Goal: Task Accomplishment & Management: Manage account settings

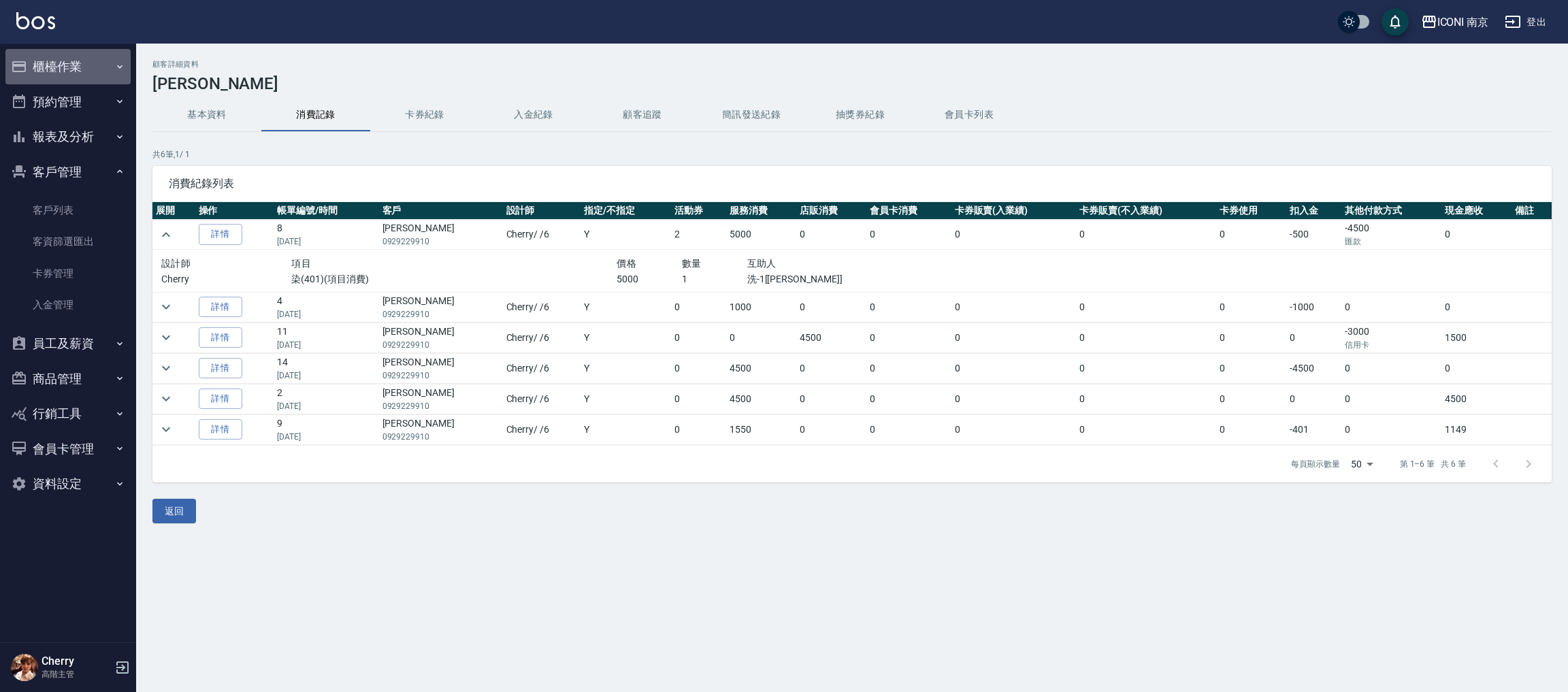
click at [81, 57] on button "櫃檯作業" at bounding box center [68, 67] width 126 height 36
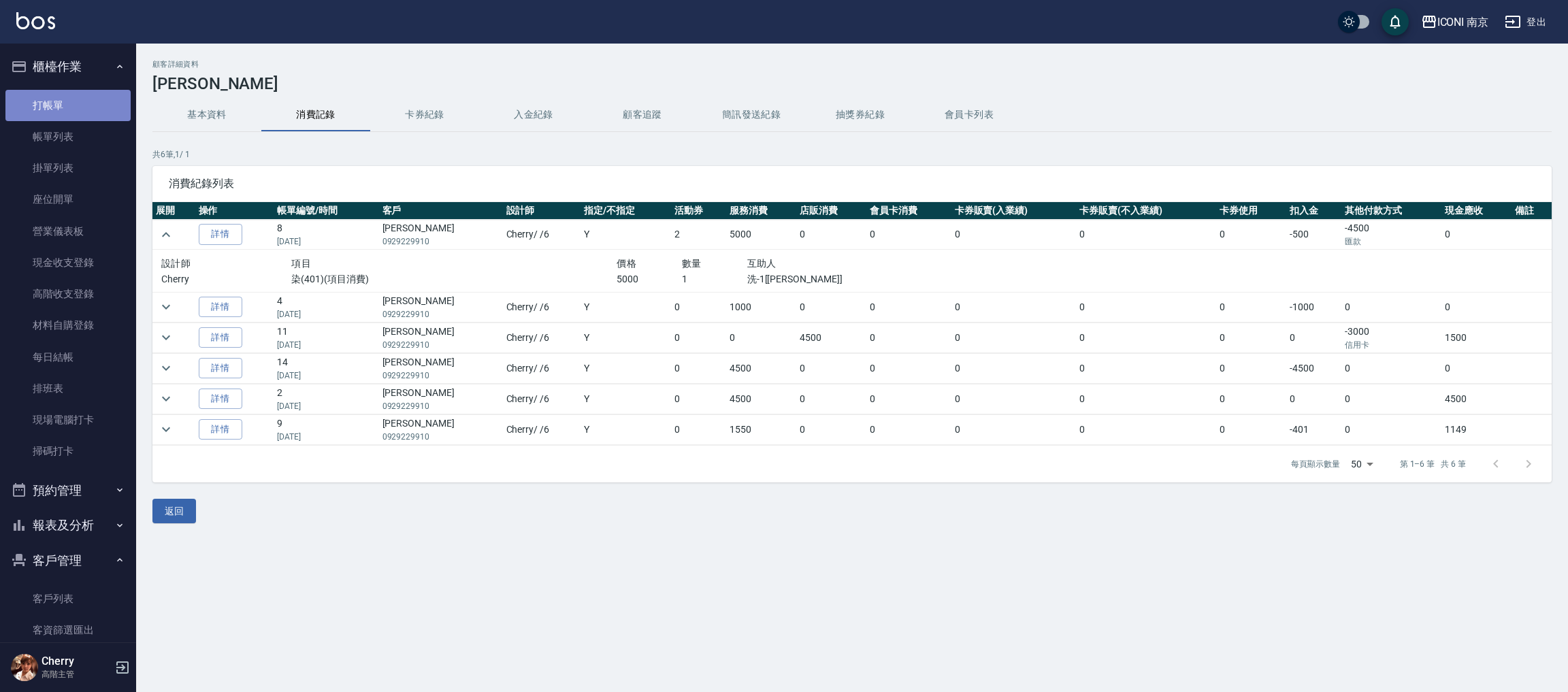
click at [72, 99] on link "打帳單" at bounding box center [68, 105] width 126 height 31
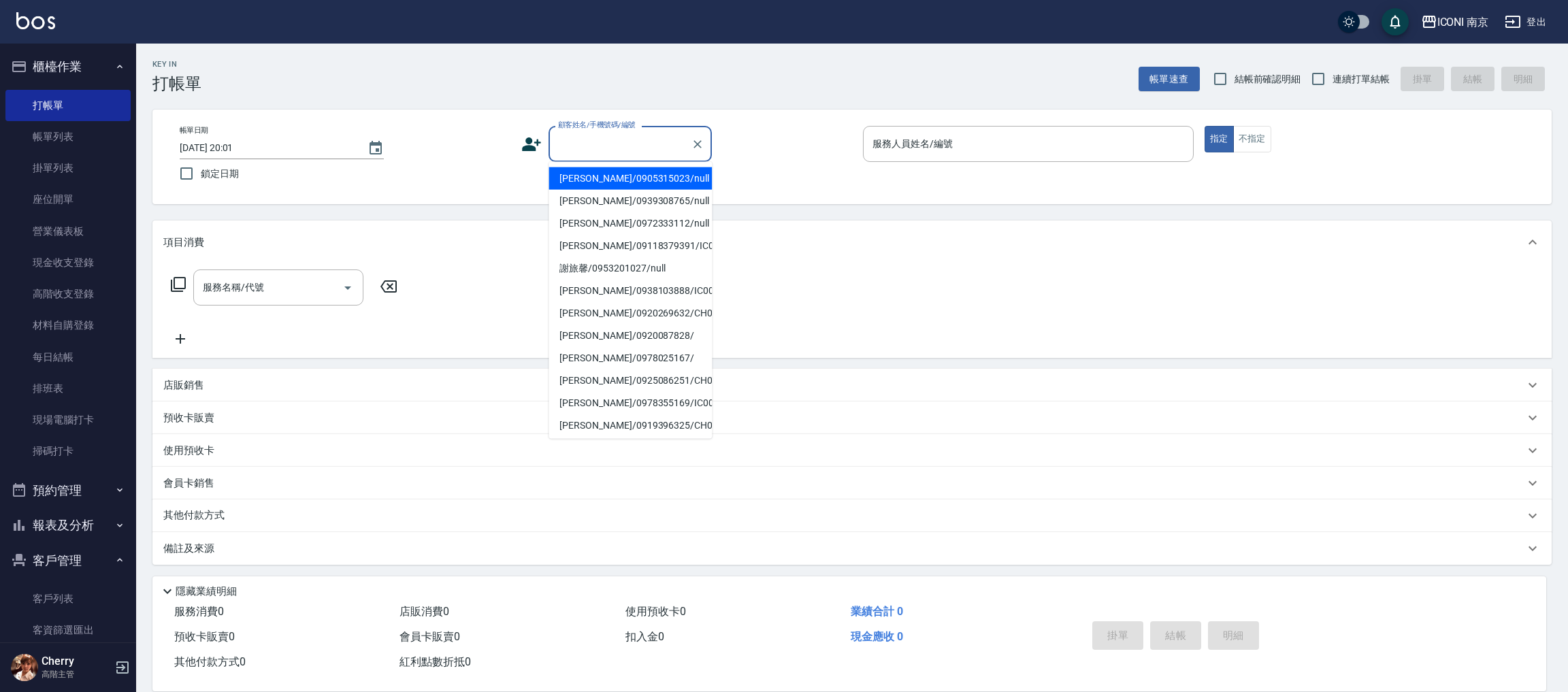
click at [615, 144] on input "顧客姓名/手機號碼/編號" at bounding box center [620, 144] width 130 height 24
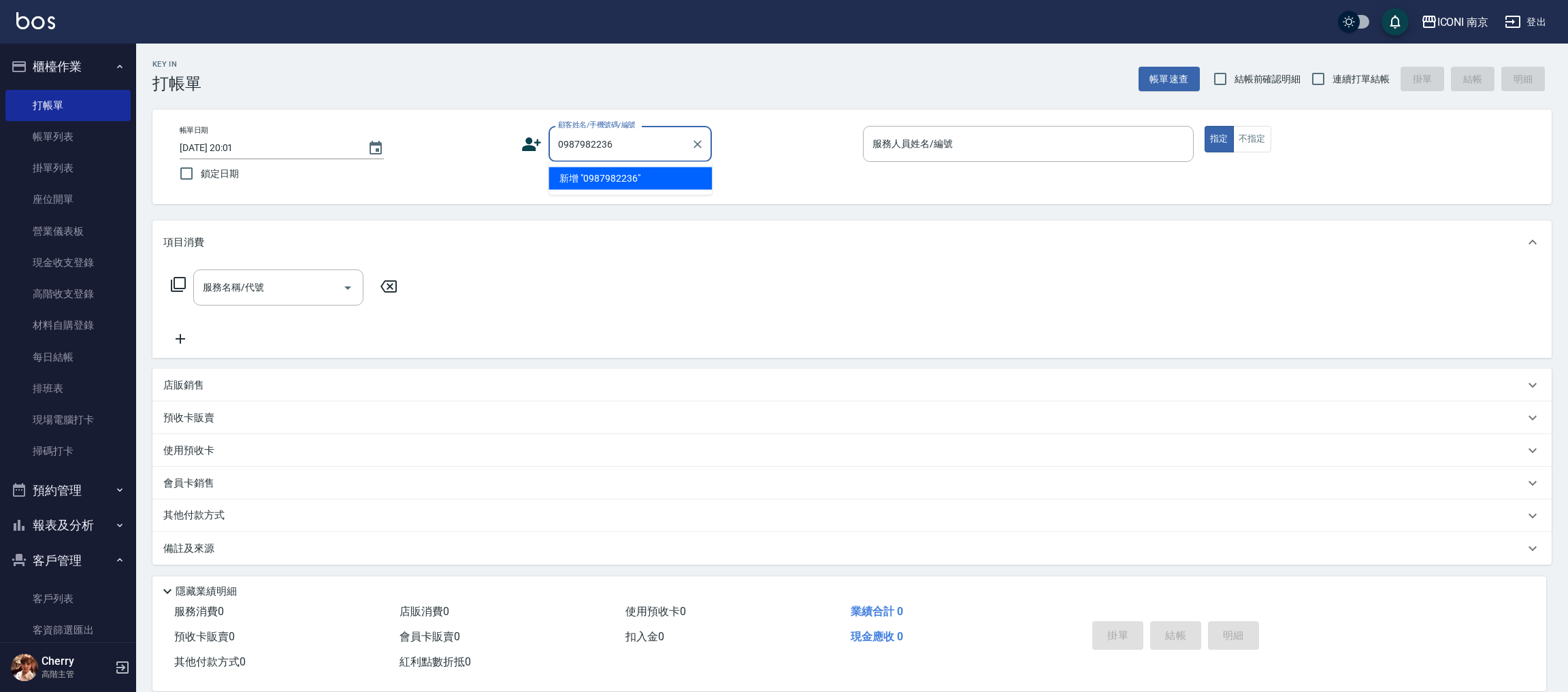
click at [553, 182] on li "新增 "0987982236"" at bounding box center [630, 179] width 164 height 22
type input "0987982236"
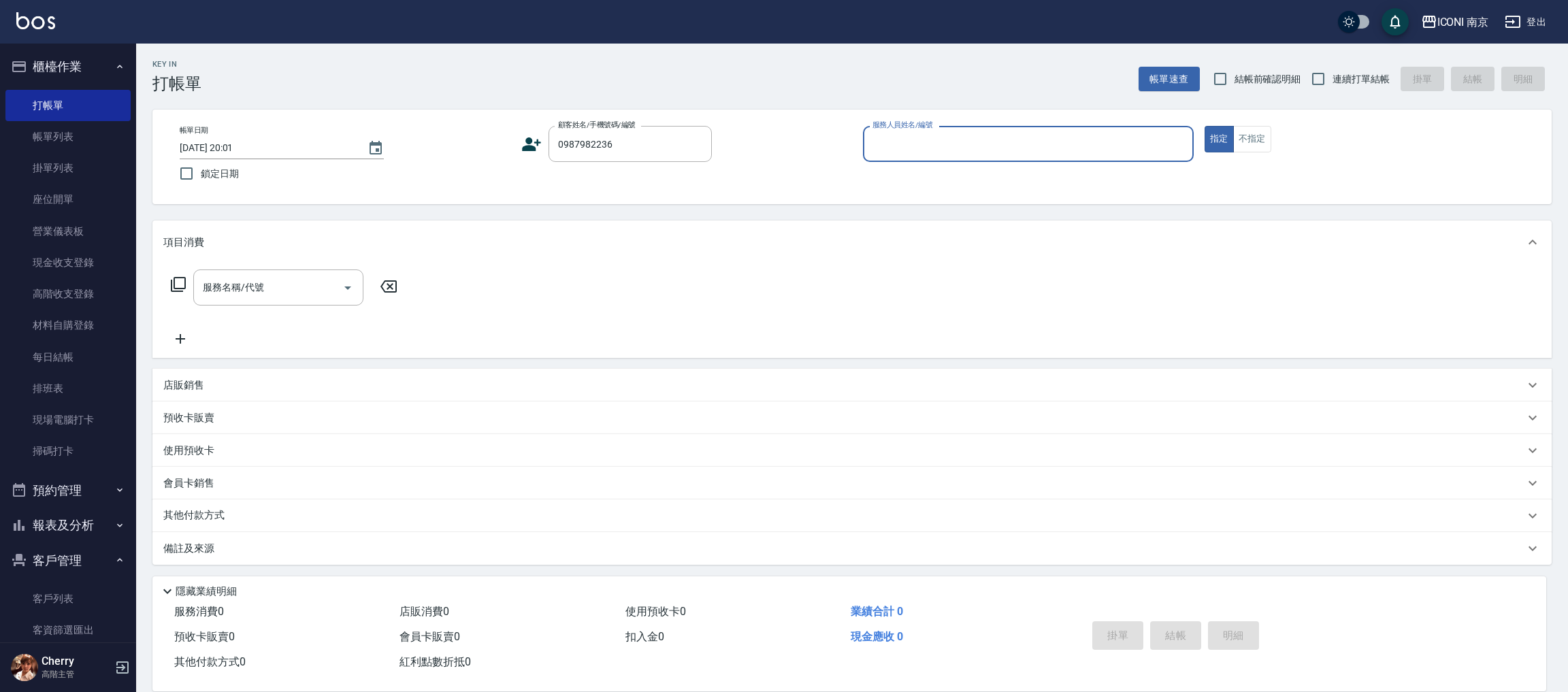
click at [524, 149] on icon at bounding box center [531, 144] width 19 height 14
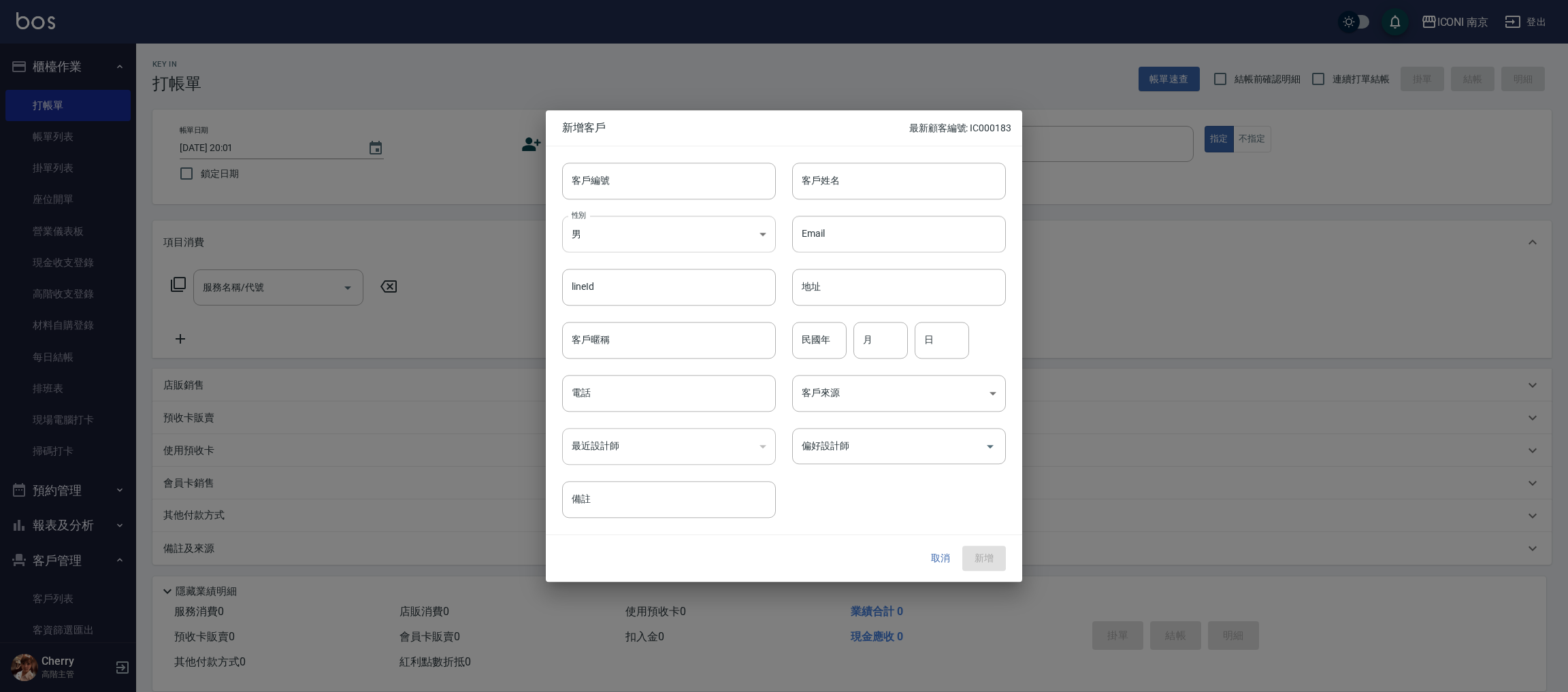
type input "0987982236"
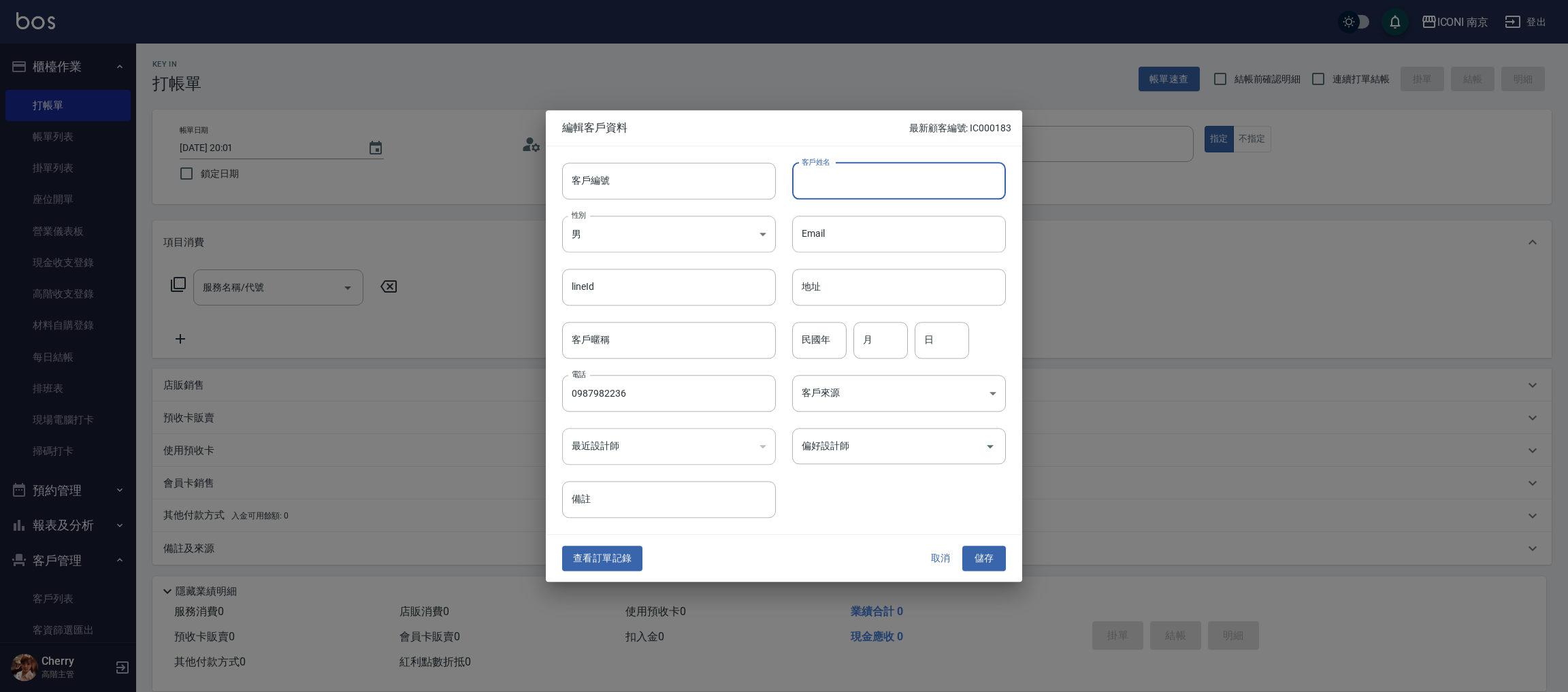
click at [890, 179] on input "客戶姓名" at bounding box center [898, 181] width 214 height 37
type input "n"
type input "[PERSON_NAME]"
click at [838, 326] on input "民國年" at bounding box center [819, 340] width 55 height 37
type input "89"
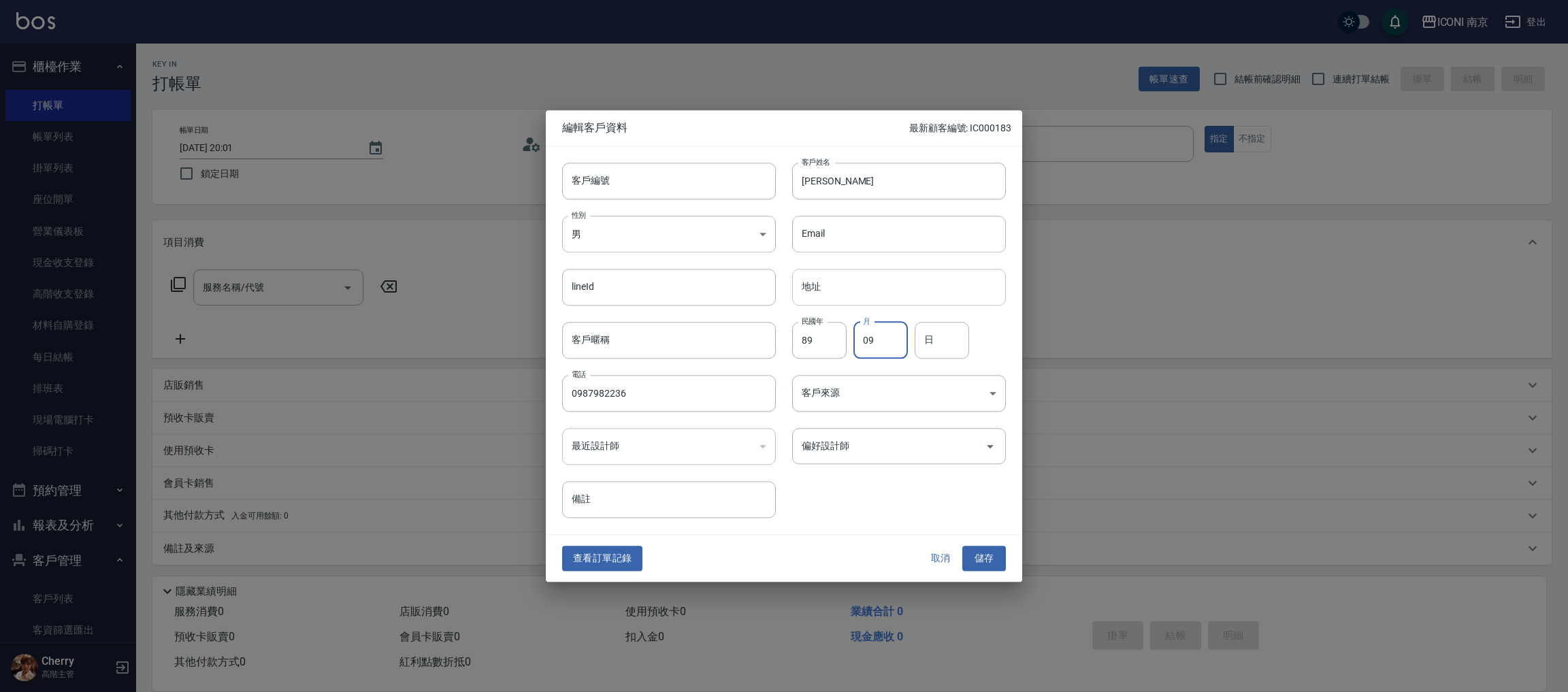
type input "09"
type input "02"
click at [922, 393] on body "ICONI 南京 登出 櫃檯作業 打帳單 帳單列表 掛單列表 座位開單 營業儀表板 現金收支登錄 高階收支登錄 材料自購登錄 每日結帳 排班表 現場電腦打卡 …" at bounding box center [784, 346] width 1568 height 693
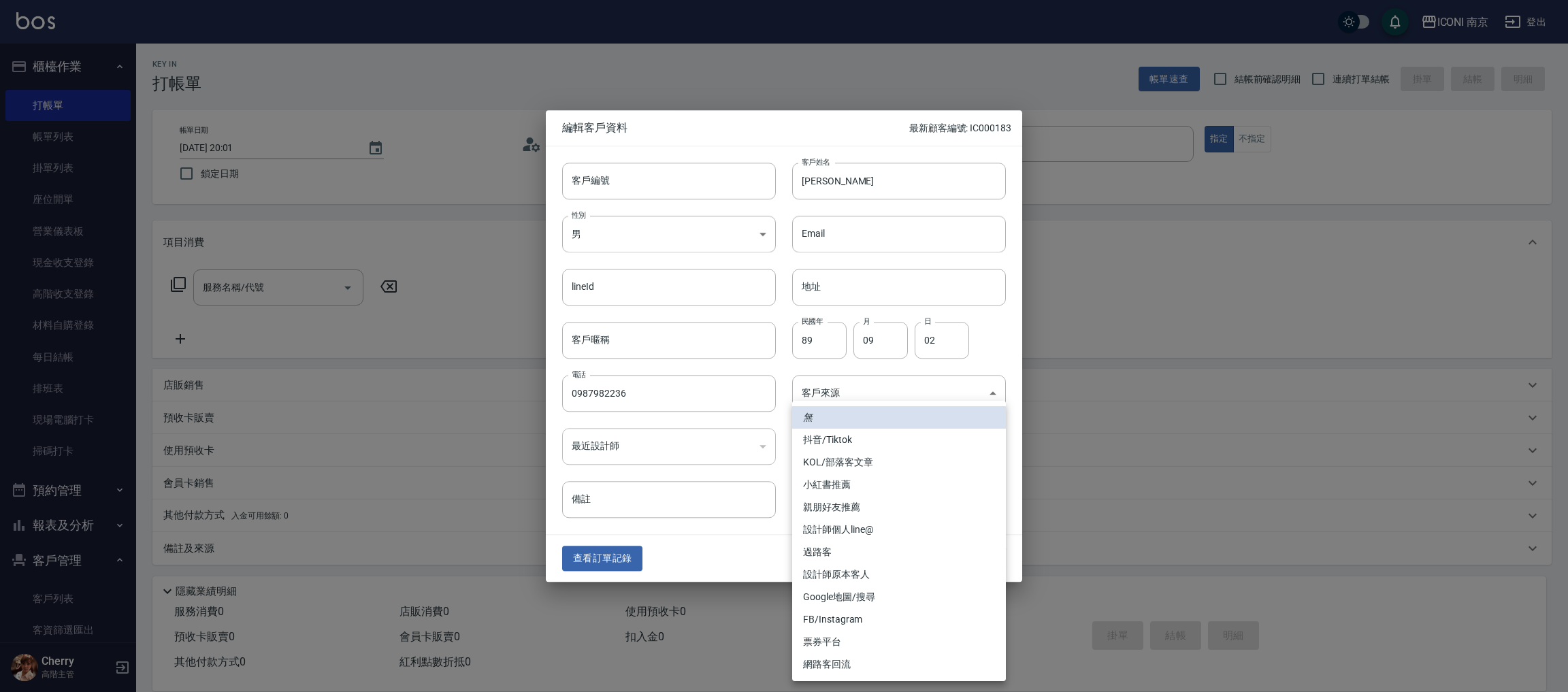
click at [862, 613] on li "FB/Instagram" at bounding box center [898, 620] width 214 height 22
type input "FB/Instagram"
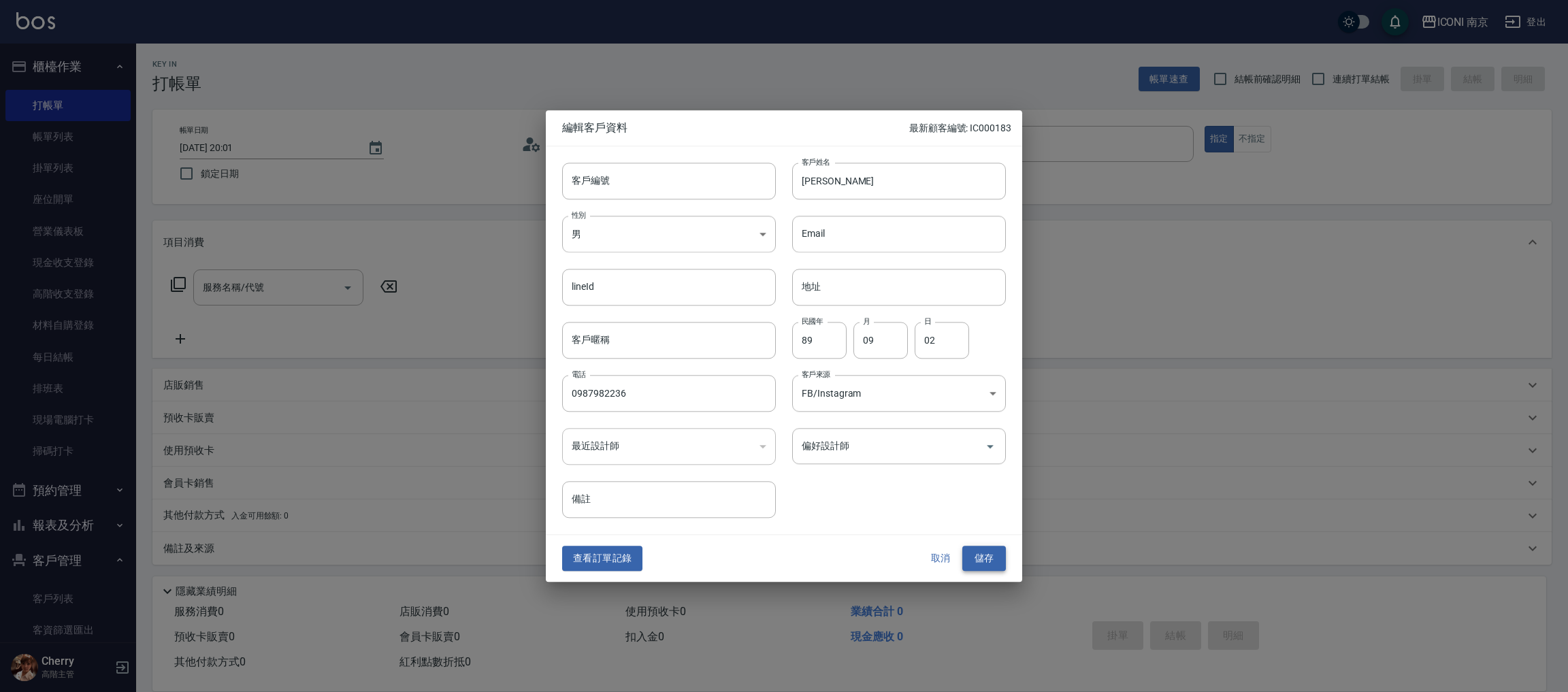
click at [972, 566] on button "儲存" at bounding box center [983, 559] width 44 height 25
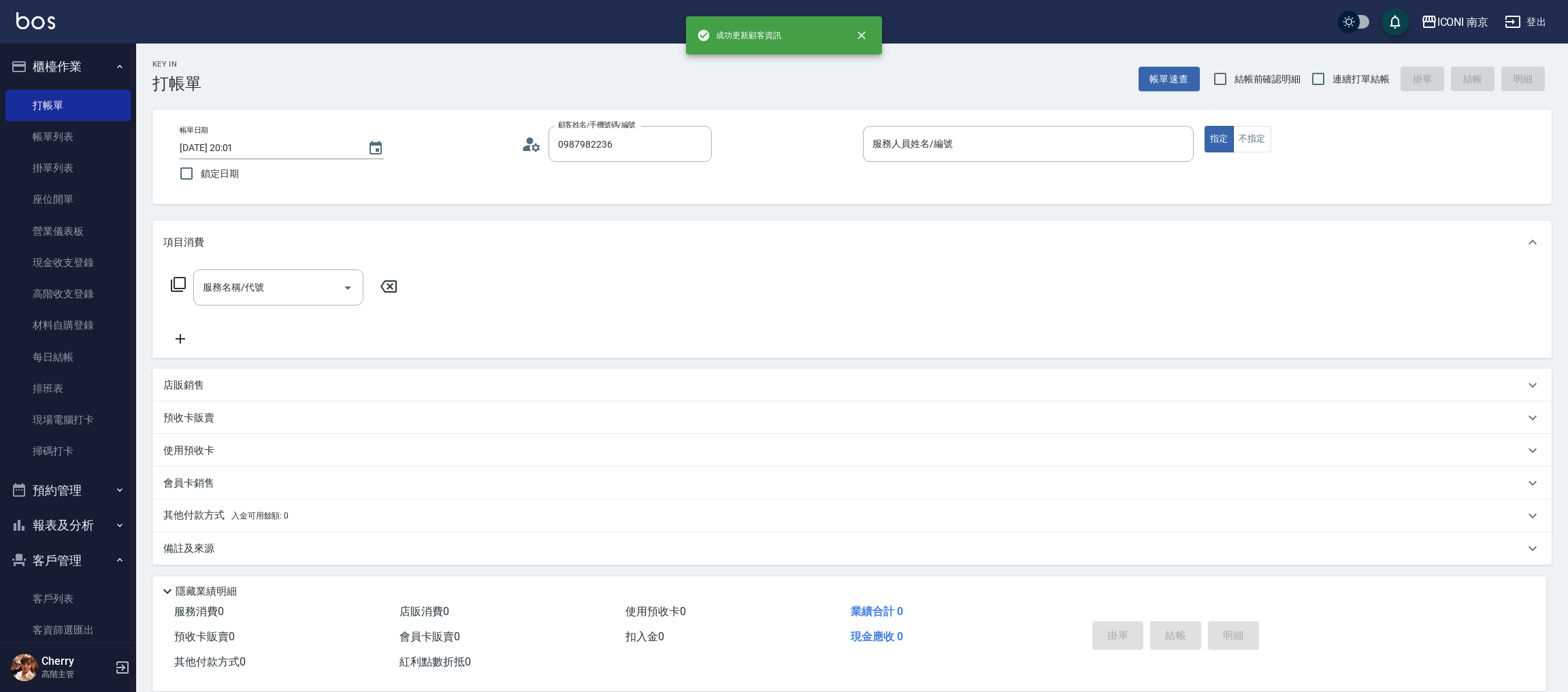
click at [210, 146] on input "2025/08/14 20:01" at bounding box center [266, 148] width 174 height 22
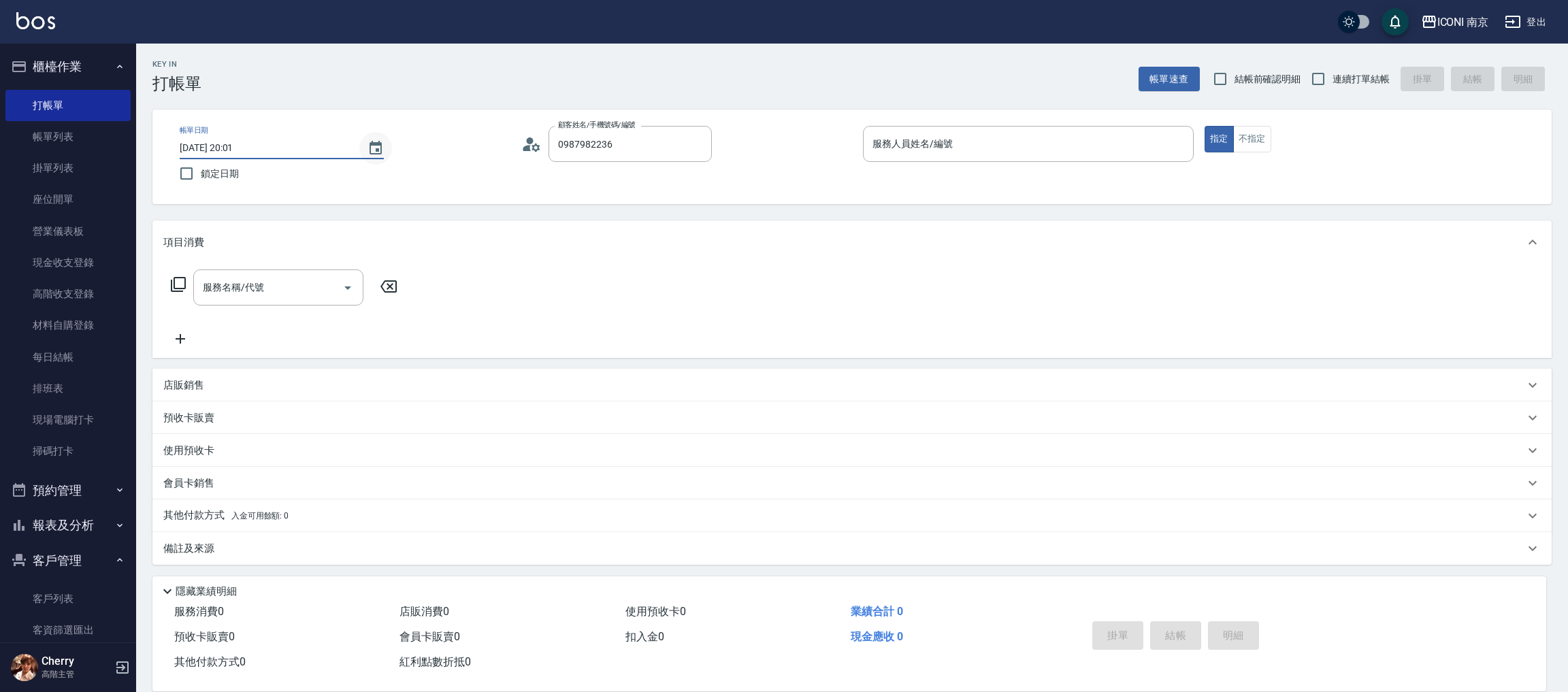
click at [368, 145] on icon "Choose date, selected date is 2025-08-14" at bounding box center [376, 148] width 17 height 17
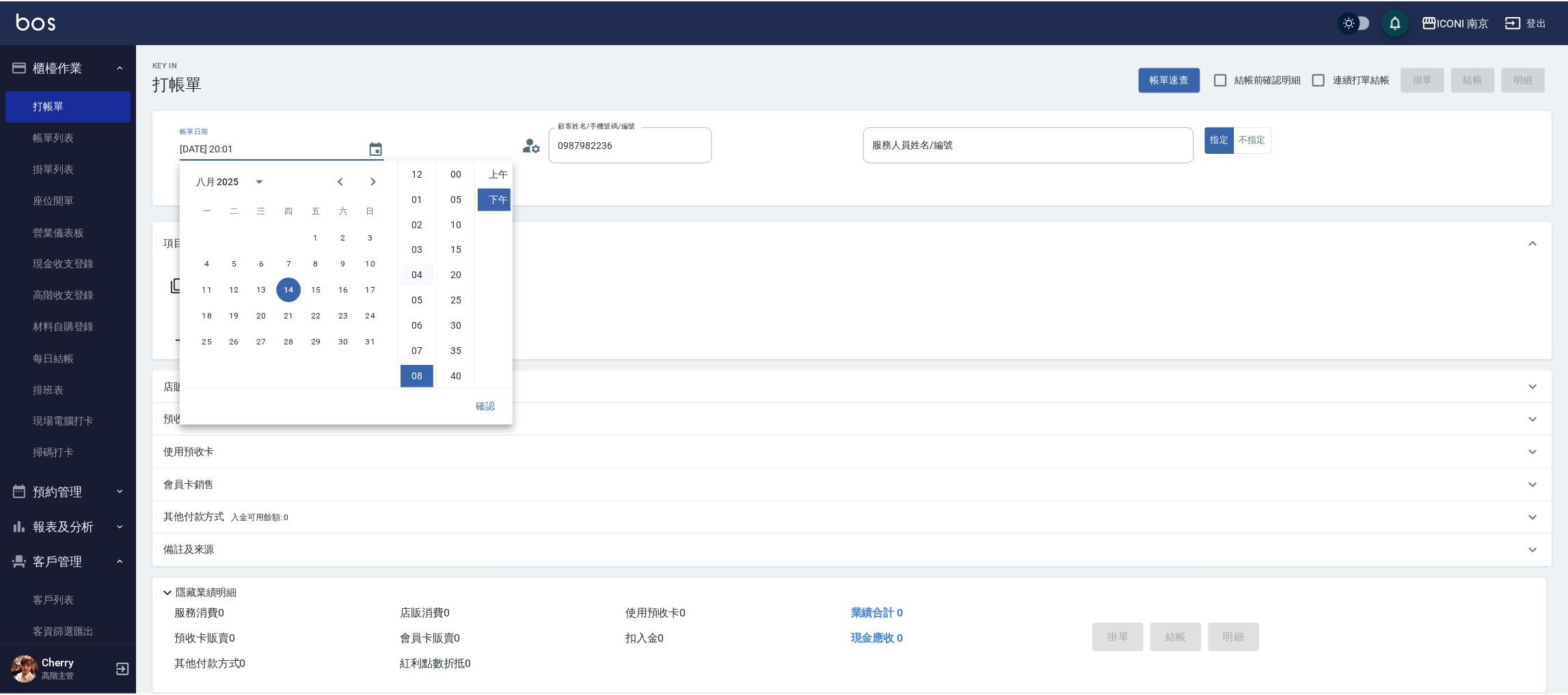
scroll to position [76, 0]
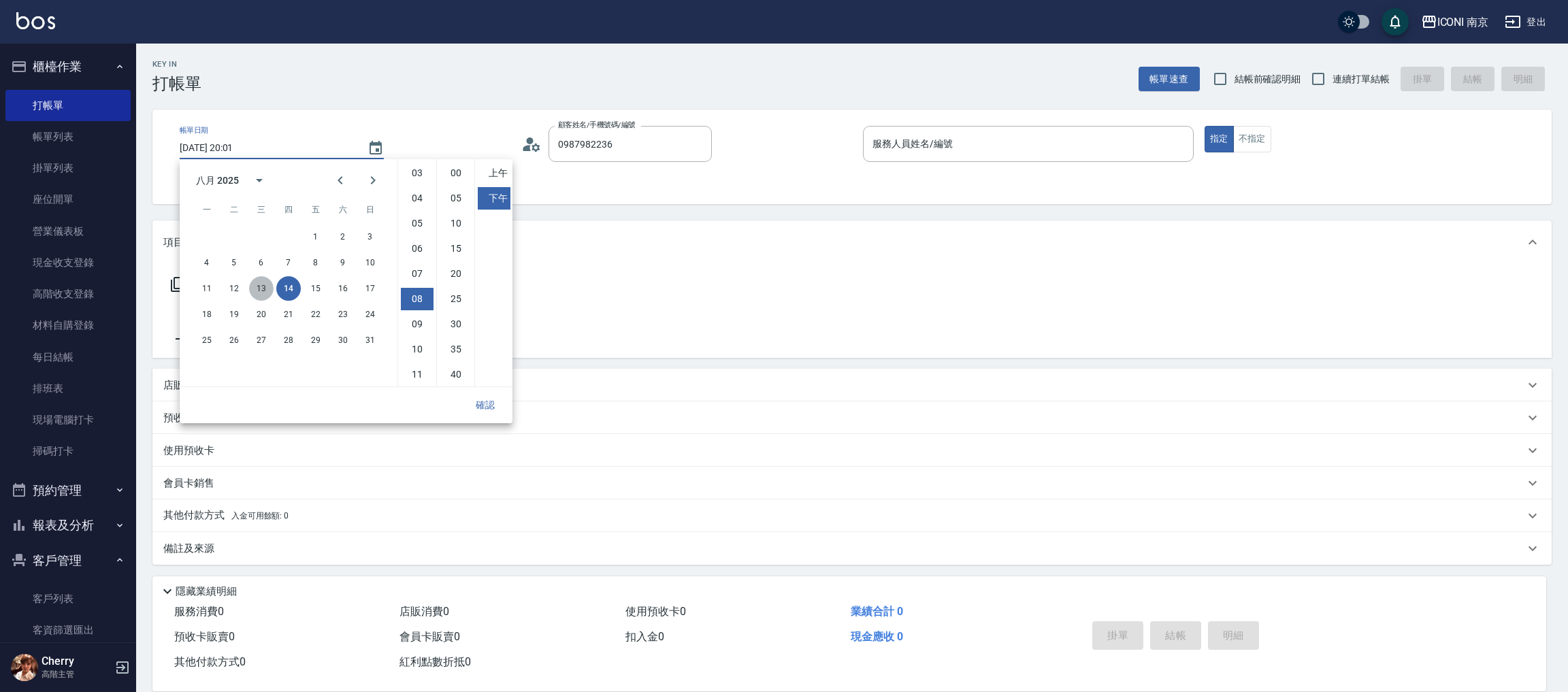
click at [265, 292] on button "13" at bounding box center [261, 288] width 25 height 25
type input "2025/08/13 20:01"
click at [488, 401] on button "確認" at bounding box center [485, 405] width 44 height 25
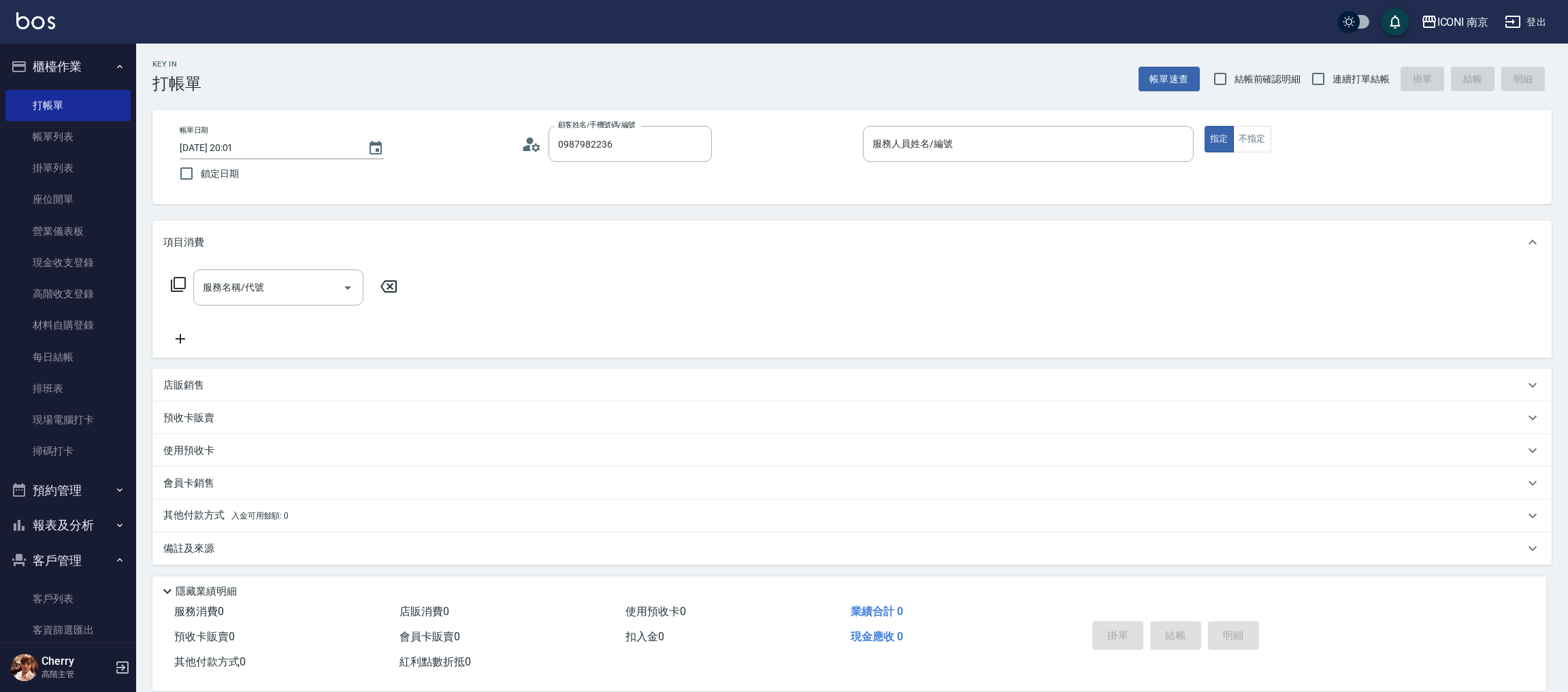
click at [652, 123] on div "帳單日期 2025/08/13 20:01 鎖定日期 顧客姓名/手機號碼/編號 0987982236 顧客姓名/手機號碼/編號 服務人員姓名/編號 服務人員姓…" at bounding box center [852, 157] width 1399 height 95
click at [652, 133] on input "0987982236" at bounding box center [620, 144] width 130 height 24
click at [628, 182] on li "蘇俊諺/0987982236/" at bounding box center [630, 179] width 164 height 22
type input "蘇俊諺/0987982236/"
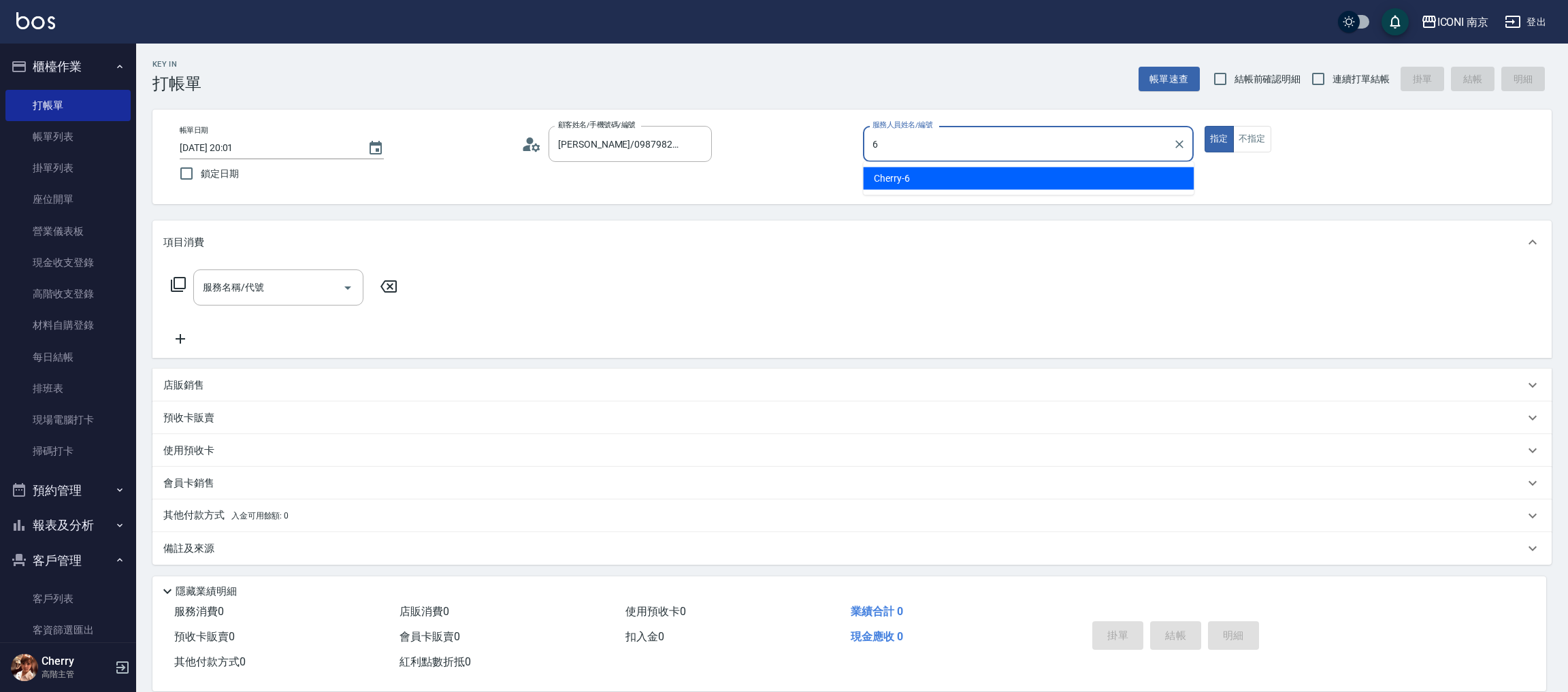
type input "Cherry-6"
type button "true"
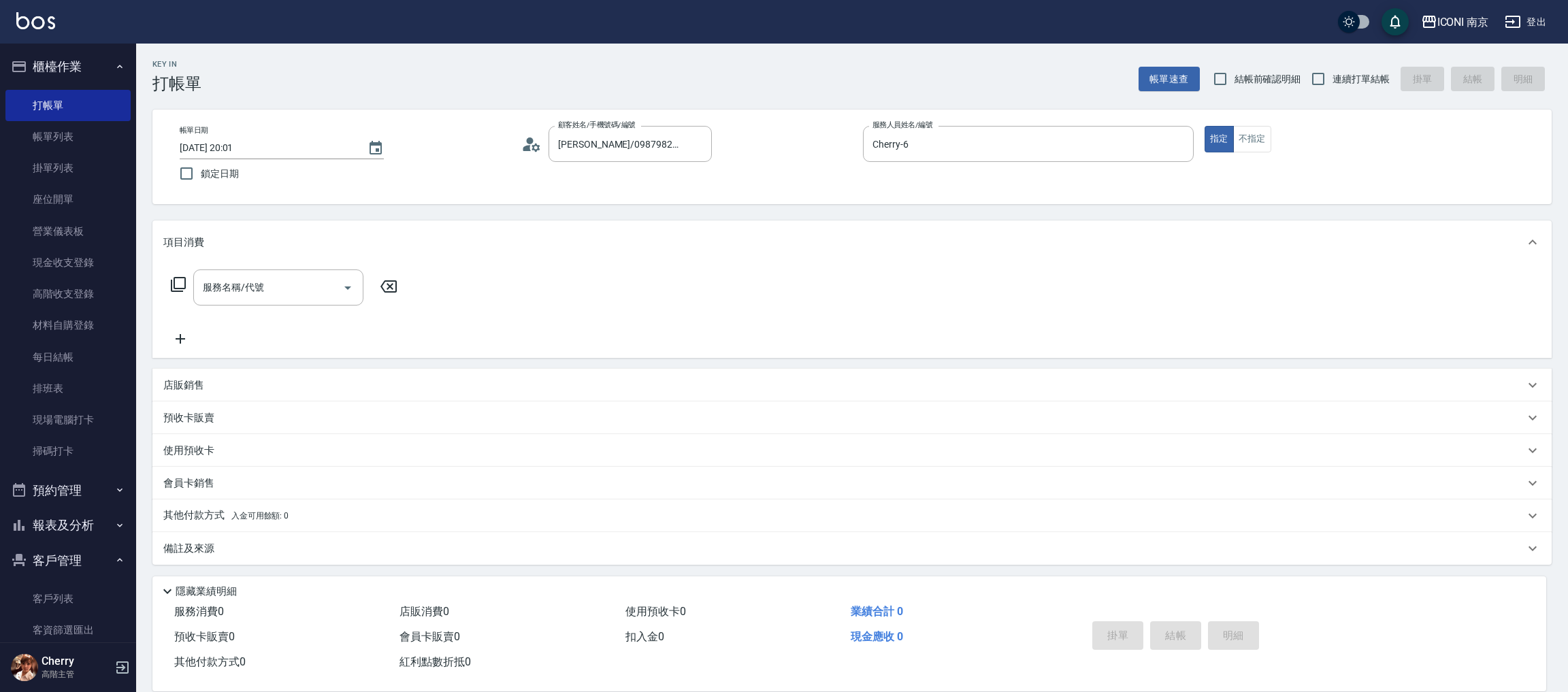
click at [1346, 79] on span "連續打單結帳" at bounding box center [1361, 79] width 57 height 14
click at [1332, 79] on input "連續打單結帳" at bounding box center [1318, 79] width 29 height 29
checkbox input "true"
drag, startPoint x: 192, startPoint y: 164, endPoint x: 199, endPoint y: 165, distance: 7.1
click at [194, 164] on input "鎖定日期" at bounding box center [187, 173] width 29 height 29
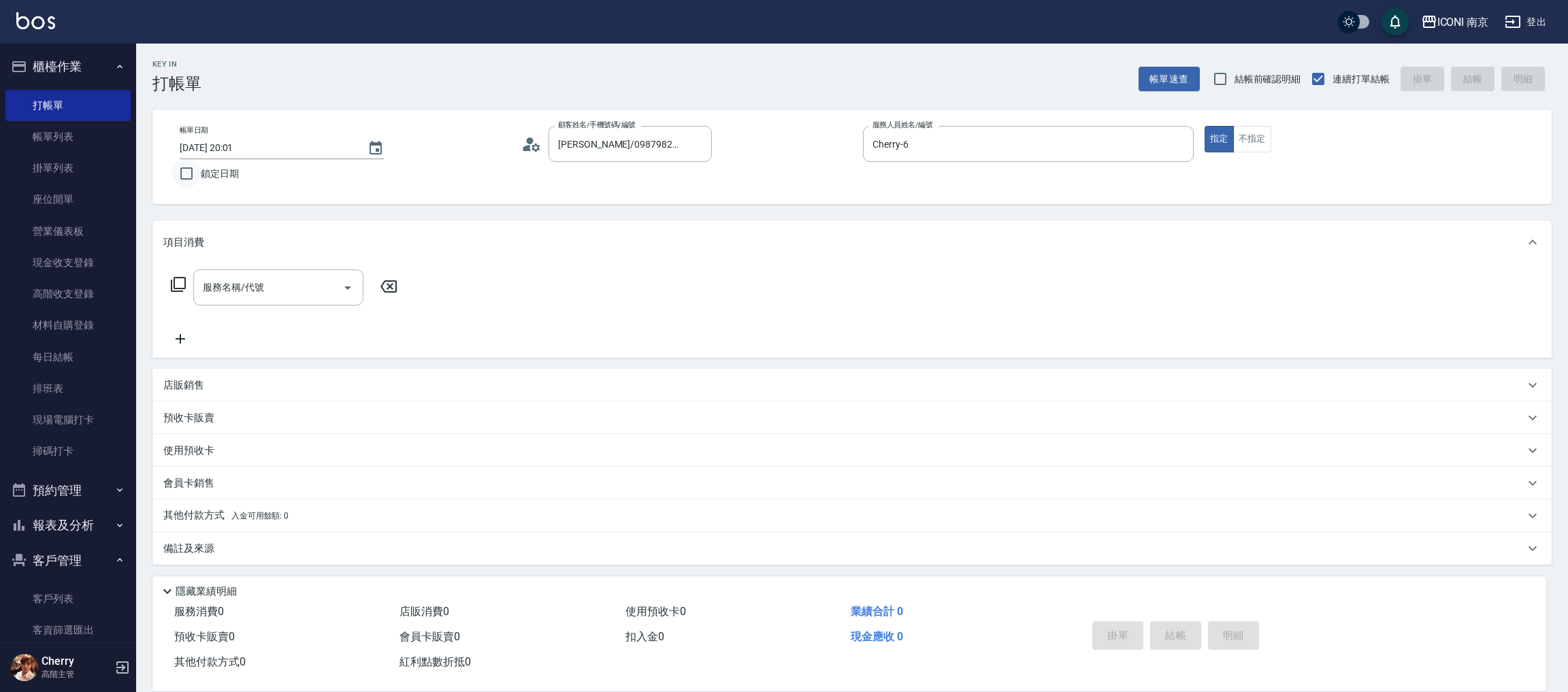
checkbox input "true"
click at [178, 286] on icon at bounding box center [178, 284] width 17 height 17
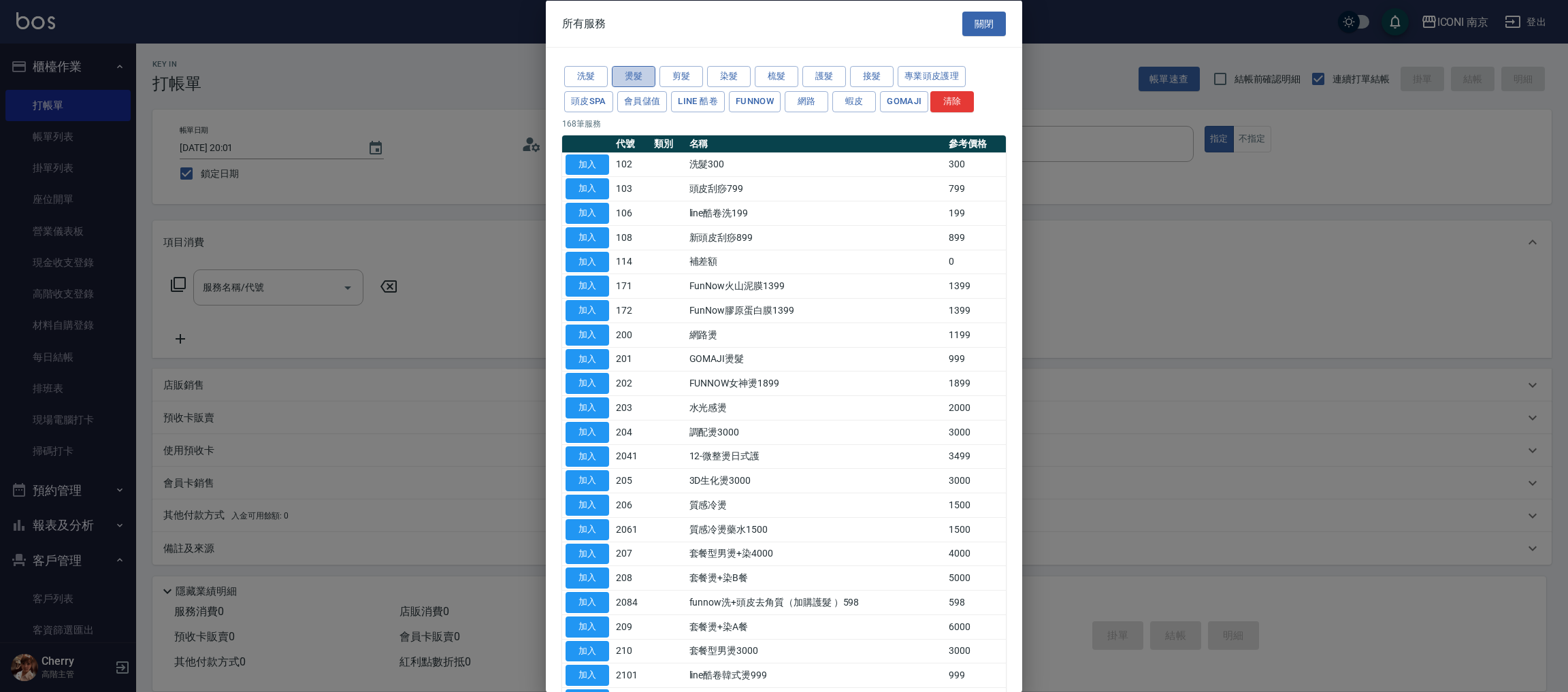
click at [639, 75] on button "燙髮" at bounding box center [633, 76] width 44 height 21
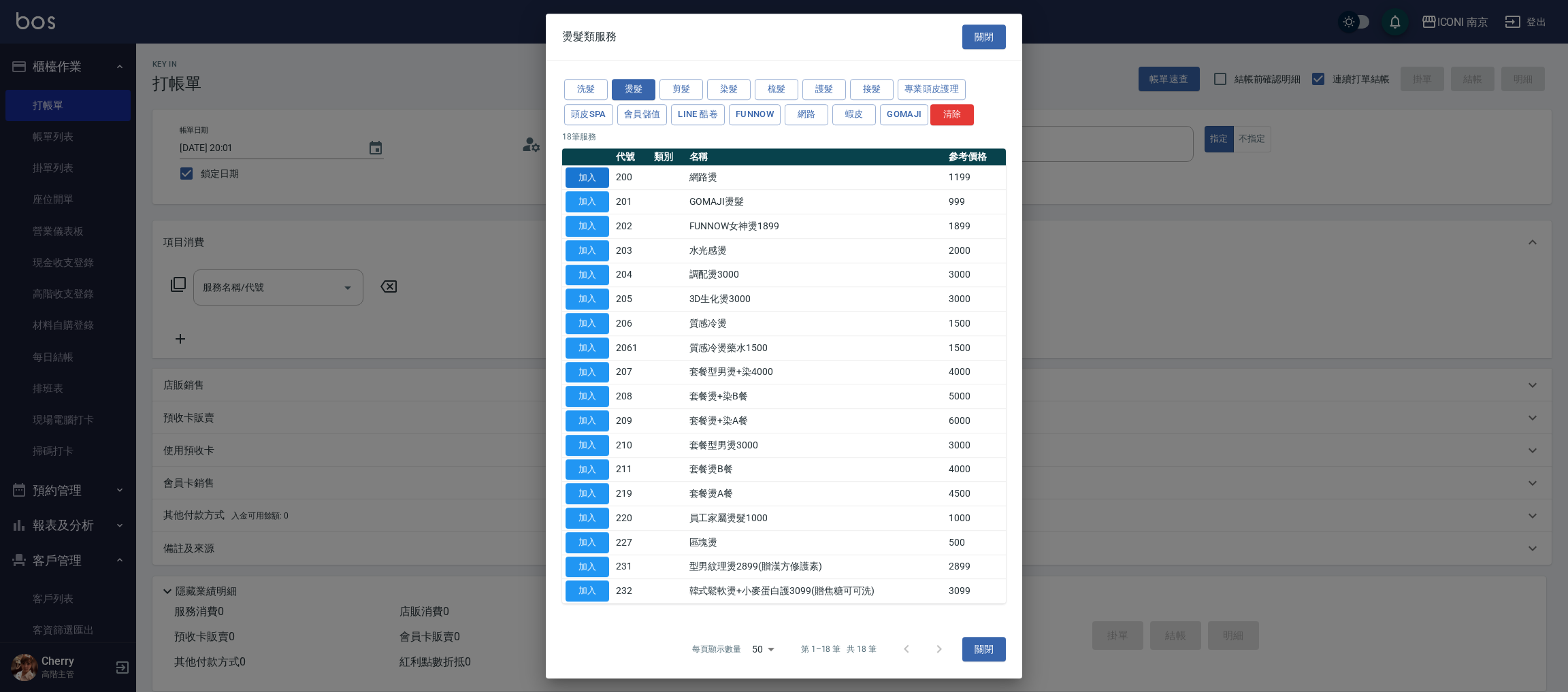
click at [591, 173] on button "加入" at bounding box center [587, 178] width 44 height 21
type input "網路燙(200)"
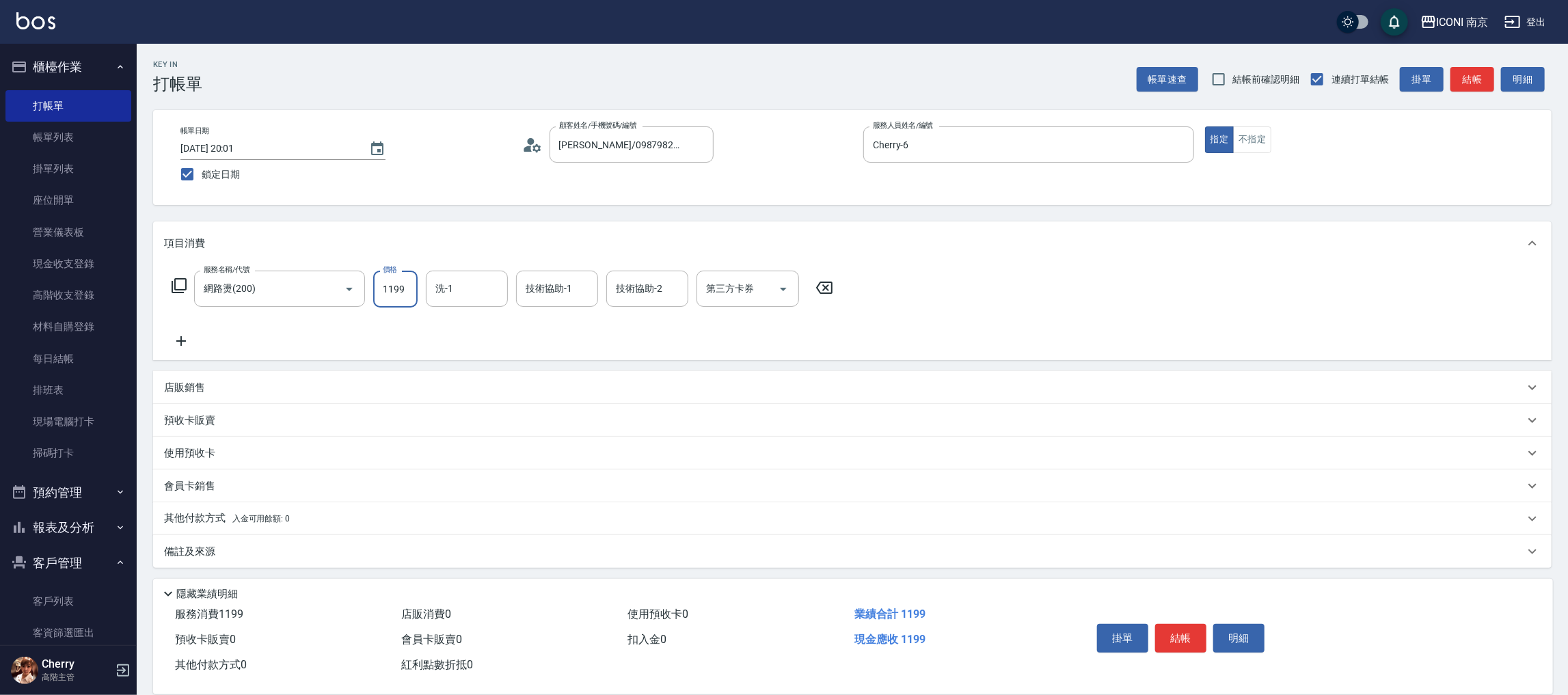
click at [394, 295] on input "1199" at bounding box center [396, 289] width 45 height 37
click at [408, 296] on input "1599" at bounding box center [396, 289] width 45 height 37
type input "1600"
click at [207, 570] on div "Key In 打帳單 帳單速查 結帳前確認明細 連續打單結帳 掛單 結帳 明細 帳單日期 2025/08/13 20:01 鎖定日期 顧客姓名/手機號碼/編號…" at bounding box center [852, 369] width 1432 height 653
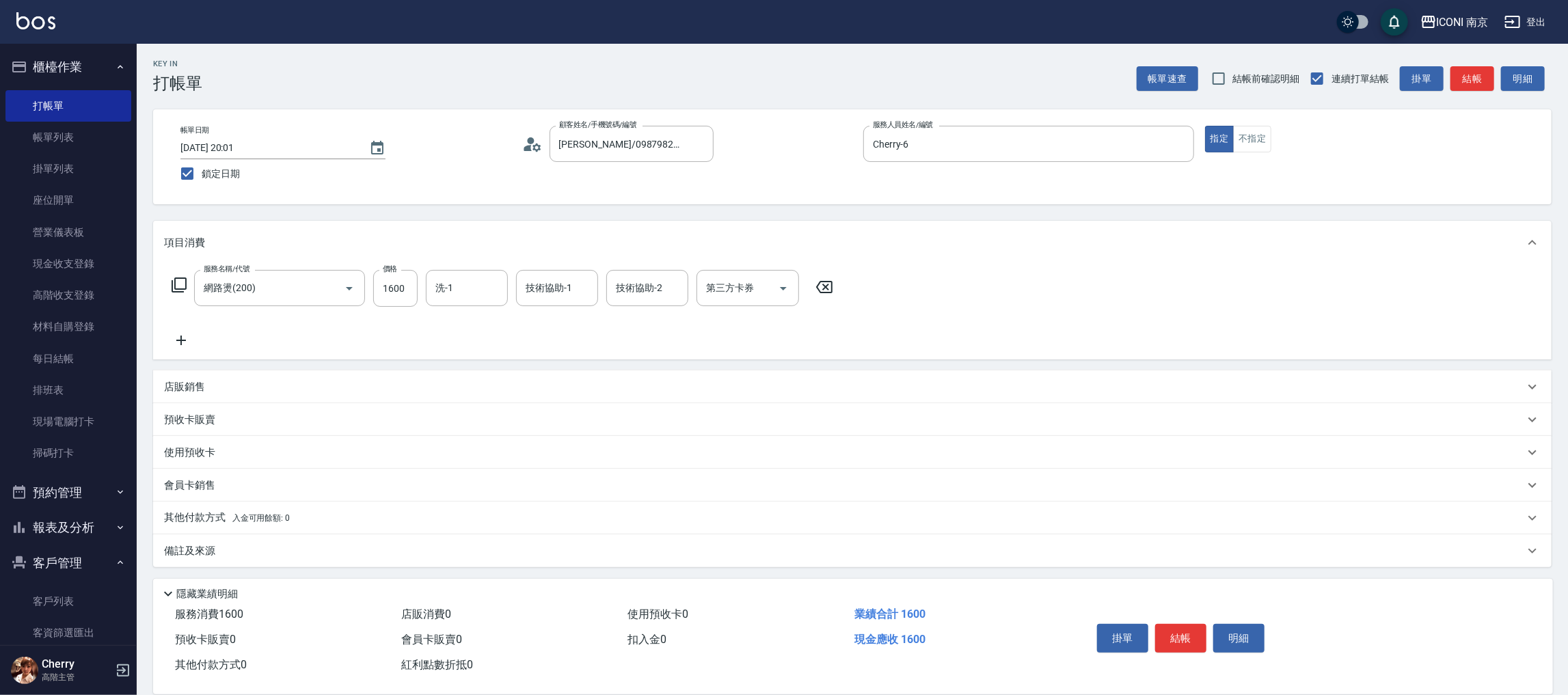
click at [211, 545] on p "備註及來源" at bounding box center [190, 551] width 51 height 14
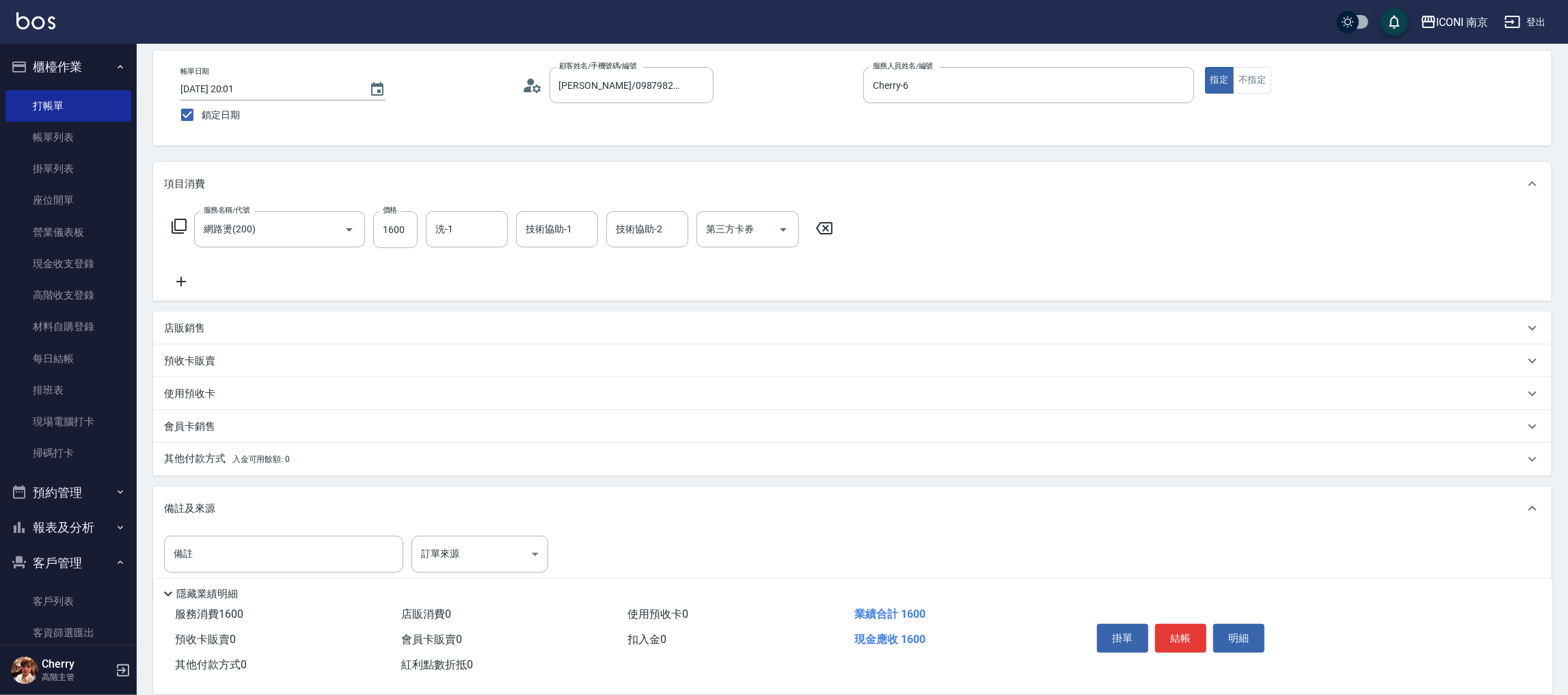
scroll to position [93, 0]
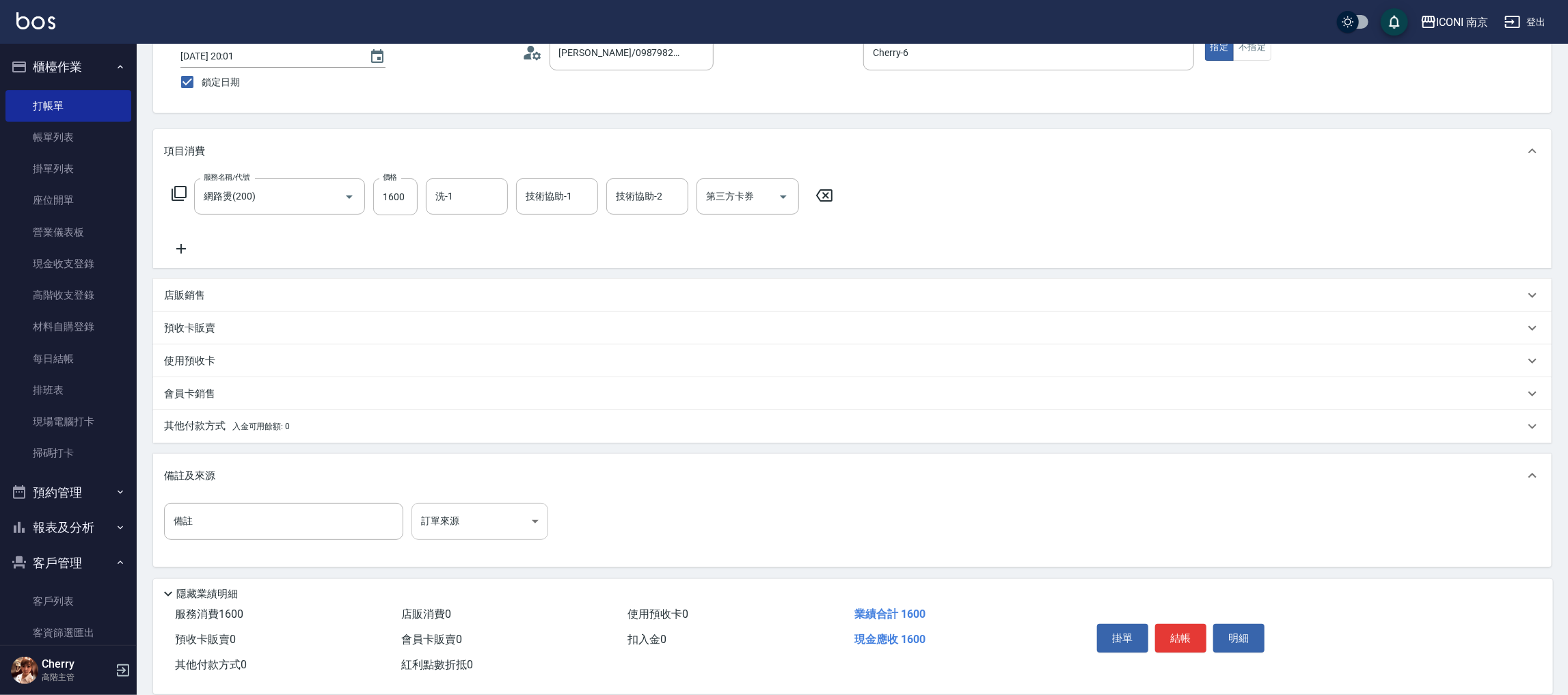
click at [478, 527] on body "ICONI 南京 登出 櫃檯作業 打帳單 帳單列表 掛單列表 座位開單 營業儀表板 現金收支登錄 高階收支登錄 材料自購登錄 每日結帳 排班表 現場電腦打卡 …" at bounding box center [784, 302] width 1568 height 788
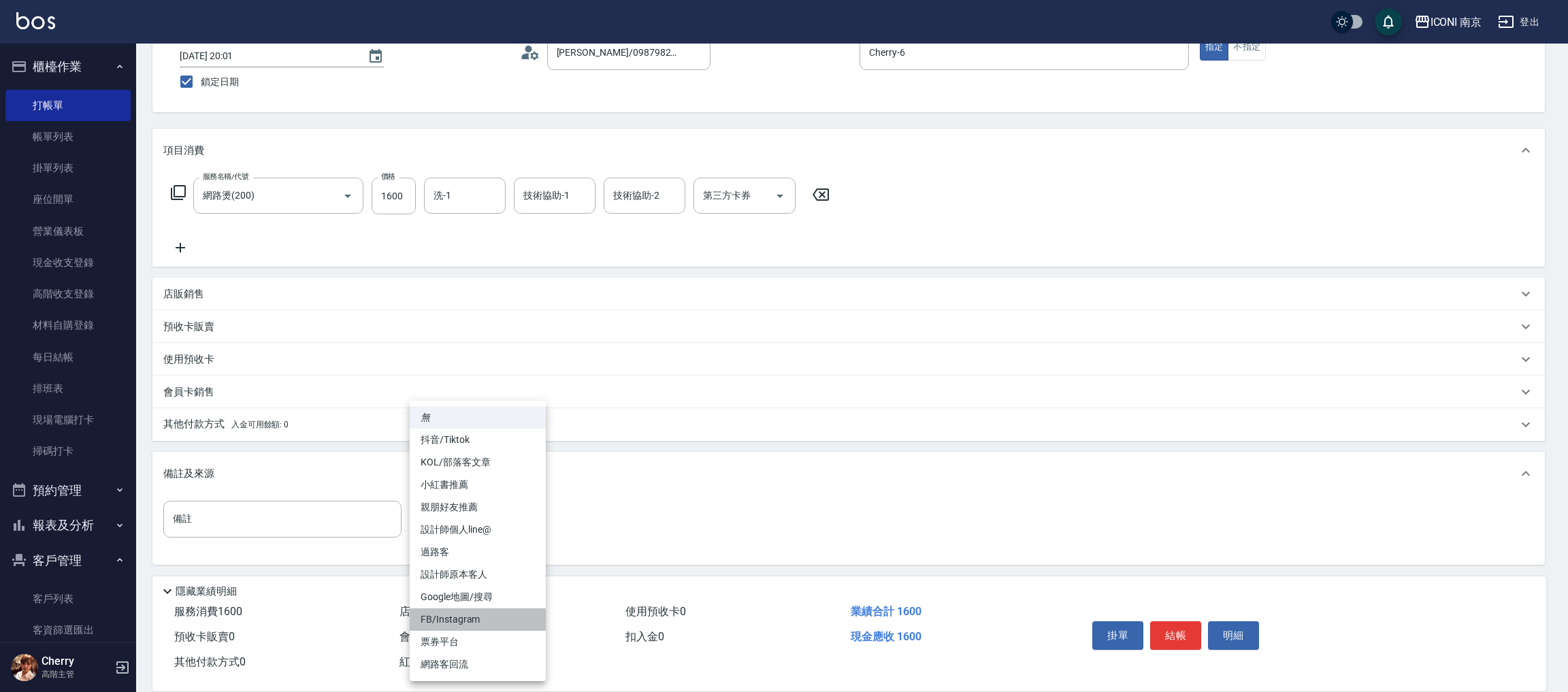
click at [478, 615] on li "FB/Instagram" at bounding box center [477, 620] width 136 height 22
type input "FB/Instagram"
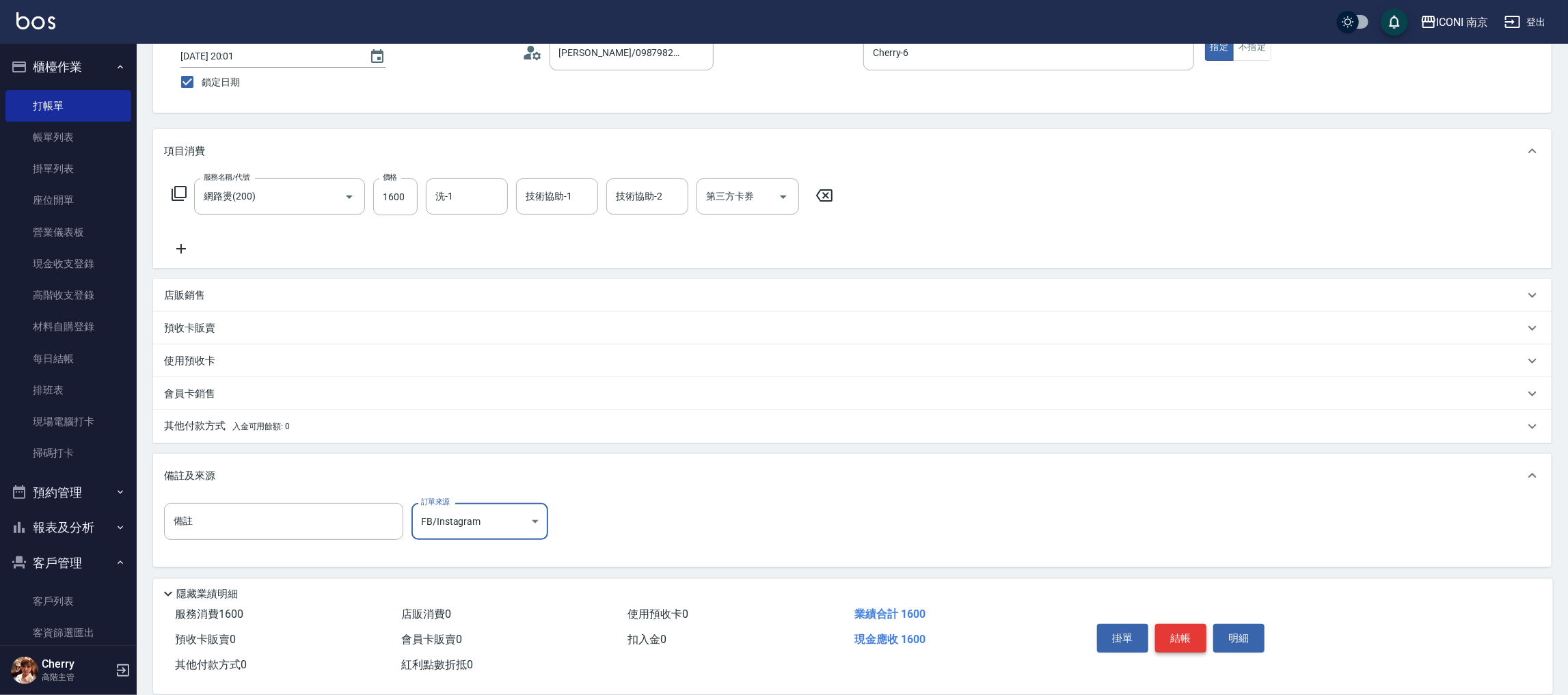
click at [1175, 624] on button "結帳" at bounding box center [1181, 638] width 51 height 29
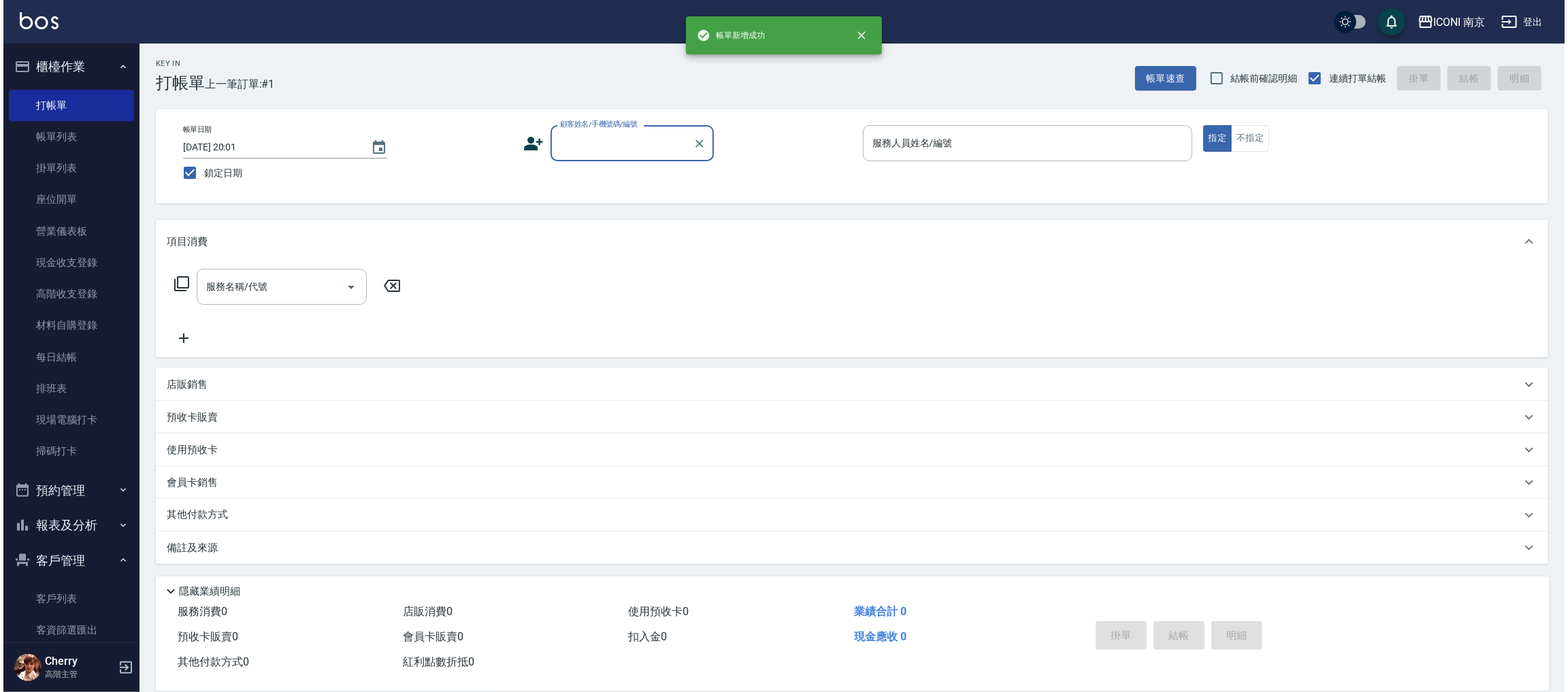
scroll to position [0, 0]
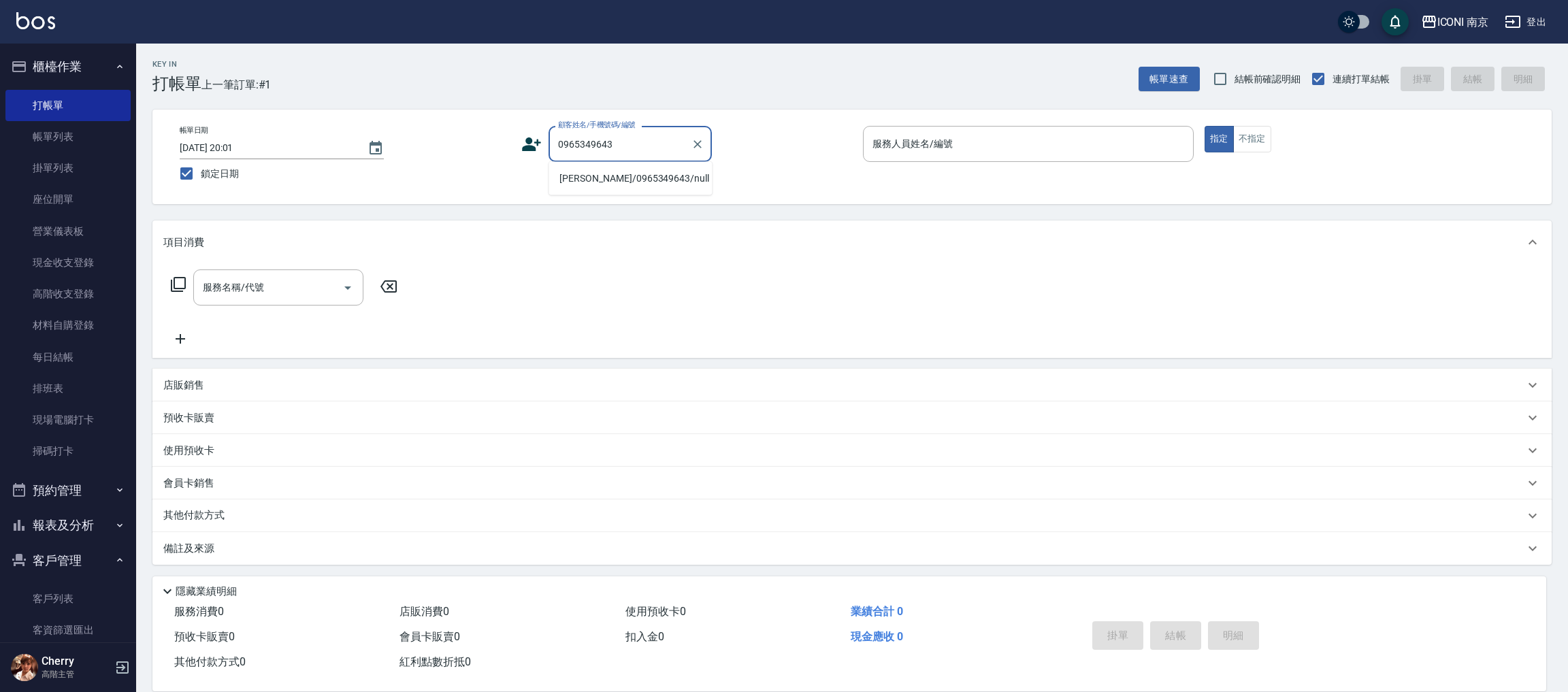
click at [628, 180] on li "陳君銘/0965349643/null" at bounding box center [630, 179] width 164 height 22
type input "陳君銘/0965349643/null"
click at [528, 152] on icon at bounding box center [531, 145] width 21 height 21
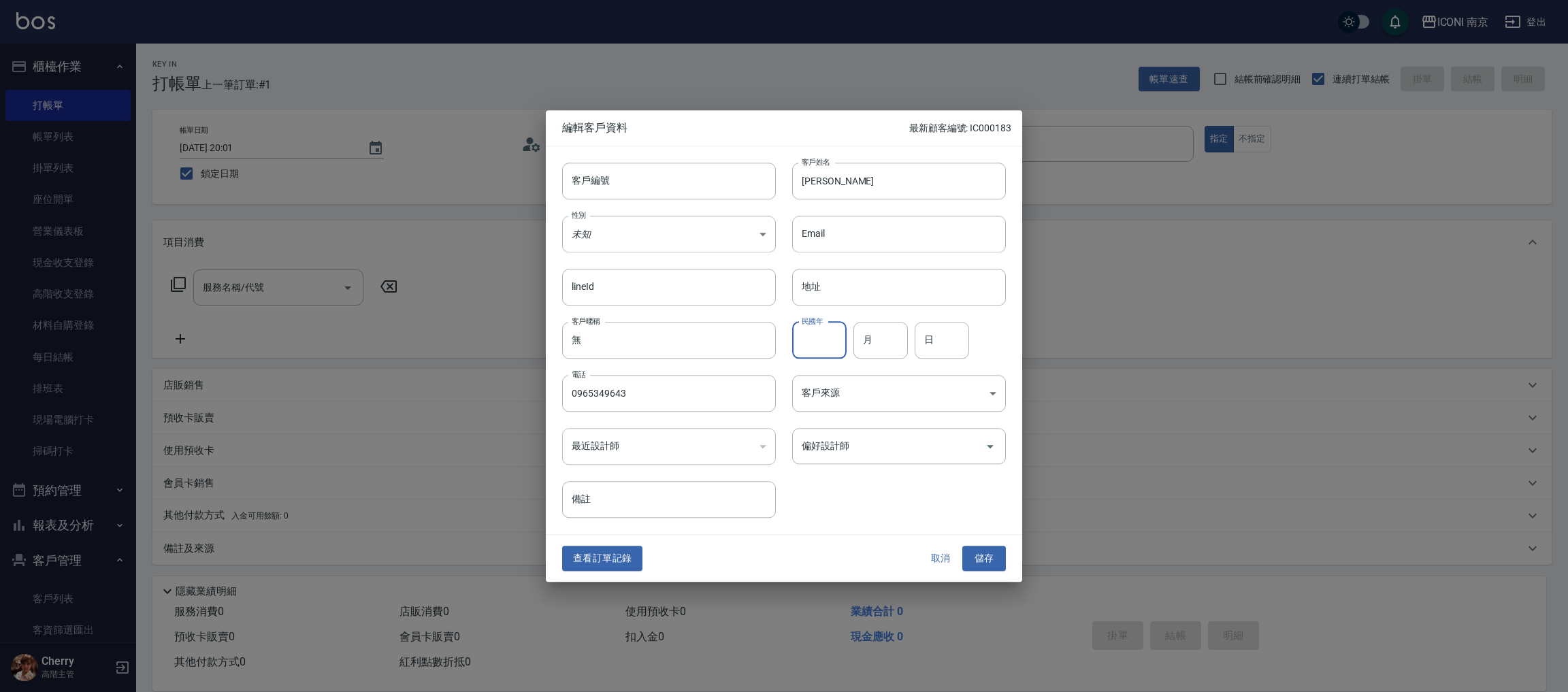
click at [830, 342] on input "民國年" at bounding box center [819, 340] width 55 height 37
type input "89"
click at [858, 327] on input "月" at bounding box center [880, 340] width 55 height 37
type input "07"
type input "24"
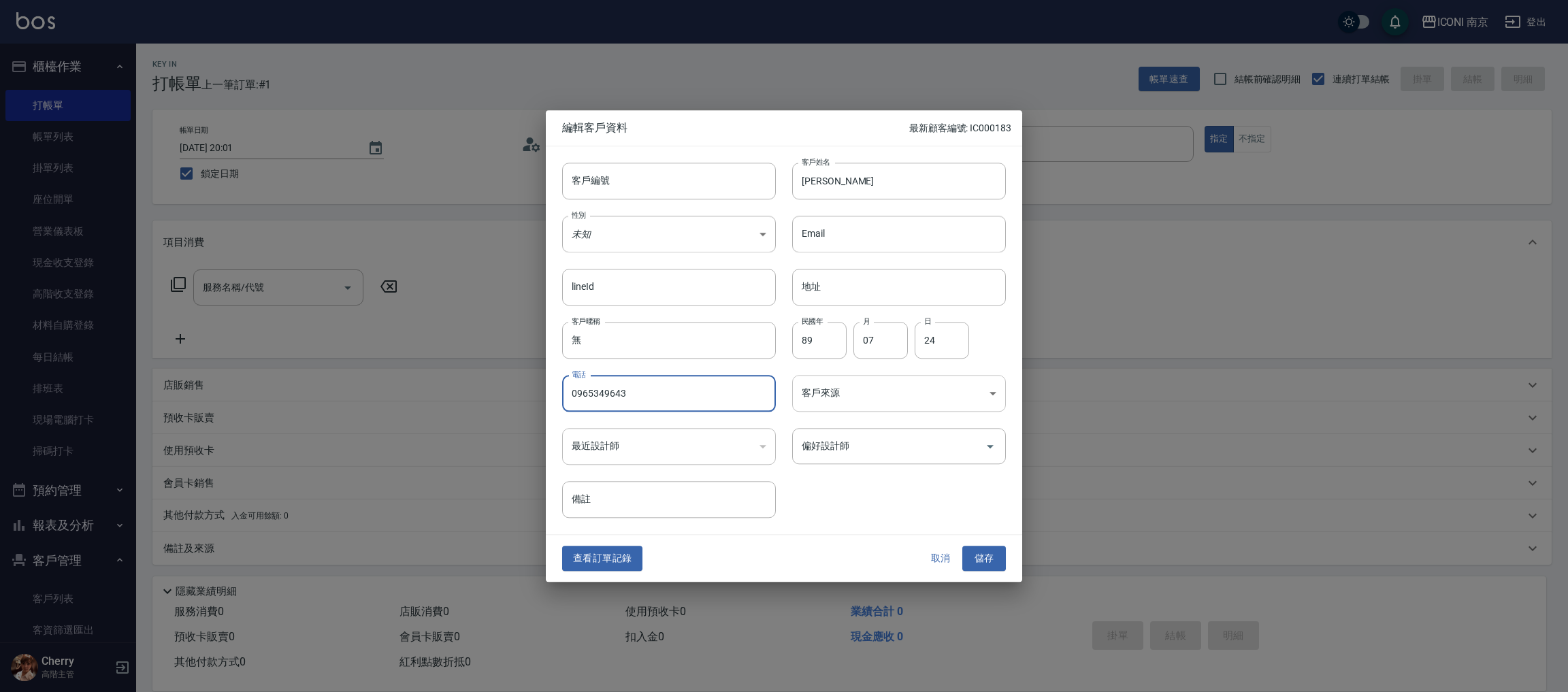
click at [869, 404] on body "ICONI 南京 登出 櫃檯作業 打帳單 帳單列表 掛單列表 座位開單 營業儀表板 現金收支登錄 高階收支登錄 材料自購登錄 每日結帳 排班表 現場電腦打卡 …" at bounding box center [784, 346] width 1568 height 693
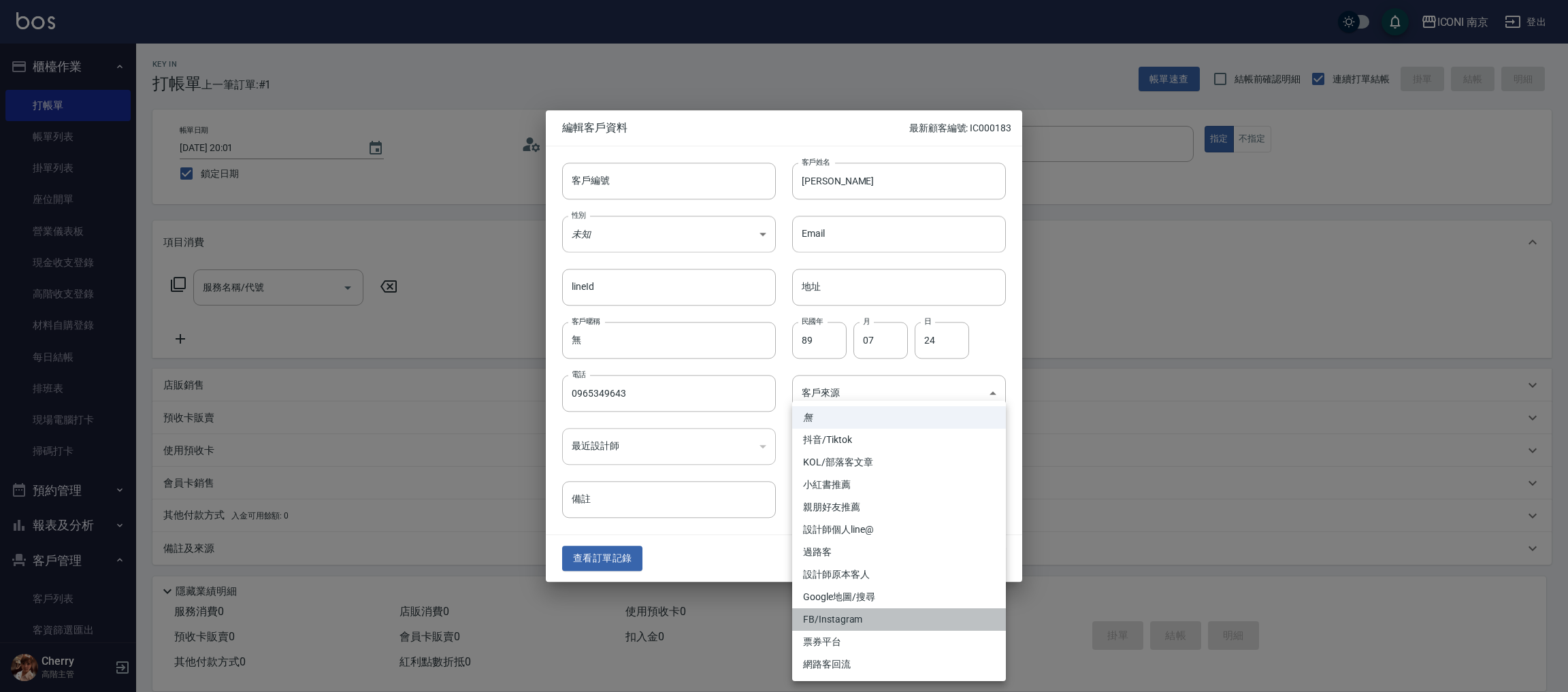
click at [861, 620] on li "FB/Instagram" at bounding box center [898, 620] width 214 height 22
type input "FB/Instagram"
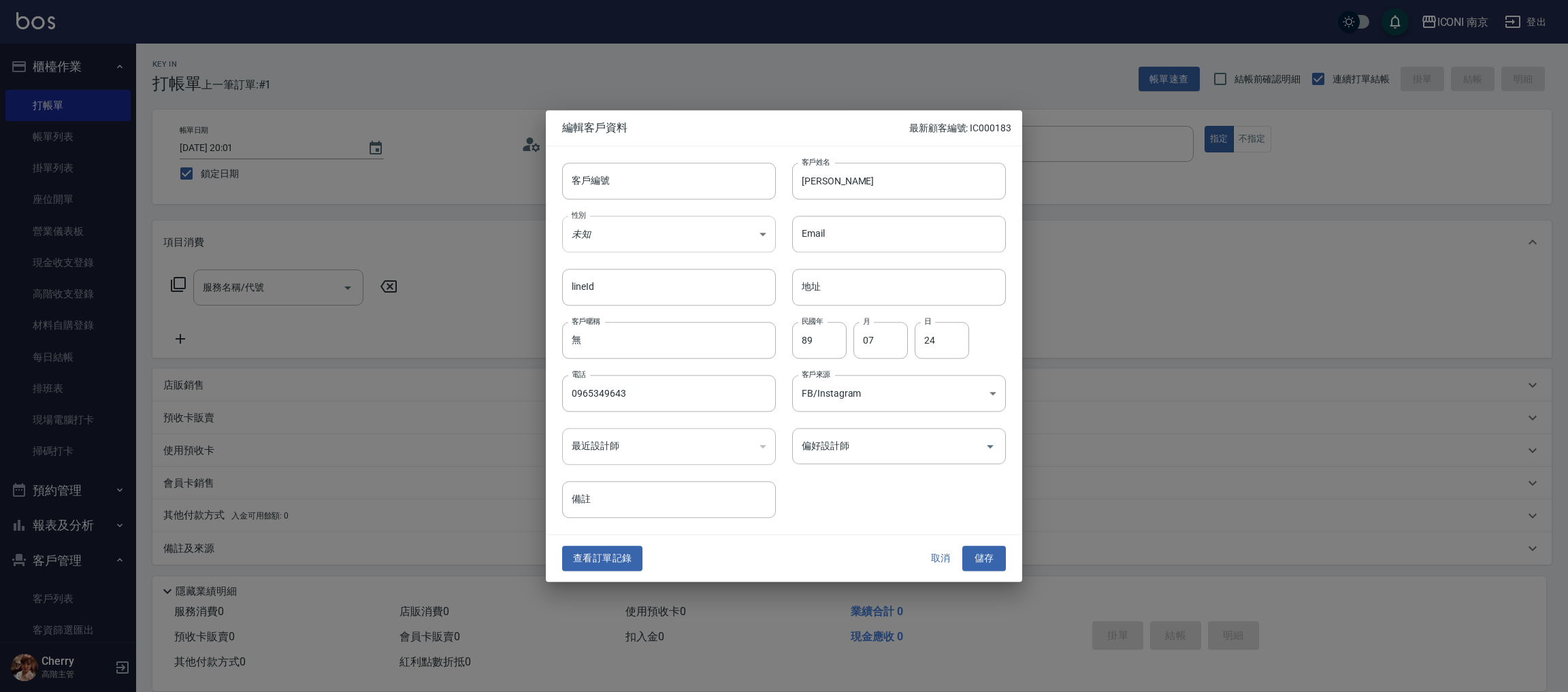
click at [639, 220] on body "ICONI 南京 登出 櫃檯作業 打帳單 帳單列表 掛單列表 座位開單 營業儀表板 現金收支登錄 高階收支登錄 材料自購登錄 每日結帳 排班表 現場電腦打卡 …" at bounding box center [784, 346] width 1568 height 693
click at [601, 310] on li "女" at bounding box center [669, 314] width 214 height 22
type input "[DEMOGRAPHIC_DATA]"
click at [885, 481] on div "客戶編號 客戶編號 客戶姓名 陳君銘 客戶姓名 性別 女 FEMALE 性別 Email Email lineId lineId 地址 地址 客戶暱稱 無 客…" at bounding box center [775, 332] width 460 height 373
click at [980, 561] on button "儲存" at bounding box center [983, 559] width 44 height 25
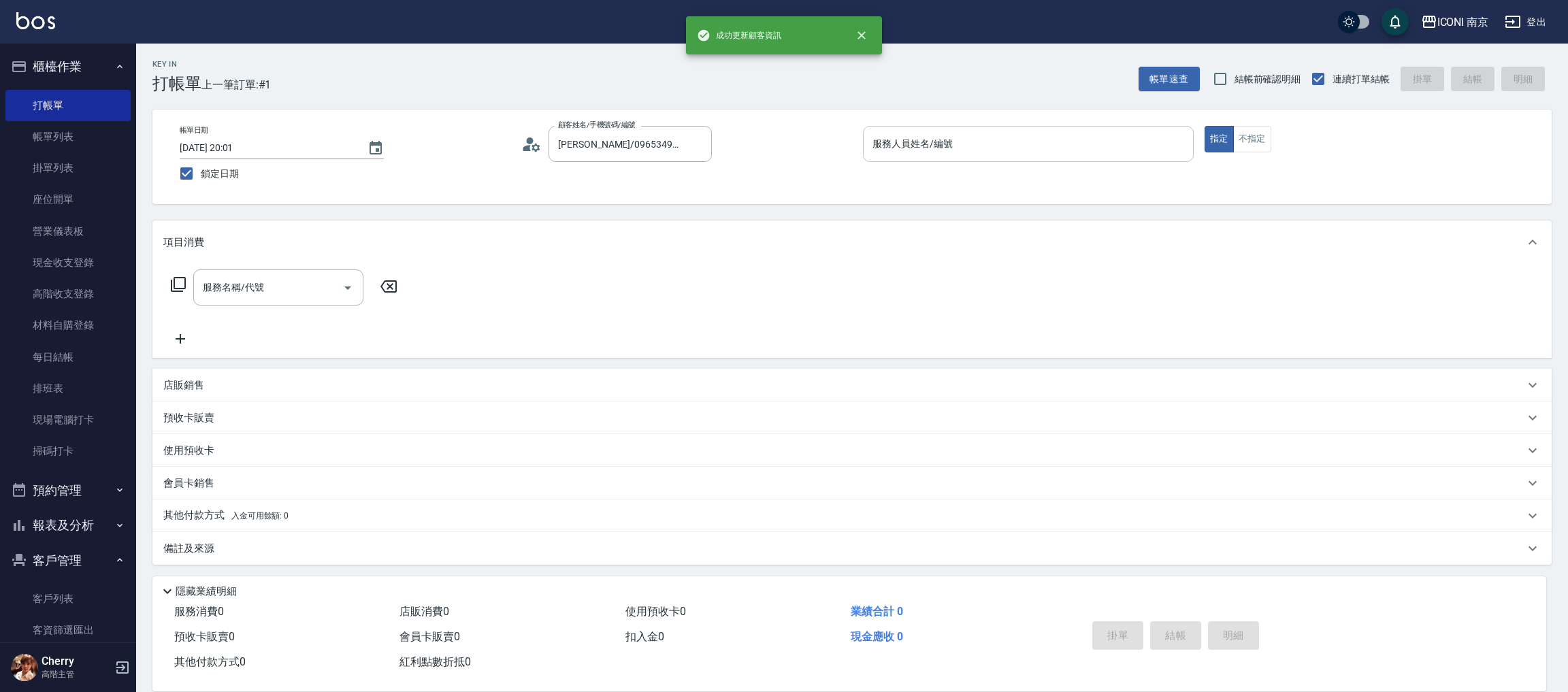
click at [926, 136] on input "服務人員姓名/編號" at bounding box center [1028, 144] width 319 height 24
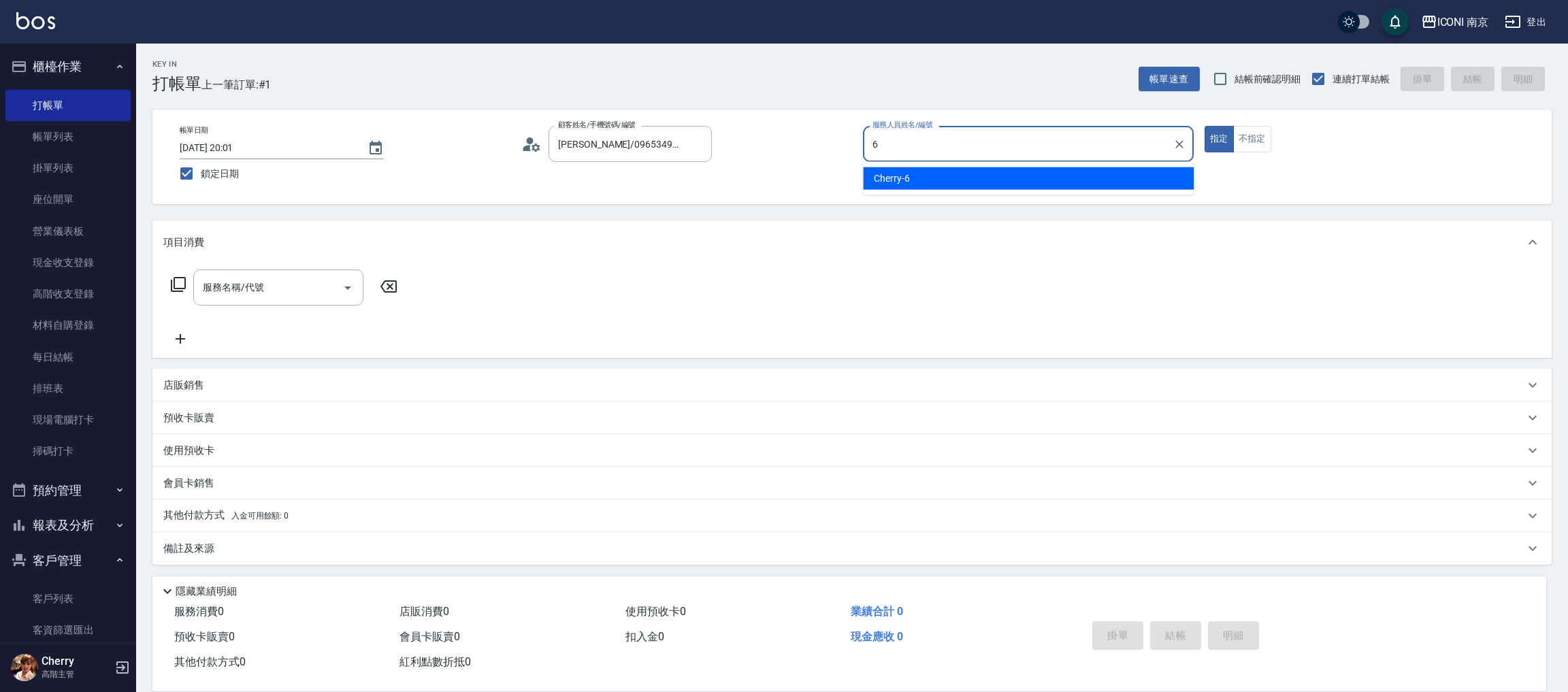
type input "Cherry-6"
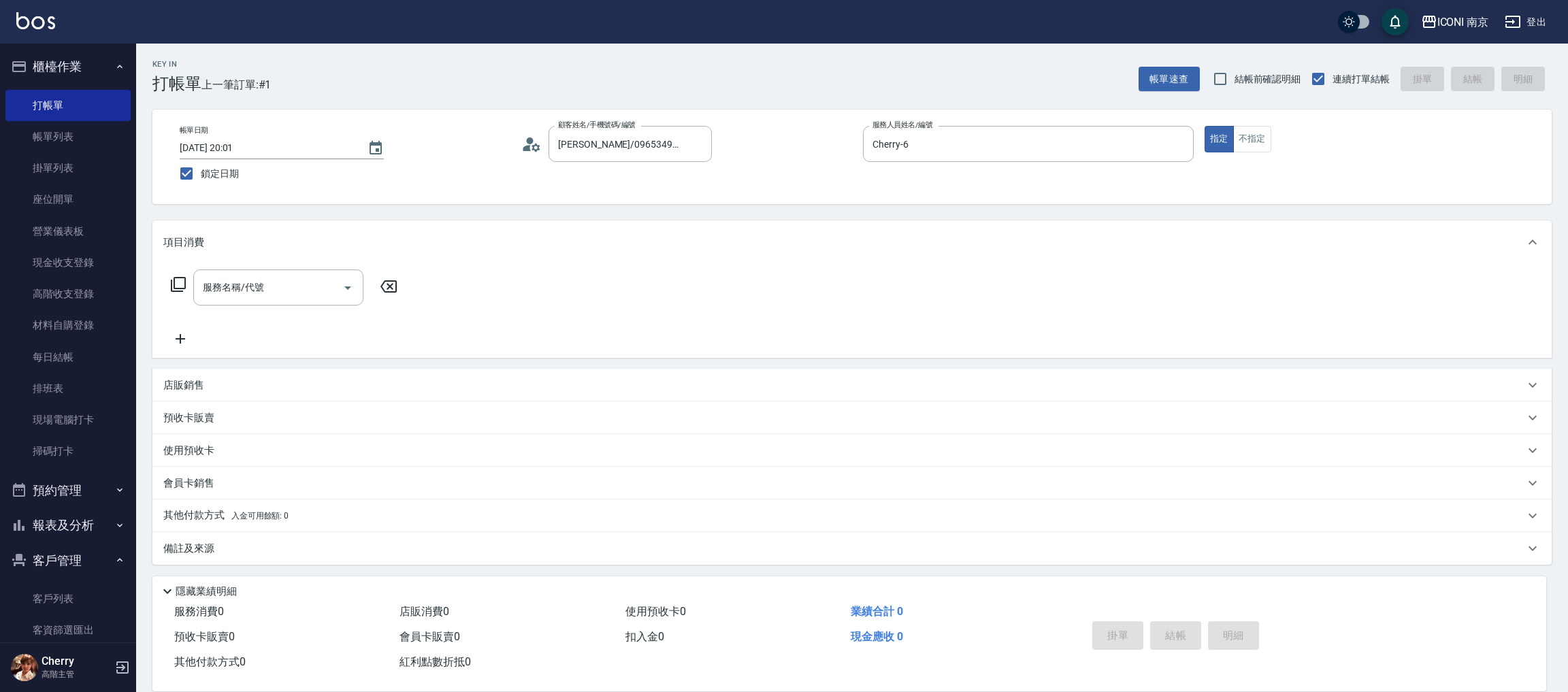
click at [183, 281] on icon at bounding box center [178, 284] width 17 height 17
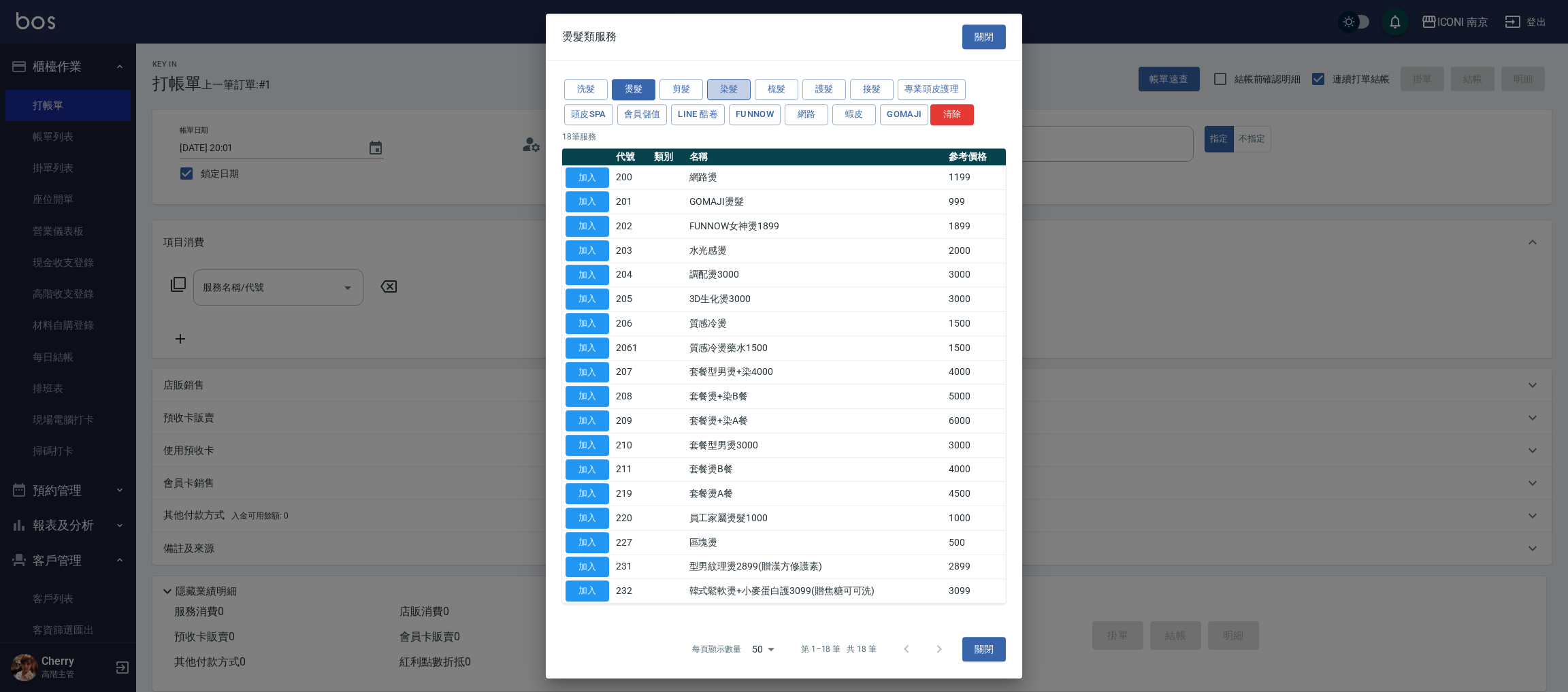
click at [728, 93] on button "染髮" at bounding box center [728, 89] width 44 height 21
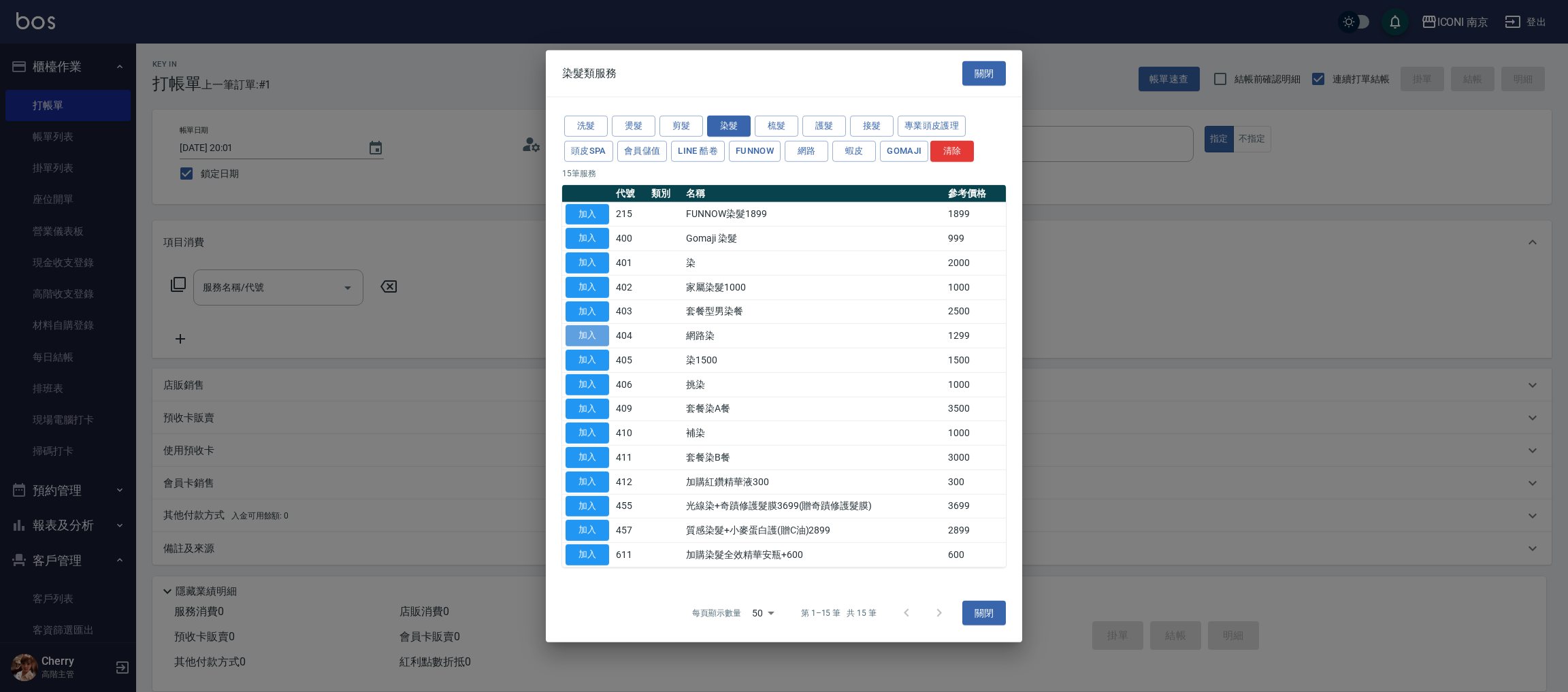
click at [581, 341] on button "加入" at bounding box center [587, 335] width 44 height 21
type input "網路染(404)"
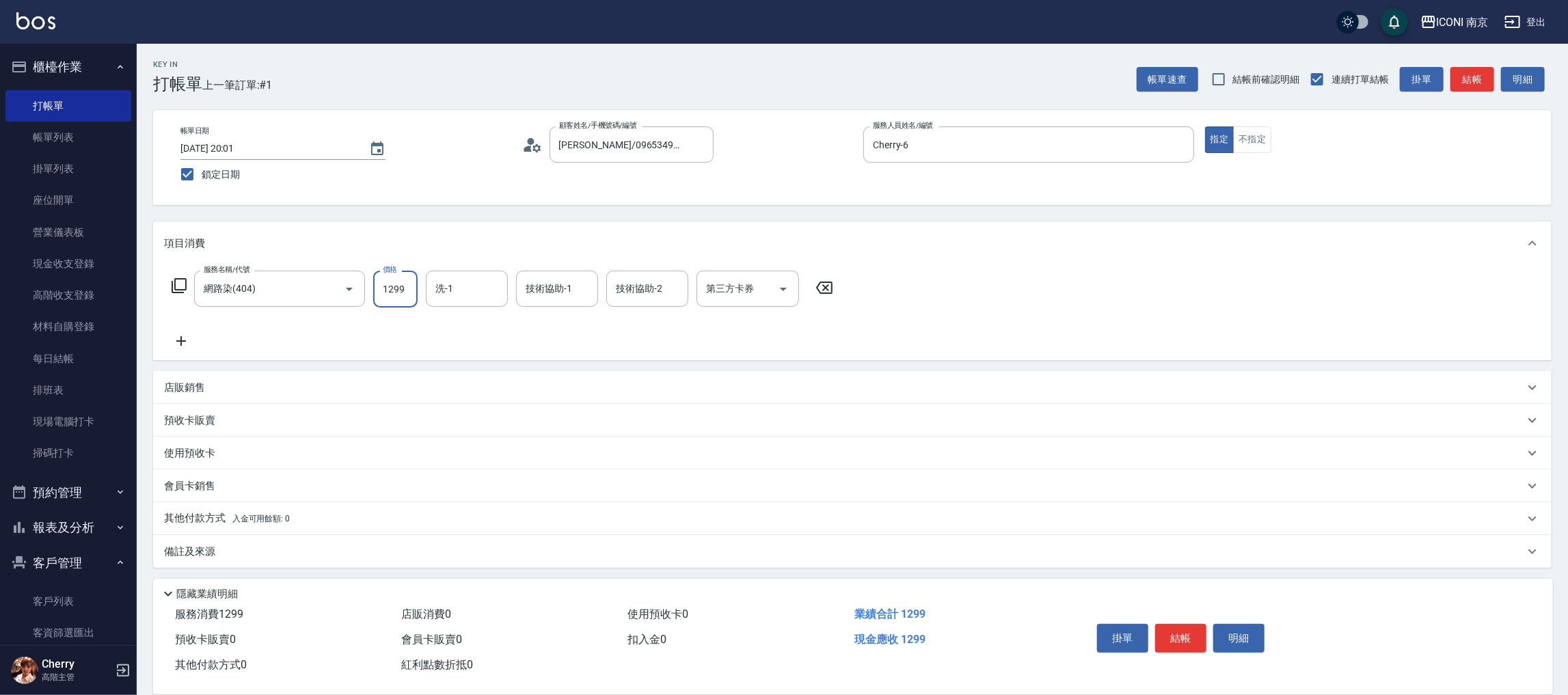
click at [408, 289] on input "1299" at bounding box center [396, 289] width 45 height 37
type input "1600"
click at [180, 282] on icon at bounding box center [179, 286] width 17 height 17
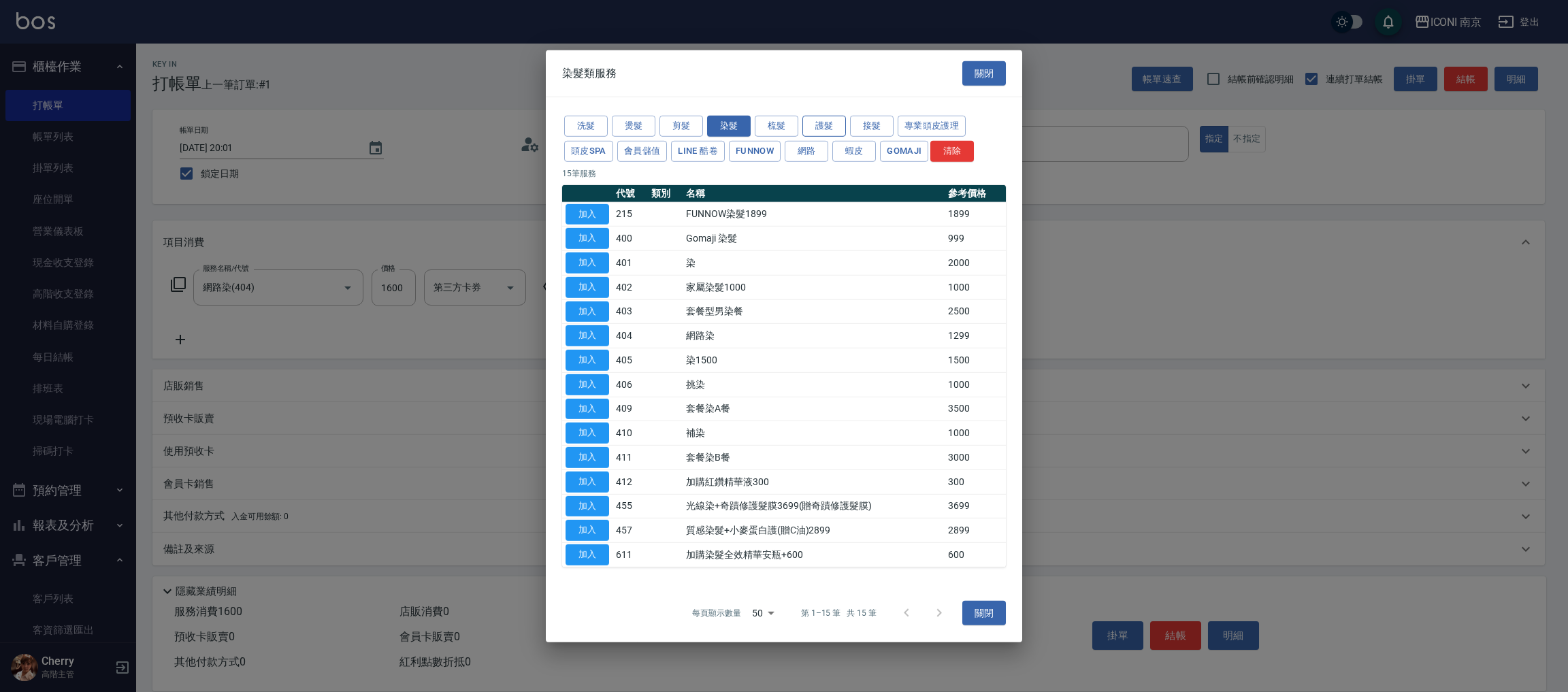
click at [823, 123] on button "護髮" at bounding box center [824, 126] width 44 height 21
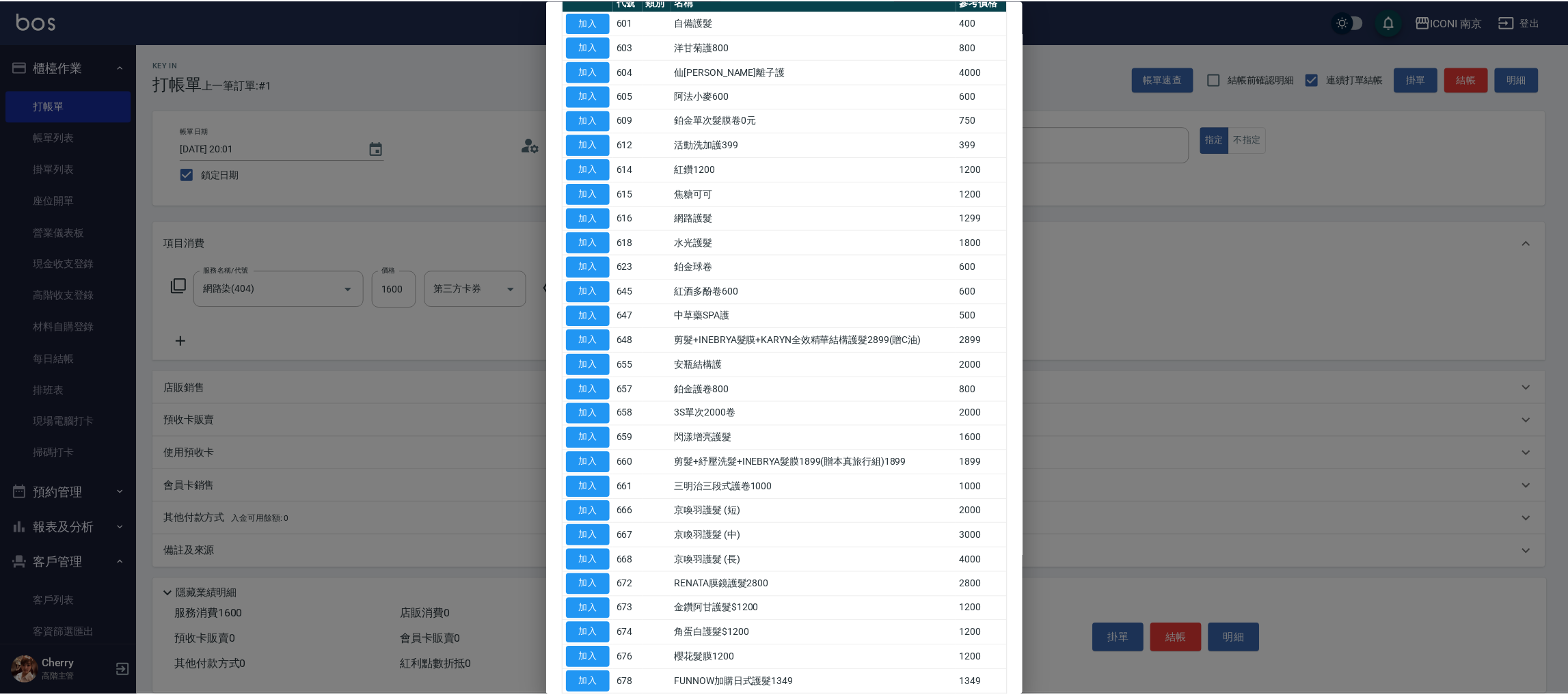
scroll to position [293, 0]
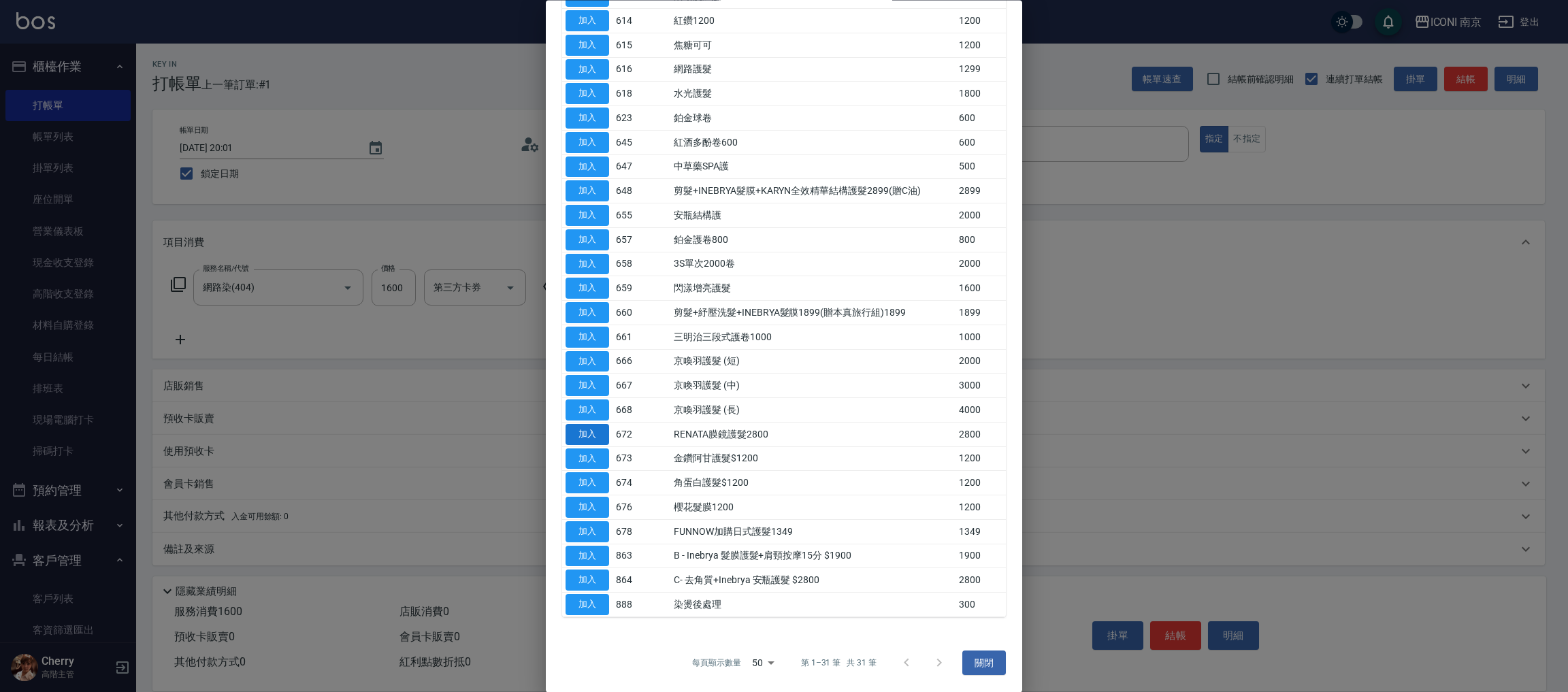
click at [593, 426] on button "加入" at bounding box center [587, 435] width 44 height 21
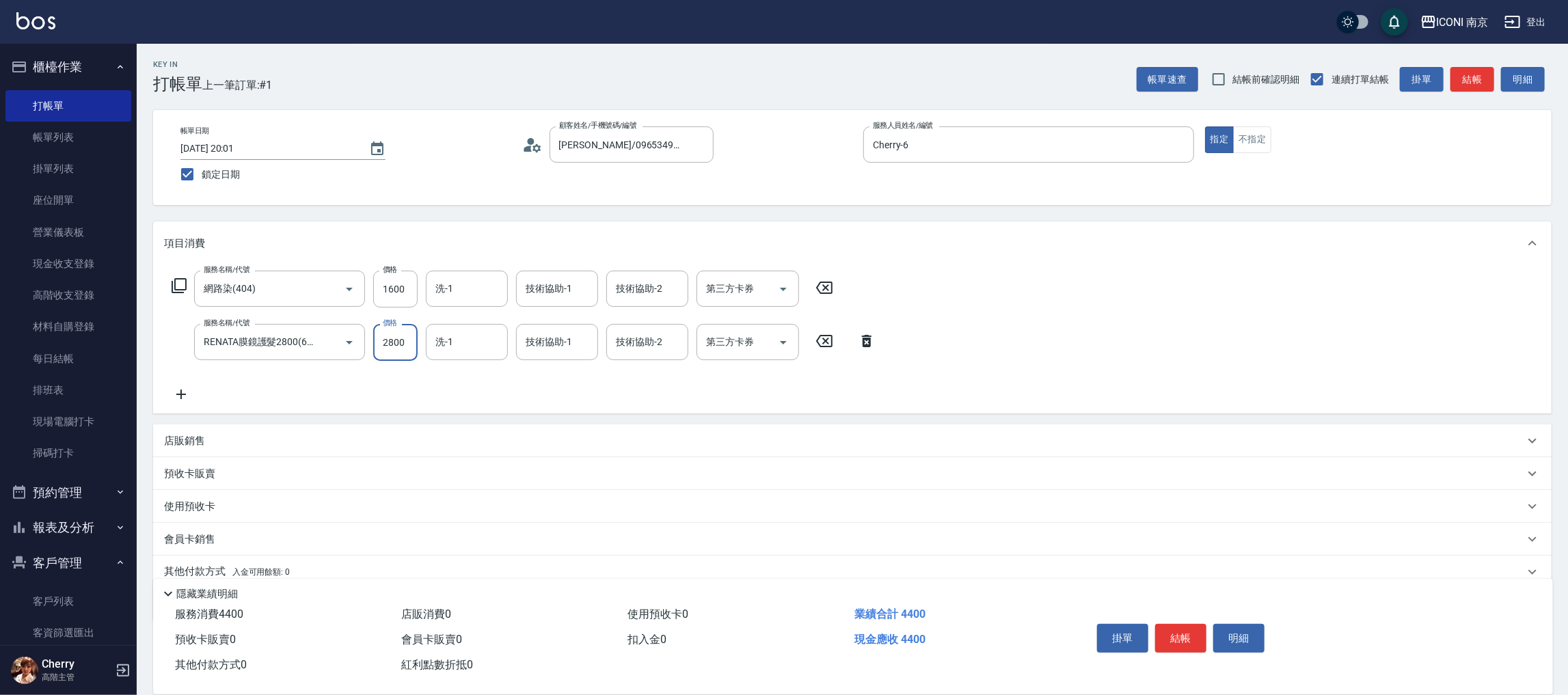
click at [401, 333] on input "2800" at bounding box center [396, 342] width 45 height 37
type input "2000"
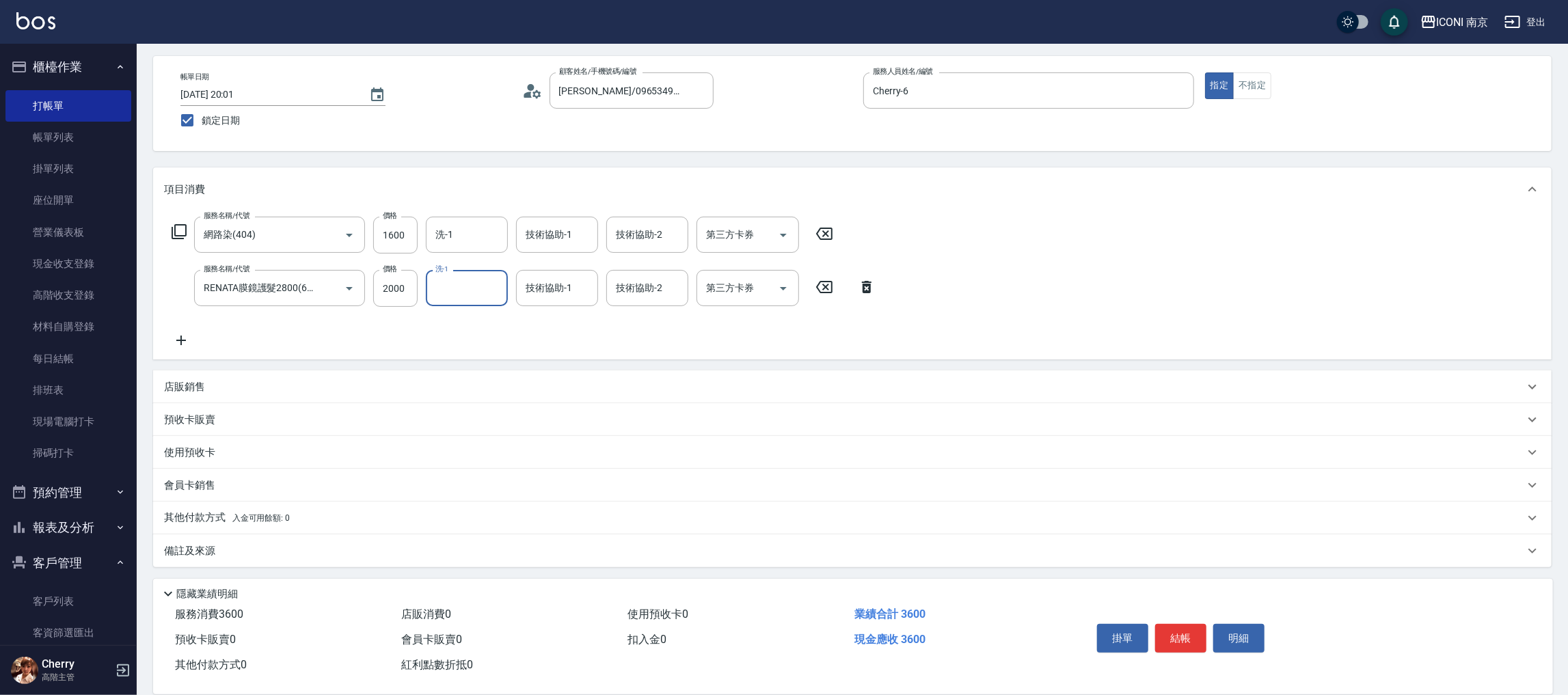
click at [247, 520] on span "入金可用餘額: 0" at bounding box center [261, 518] width 58 height 10
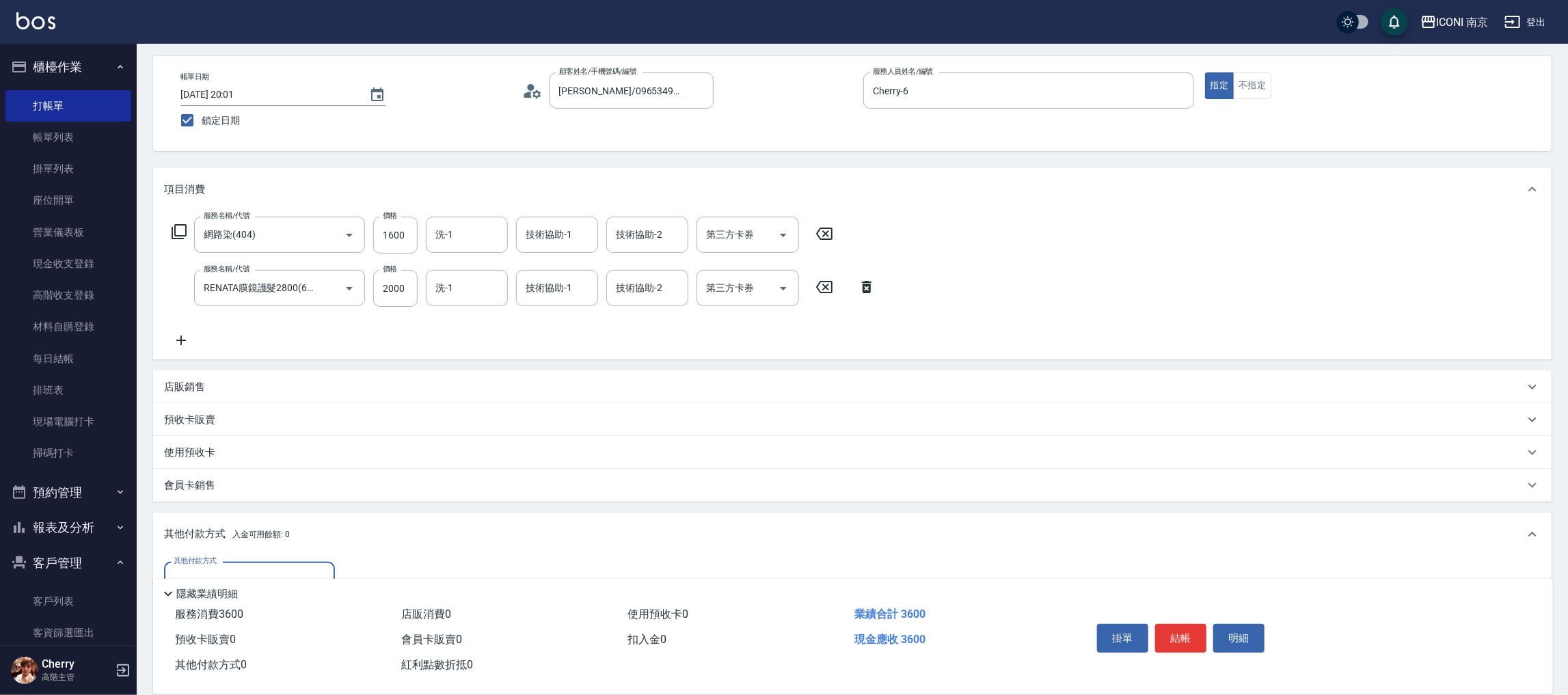
scroll to position [2, 0]
click at [254, 530] on span "入金可用餘額: 0" at bounding box center [261, 535] width 58 height 10
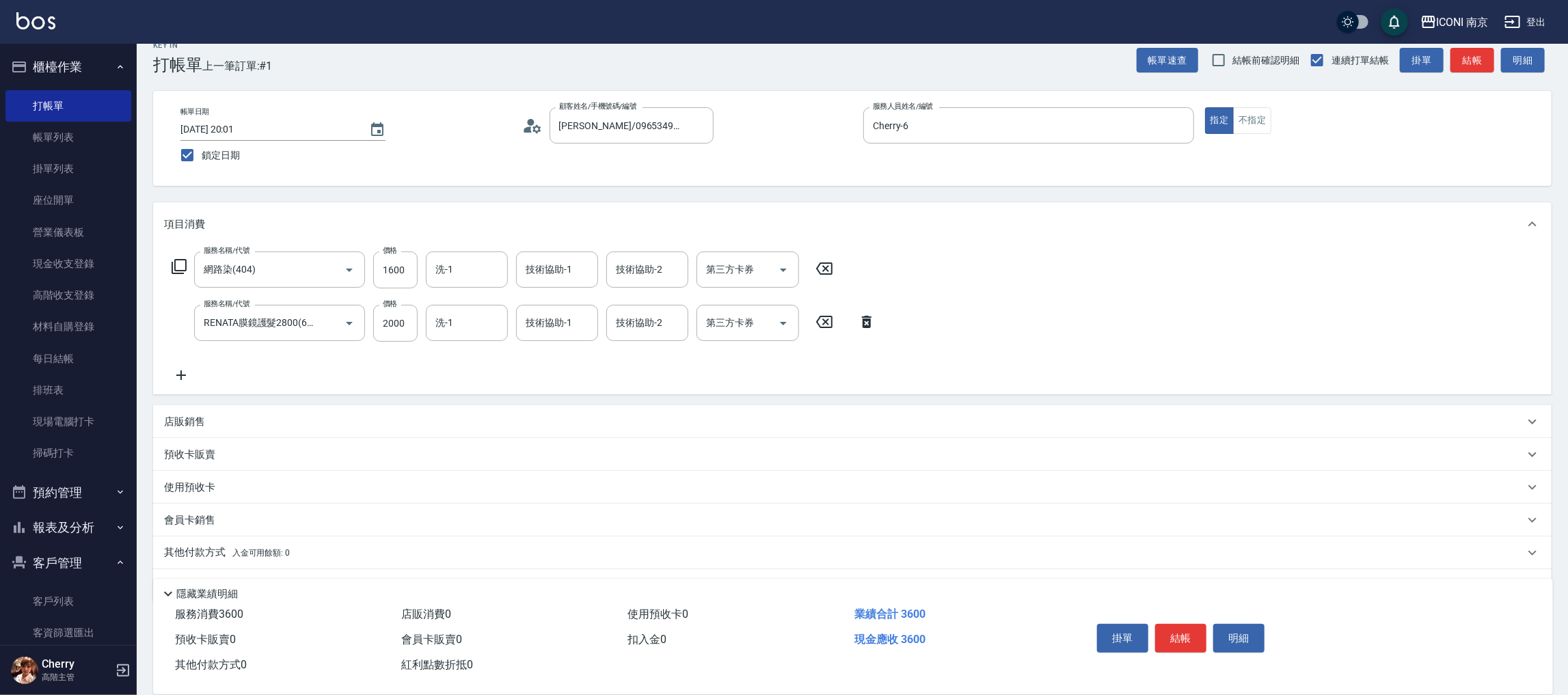
scroll to position [0, 0]
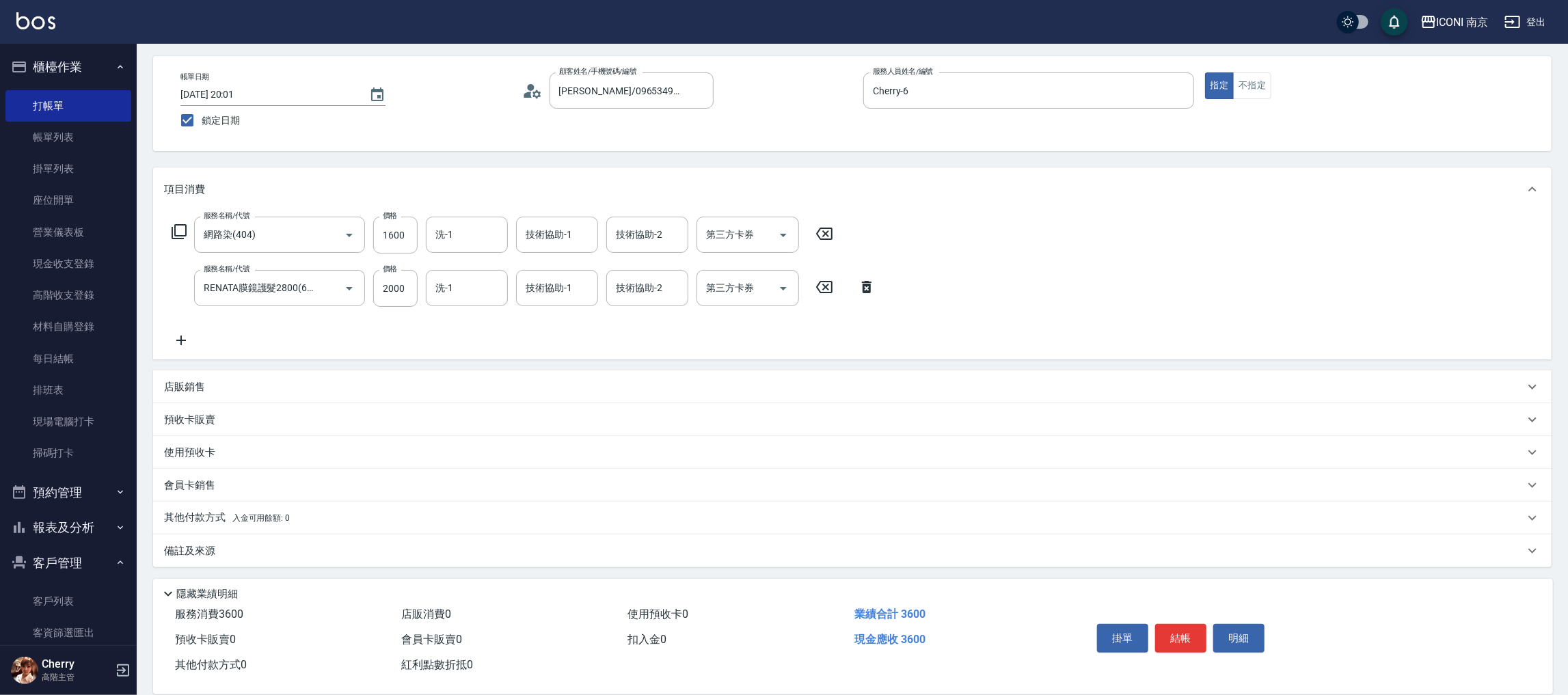
click at [252, 542] on div "備註及來源" at bounding box center [852, 551] width 1399 height 33
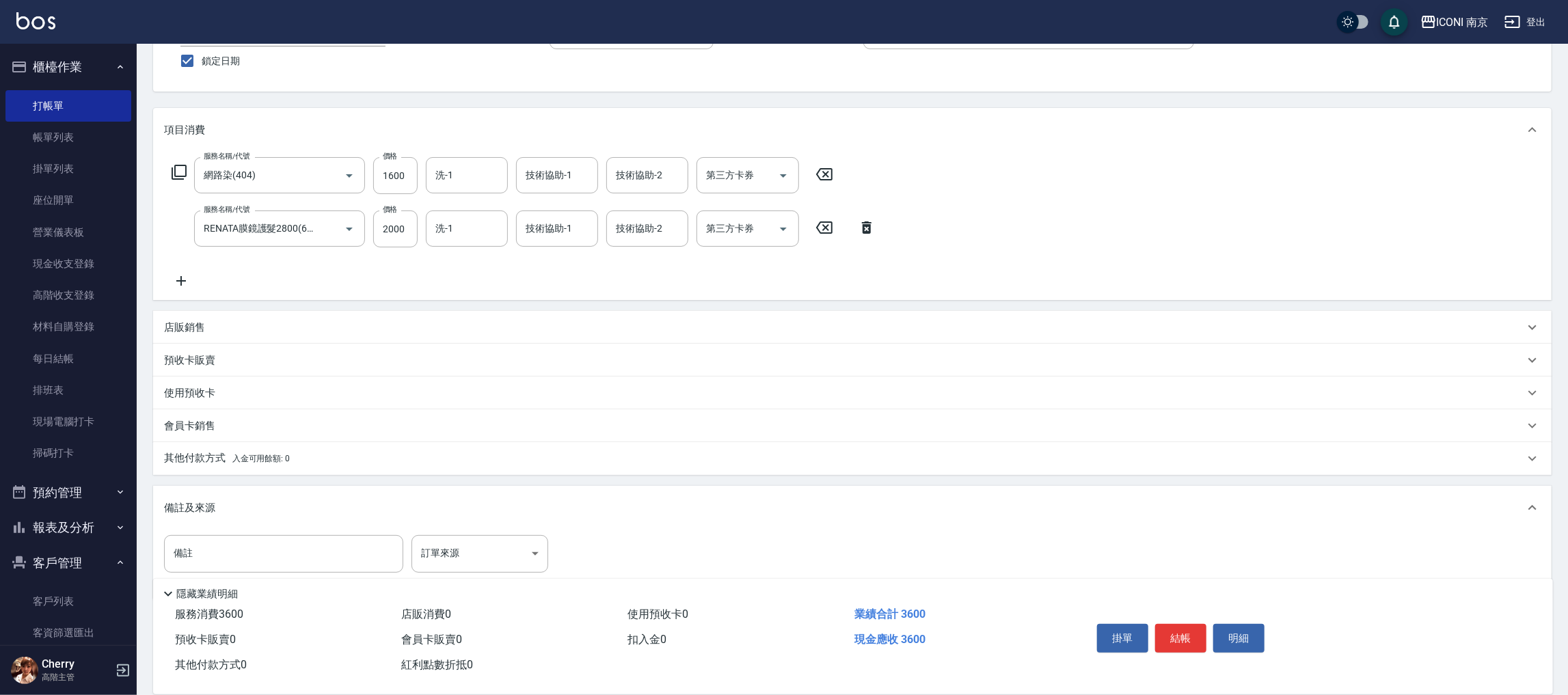
scroll to position [145, 0]
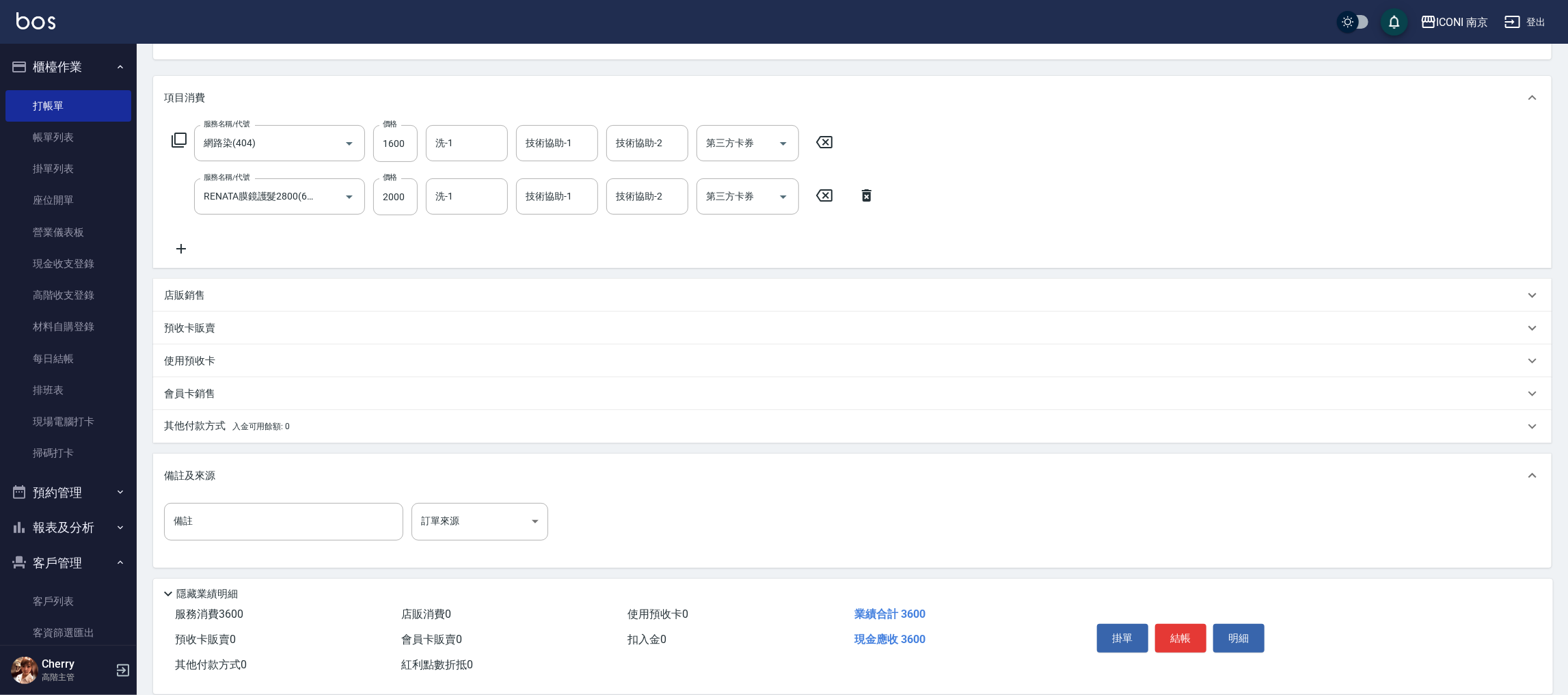
drag, startPoint x: 267, startPoint y: 521, endPoint x: 281, endPoint y: 488, distance: 35.8
click at [270, 516] on input "備註" at bounding box center [284, 521] width 239 height 37
type input "d"
type input "開發護髮"
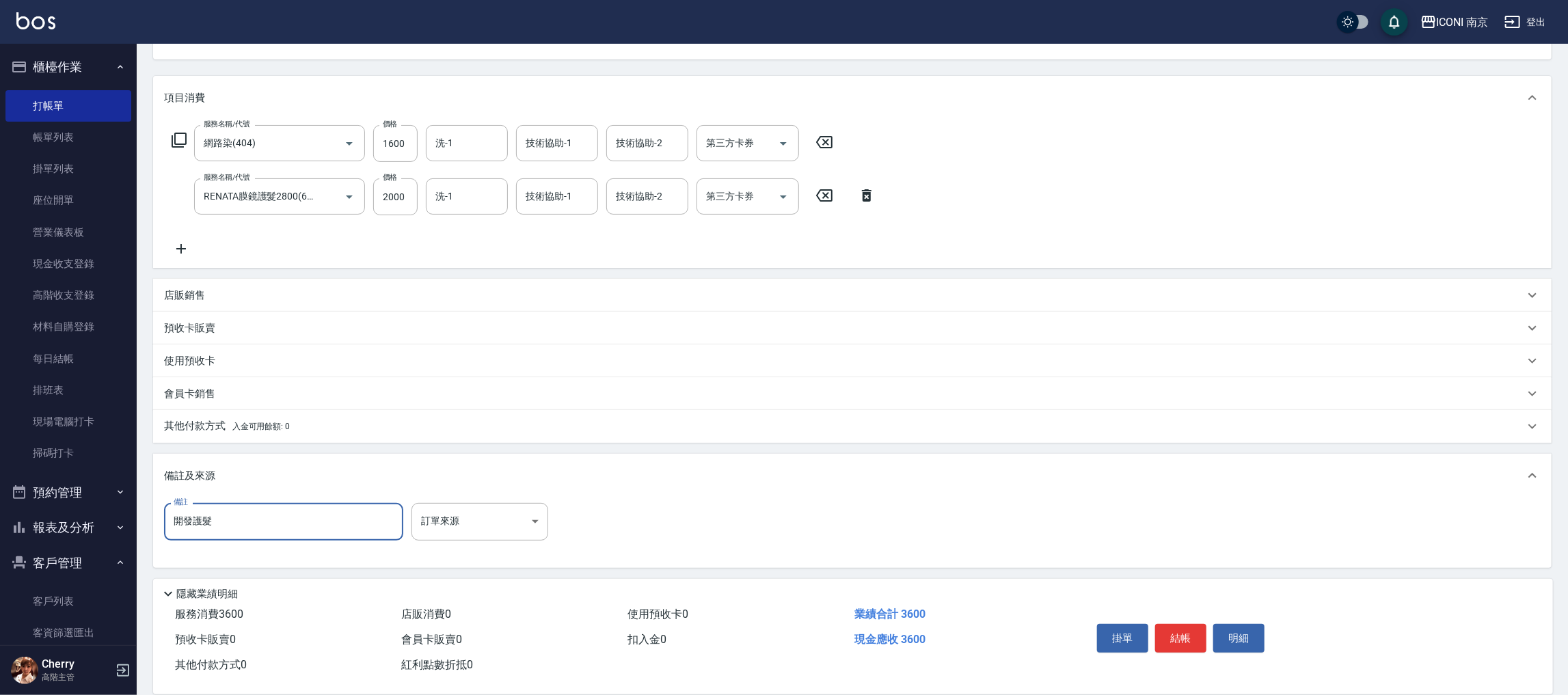
click at [428, 543] on div "備註 開發護髮 備註 訂單來源 ​ 訂單來源" at bounding box center [852, 529] width 1376 height 53
click at [482, 492] on div "備註及來源" at bounding box center [852, 476] width 1399 height 44
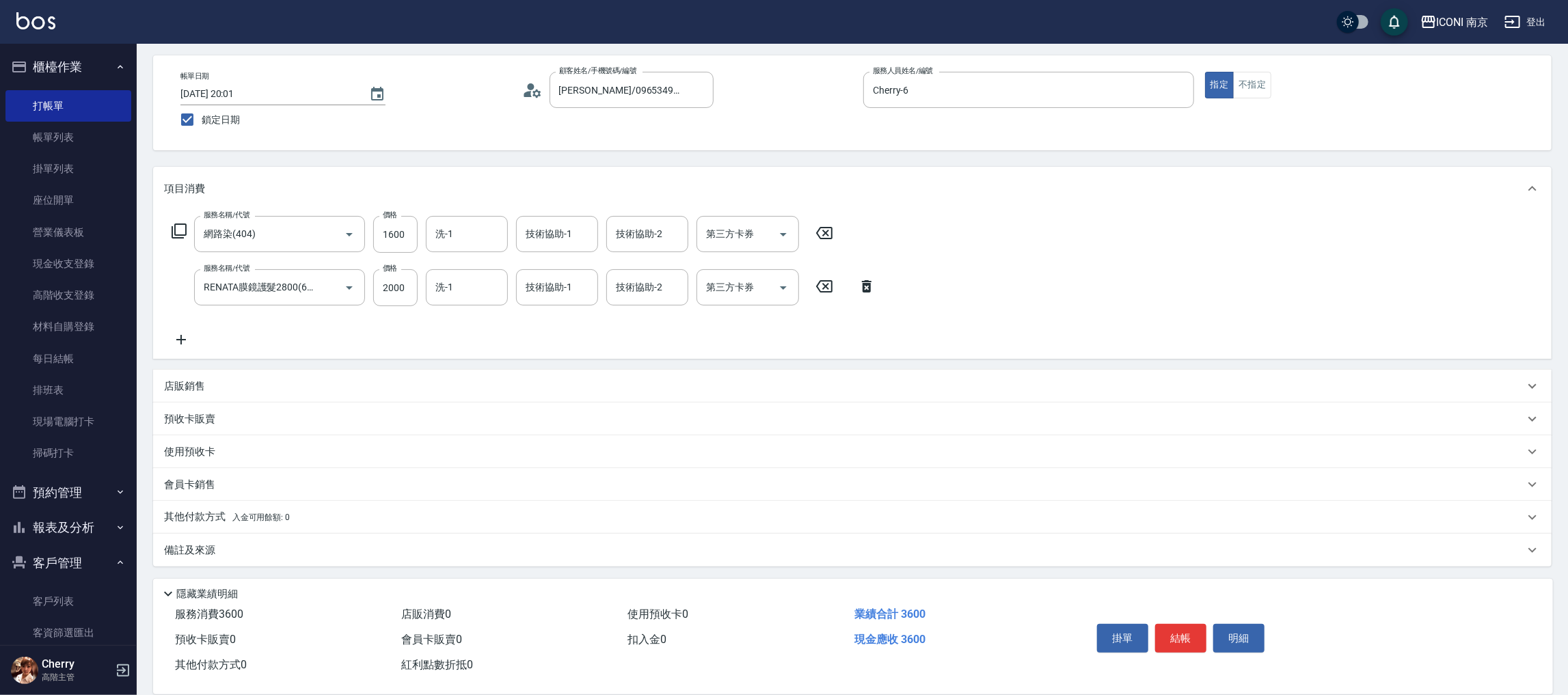
scroll to position [54, 0]
click at [465, 528] on div "其他付款方式 入金可用餘額: 0" at bounding box center [852, 518] width 1399 height 33
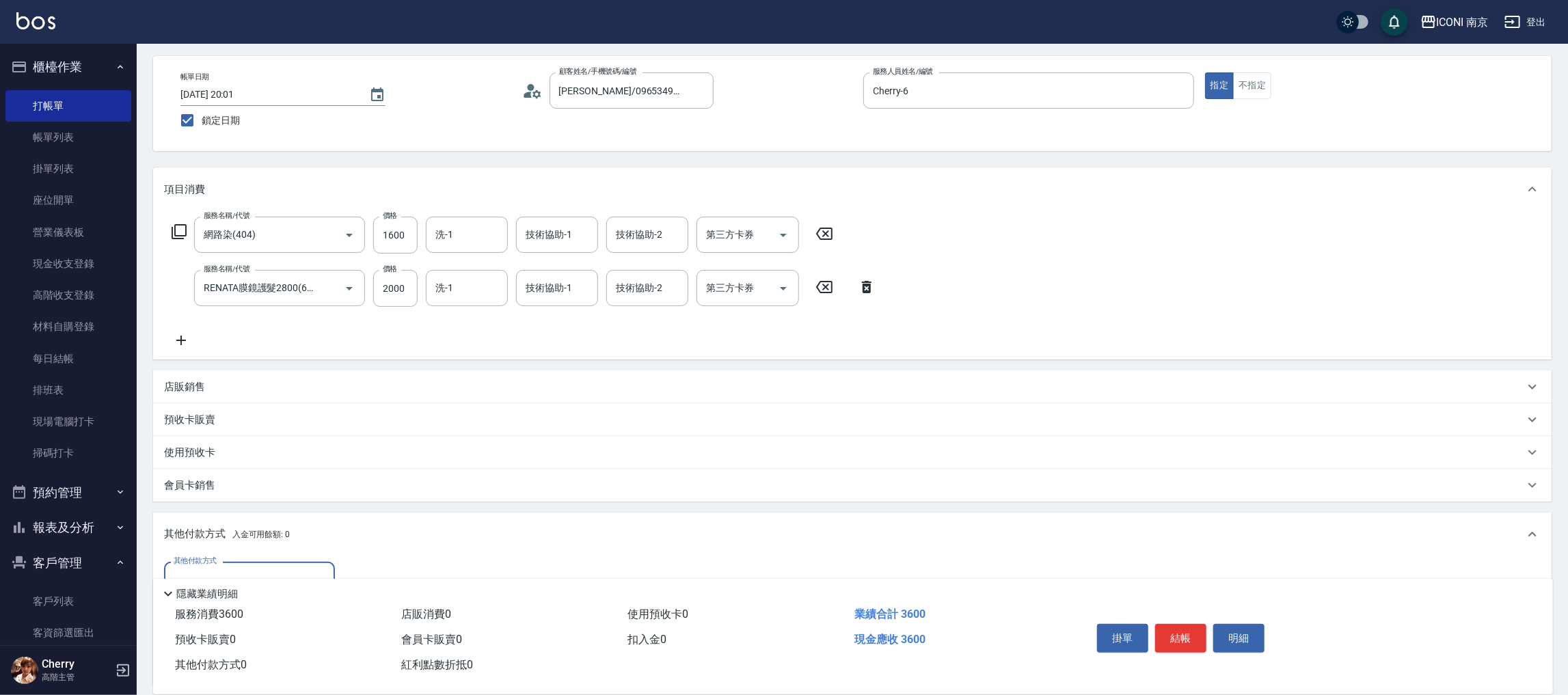
scroll to position [0, 0]
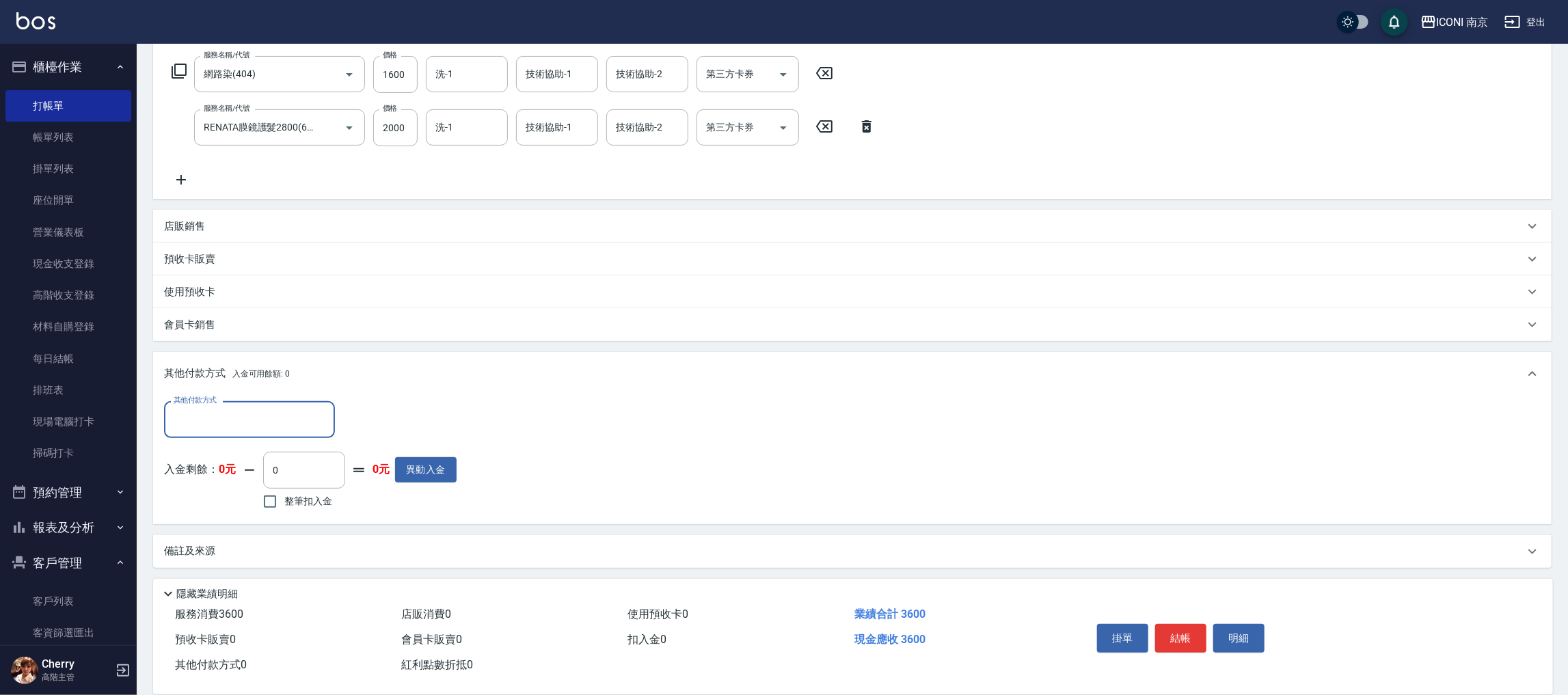
click at [359, 541] on div "備註及來源" at bounding box center [852, 551] width 1399 height 33
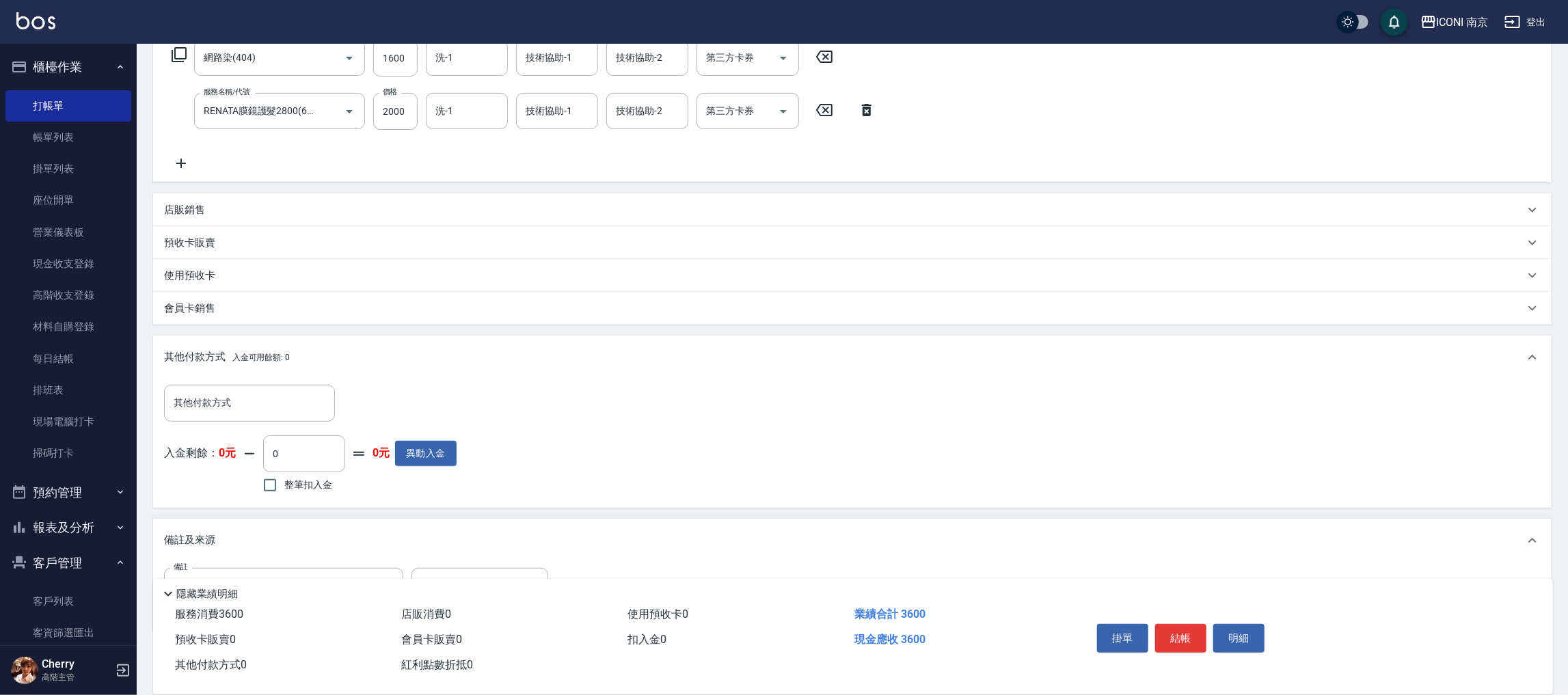
scroll to position [288, 0]
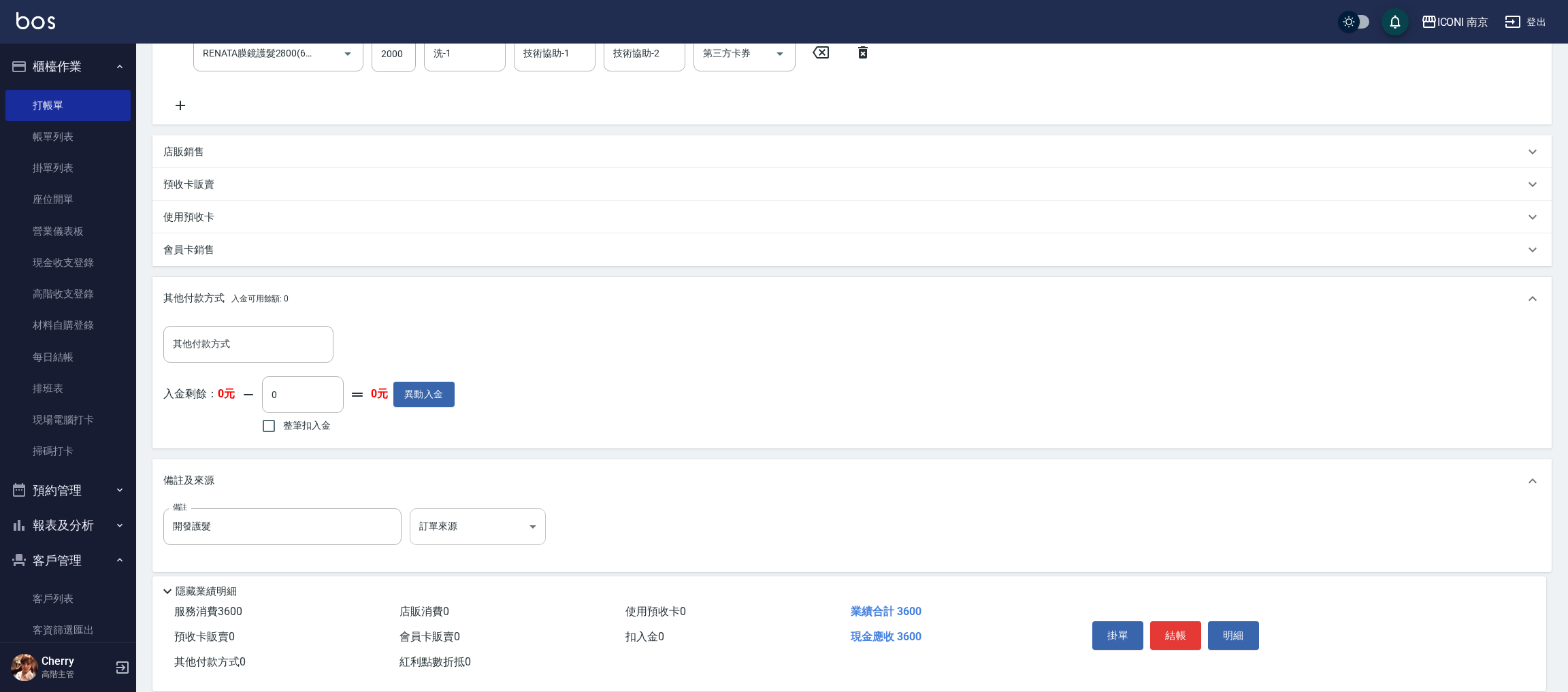
click at [496, 516] on body "ICONI 南京 登出 櫃檯作業 打帳單 帳單列表 掛單列表 座位開單 營業儀表板 現金收支登錄 高階收支登錄 材料自購登錄 每日結帳 排班表 現場電腦打卡 …" at bounding box center [784, 207] width 1568 height 988
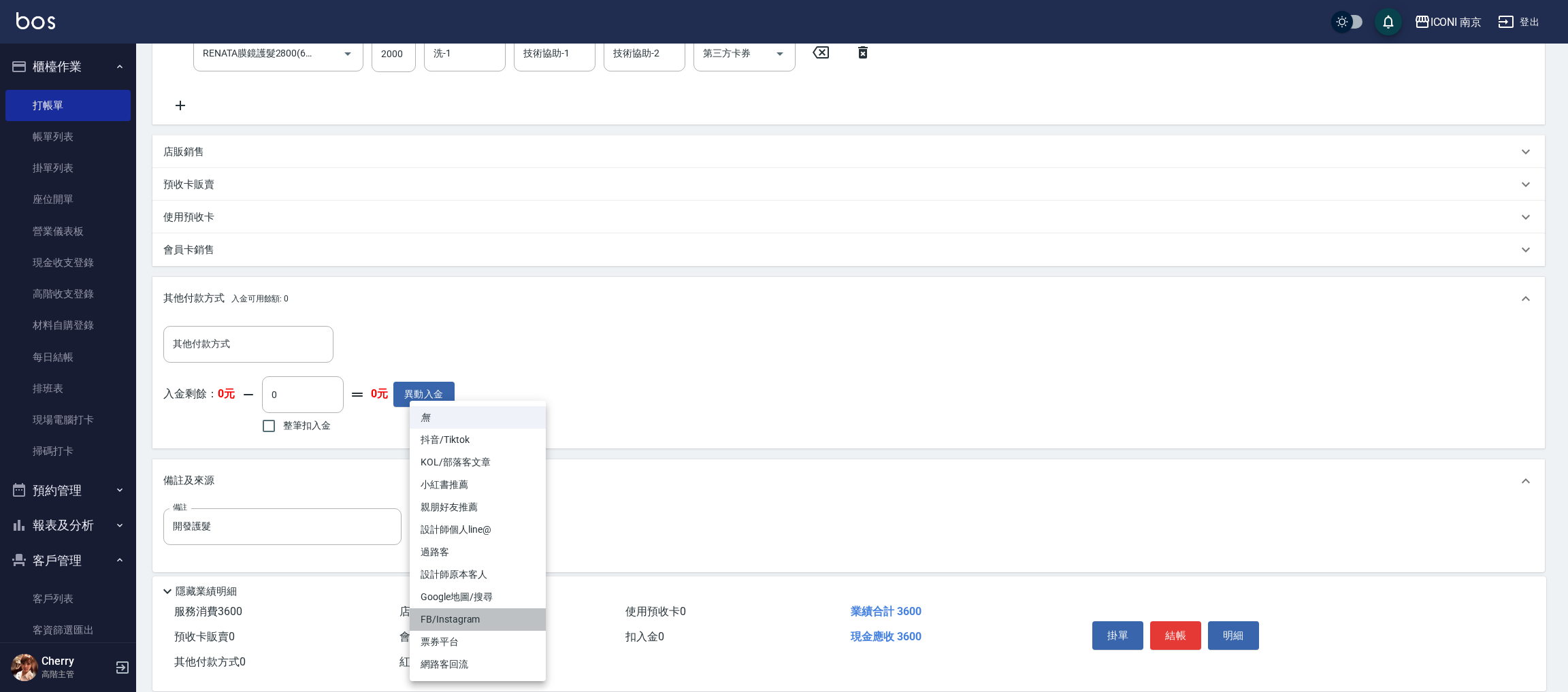
click at [492, 618] on li "FB/Instagram" at bounding box center [477, 620] width 136 height 22
type input "FB/Instagram"
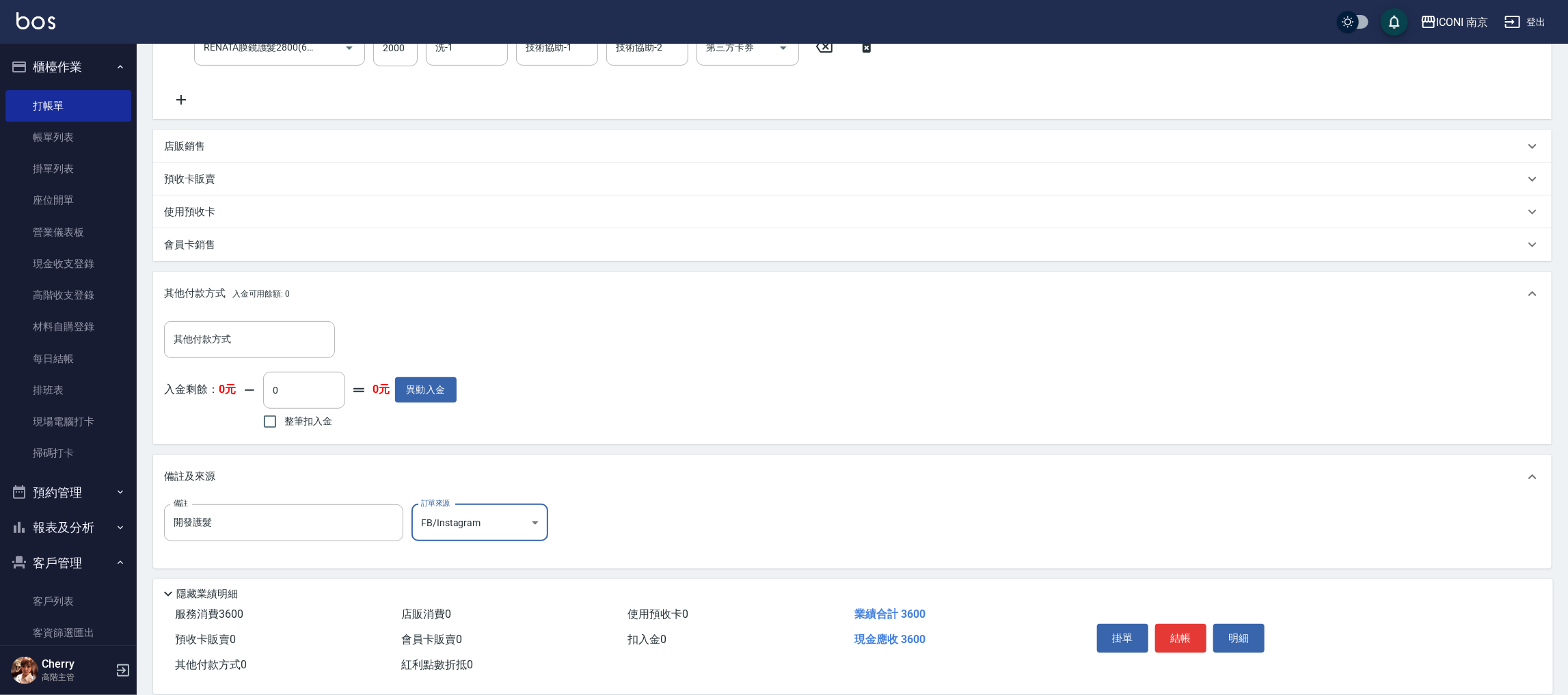
scroll to position [296, 0]
click at [1187, 624] on button "結帳" at bounding box center [1181, 638] width 51 height 29
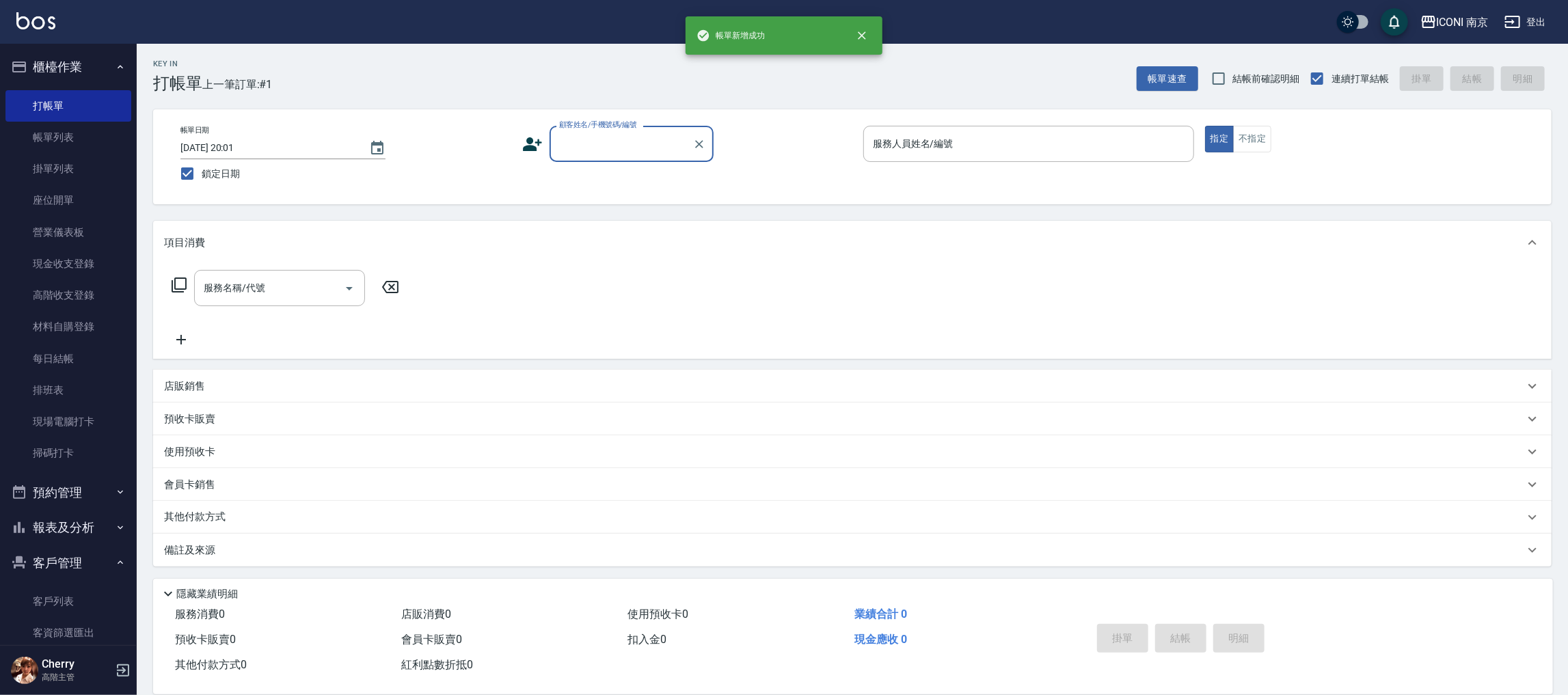
scroll to position [0, 0]
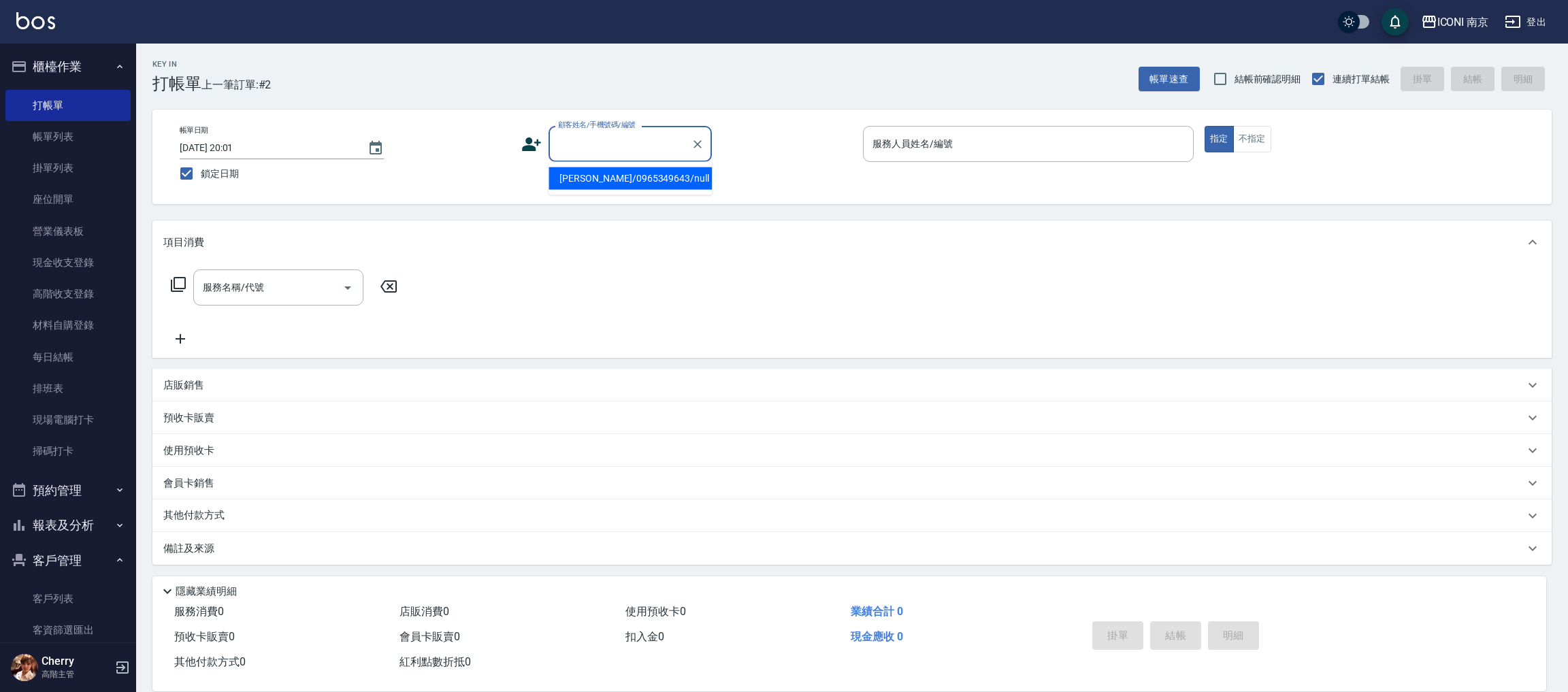
click at [635, 149] on input "顧客姓名/手機號碼/編號" at bounding box center [620, 144] width 130 height 24
type input "琦"
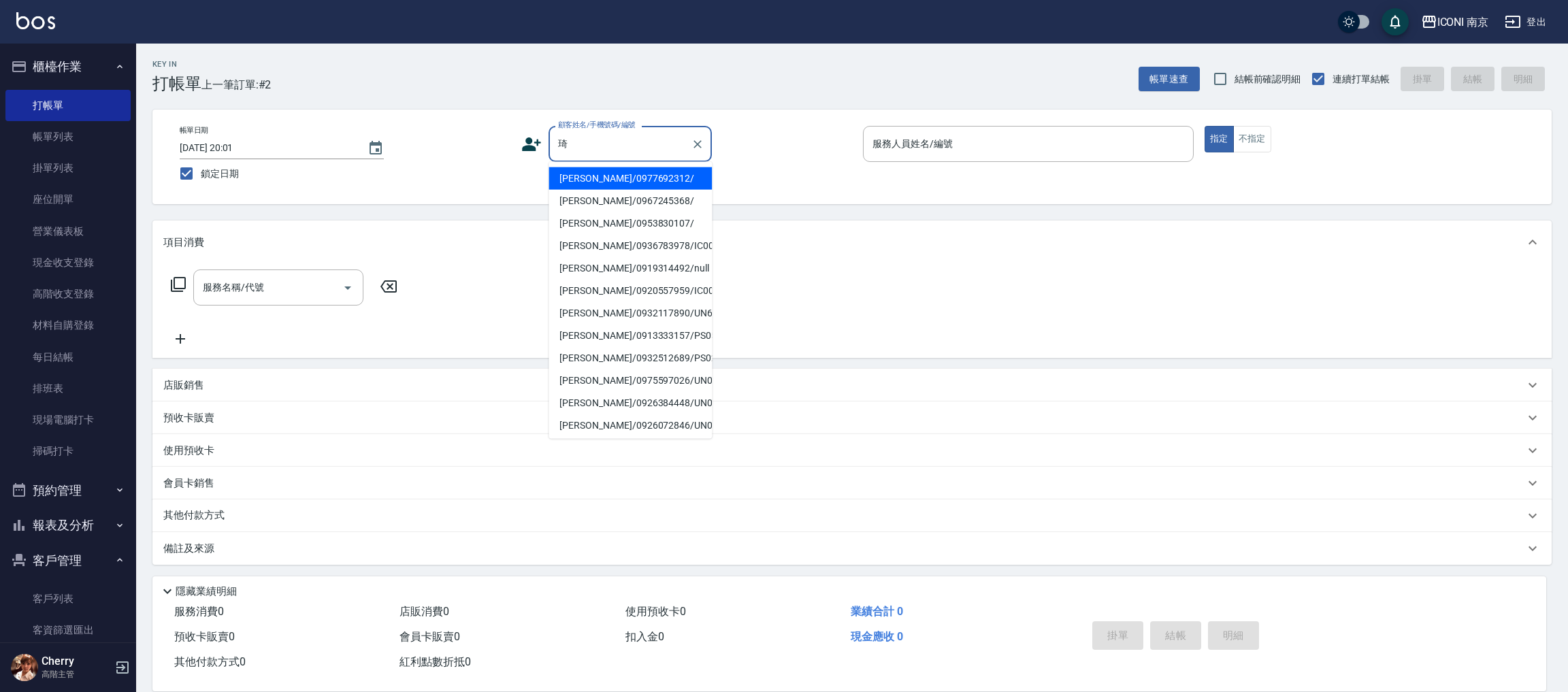
drag, startPoint x: 635, startPoint y: 151, endPoint x: 644, endPoint y: 126, distance: 26.6
click at [634, 148] on input "琦" at bounding box center [620, 144] width 130 height 24
click at [627, 186] on li "陳佳琪/09118379391/IC00037" at bounding box center [630, 179] width 164 height 22
type input "陳佳琪/09118379391/IC00037"
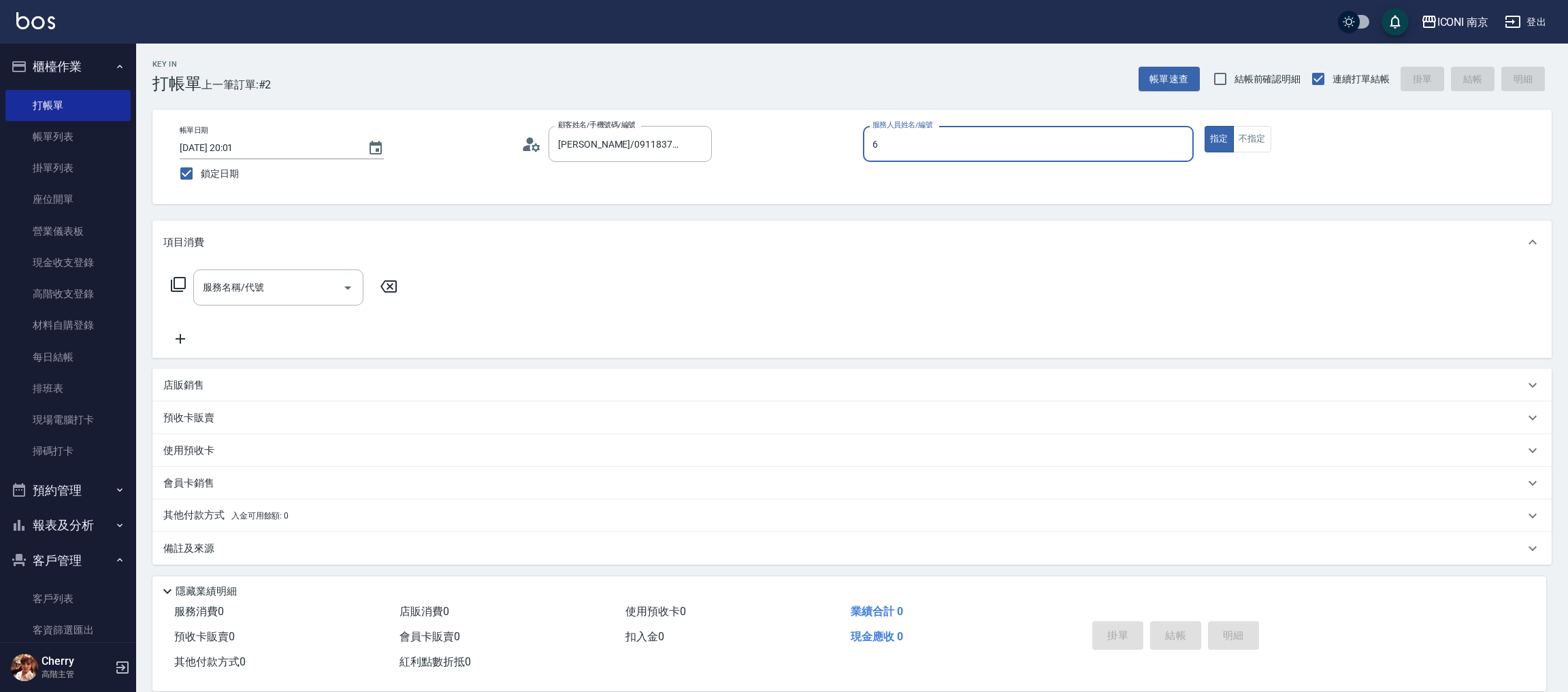
type input "Cherry-6"
click at [182, 278] on icon at bounding box center [178, 284] width 17 height 17
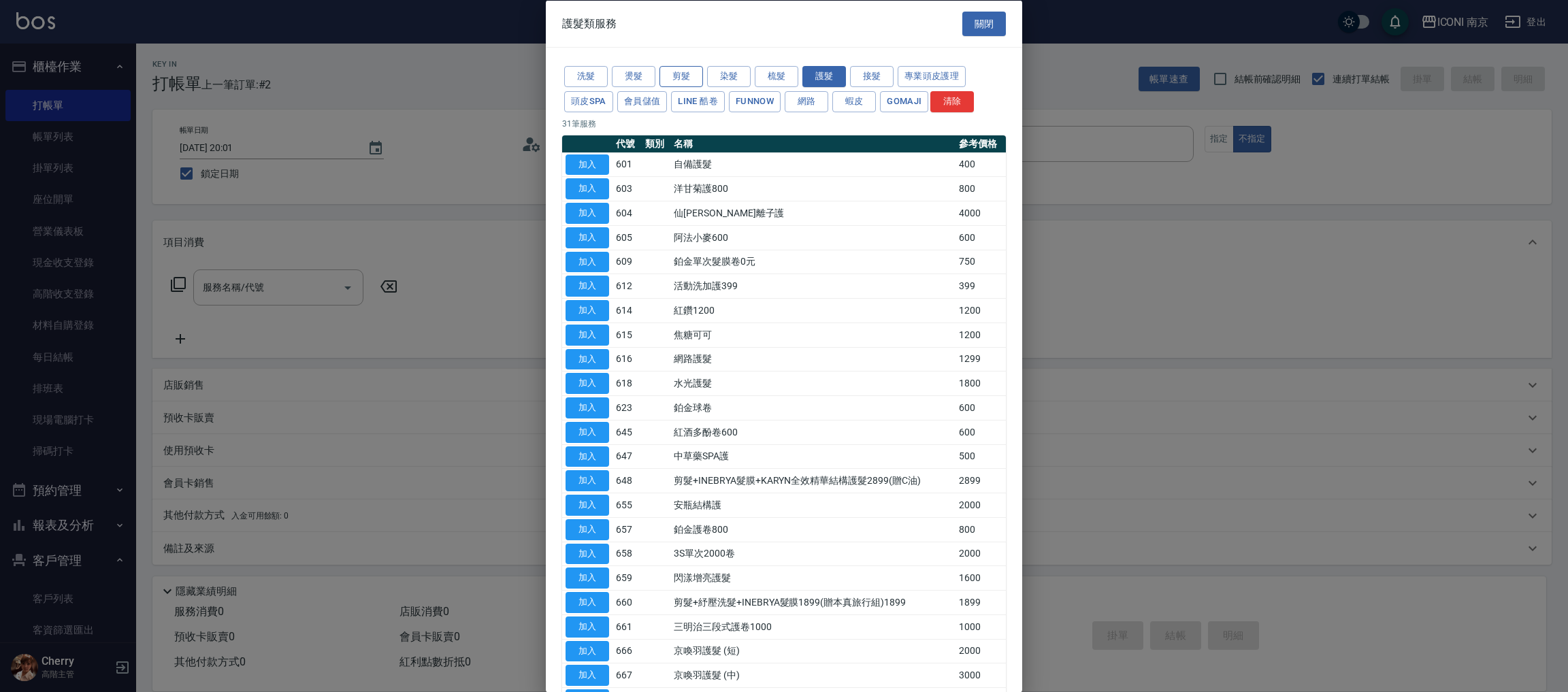
click at [674, 74] on button "剪髮" at bounding box center [681, 76] width 44 height 21
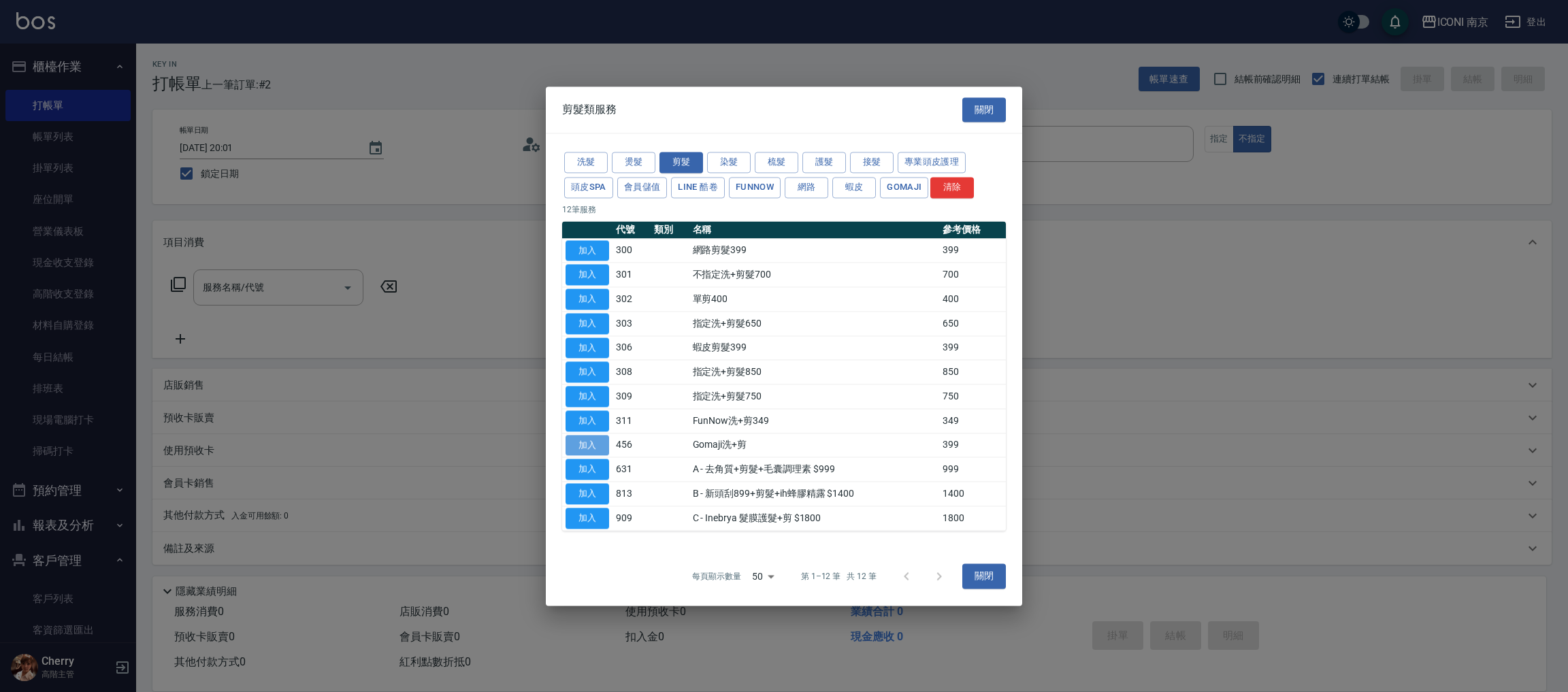
click at [586, 440] on button "加入" at bounding box center [587, 445] width 44 height 21
type input "Gomaji洗+剪(456)"
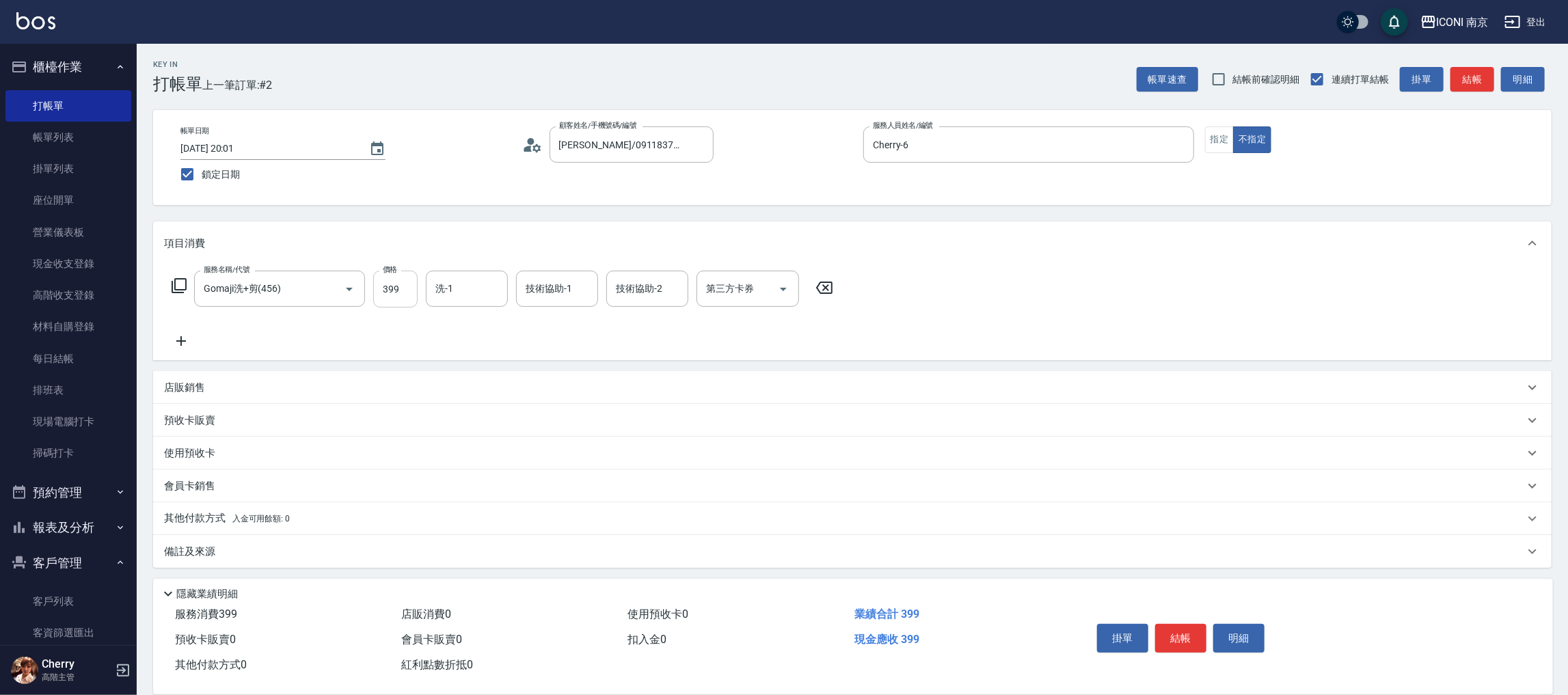
click at [395, 278] on input "399" at bounding box center [396, 289] width 45 height 37
type input "499"
click at [272, 539] on div "備註及來源" at bounding box center [852, 551] width 1399 height 33
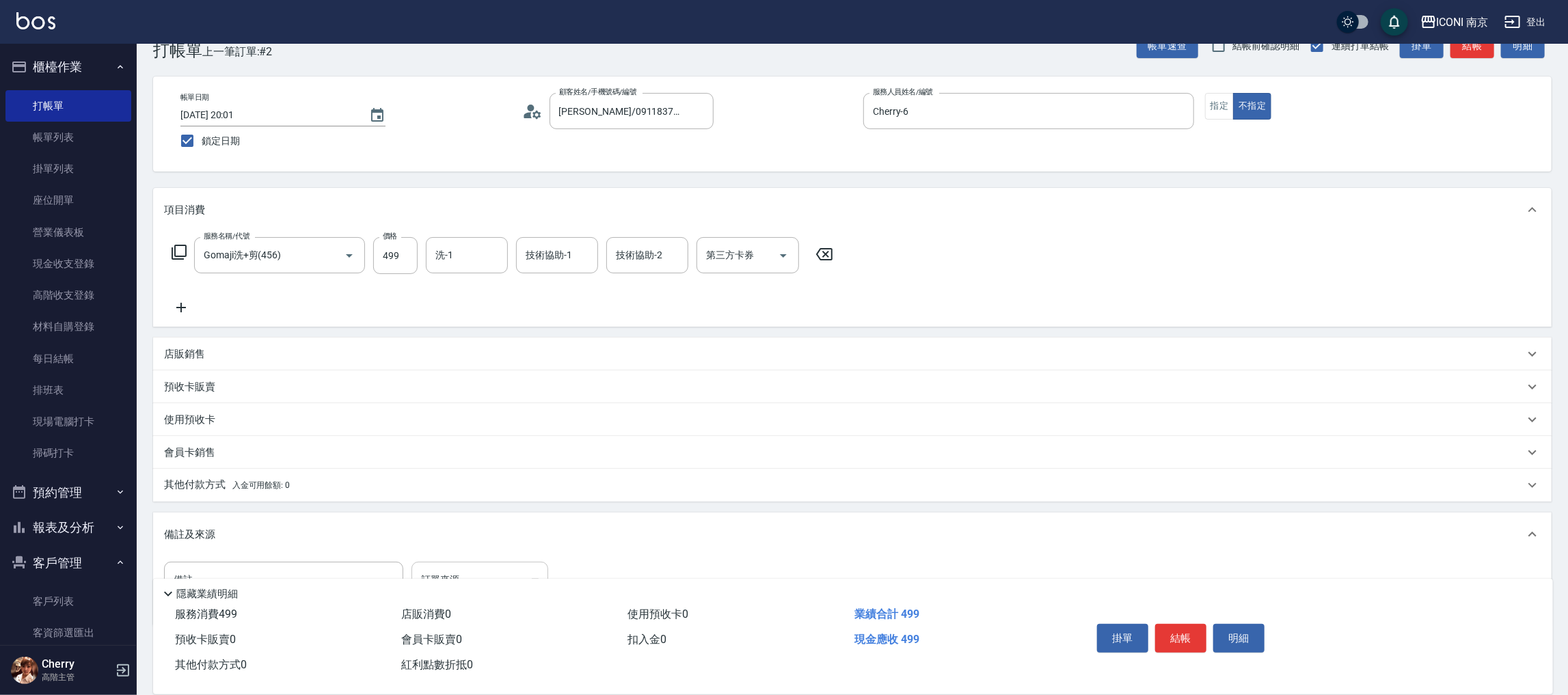
scroll to position [75, 0]
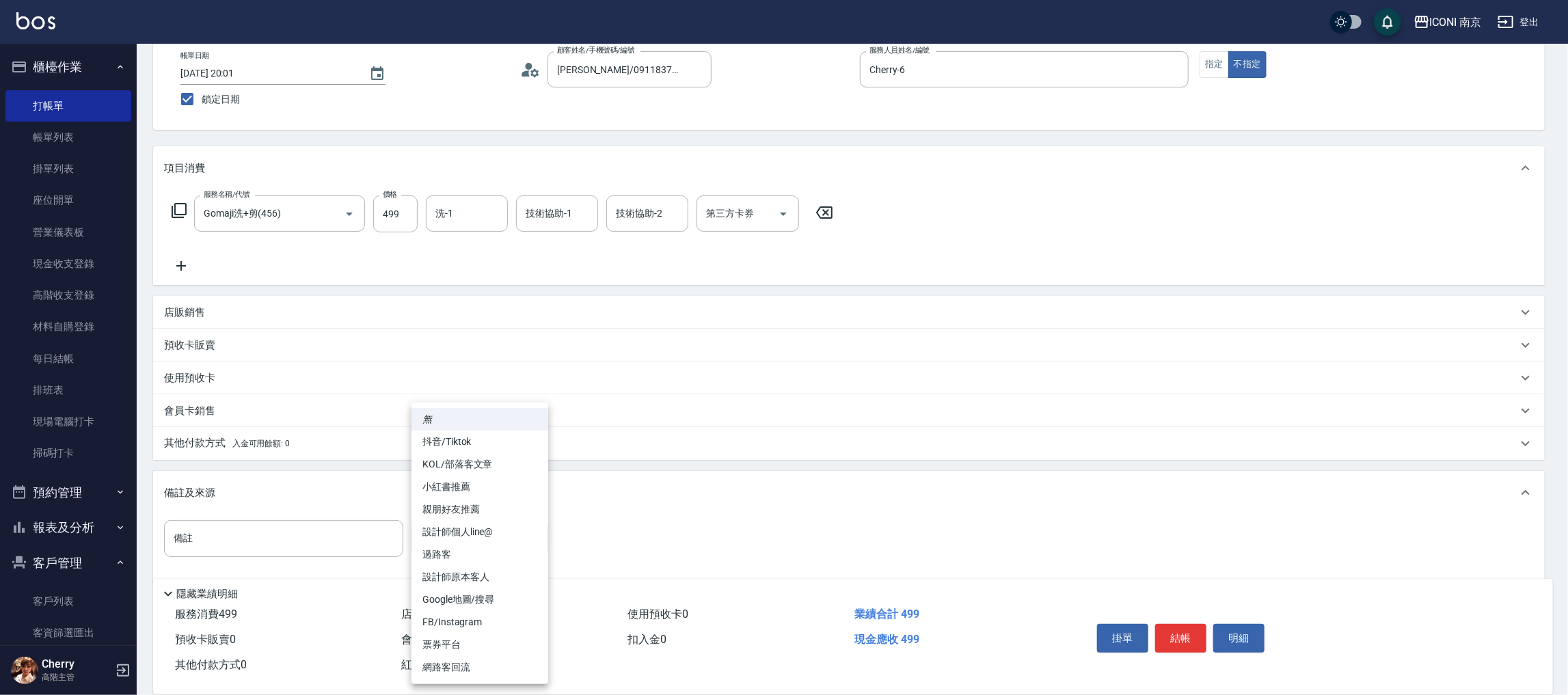
click at [523, 542] on body "ICONI 南京 登出 櫃檯作業 打帳單 帳單列表 掛單列表 座位開單 營業儀表板 現金收支登錄 高階收支登錄 材料自購登錄 每日結帳 排班表 現場電腦打卡 …" at bounding box center [784, 319] width 1568 height 788
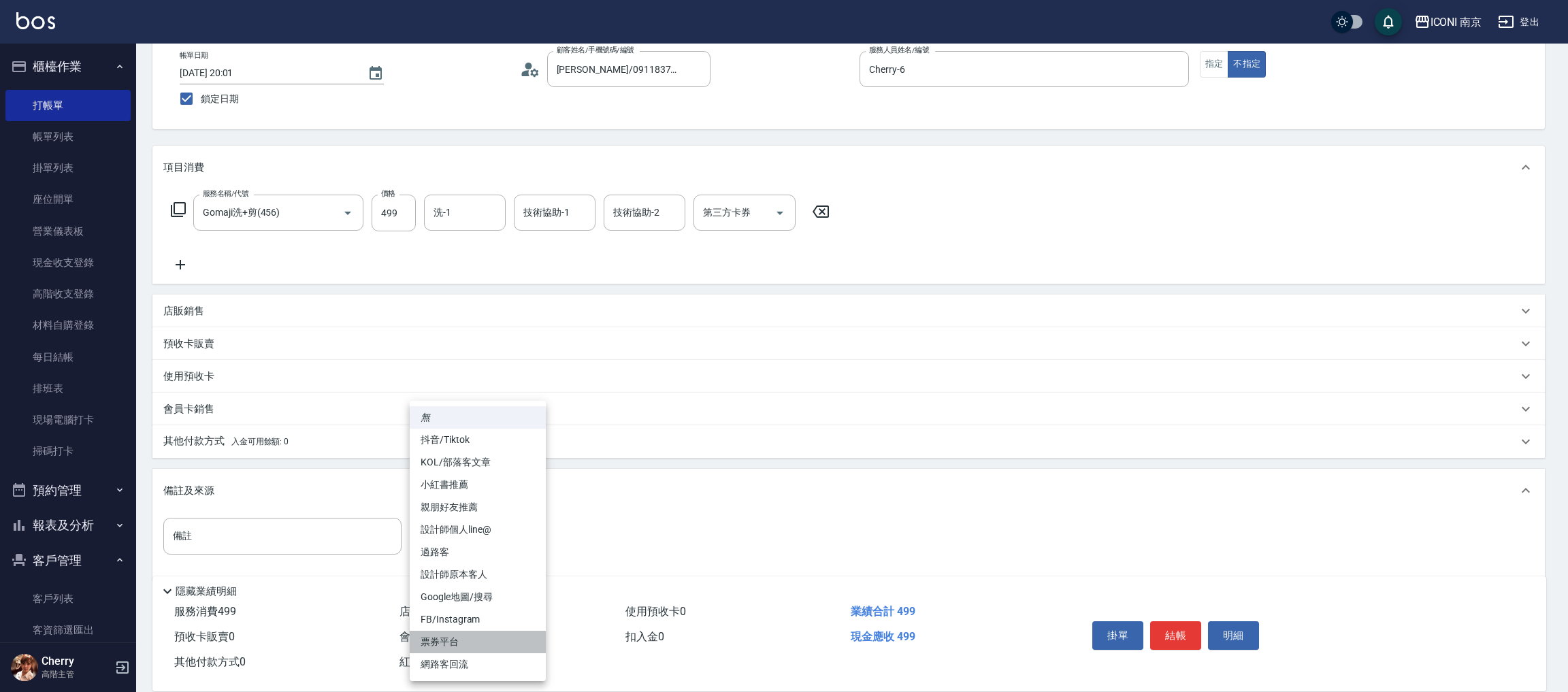
click at [496, 642] on li "票券平台" at bounding box center [477, 642] width 136 height 22
type input "票券平台"
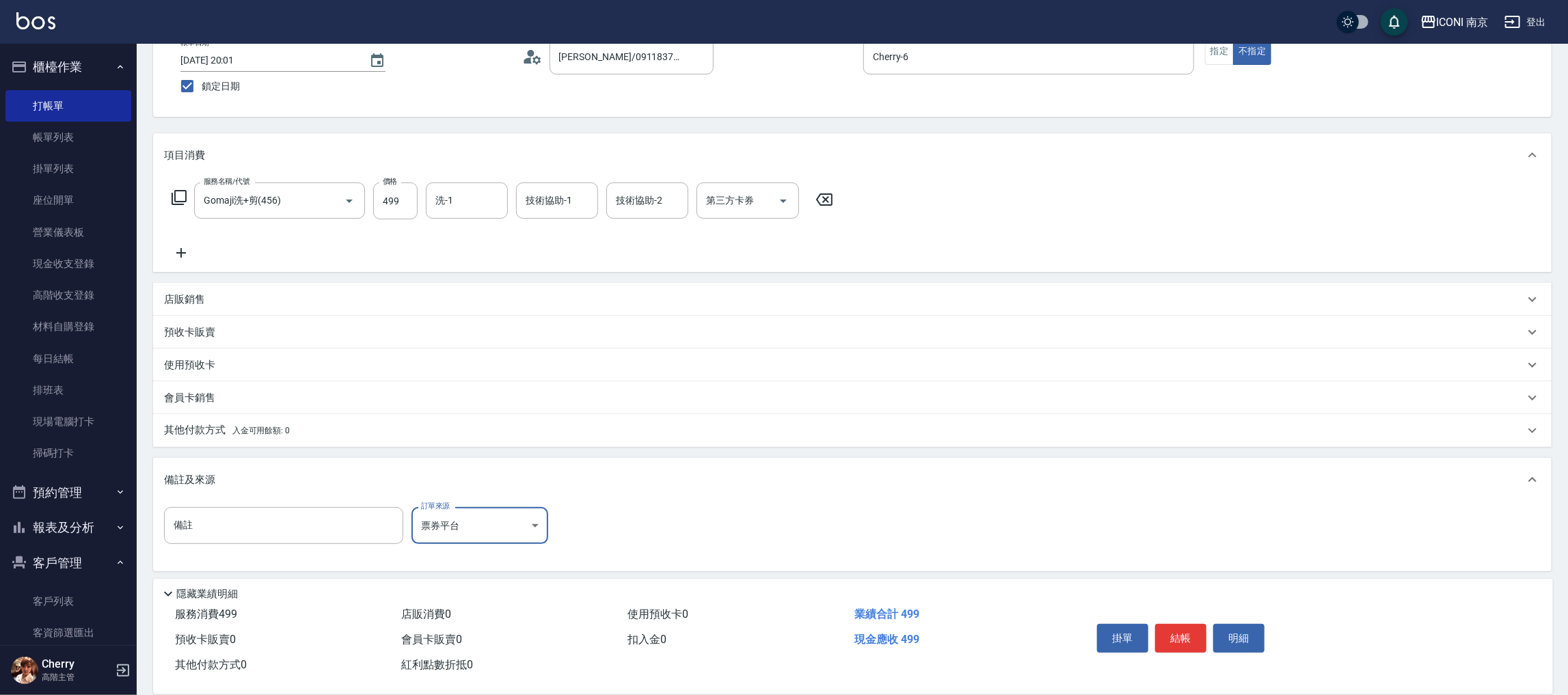
scroll to position [93, 0]
click at [239, 419] on p "其他付款方式 入金可用餘額: 0" at bounding box center [227, 426] width 126 height 15
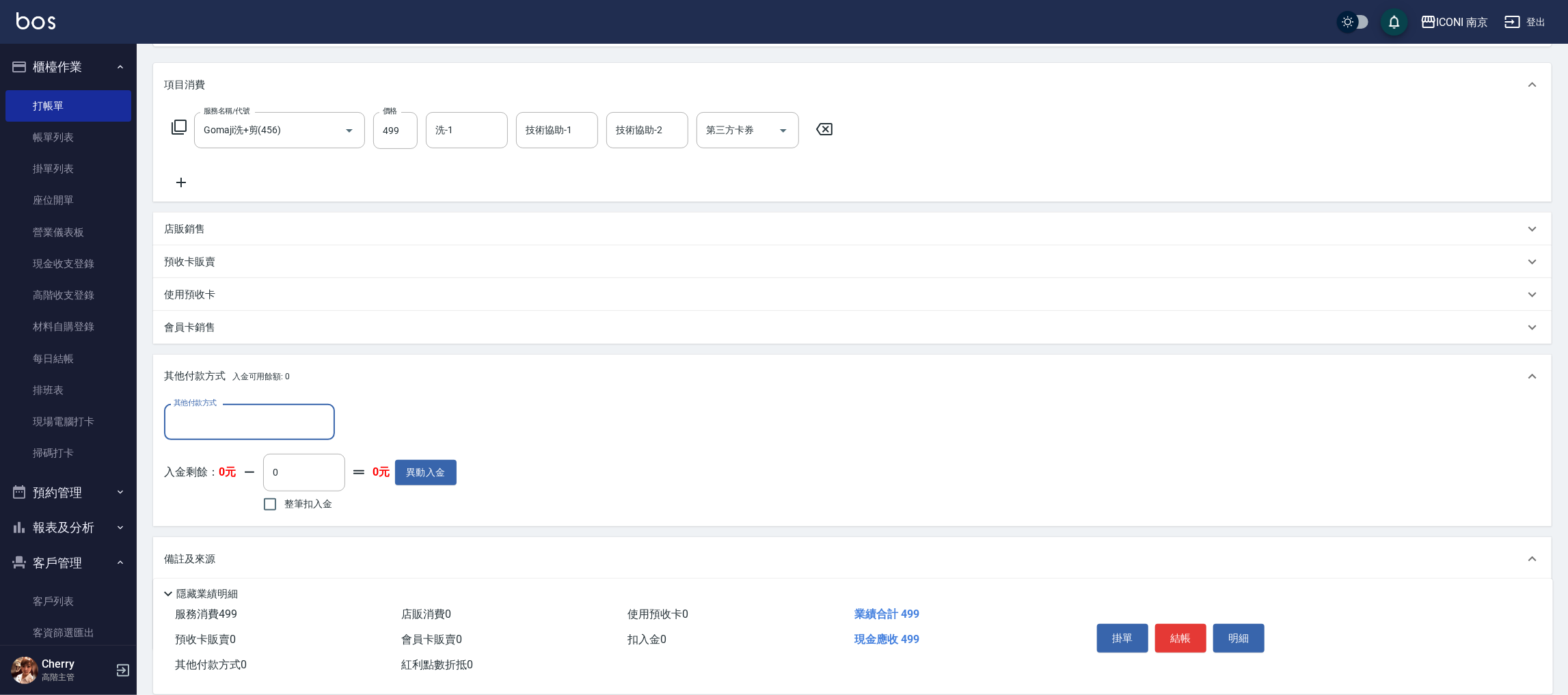
scroll to position [195, 0]
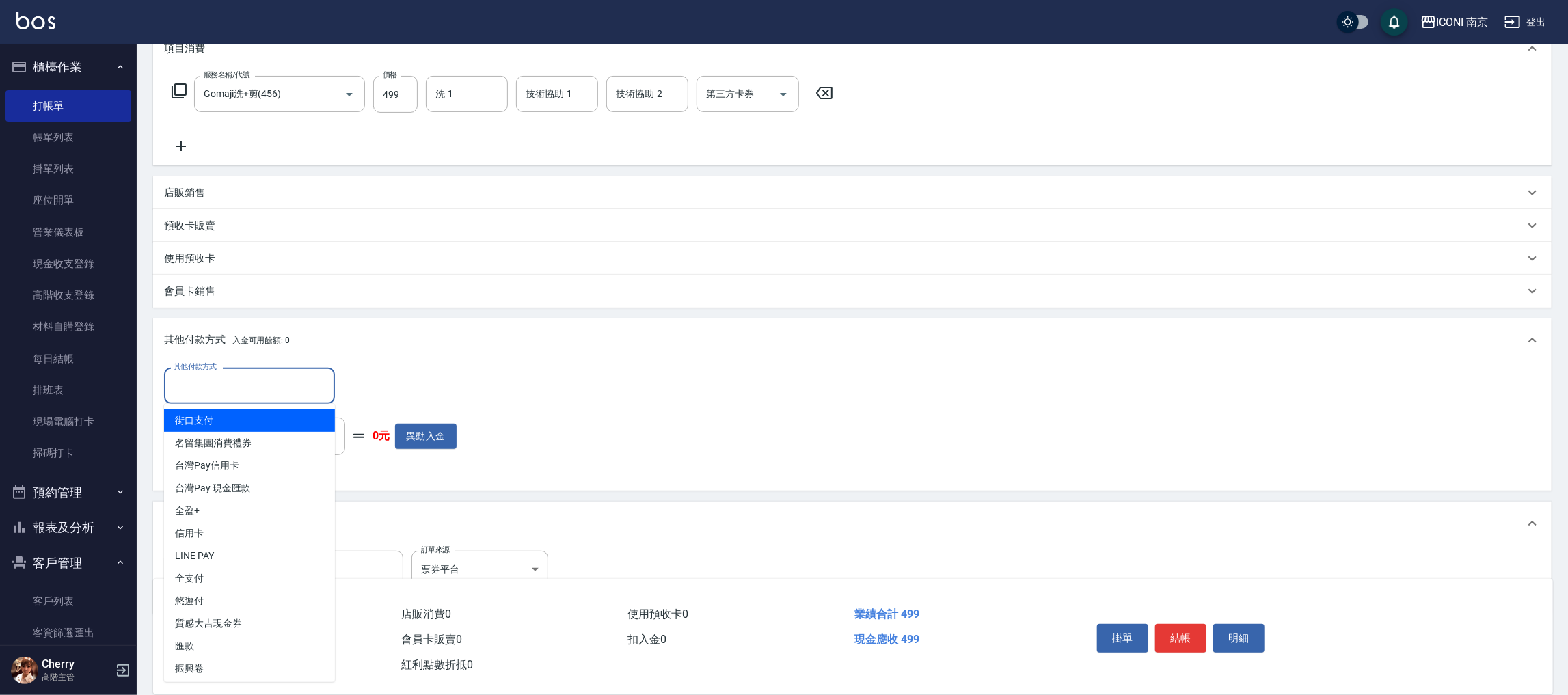
click at [261, 374] on input "其他付款方式" at bounding box center [249, 386] width 159 height 24
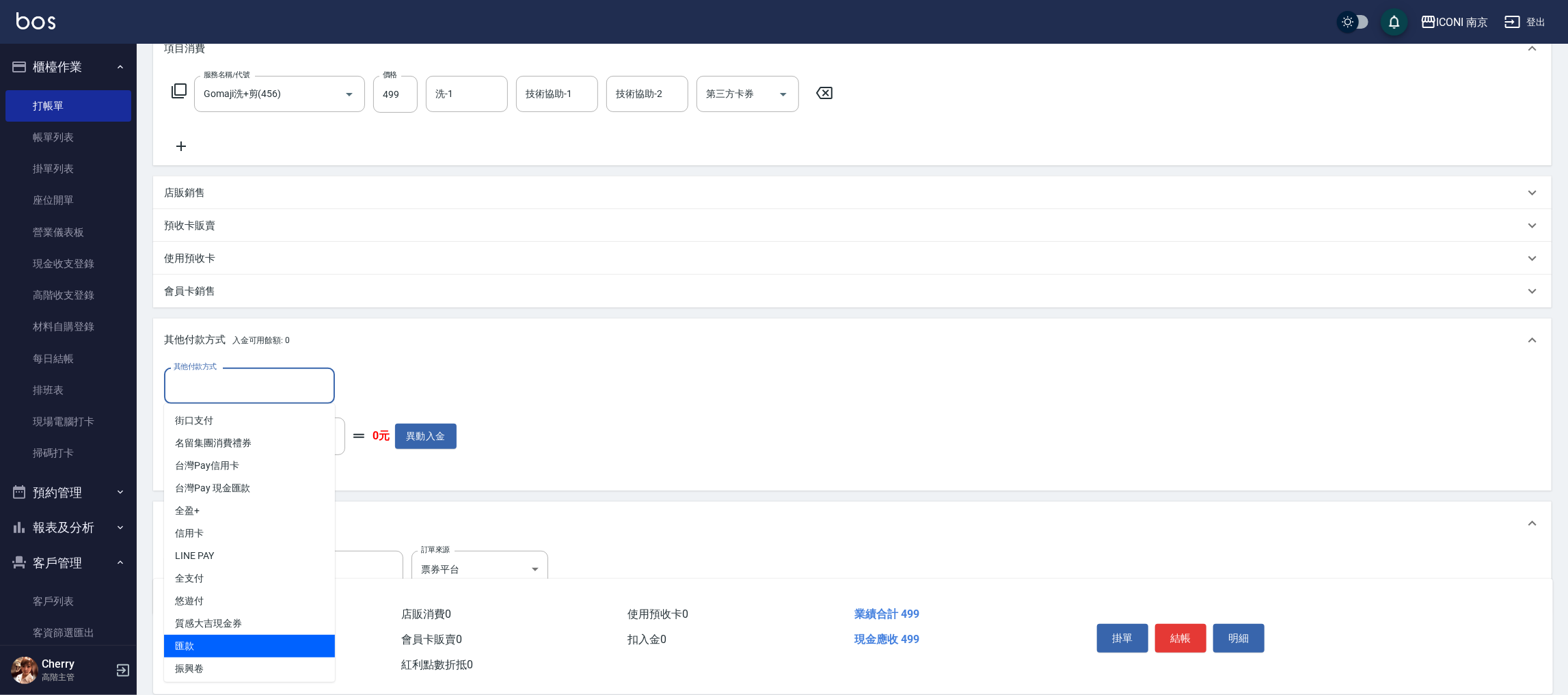
click at [259, 637] on span "匯款" at bounding box center [250, 646] width 171 height 22
type input "匯款"
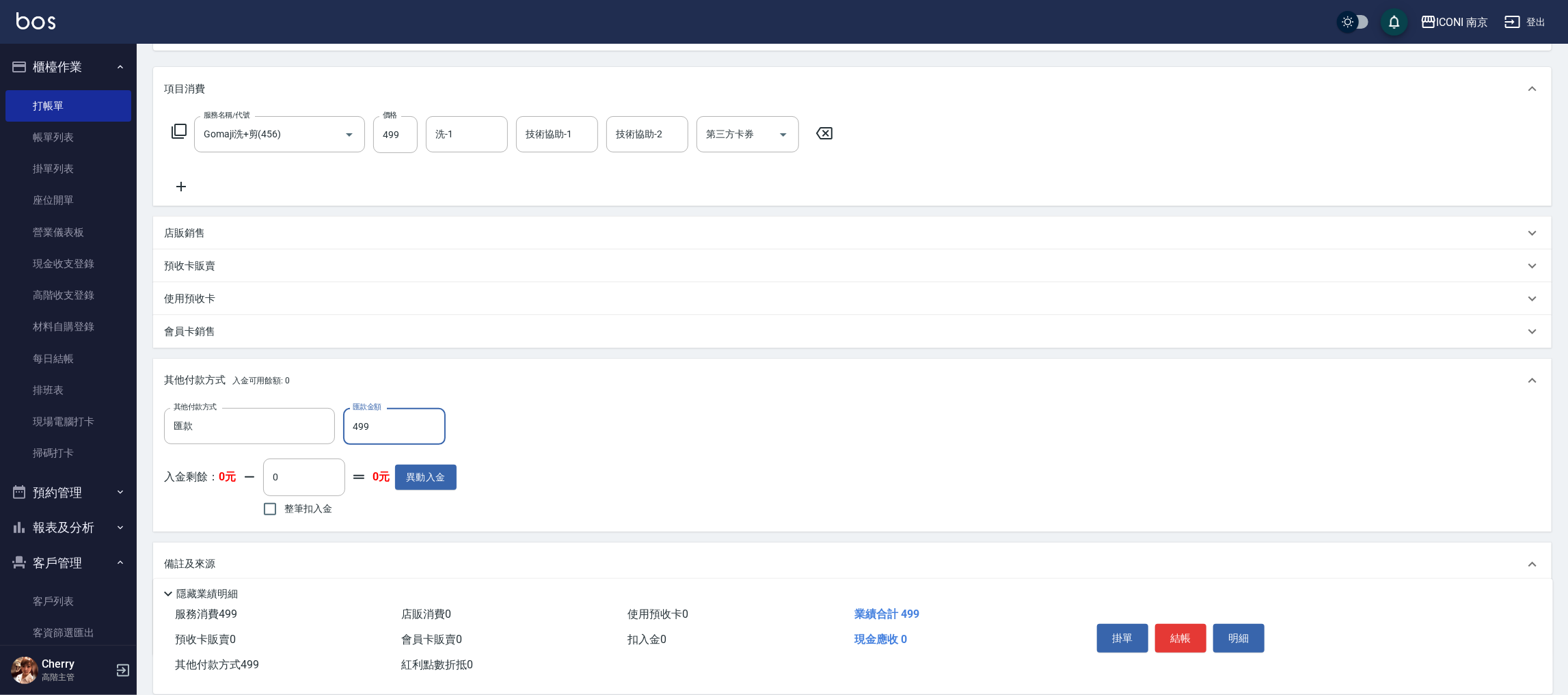
scroll to position [0, 0]
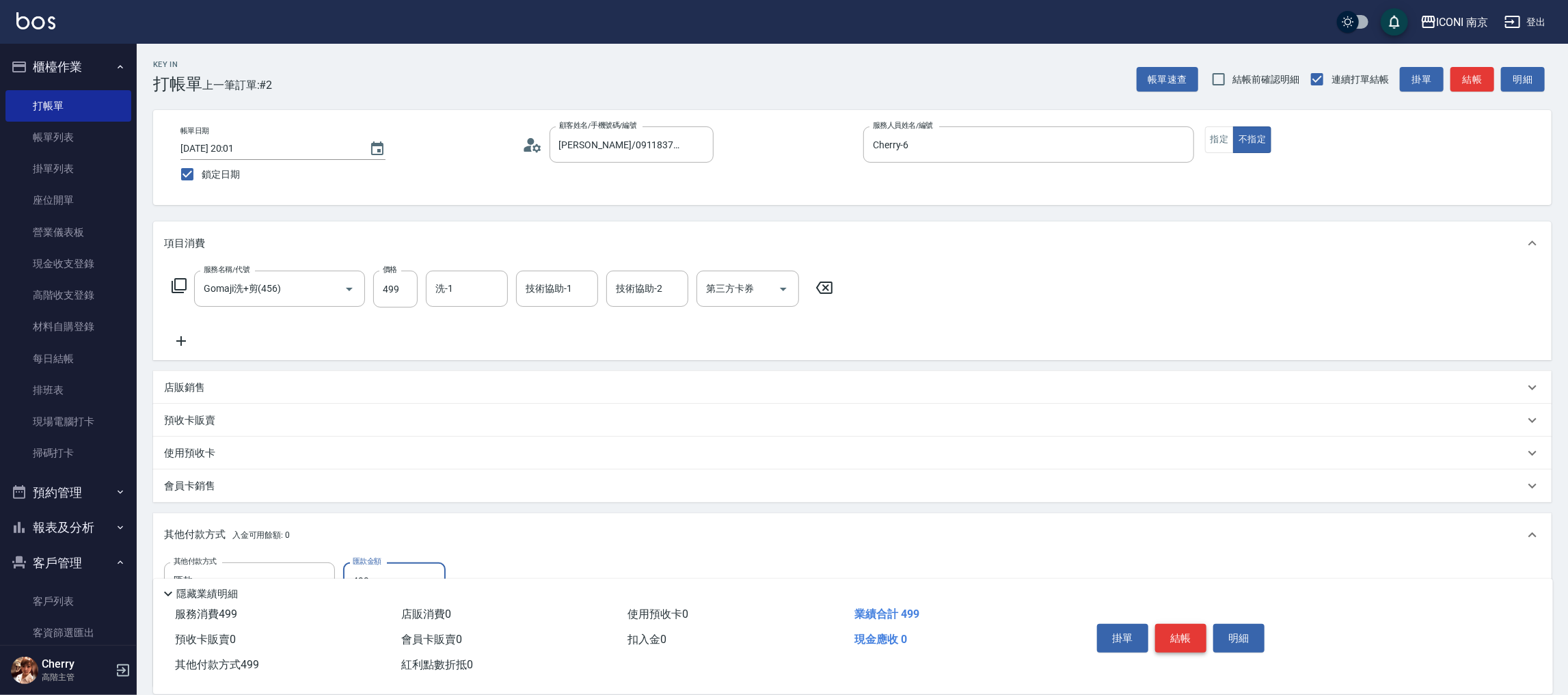
type input "499"
click at [1184, 636] on button "結帳" at bounding box center [1181, 638] width 51 height 29
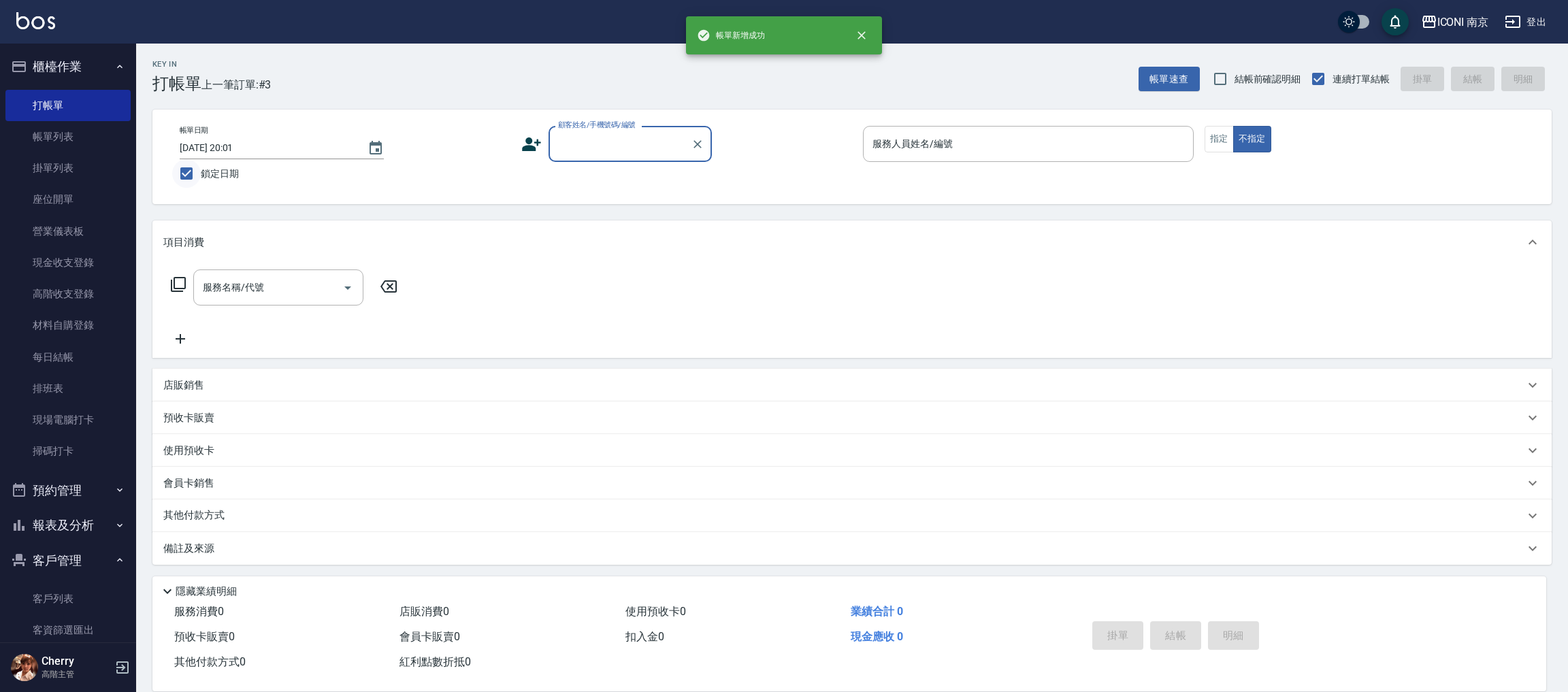
click at [191, 171] on input "鎖定日期" at bounding box center [187, 173] width 29 height 29
checkbox input "false"
type input "2025/08/14 20:06"
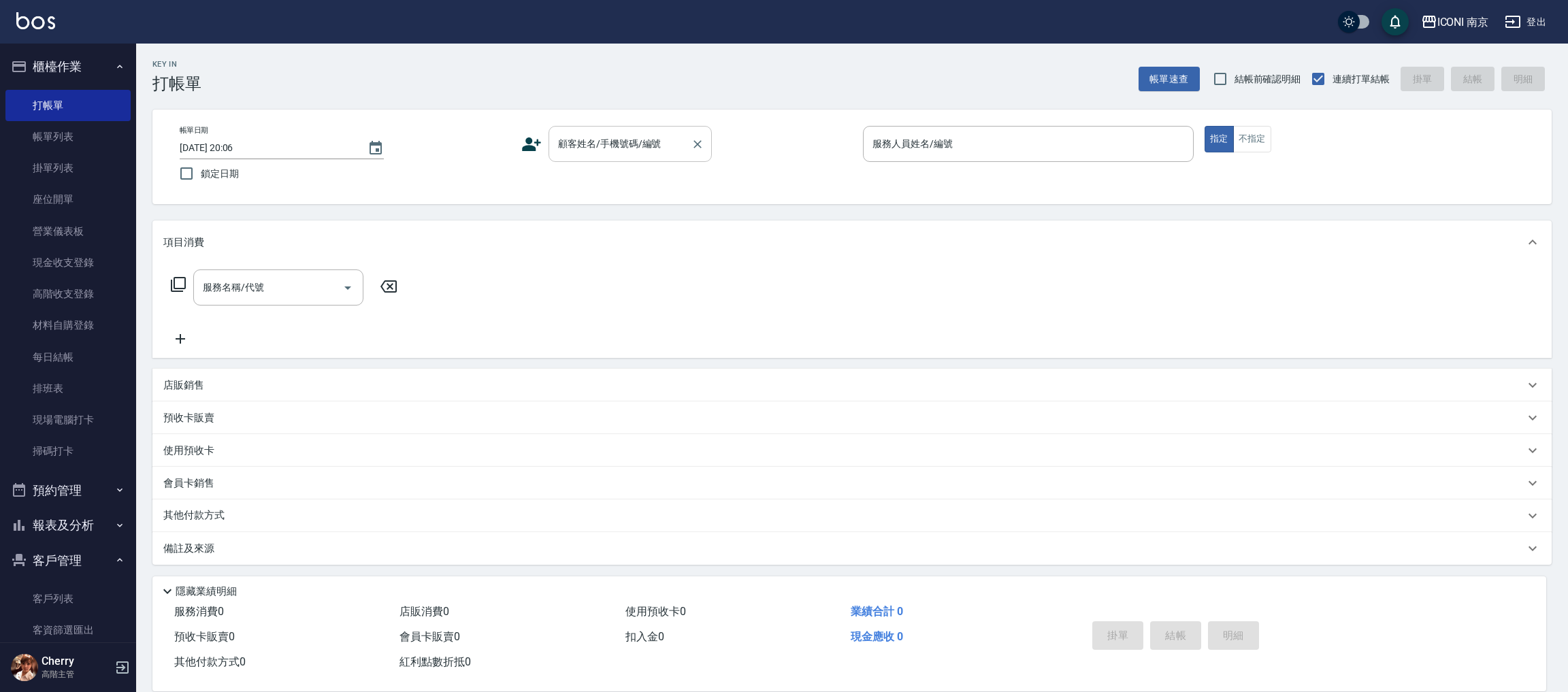
click at [577, 145] on input "顧客姓名/手機號碼/編號" at bounding box center [620, 144] width 130 height 24
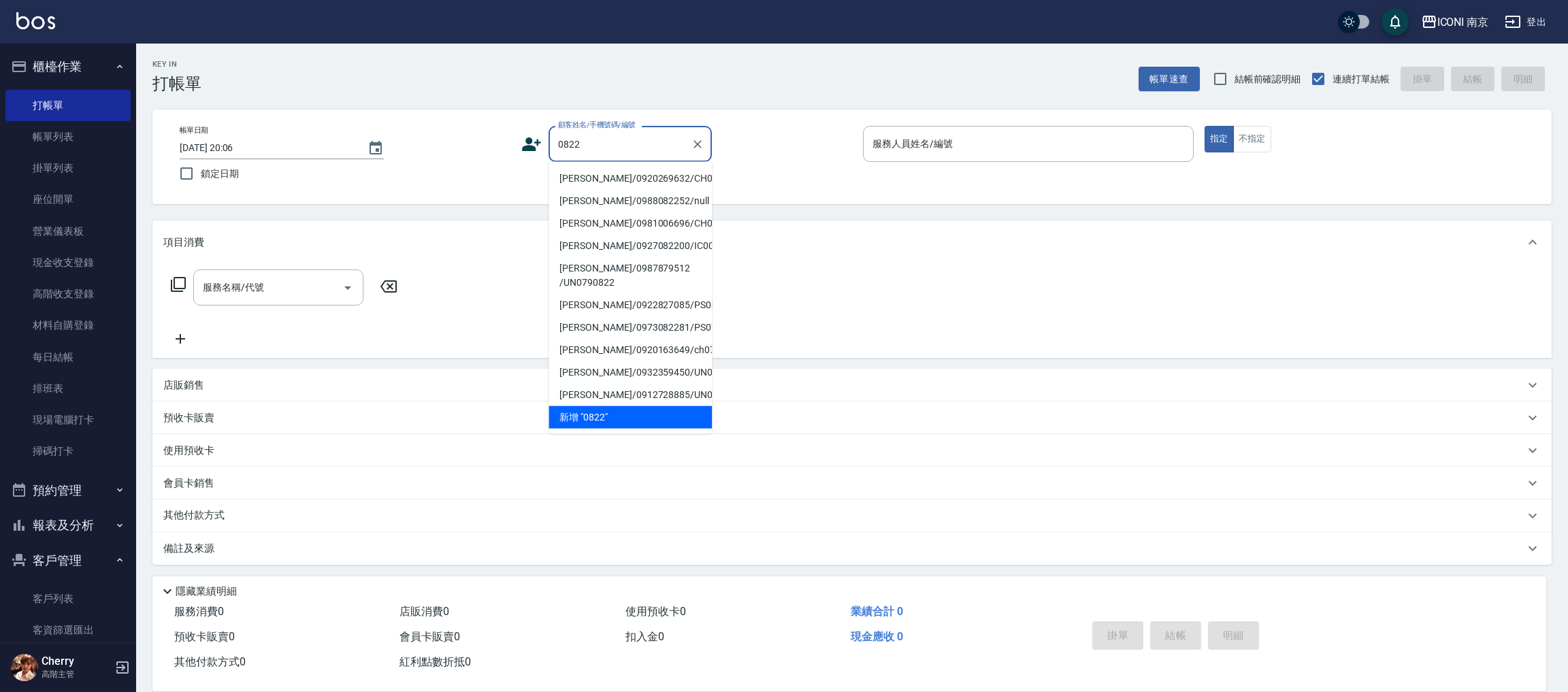
click at [670, 176] on li "呂容萱/0920269632/CH0000822" at bounding box center [630, 179] width 164 height 22
type input "呂容萱/0920269632/CH0000822"
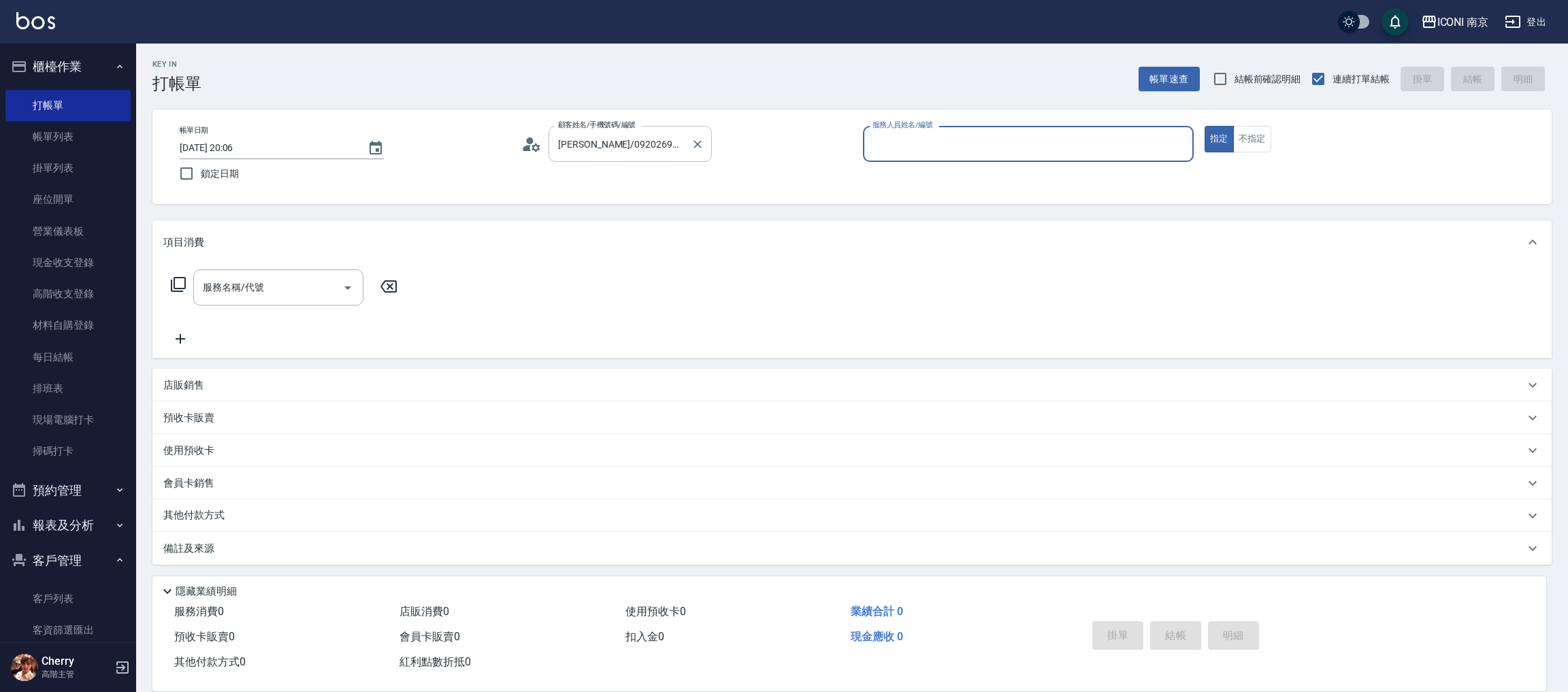
type input "Cherry-6"
click at [172, 278] on icon at bounding box center [178, 284] width 17 height 17
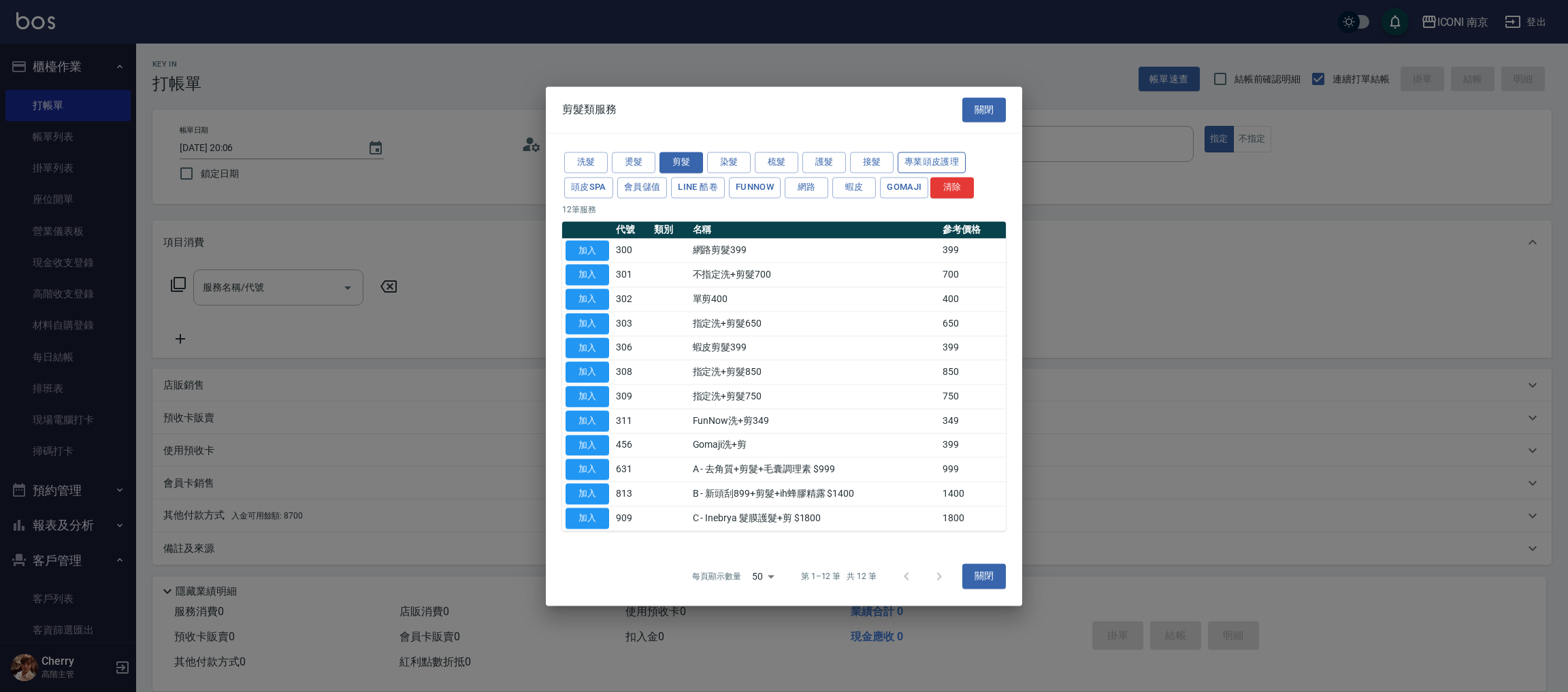
click at [928, 171] on button "專業頭皮護理" at bounding box center [932, 162] width 68 height 21
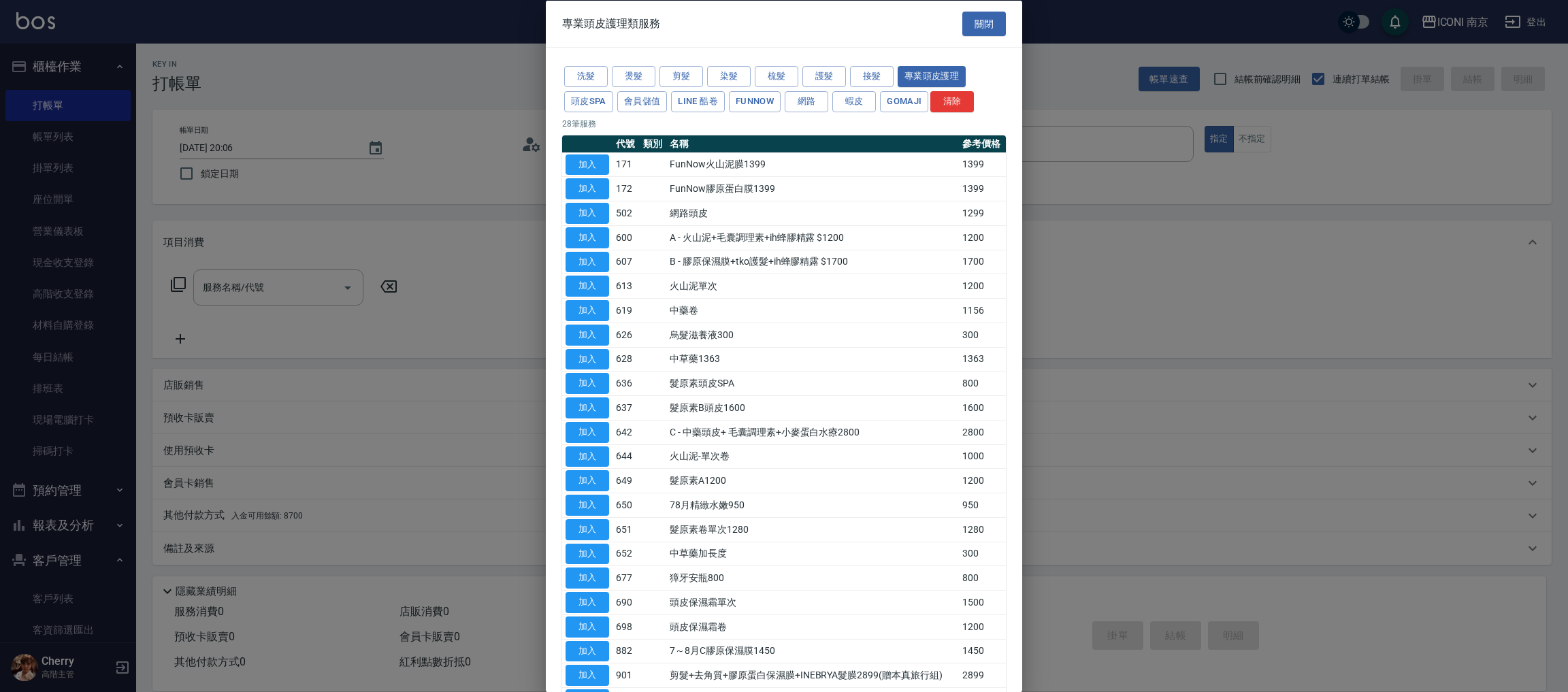
click at [598, 508] on button "加入" at bounding box center [587, 505] width 44 height 21
type input "78月精緻水嫩950(650)"
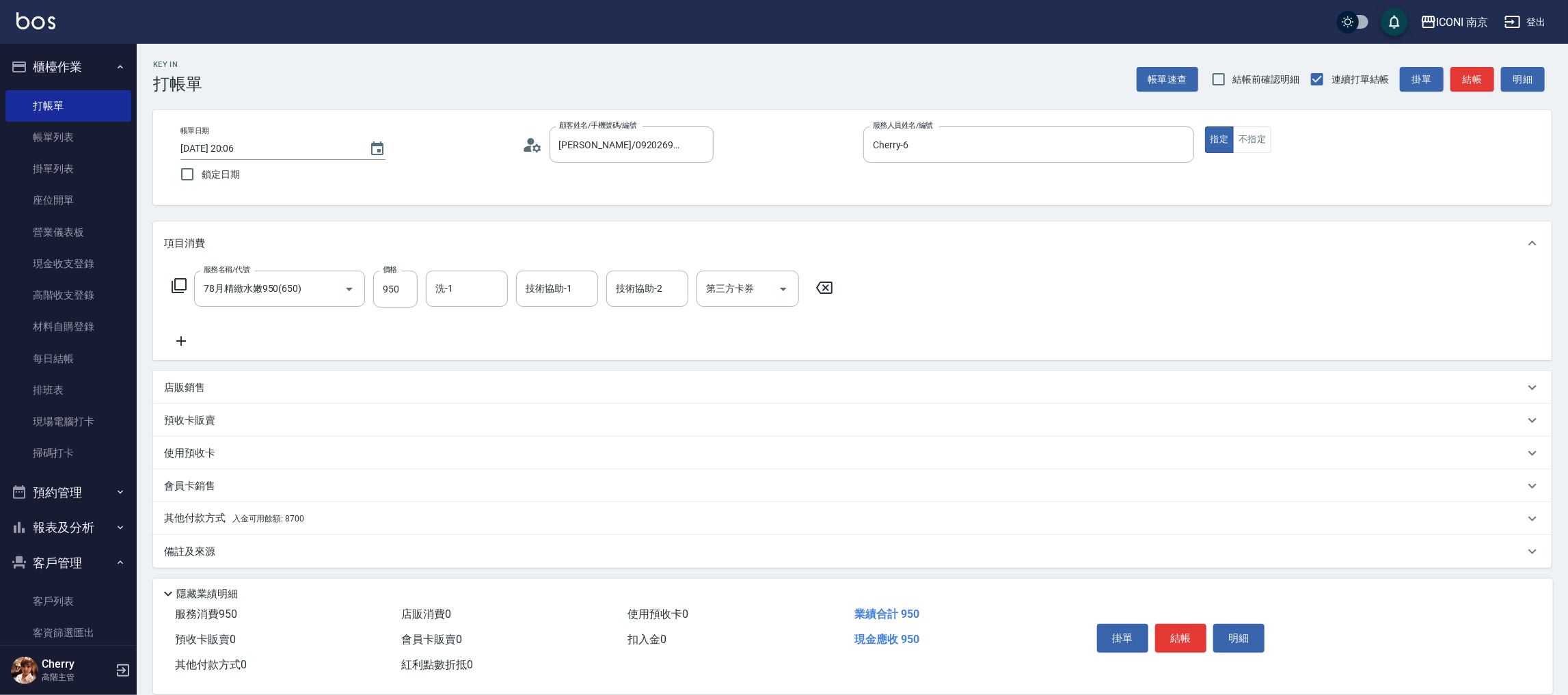
click at [175, 281] on icon at bounding box center [179, 286] width 15 height 15
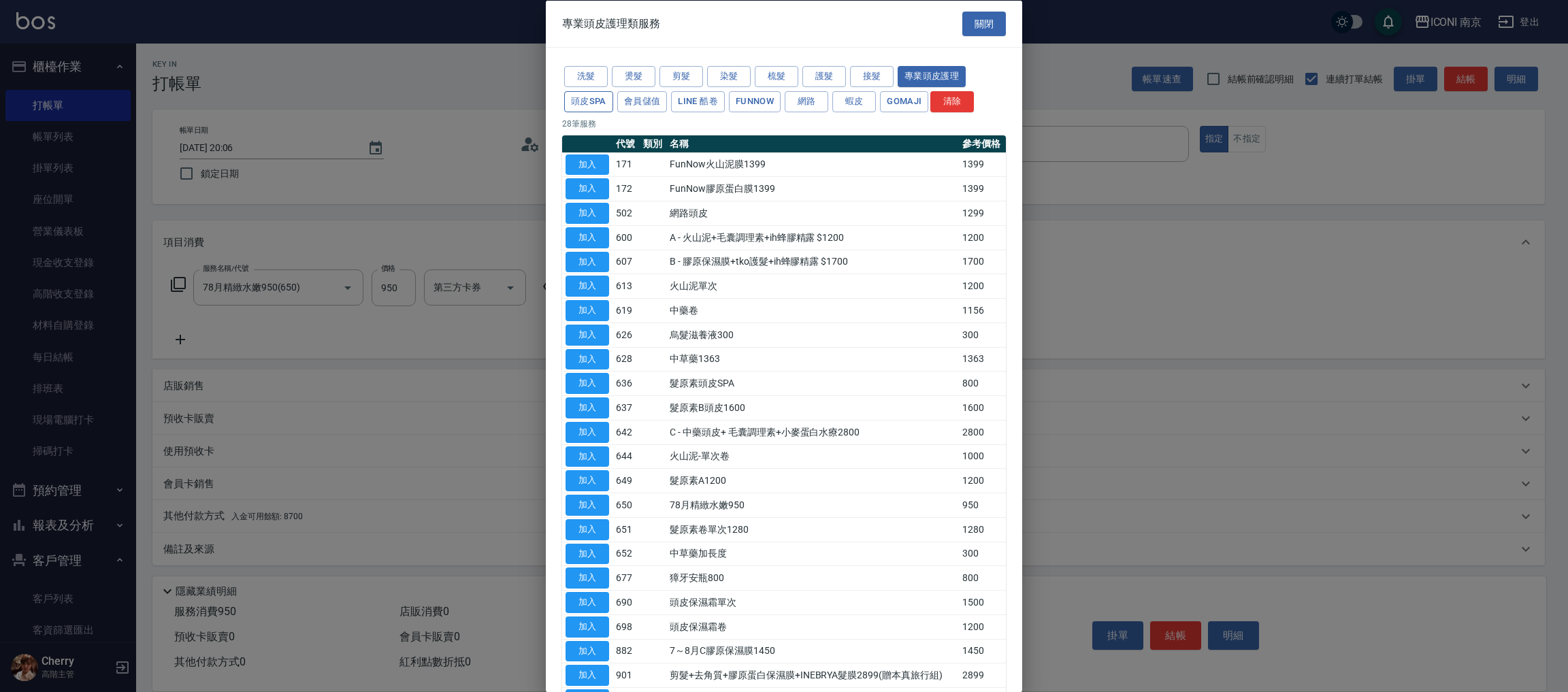
click at [594, 98] on button "頭皮SPA" at bounding box center [589, 101] width 49 height 21
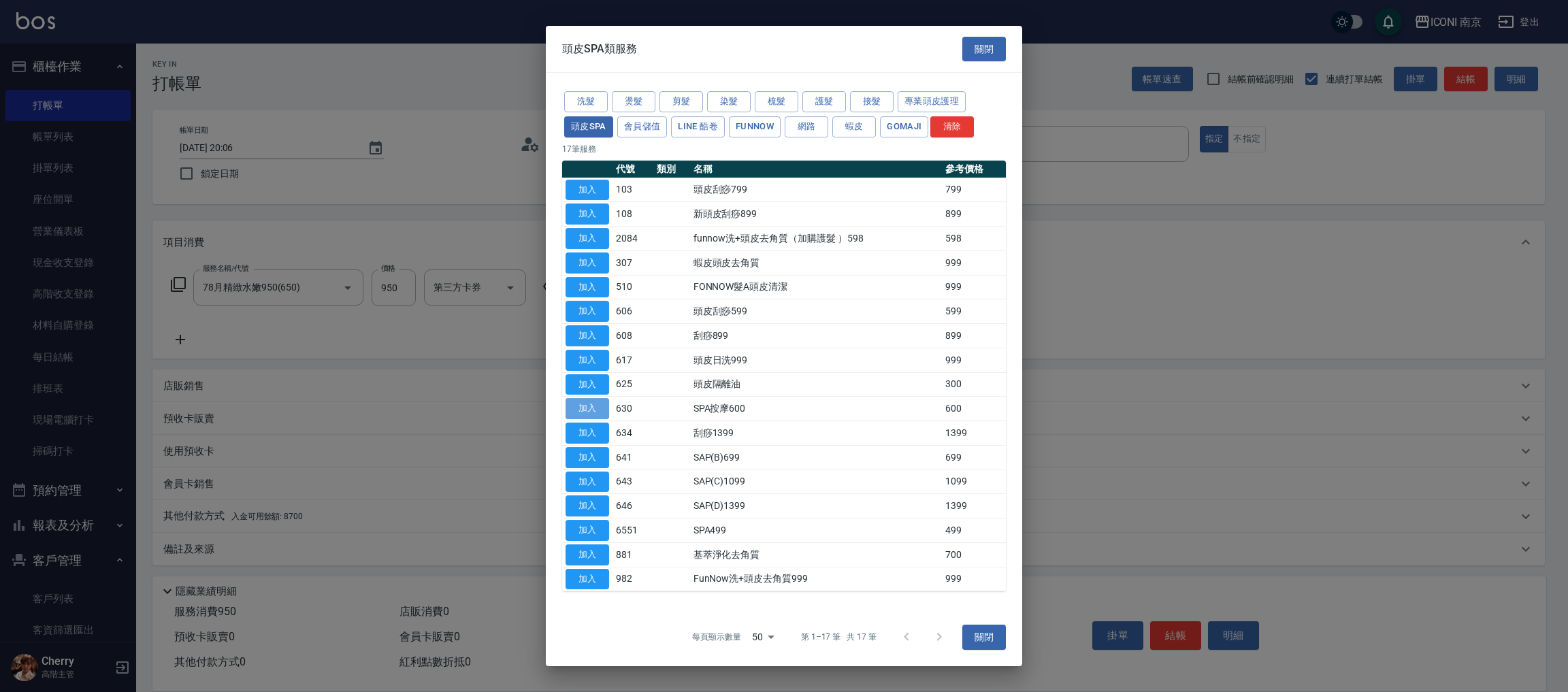
click at [587, 412] on button "加入" at bounding box center [587, 408] width 44 height 21
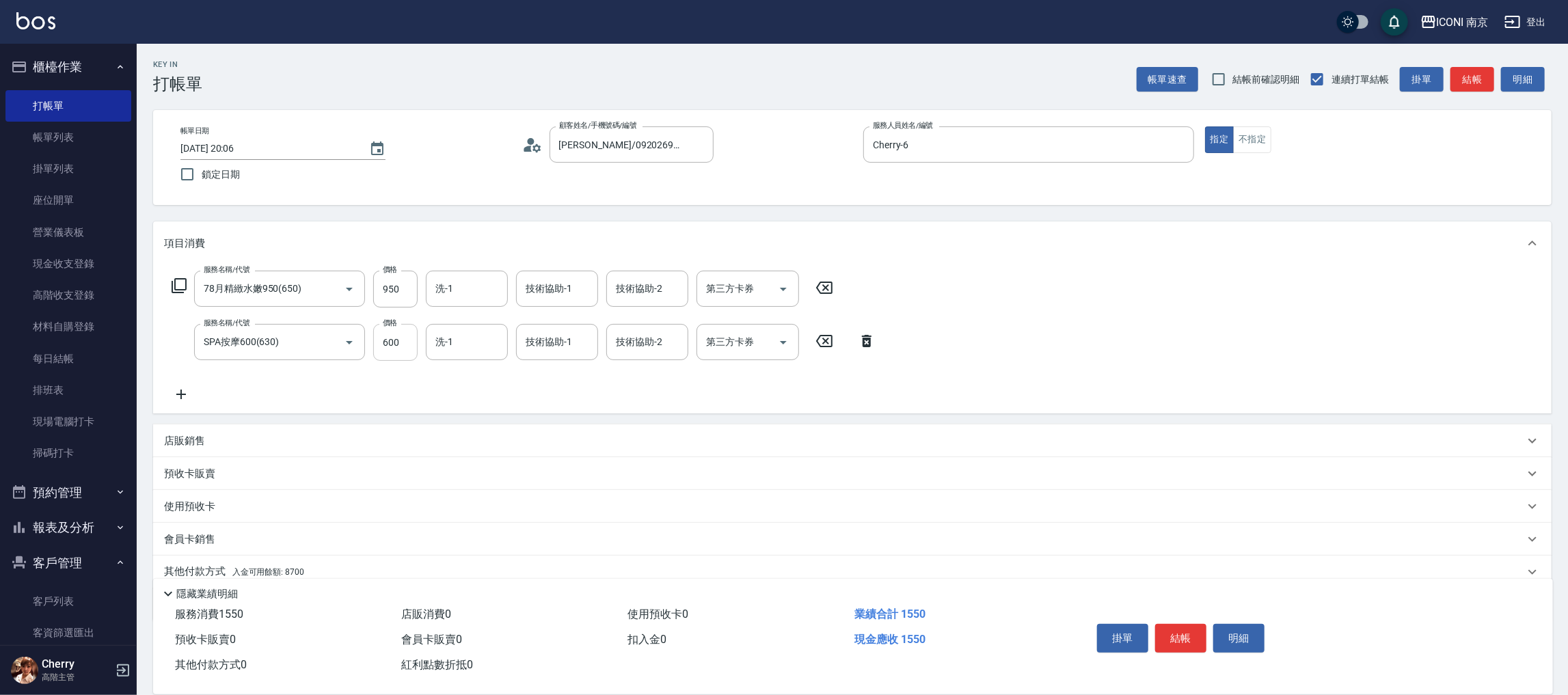
click at [400, 336] on input "600" at bounding box center [396, 342] width 45 height 37
type input "80"
type input "0"
click at [397, 336] on input "80" at bounding box center [396, 342] width 45 height 37
type input "800"
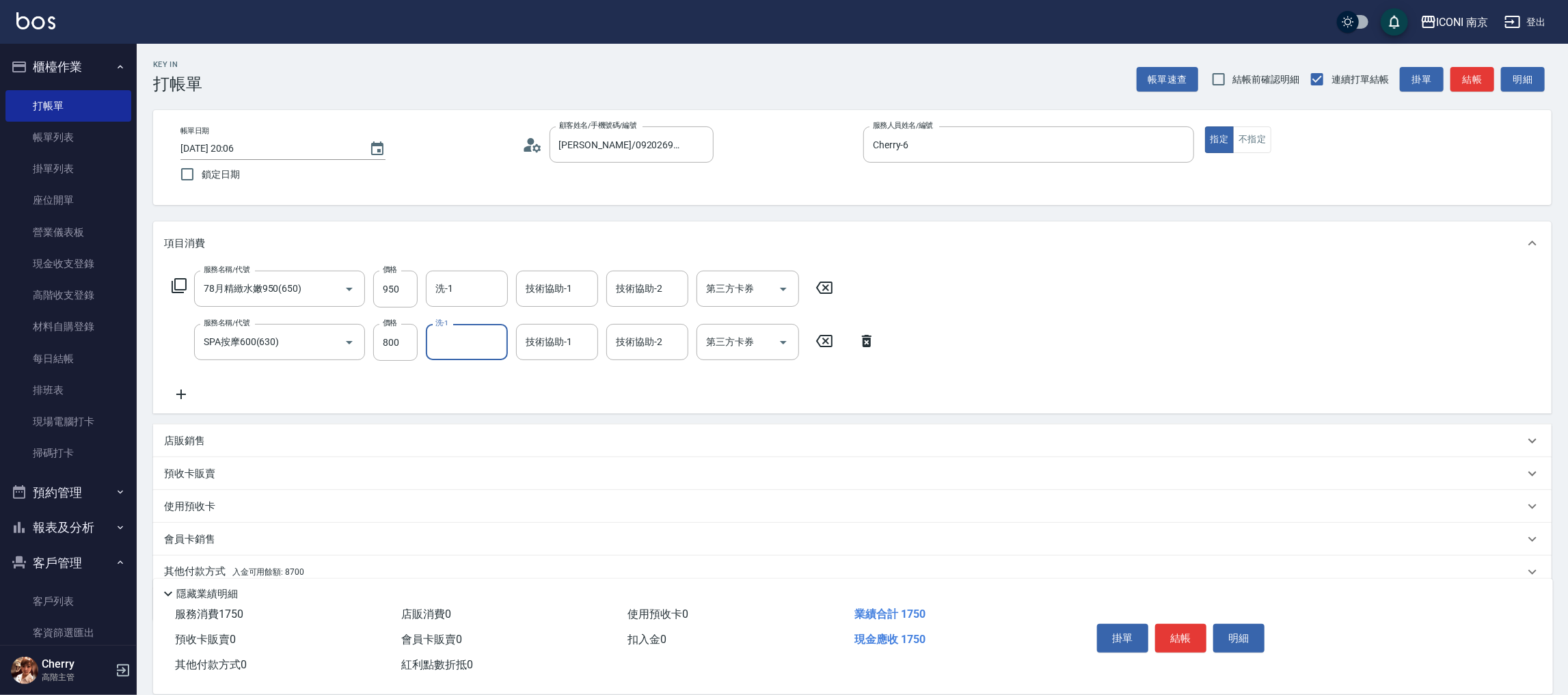
scroll to position [54, 0]
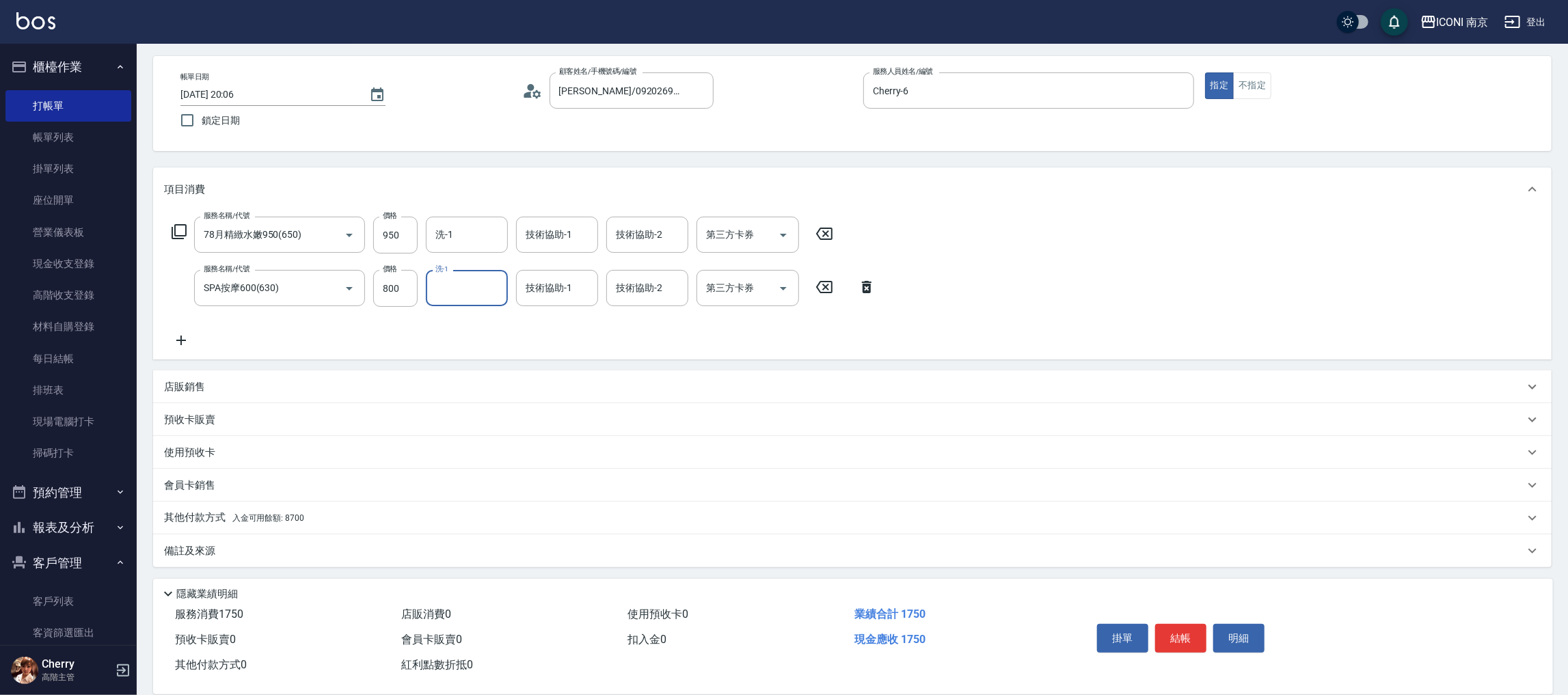
click at [243, 517] on span "入金可用餘額: 8700" at bounding box center [268, 518] width 72 height 10
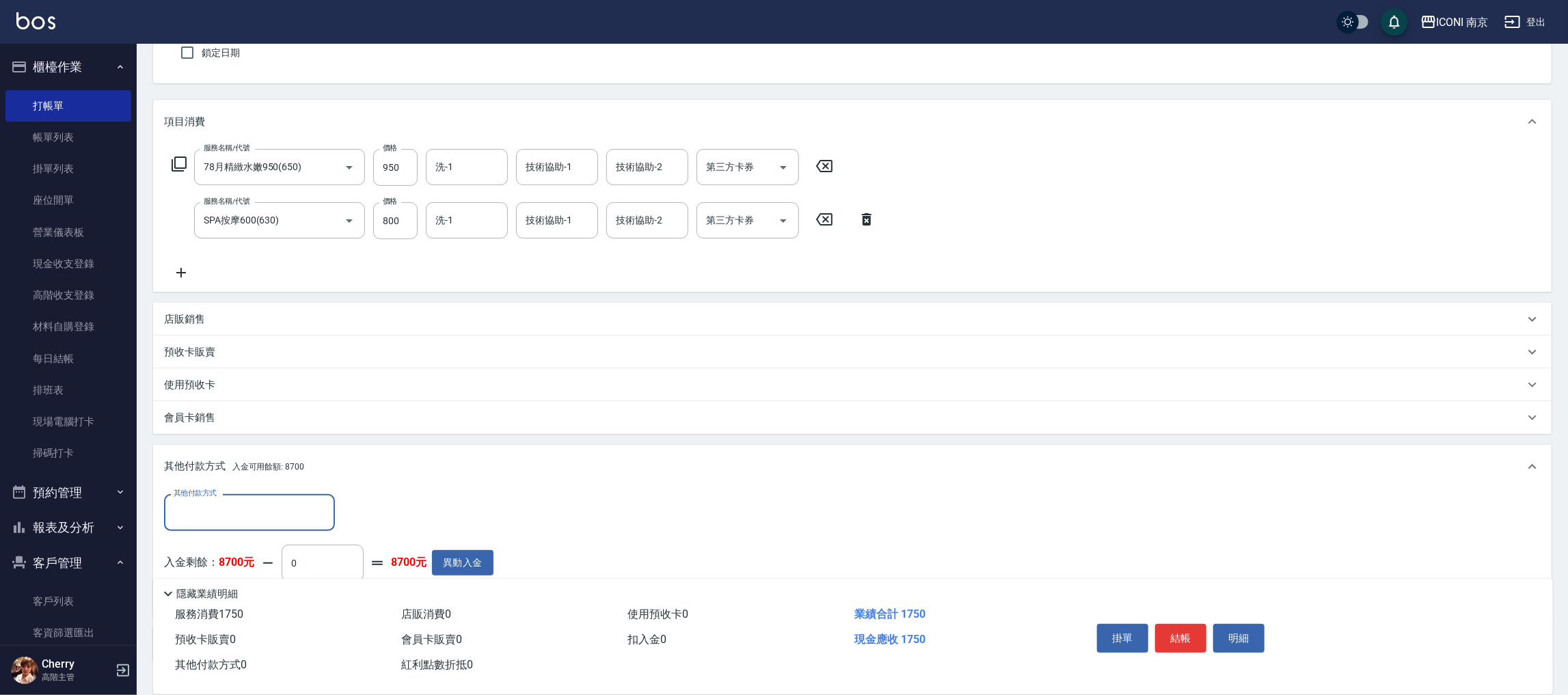
scroll to position [156, 0]
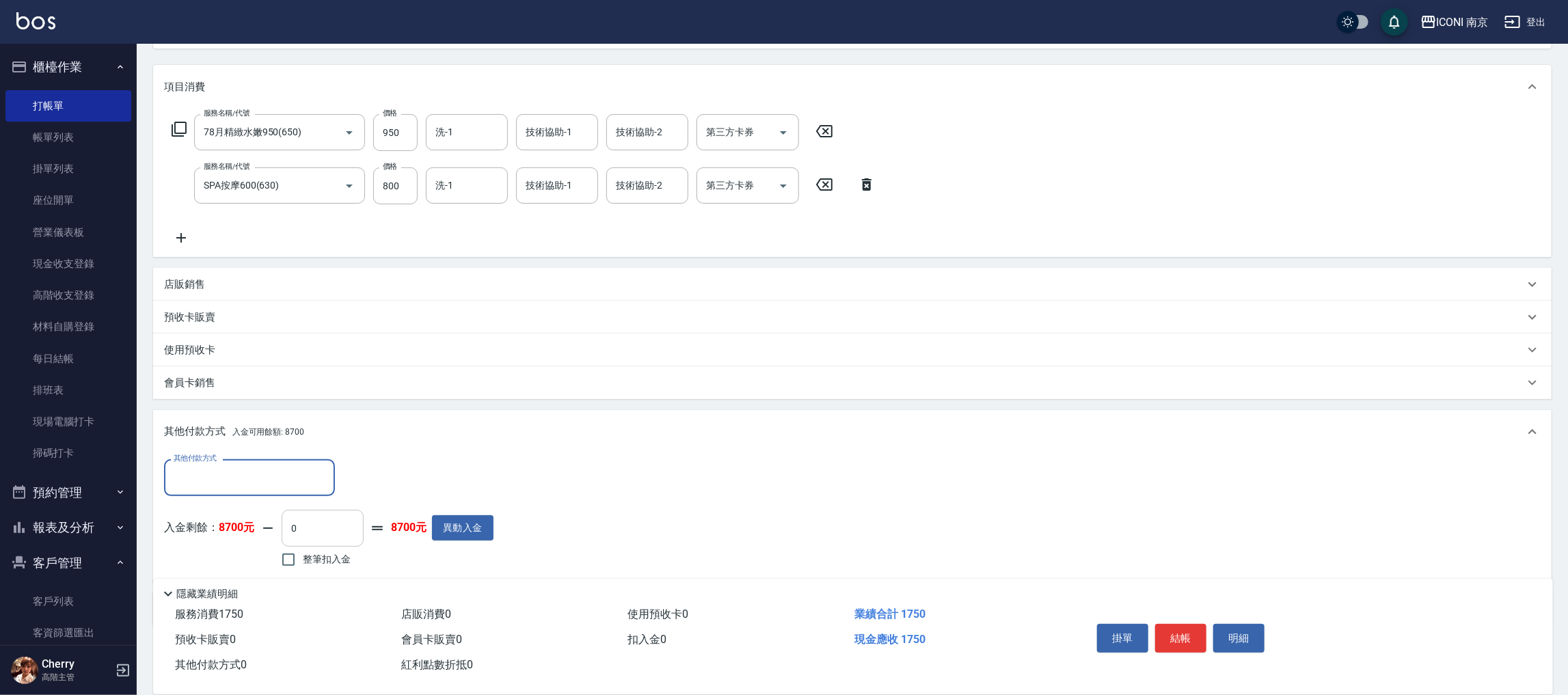
click at [321, 555] on span "整筆扣入金" at bounding box center [326, 559] width 48 height 14
click at [302, 555] on input "整筆扣入金" at bounding box center [289, 560] width 29 height 29
checkbox input "true"
type input "1750"
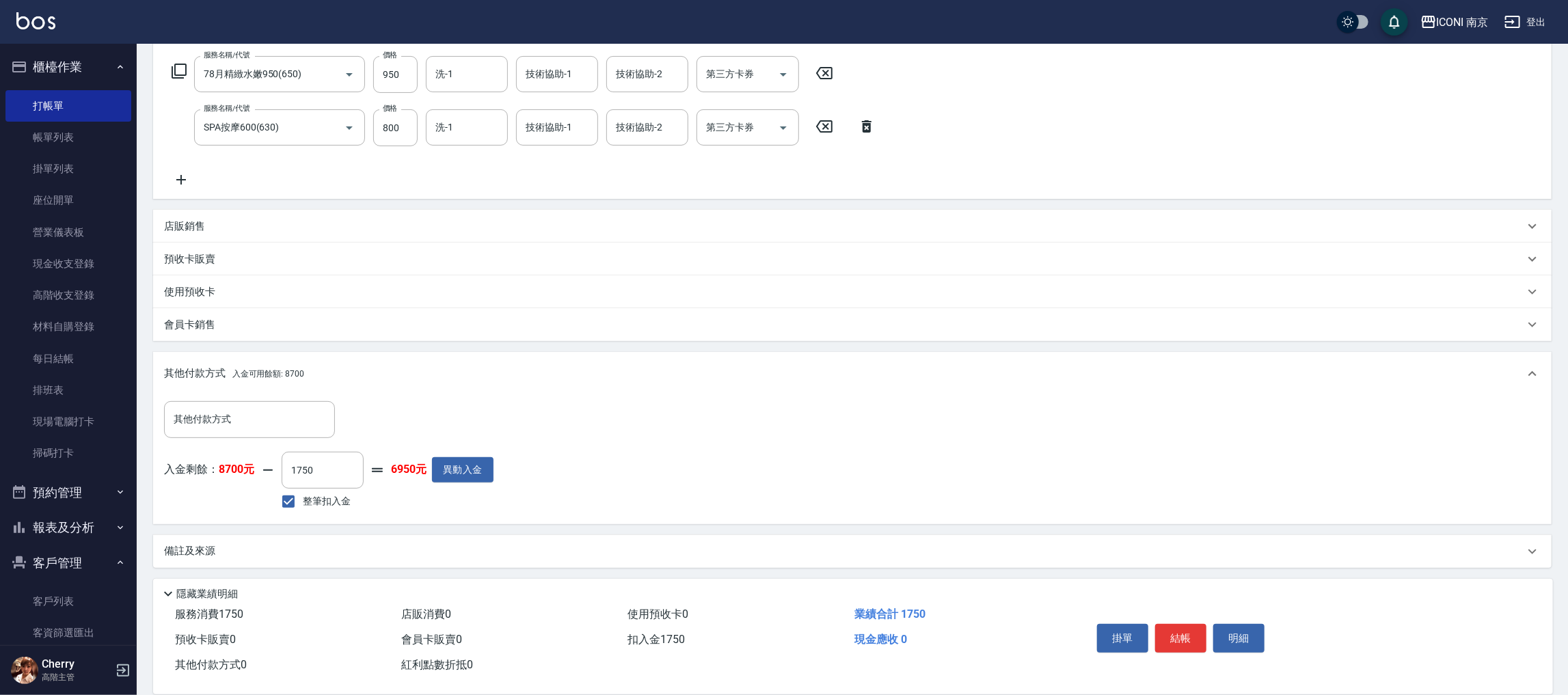
click at [288, 546] on div "備註及來源" at bounding box center [844, 551] width 1361 height 14
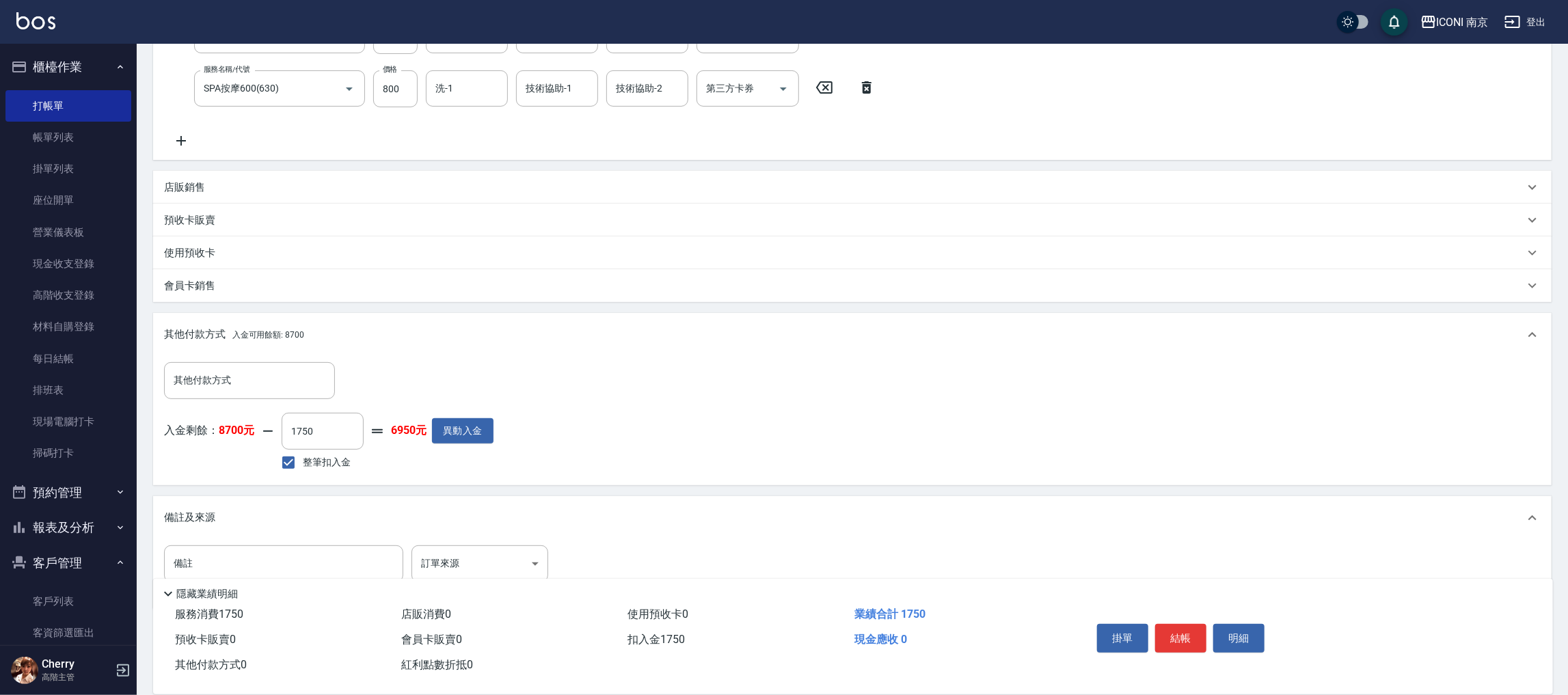
scroll to position [294, 0]
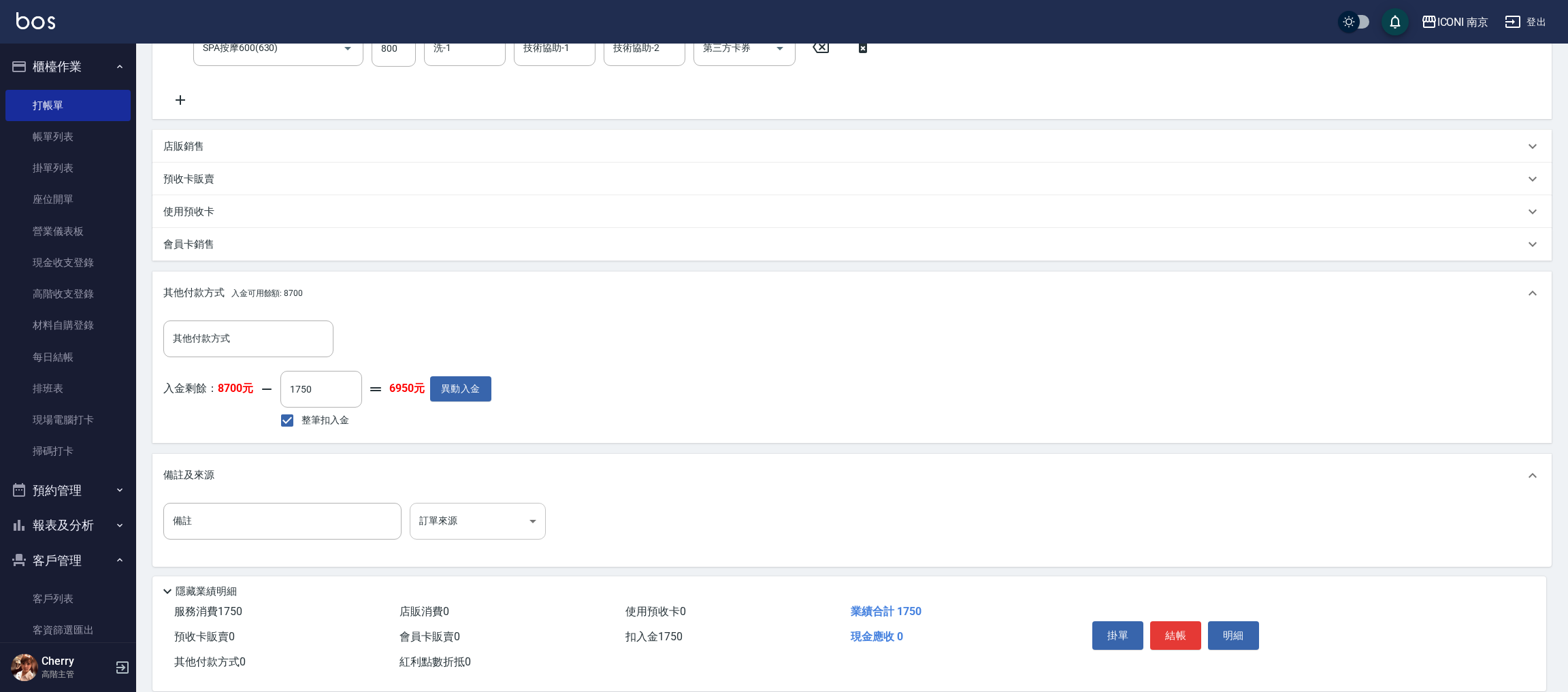
click at [458, 516] on body "ICONI 南京 登出 櫃檯作業 打帳單 帳單列表 掛單列表 座位開單 營業儀表板 現金收支登錄 高階收支登錄 材料自購登錄 每日結帳 排班表 現場電腦打卡 …" at bounding box center [784, 201] width 1568 height 988
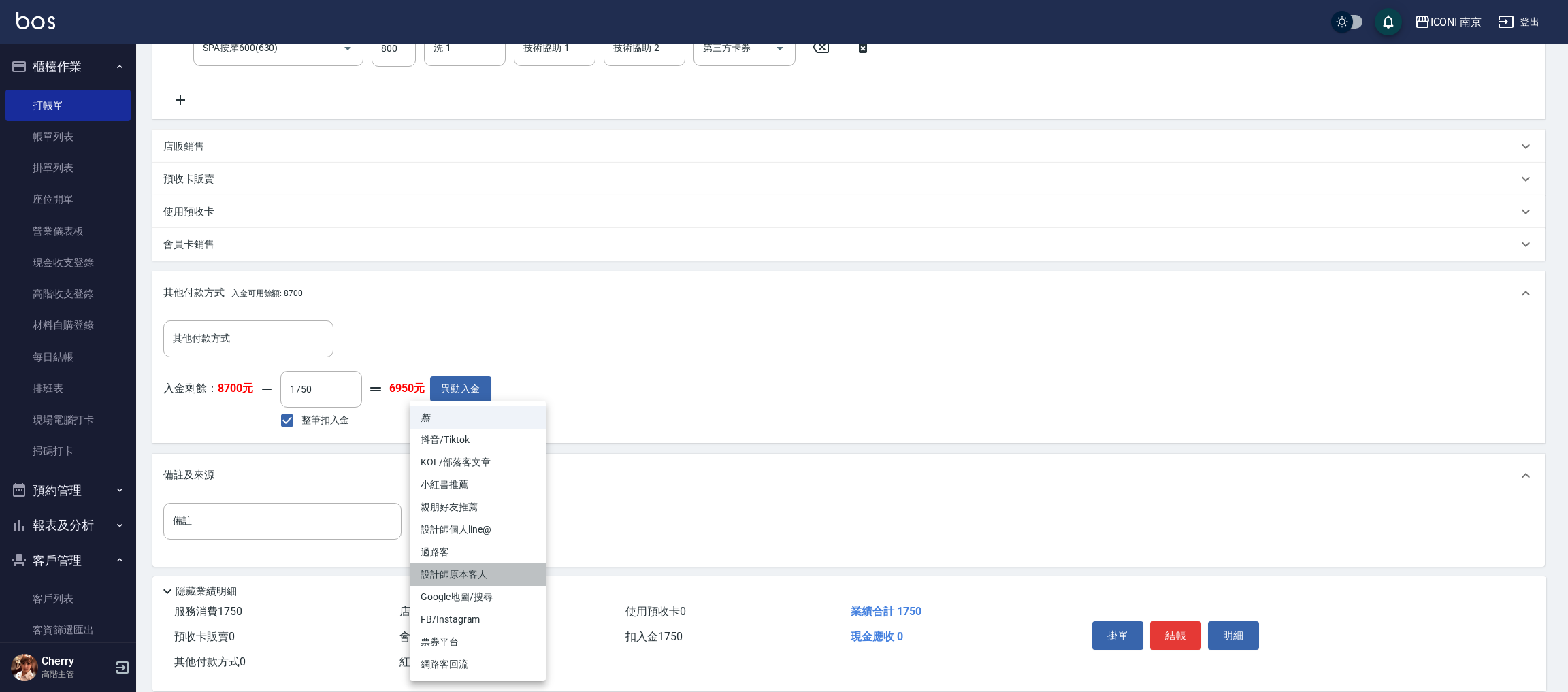
click at [468, 563] on li "設計師原本客人" at bounding box center [477, 574] width 136 height 22
type input "設計師原本客人"
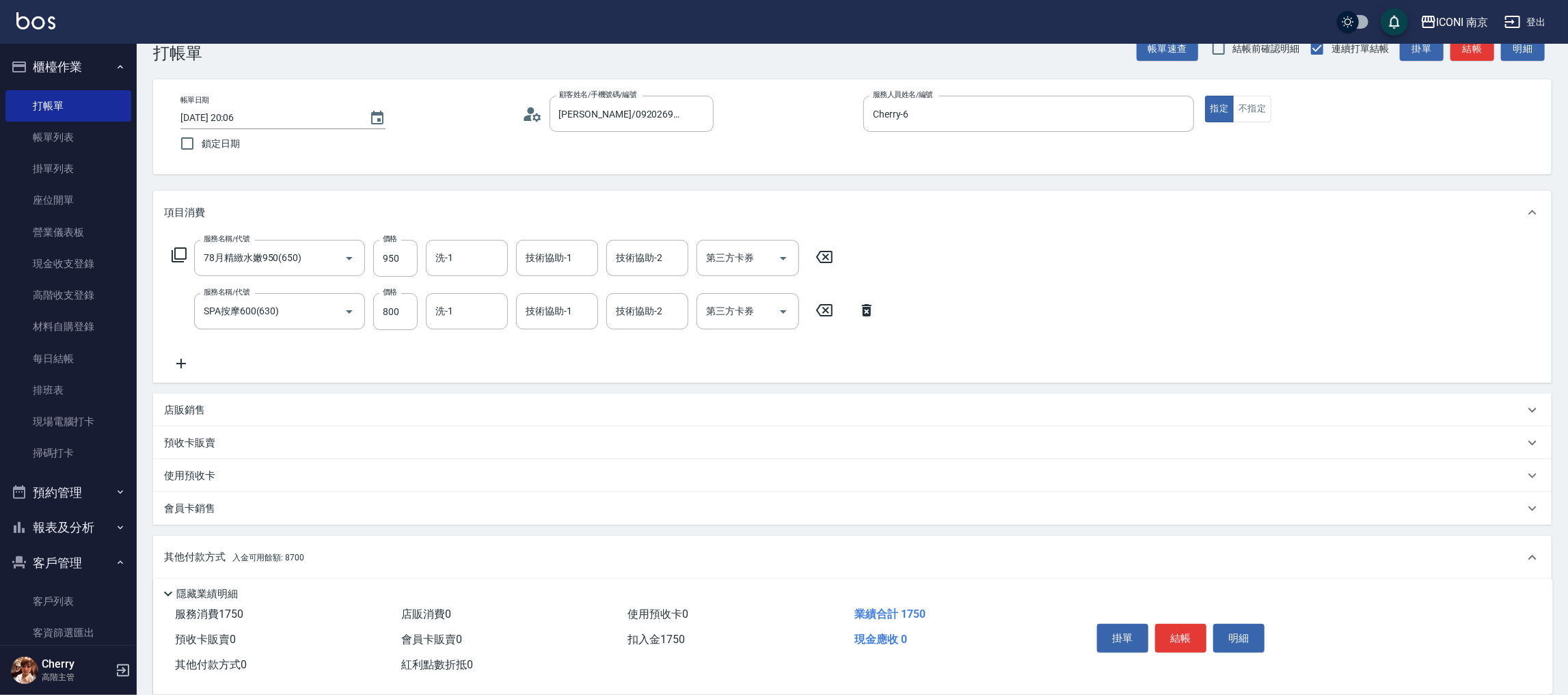
scroll to position [0, 0]
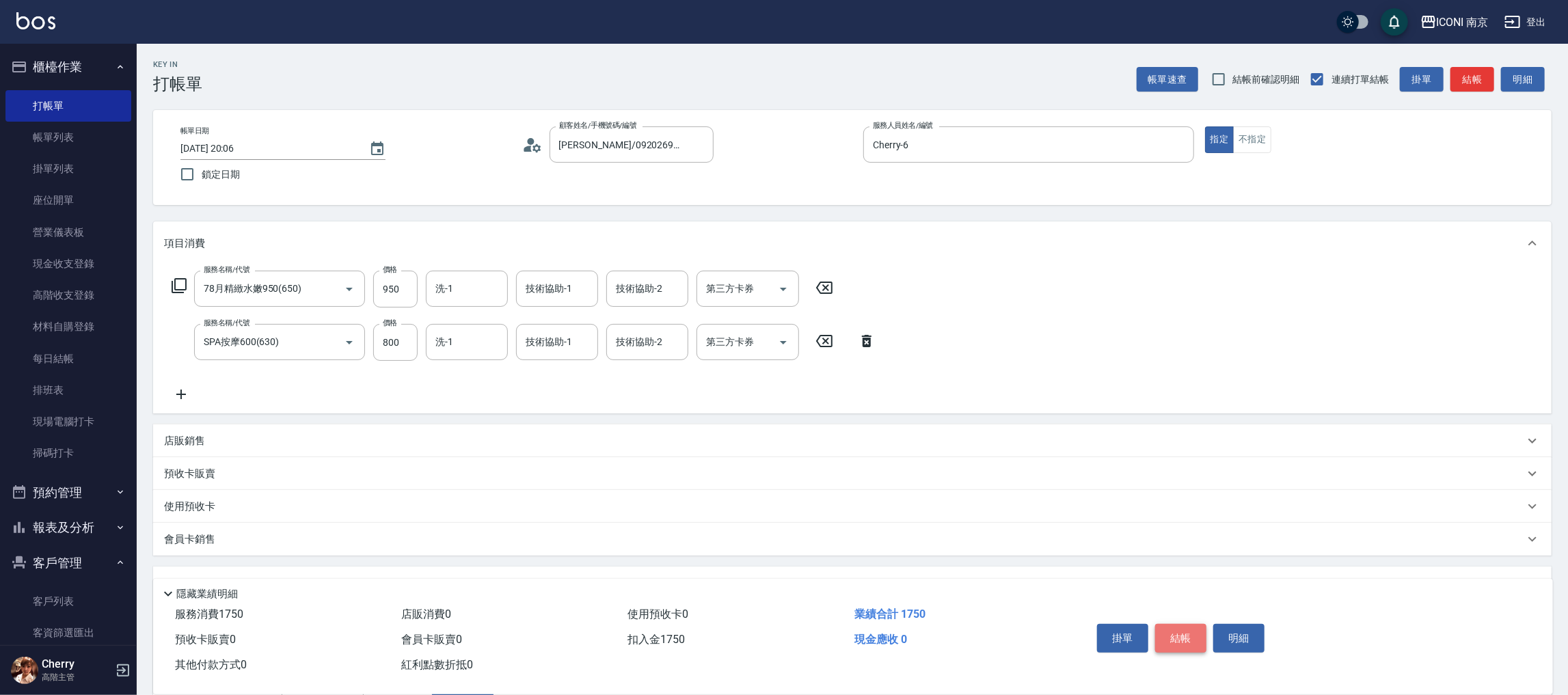
click at [1183, 624] on button "結帳" at bounding box center [1181, 638] width 51 height 29
type input "2025/08/14 20:07"
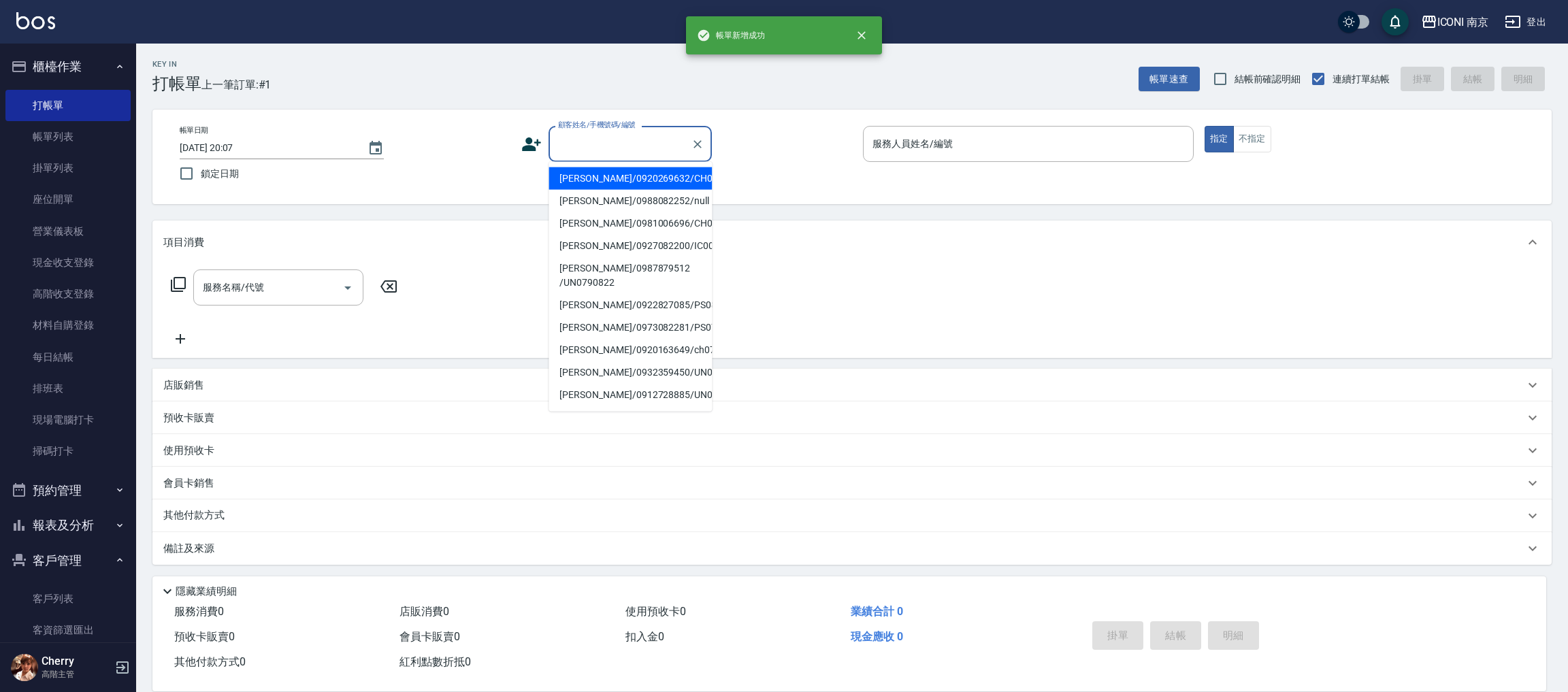
click at [619, 132] on input "顧客姓名/手機號碼/編號" at bounding box center [620, 144] width 130 height 24
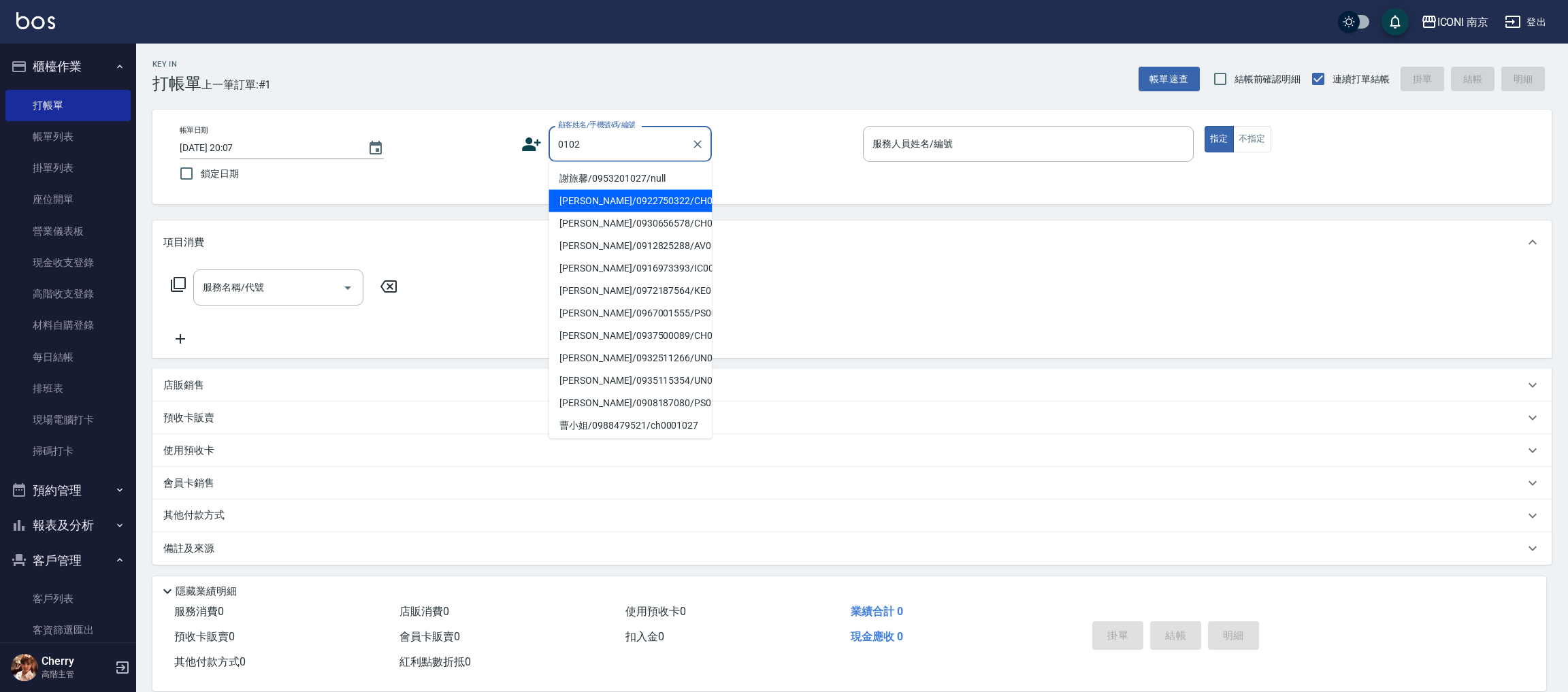
click at [619, 202] on li "劉聰瑩/0922750322/CH0000102" at bounding box center [630, 201] width 164 height 22
type input "劉聰瑩/0922750322/CH0000102"
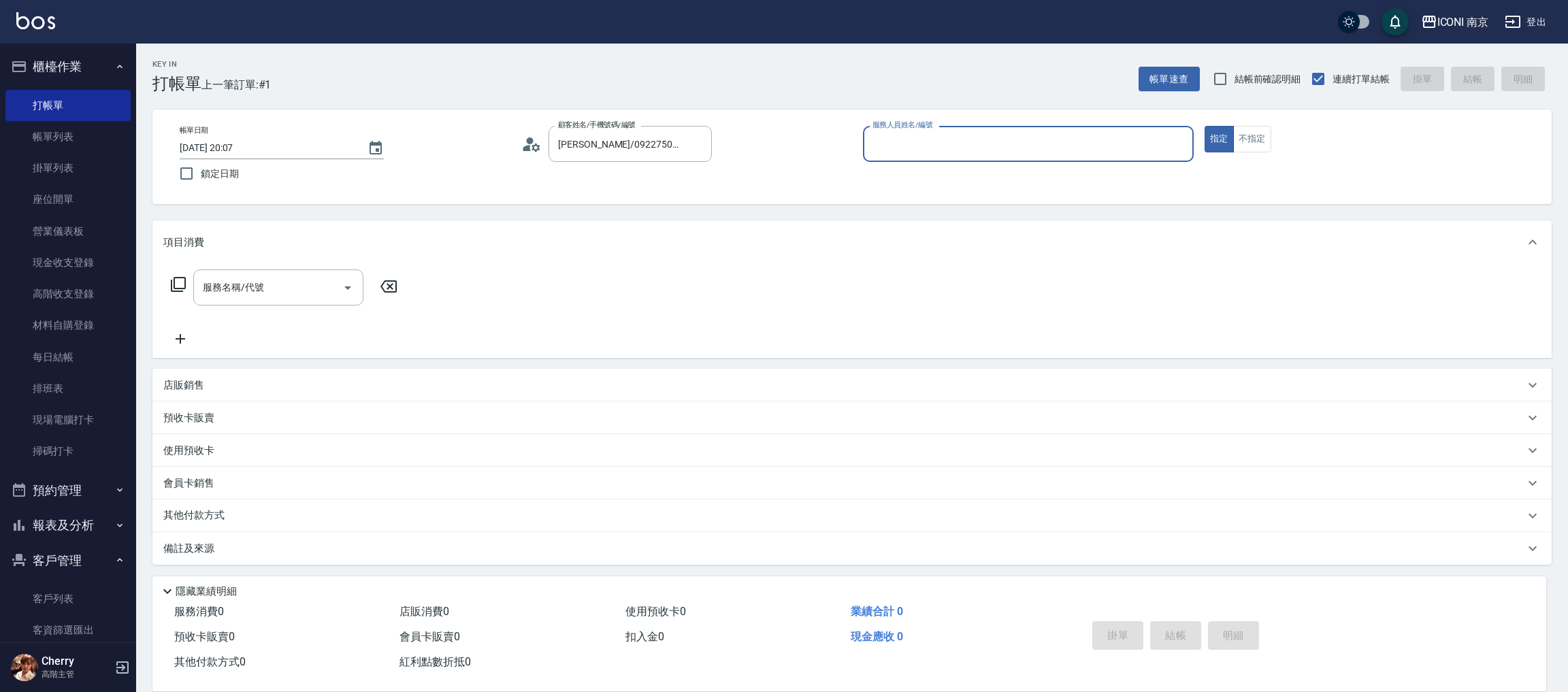
type input "Cherry-6"
click at [178, 281] on icon at bounding box center [178, 284] width 17 height 17
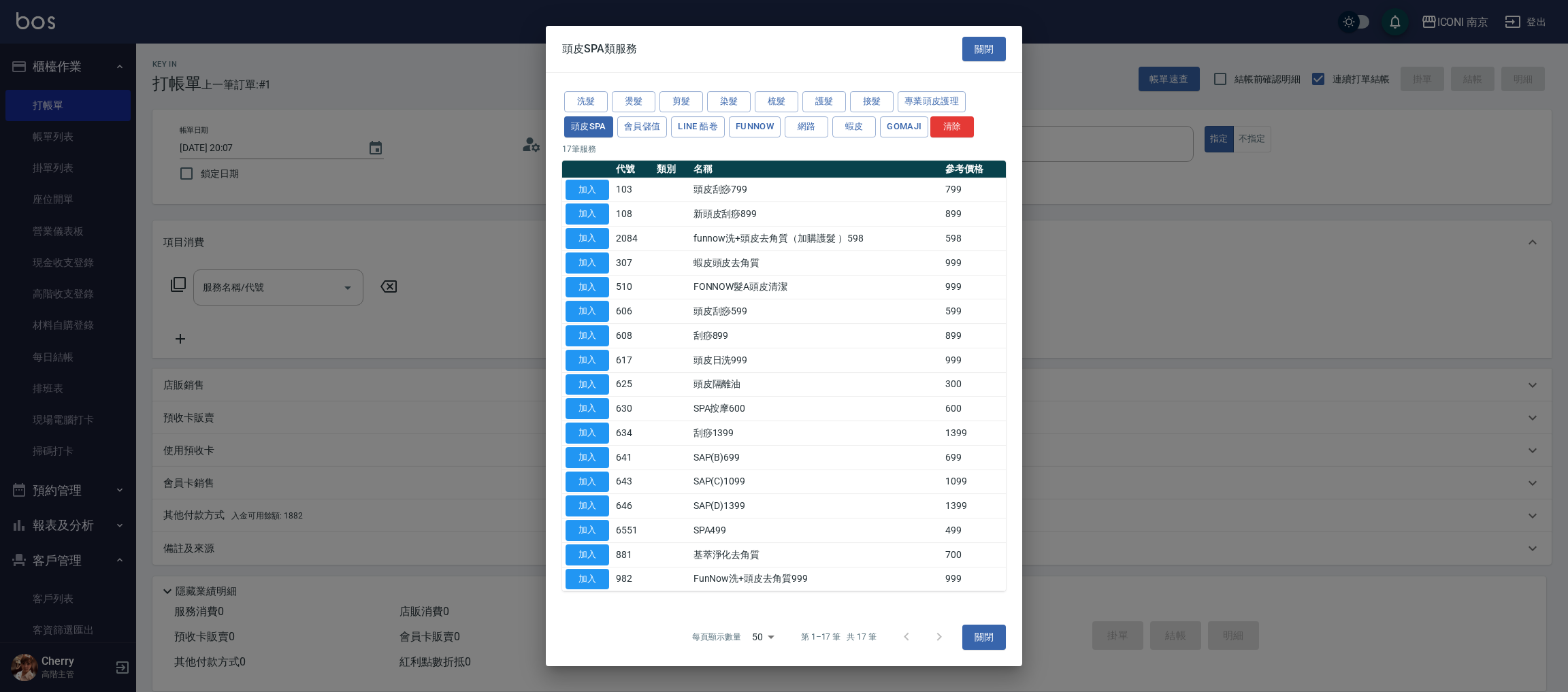
click at [656, 99] on div "洗髮 燙髮 剪髮 染髮 梳髮 護髮 接髮 專業頭皮護理 頭皮SPA 會員儲值 LINE 酷卷 FUNNOW 網路 蝦皮 Gomaji 清除" at bounding box center [784, 114] width 444 height 50
click at [664, 104] on button "剪髮" at bounding box center [681, 102] width 44 height 21
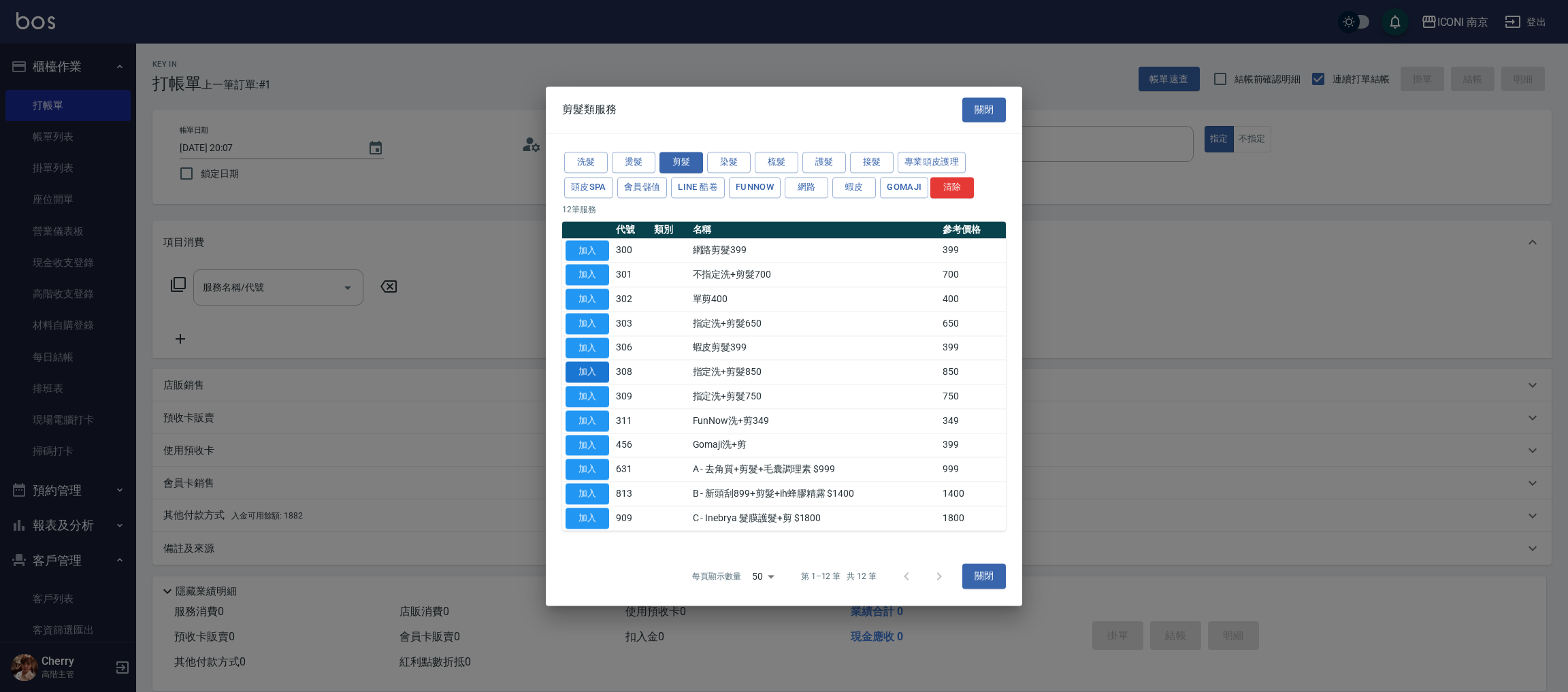
click at [577, 373] on button "加入" at bounding box center [587, 373] width 44 height 21
type input "指定洗+剪髮850(308)"
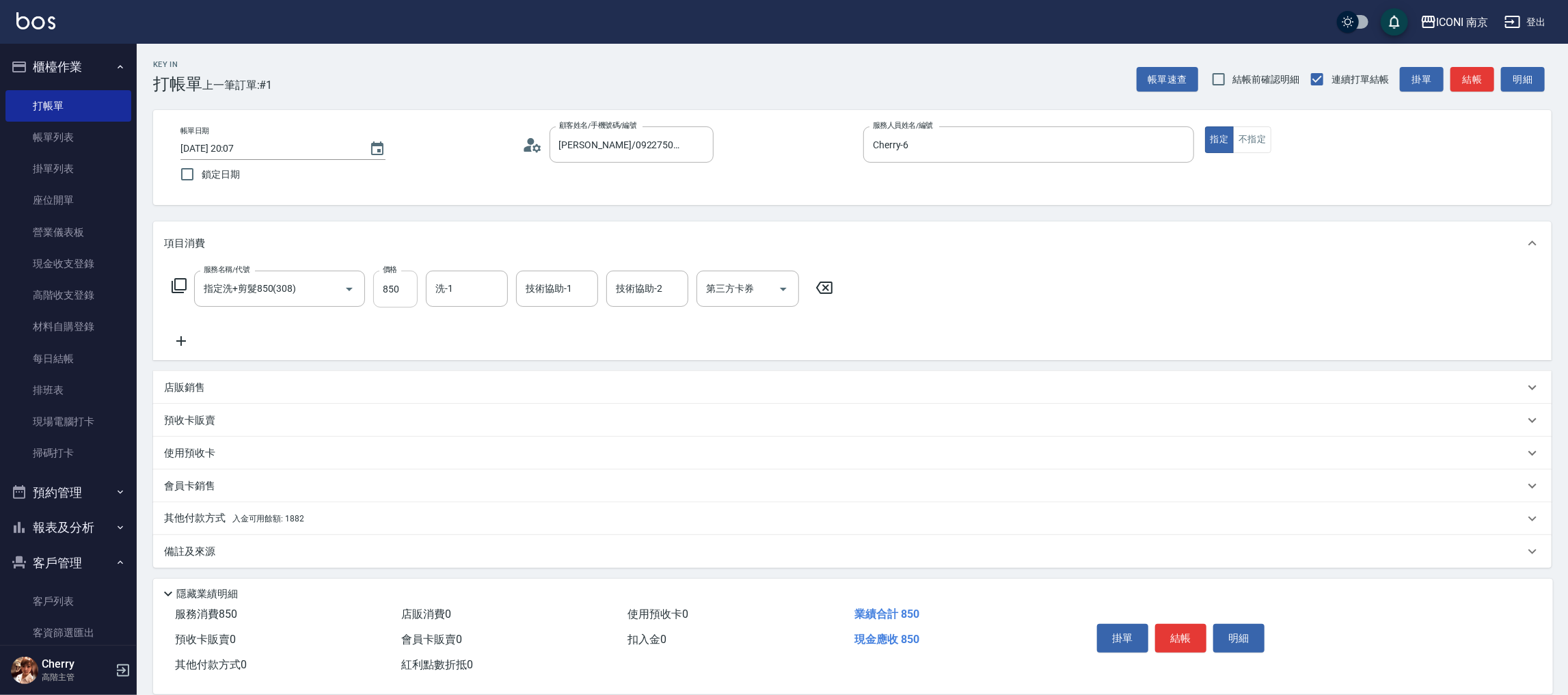
click at [403, 289] on input "850" at bounding box center [396, 289] width 45 height 37
type input "800"
type input "LORI-17"
click at [279, 523] on p "其他付款方式 入金可用餘額: 1882" at bounding box center [235, 518] width 140 height 15
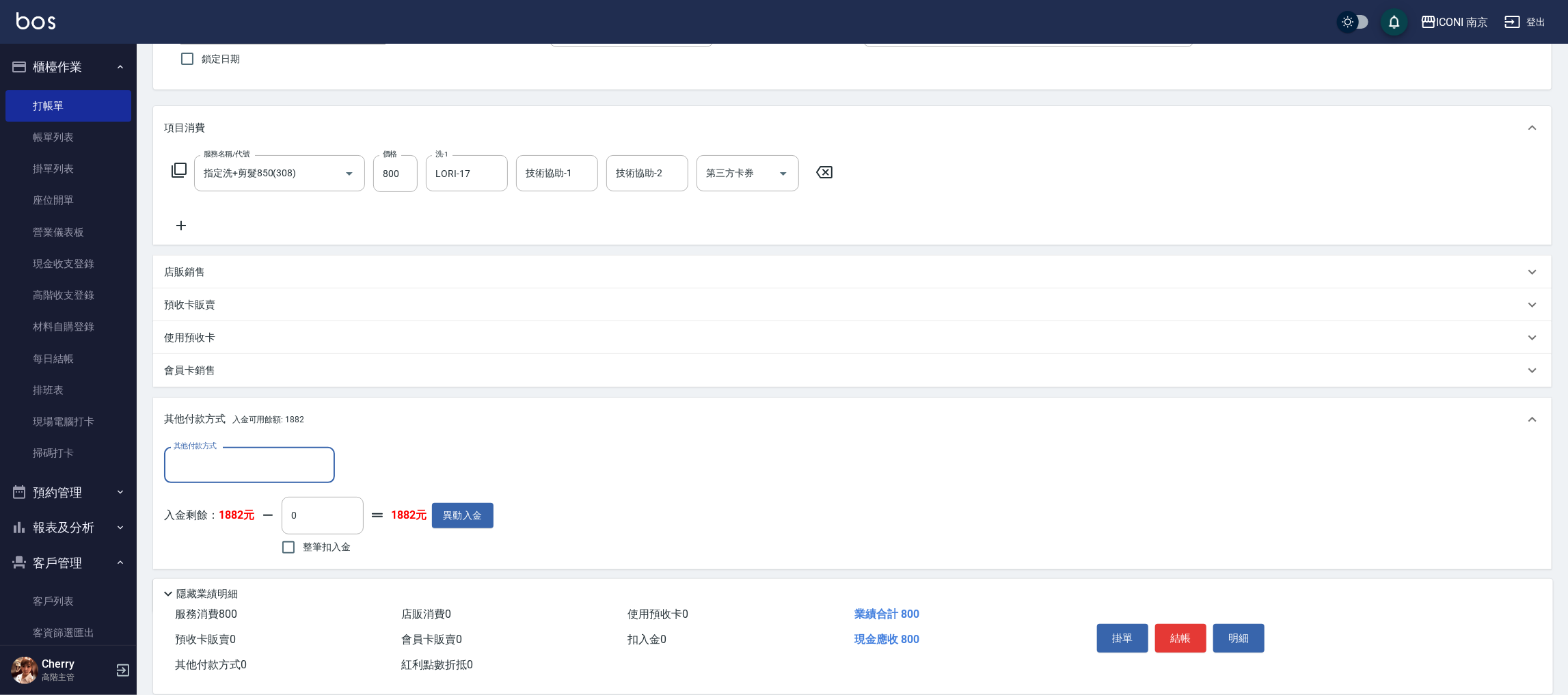
scroll to position [0, 0]
click at [294, 545] on input "整筆扣入金" at bounding box center [289, 546] width 29 height 29
checkbox input "true"
type input "800"
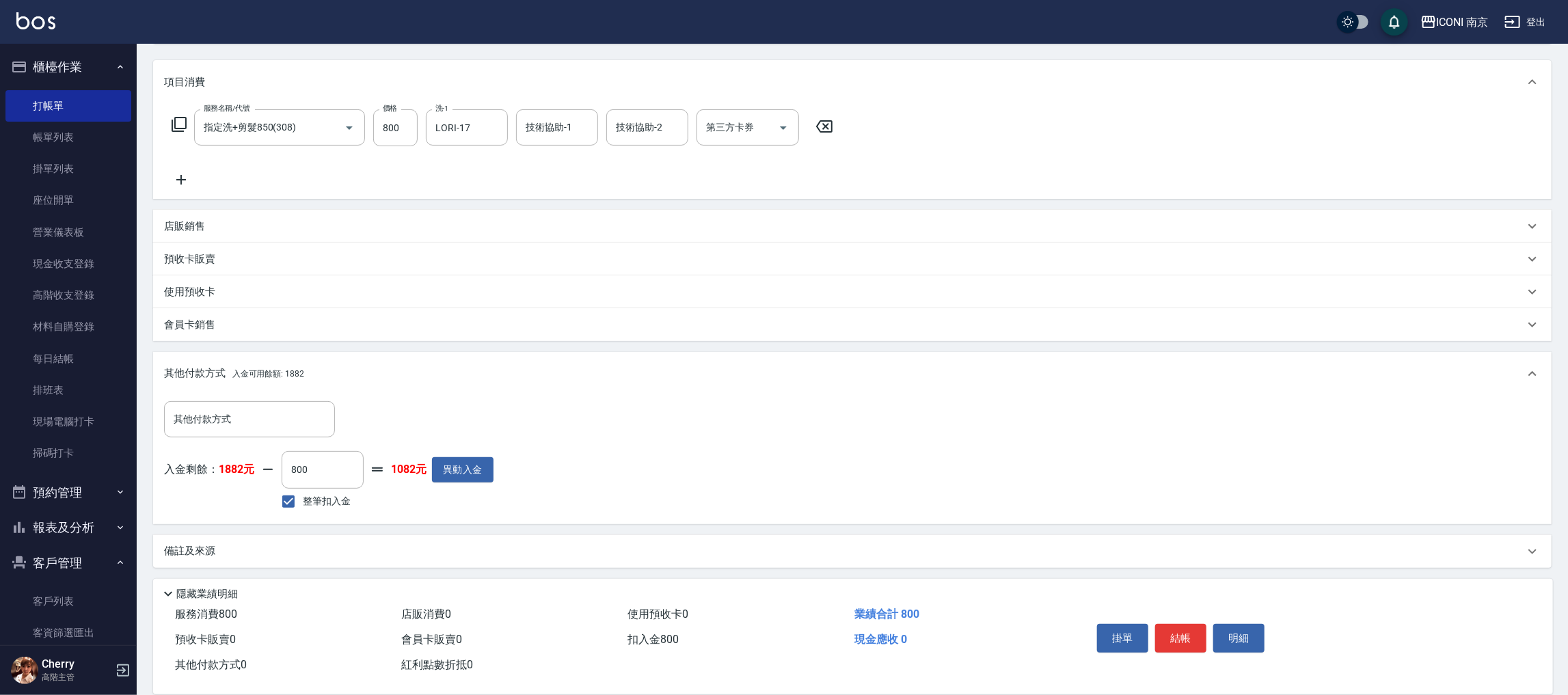
click at [384, 545] on div "備註及來源" at bounding box center [844, 551] width 1361 height 14
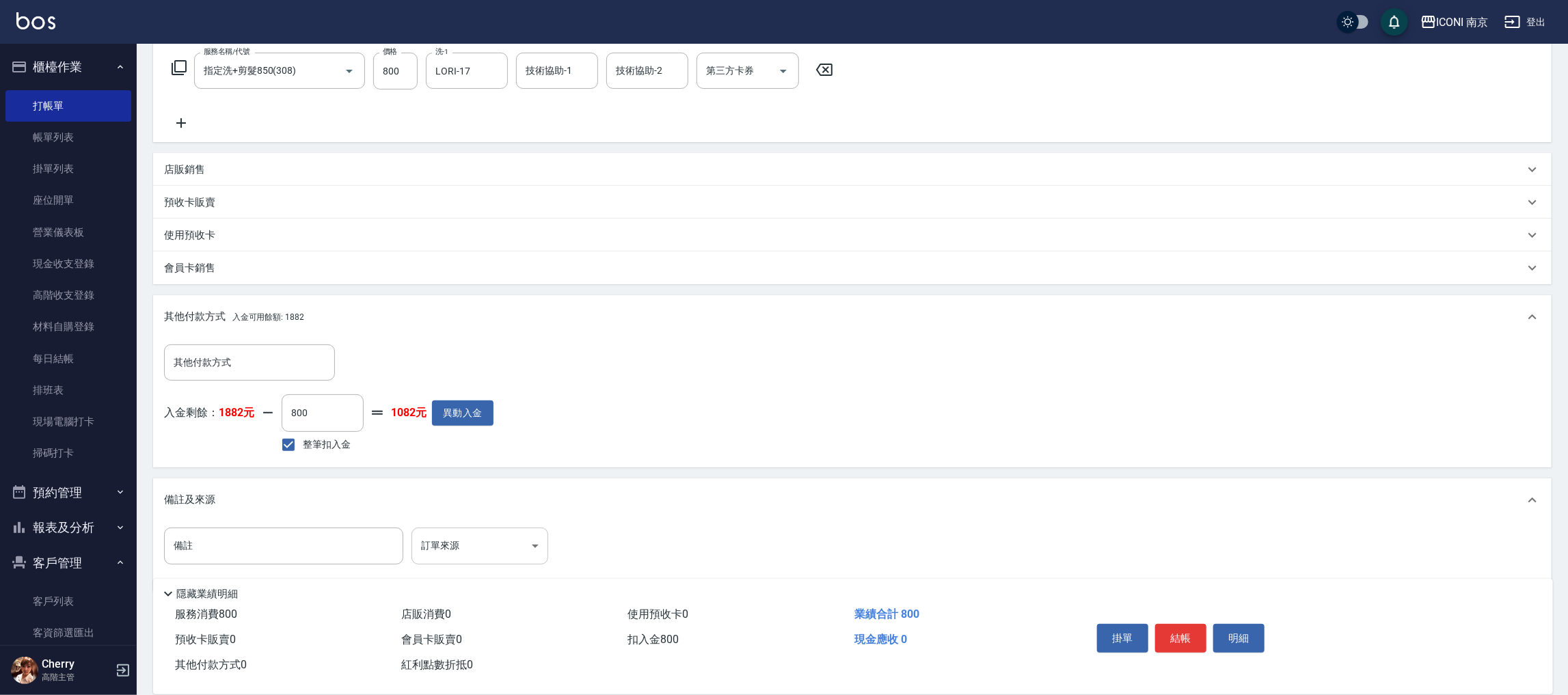
scroll to position [231, 0]
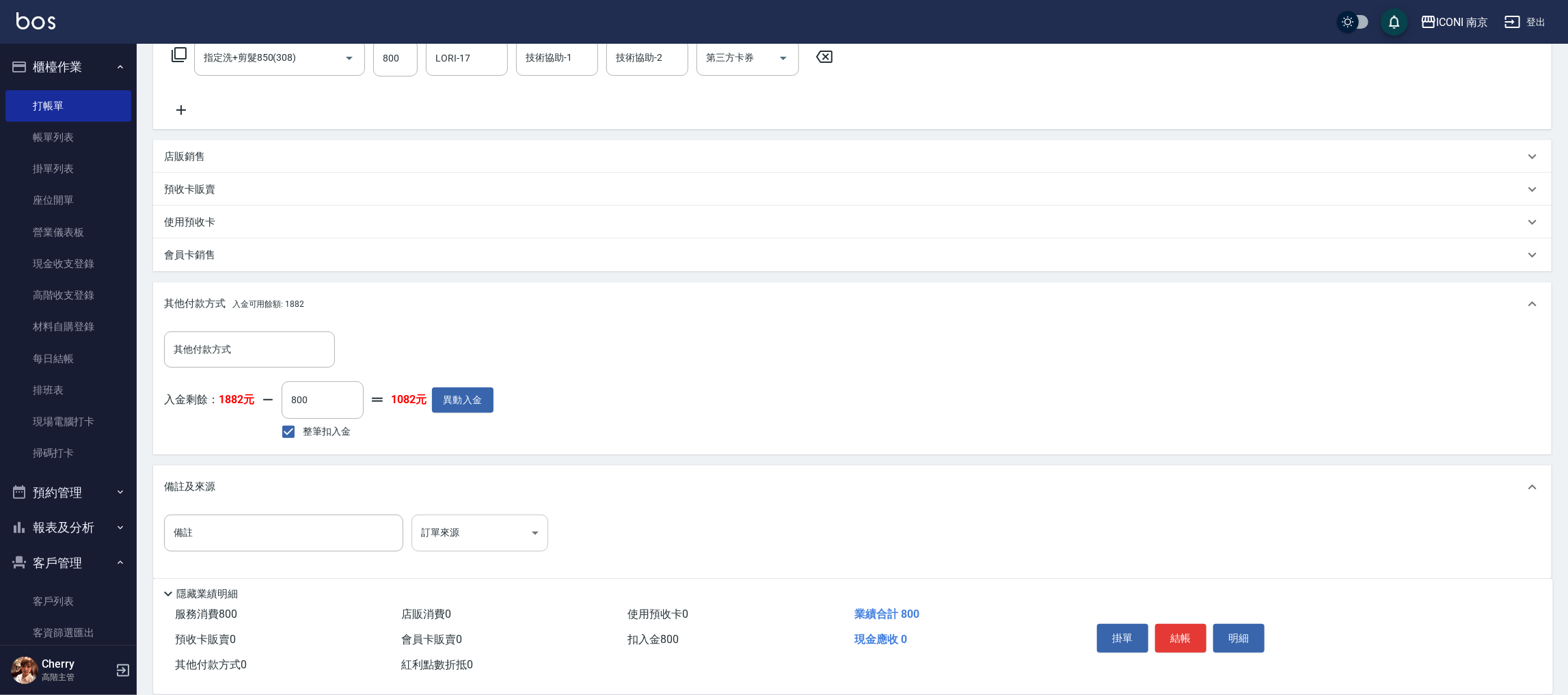
click at [440, 522] on body "ICONI 南京 登出 櫃檯作業 打帳單 帳單列表 掛單列表 座位開單 營業儀表板 現金收支登錄 高階收支登錄 材料自購登錄 每日結帳 排班表 現場電腦打卡 …" at bounding box center [784, 238] width 1568 height 938
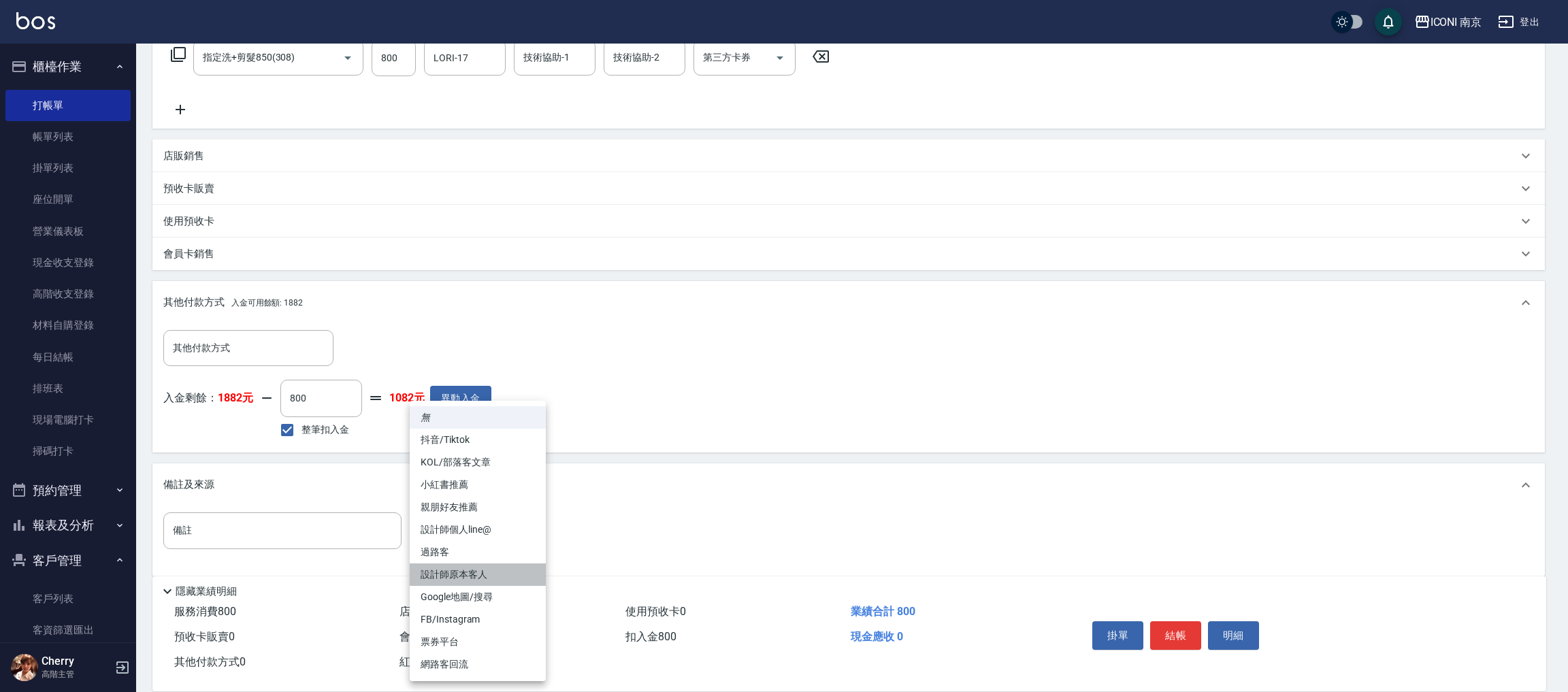
click at [497, 568] on li "設計師原本客人" at bounding box center [477, 574] width 136 height 22
type input "設計師原本客人"
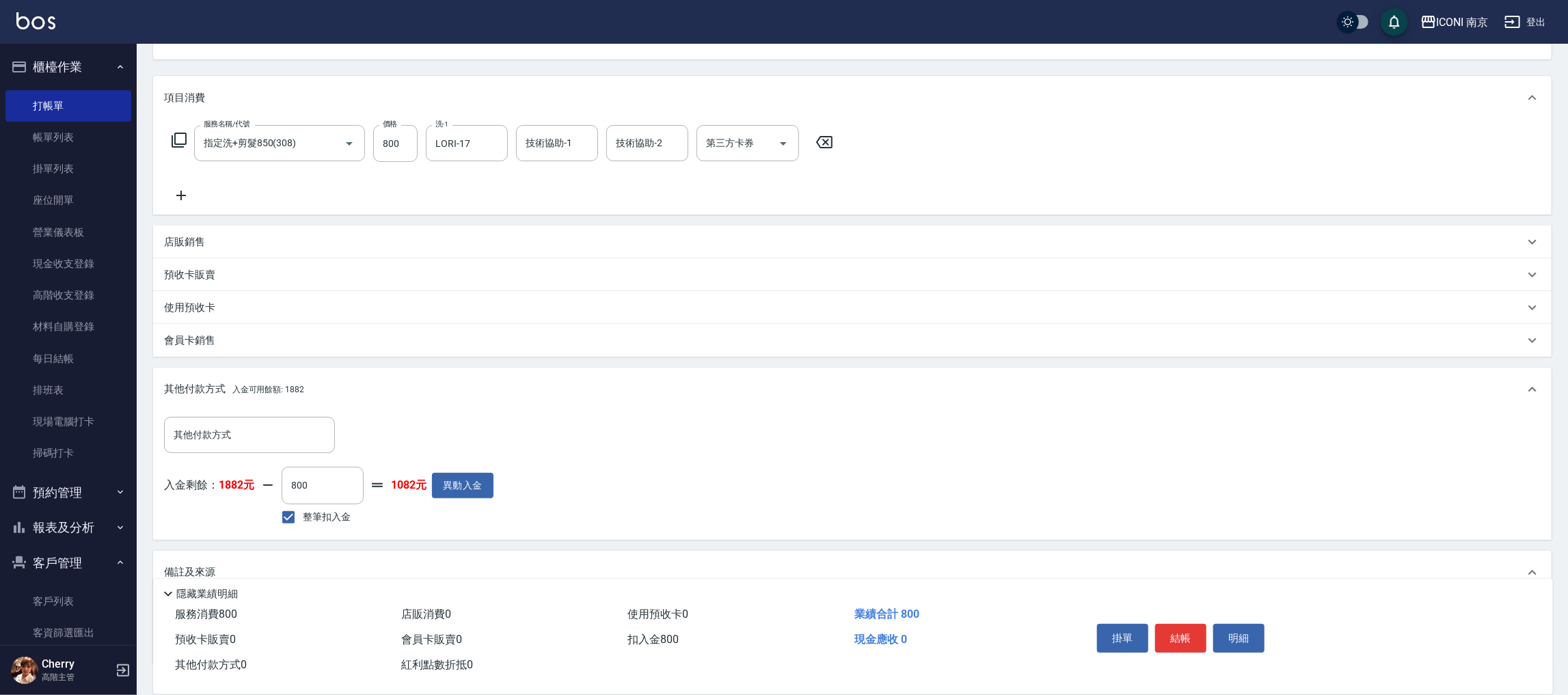
scroll to position [0, 0]
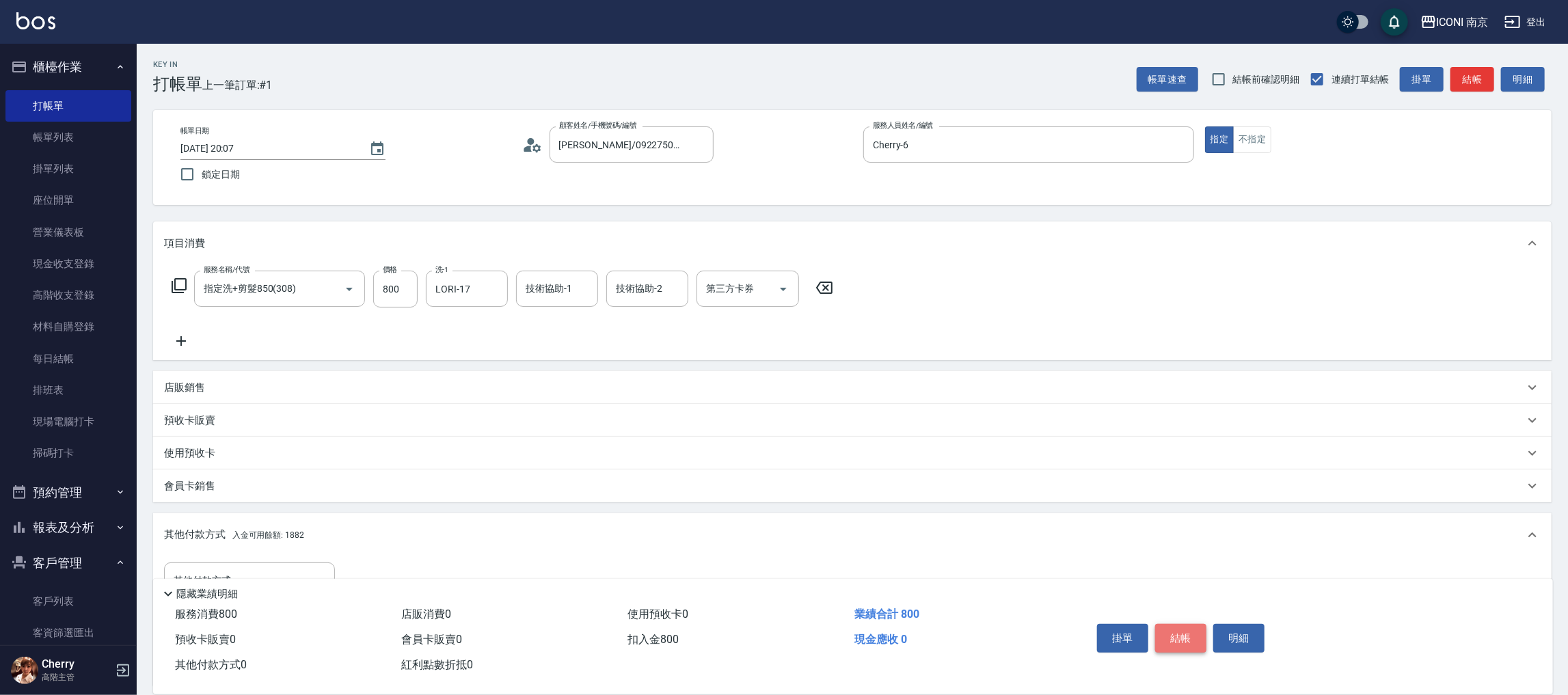
click at [1168, 624] on button "結帳" at bounding box center [1181, 638] width 51 height 29
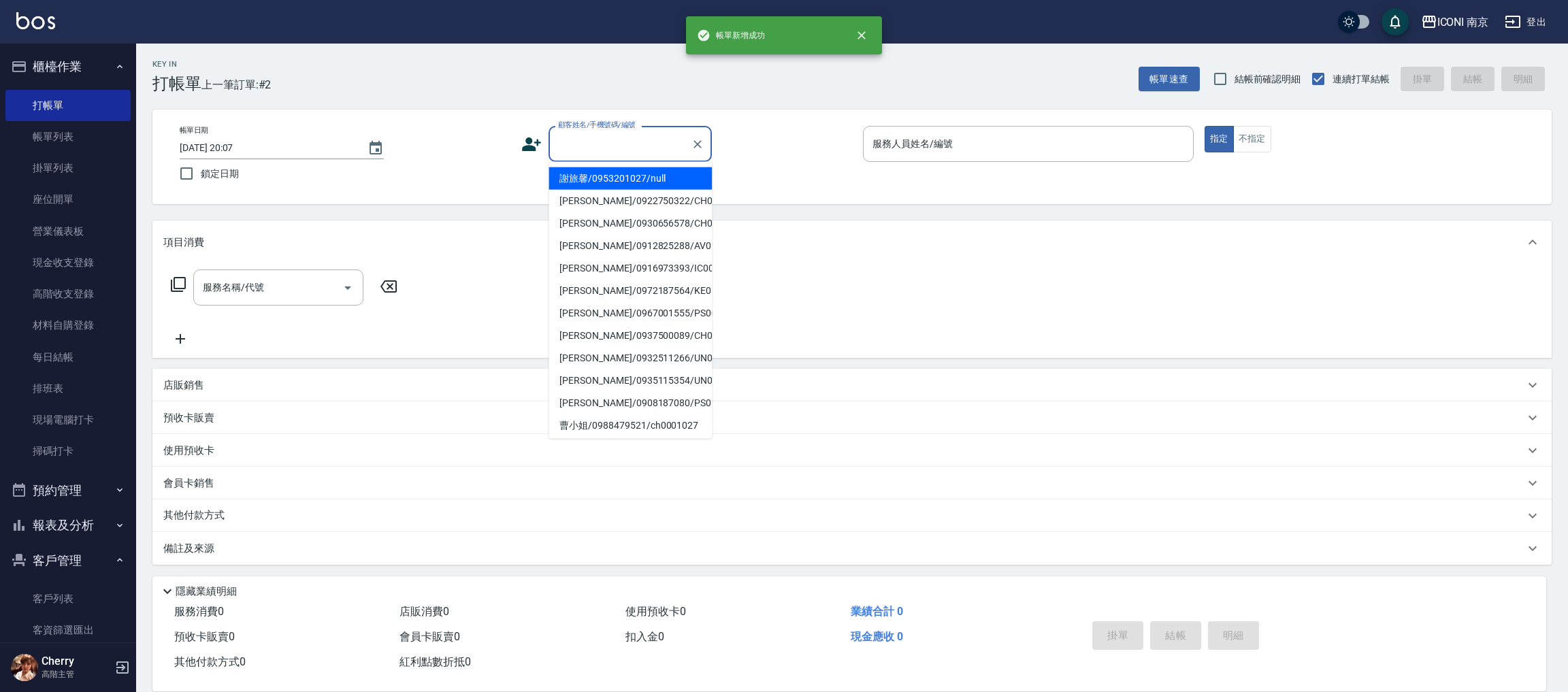
click at [589, 134] on input "顧客姓名/手機號碼/編號" at bounding box center [620, 144] width 130 height 24
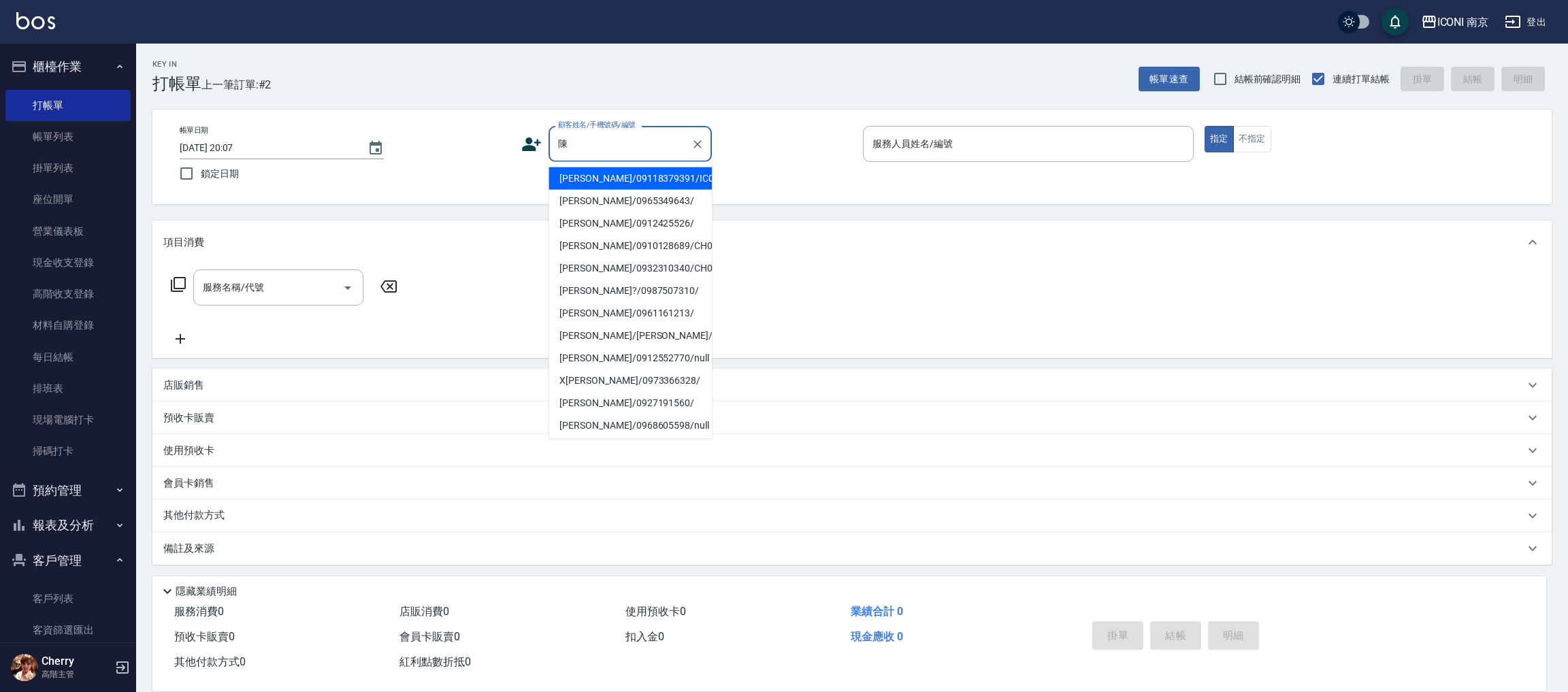
type input "陳"
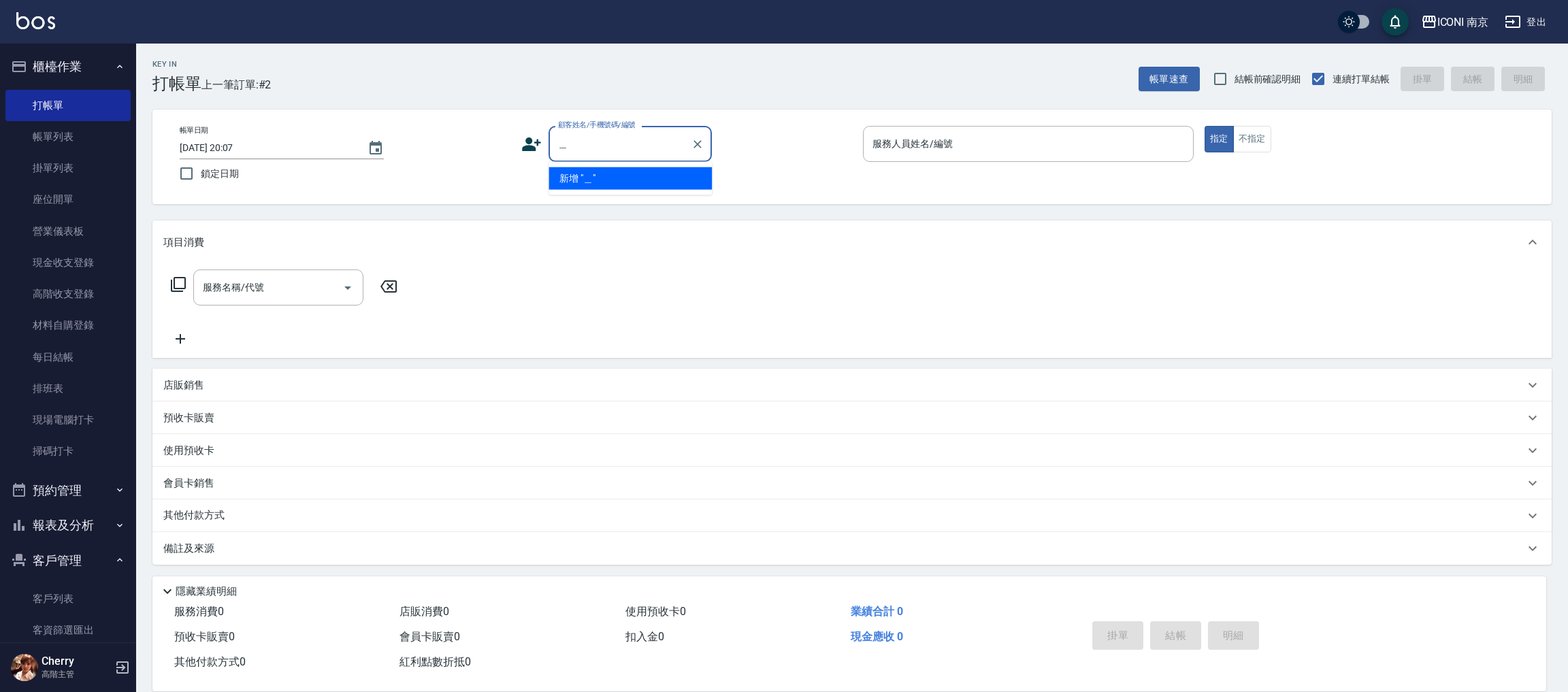
type input "泡"
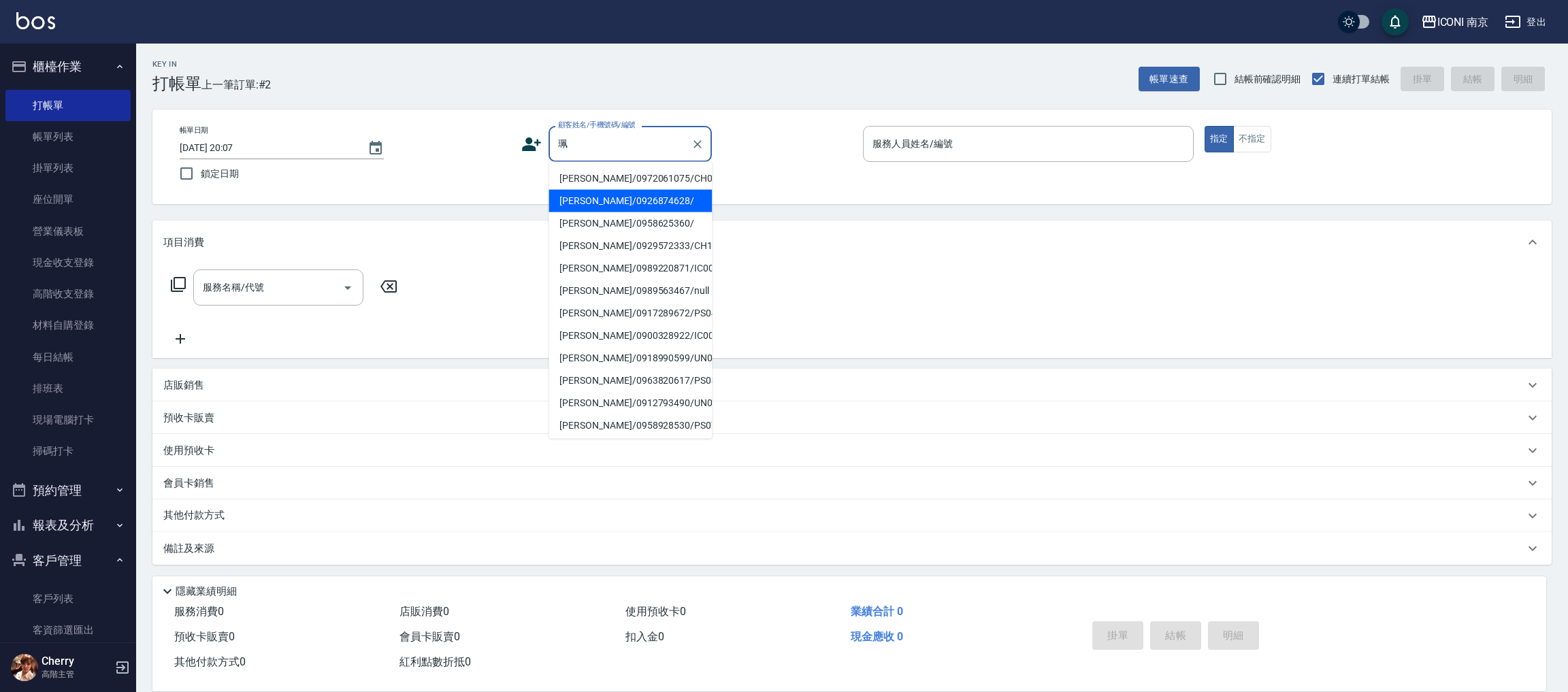
click at [595, 211] on li "陳珮/0926874628/" at bounding box center [630, 201] width 164 height 22
type input "陳珮/0926874628/"
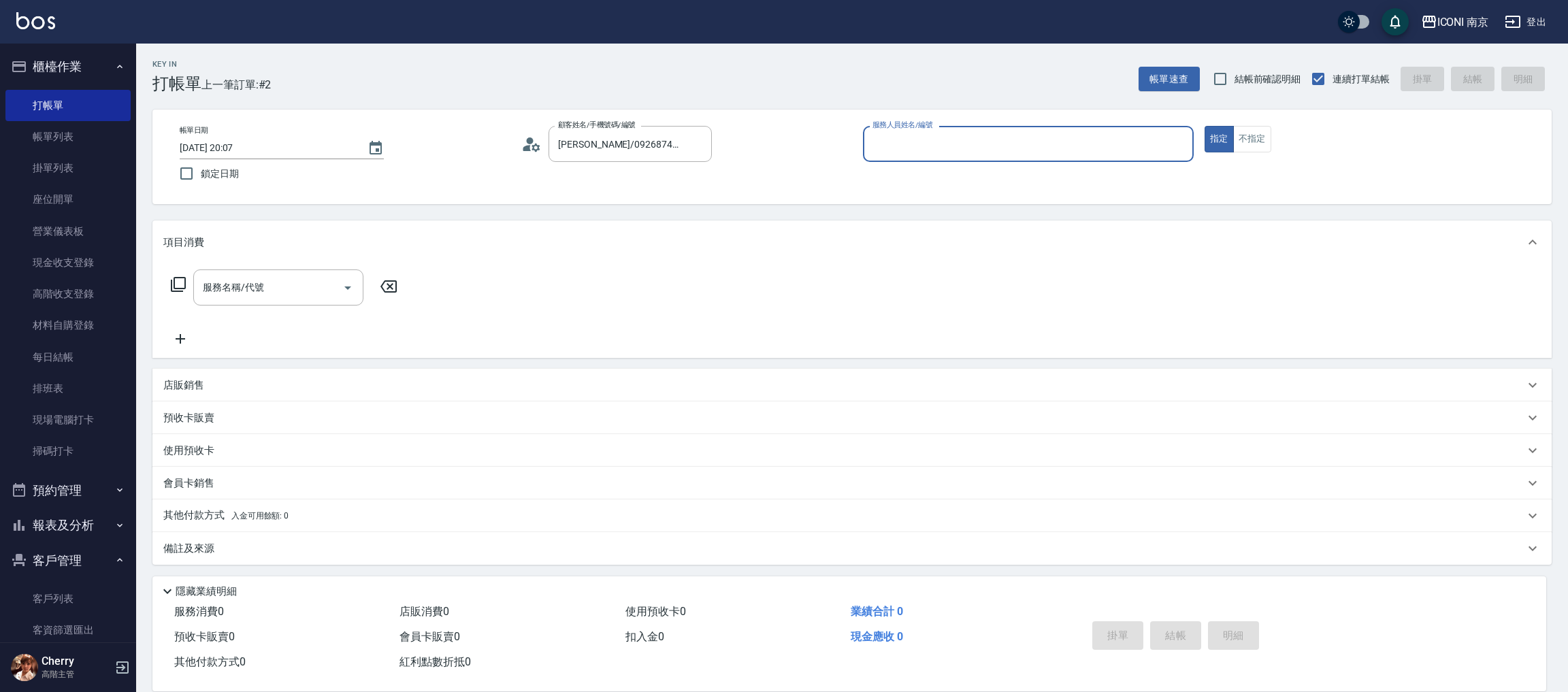
click at [953, 153] on input "服務人員姓名/編號" at bounding box center [1028, 144] width 319 height 24
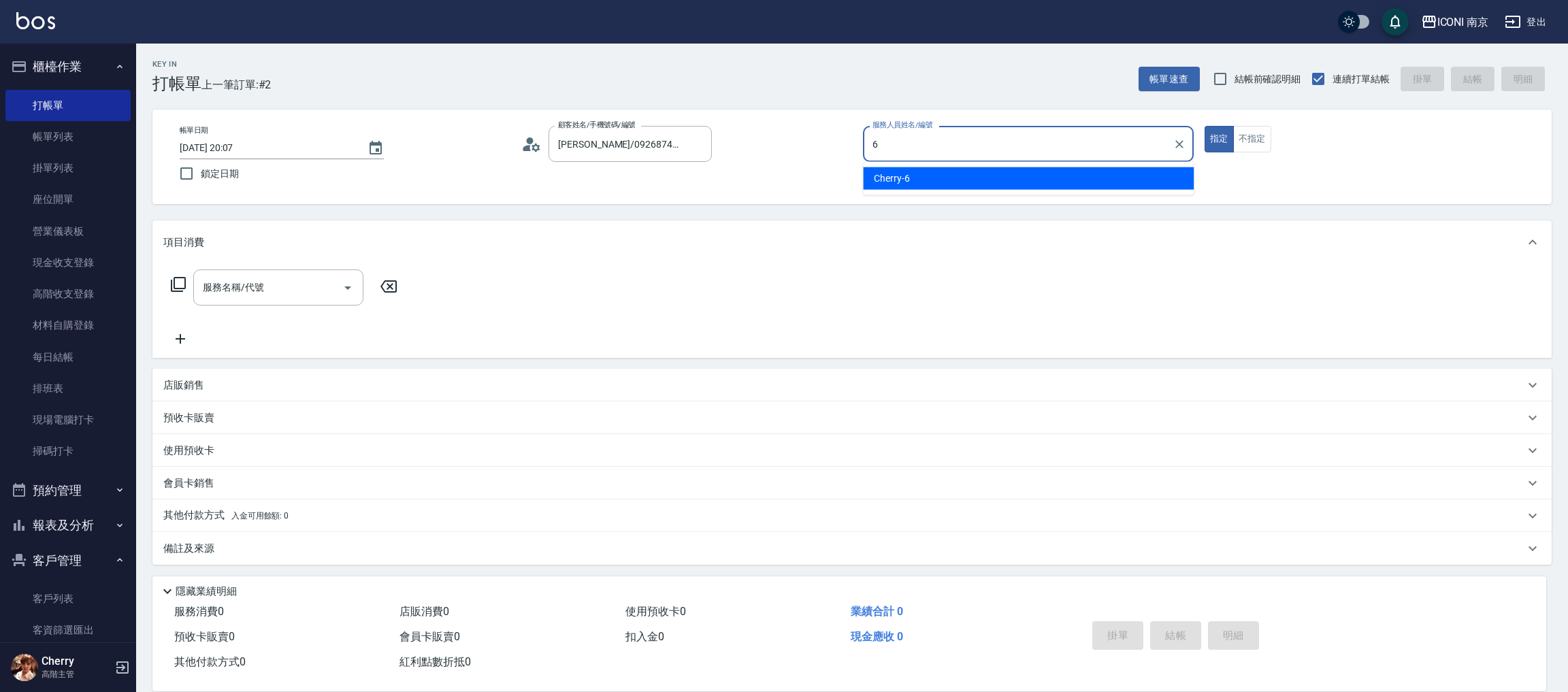
type input "Cherry-6"
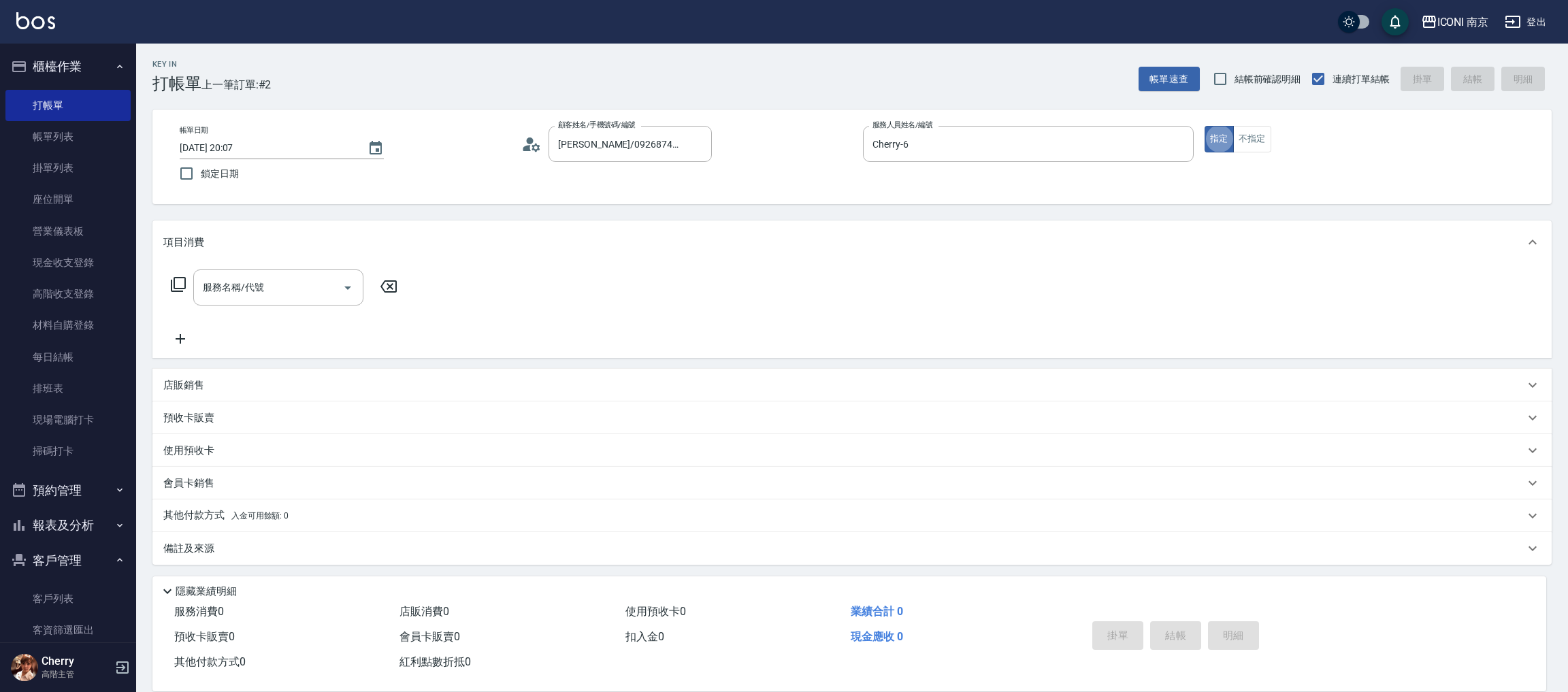
click at [173, 283] on icon at bounding box center [178, 284] width 15 height 15
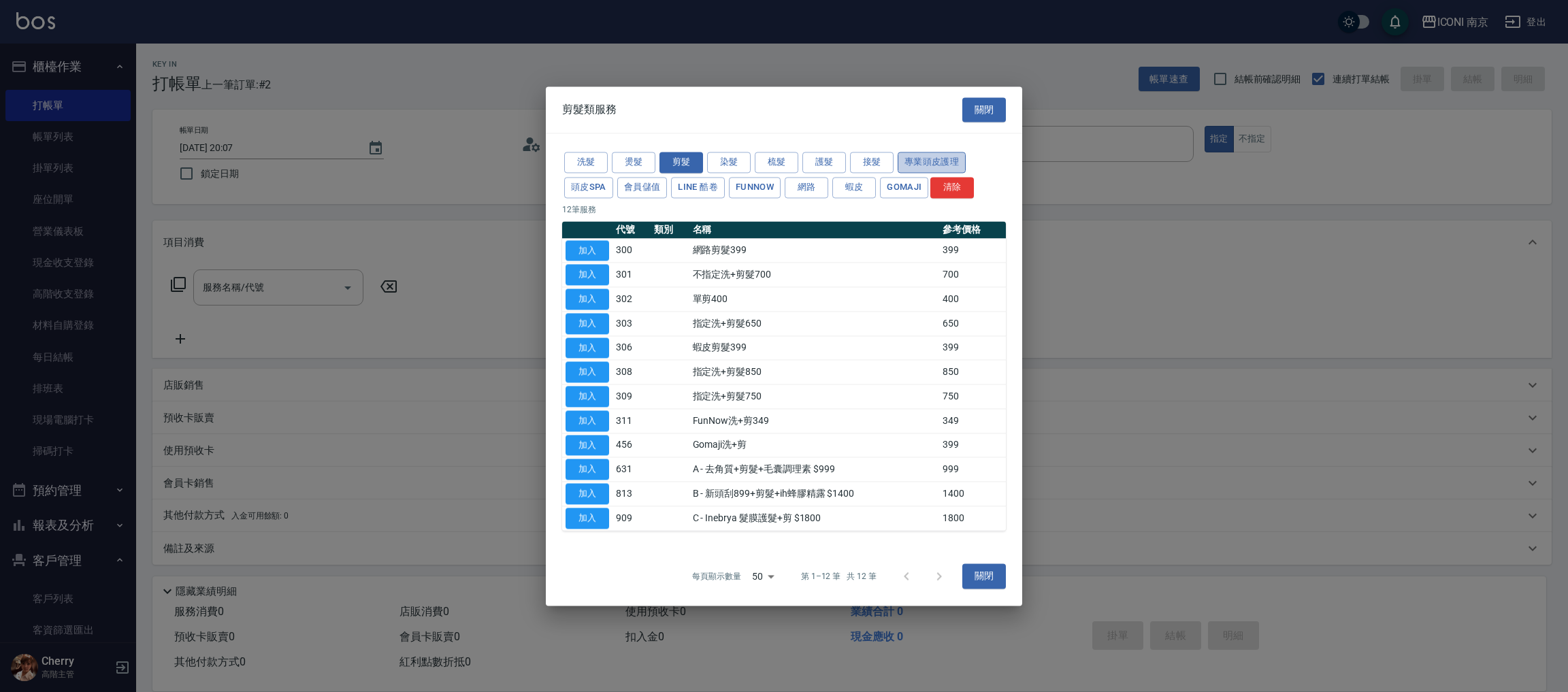
click at [930, 160] on button "專業頭皮護理" at bounding box center [932, 162] width 68 height 21
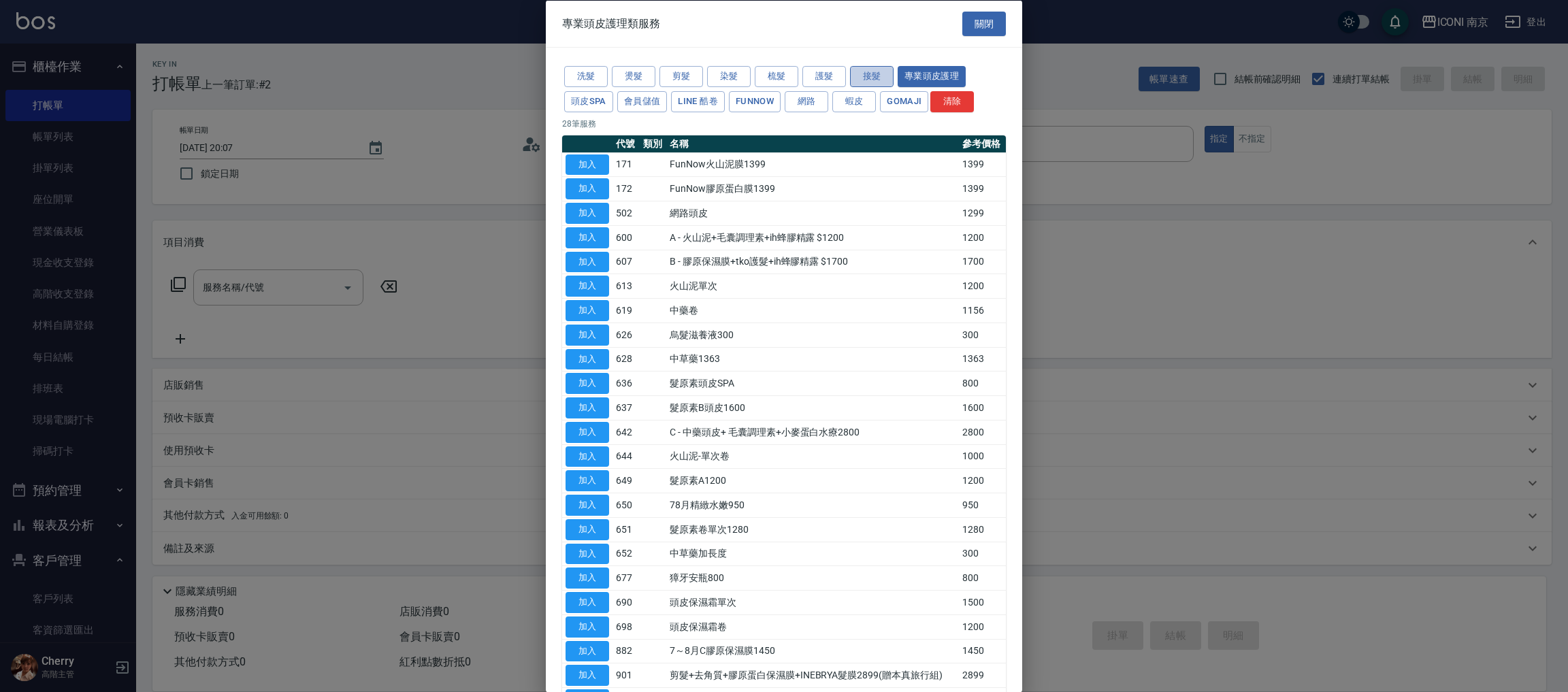
click at [871, 74] on button "接髮" at bounding box center [871, 76] width 44 height 21
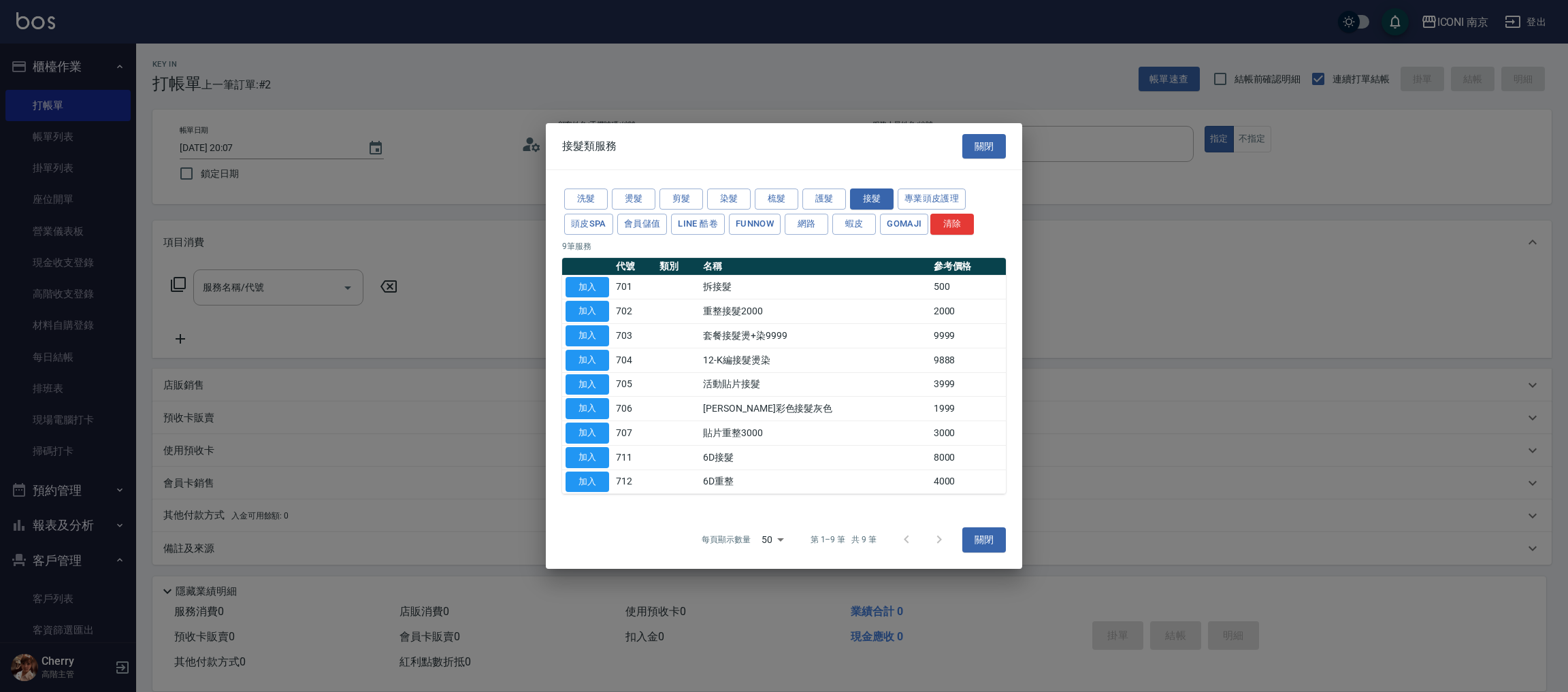
click at [822, 187] on div "洗髮 燙髮 剪髮 染髮 梳髮 護髮 接髮 專業頭皮護理 頭皮SPA 會員儲值 LINE 酷卷 FUNNOW 網路 蝦皮 Gomaji 清除" at bounding box center [784, 211] width 444 height 50
click at [822, 192] on button "護髮" at bounding box center [824, 199] width 44 height 21
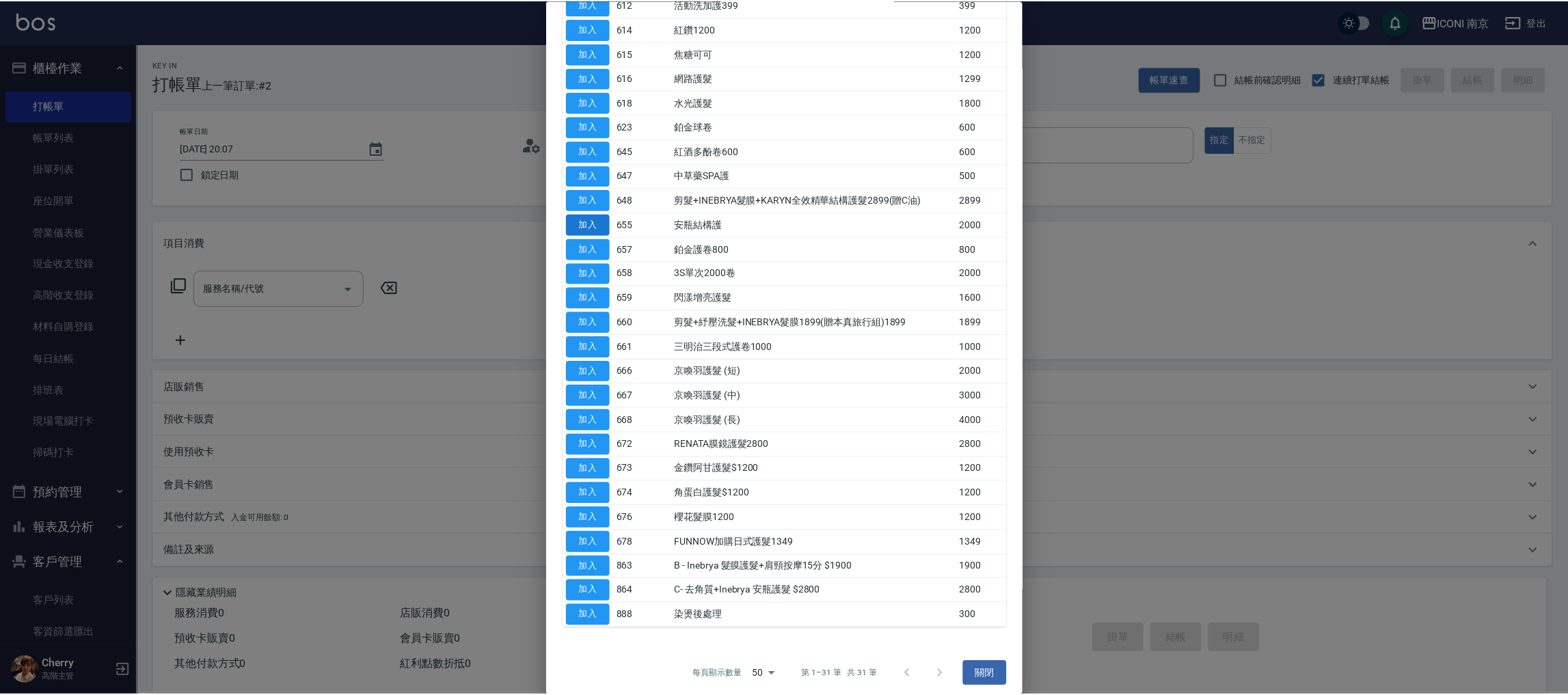
scroll to position [293, 0]
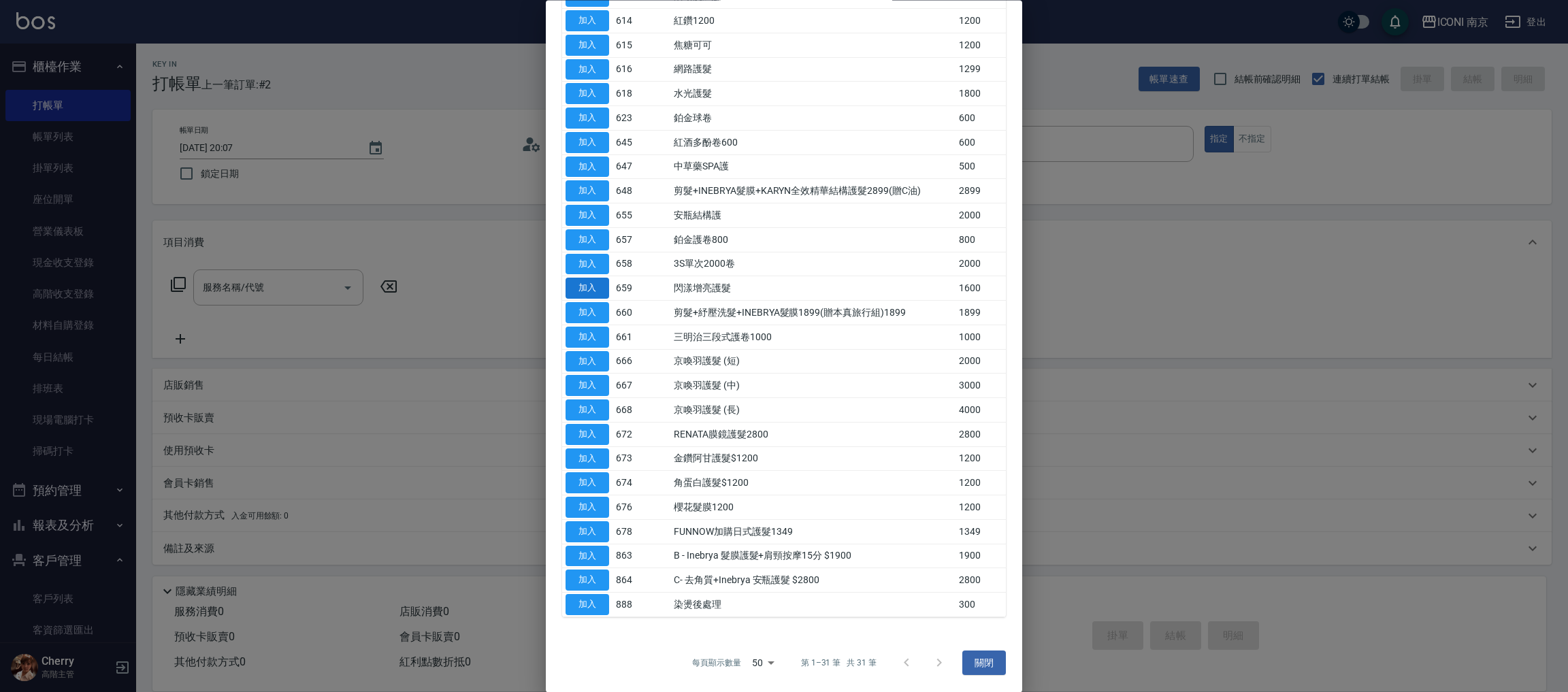
click at [591, 290] on button "加入" at bounding box center [587, 288] width 44 height 21
type input "閃漾增亮護髮(659)"
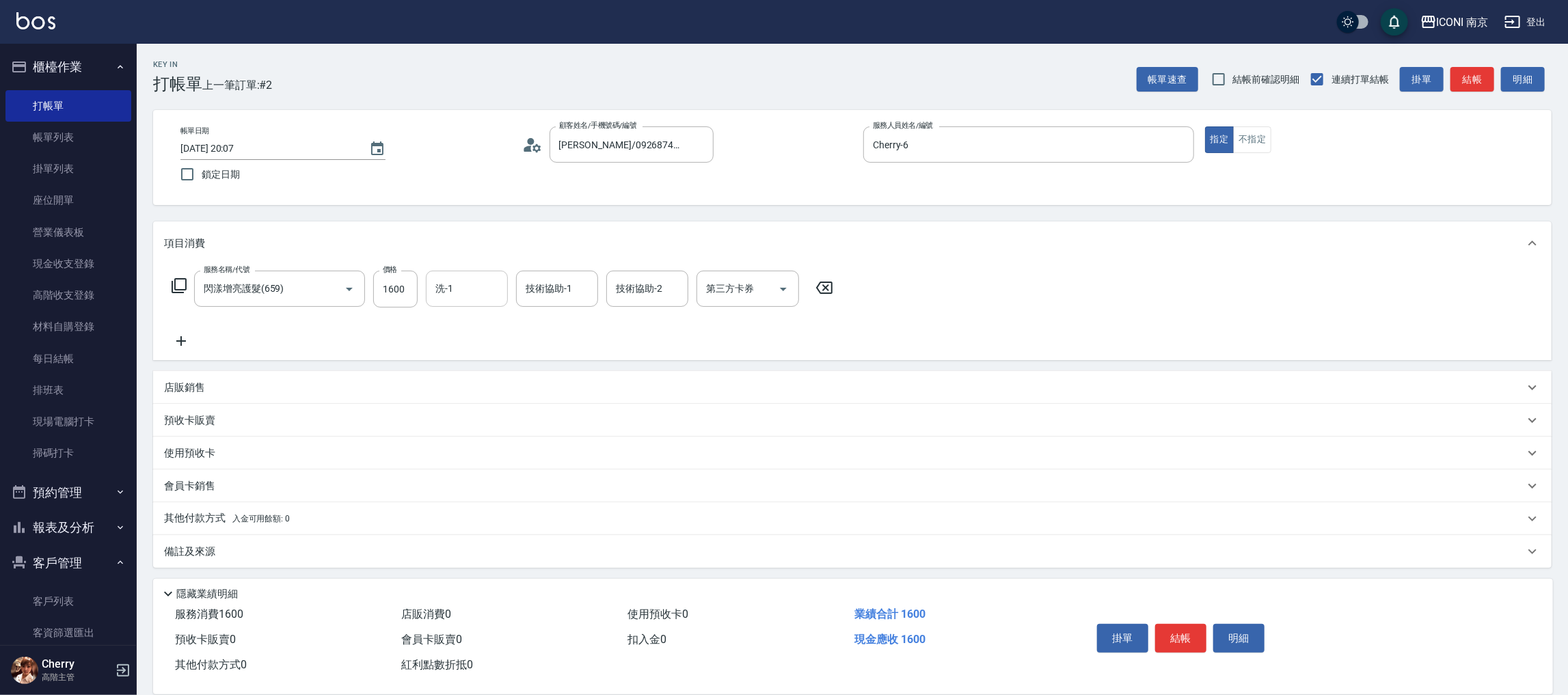
click at [463, 282] on input "洗-1" at bounding box center [466, 289] width 69 height 24
type input "LORI-17"
click at [285, 555] on div "備註及來源" at bounding box center [844, 551] width 1361 height 14
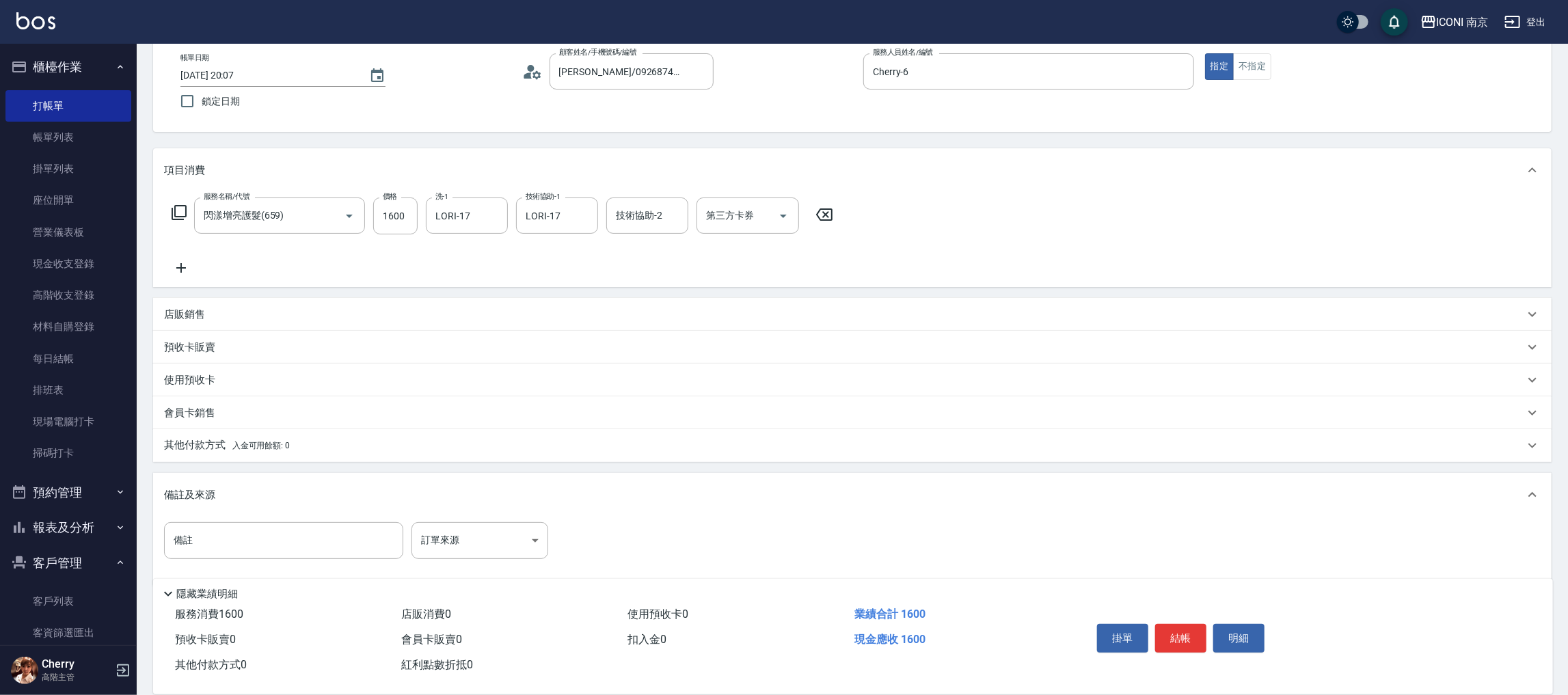
scroll to position [75, 0]
click at [460, 535] on body "ICONI 南京 登出 櫃檯作業 打帳單 帳單列表 掛單列表 座位開單 營業儀表板 現金收支登錄 高階收支登錄 材料自購登錄 每日結帳 排班表 現場電腦打卡 …" at bounding box center [784, 319] width 1568 height 788
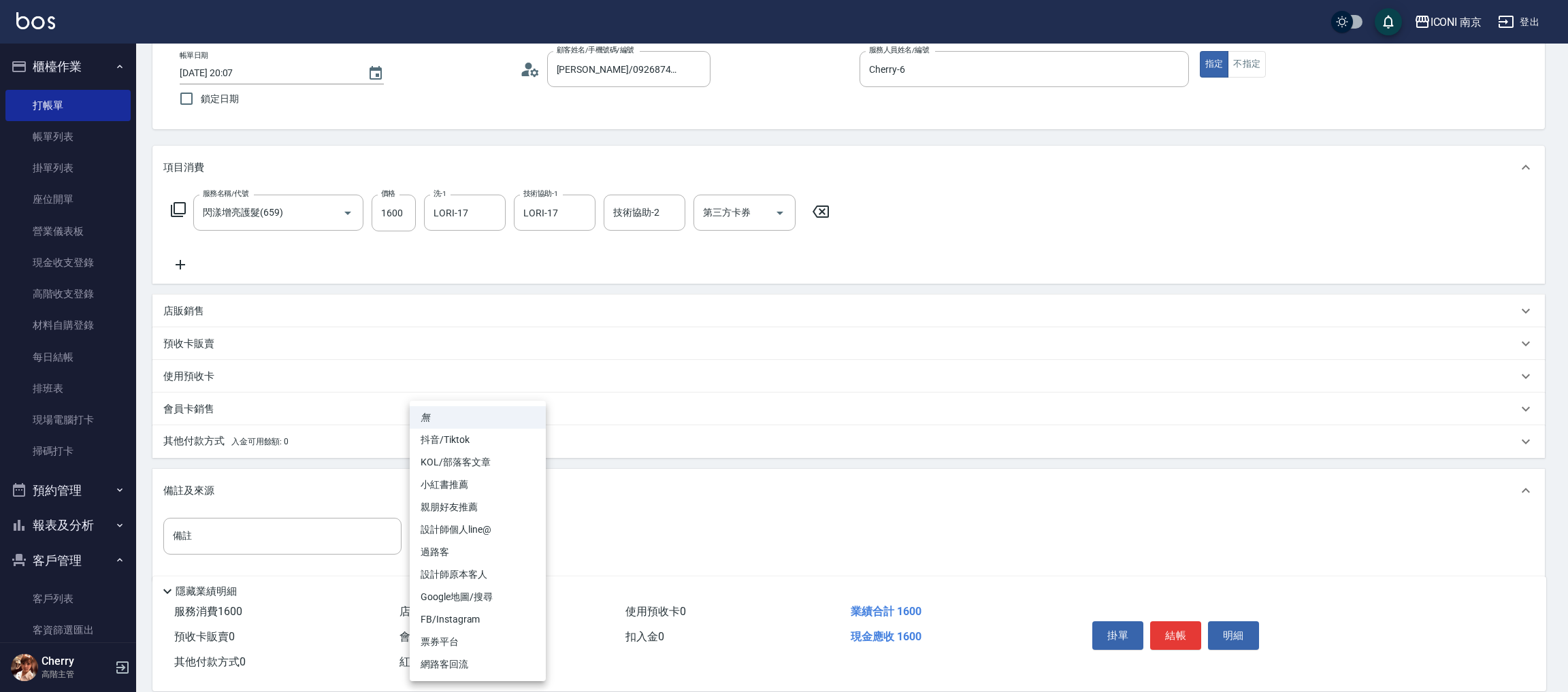
click at [439, 663] on li "網路客回流" at bounding box center [477, 664] width 136 height 22
type input "網路客回流"
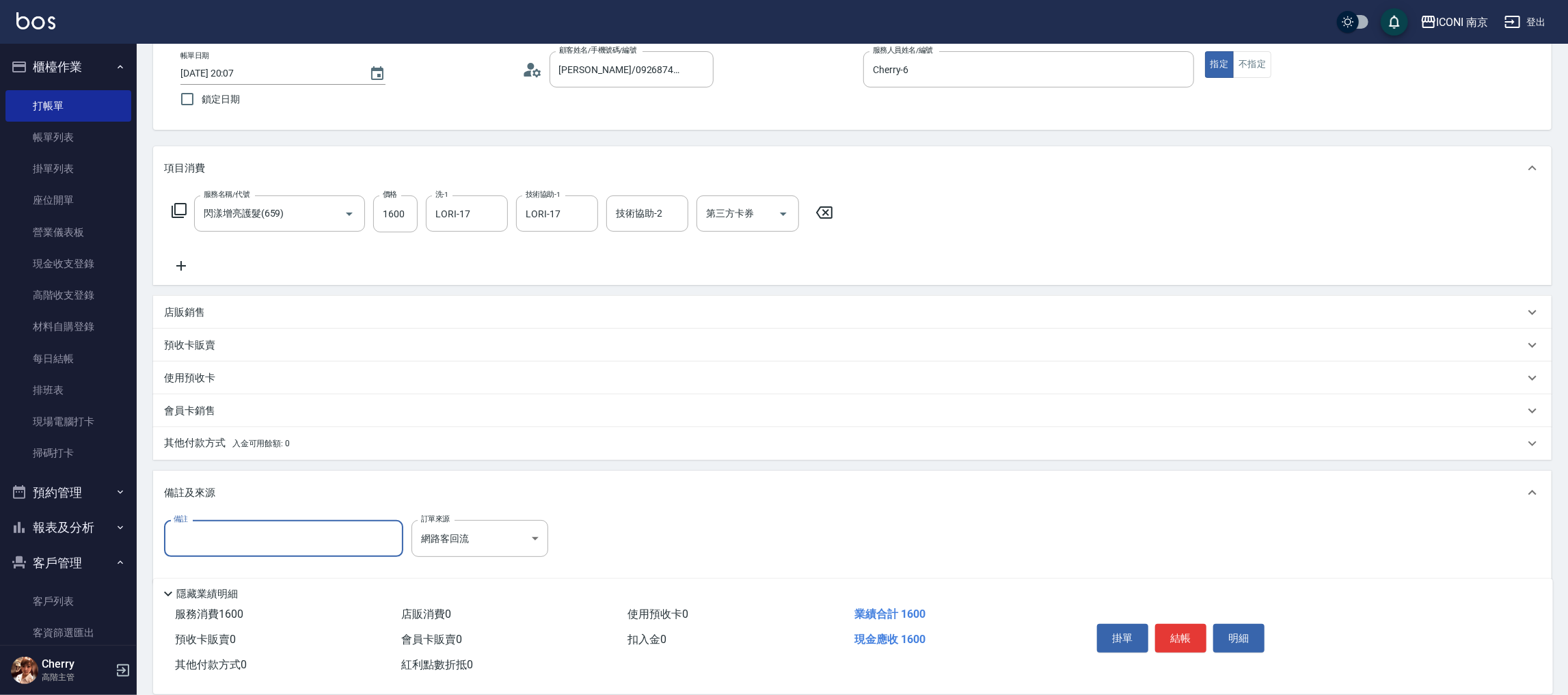
click at [352, 550] on input "備註" at bounding box center [284, 539] width 239 height 37
click at [336, 533] on input "備註" at bounding box center [284, 539] width 239 height 37
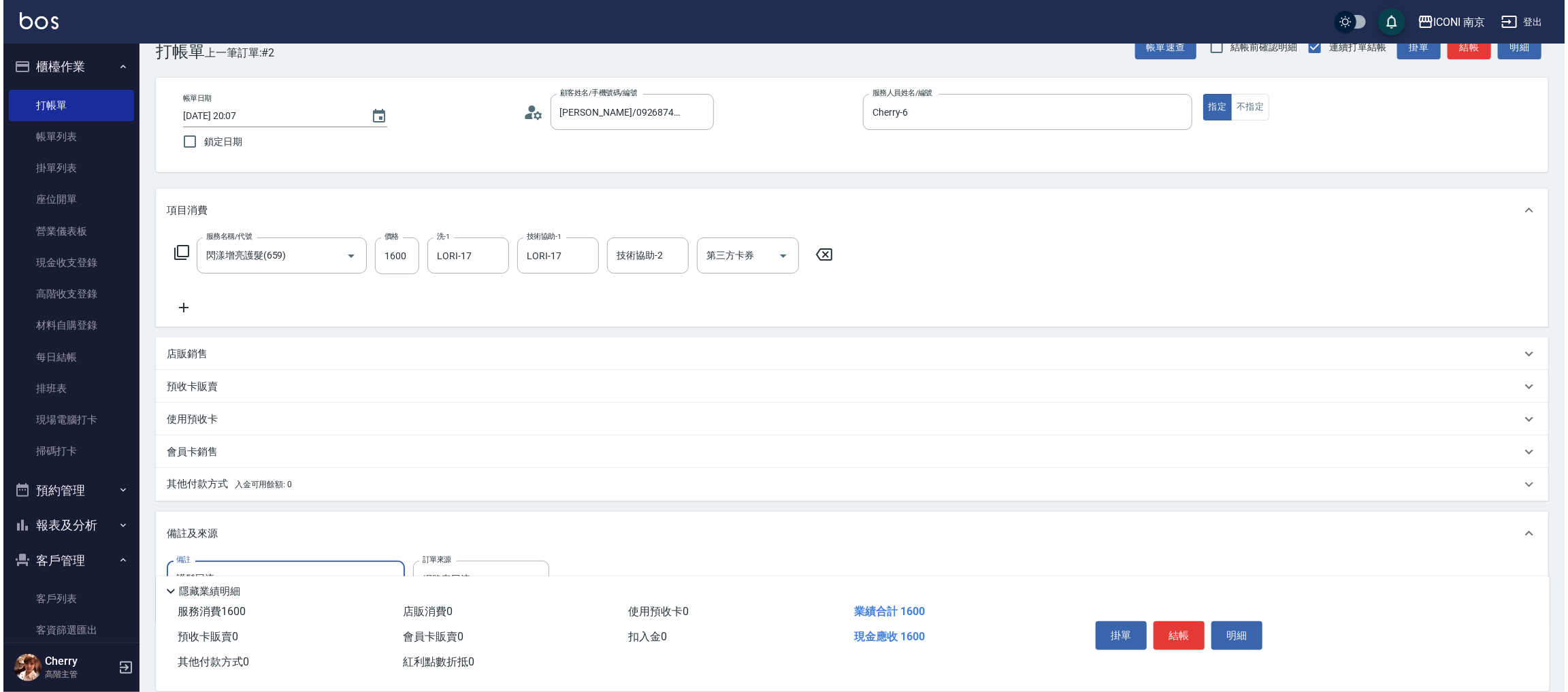
scroll to position [0, 0]
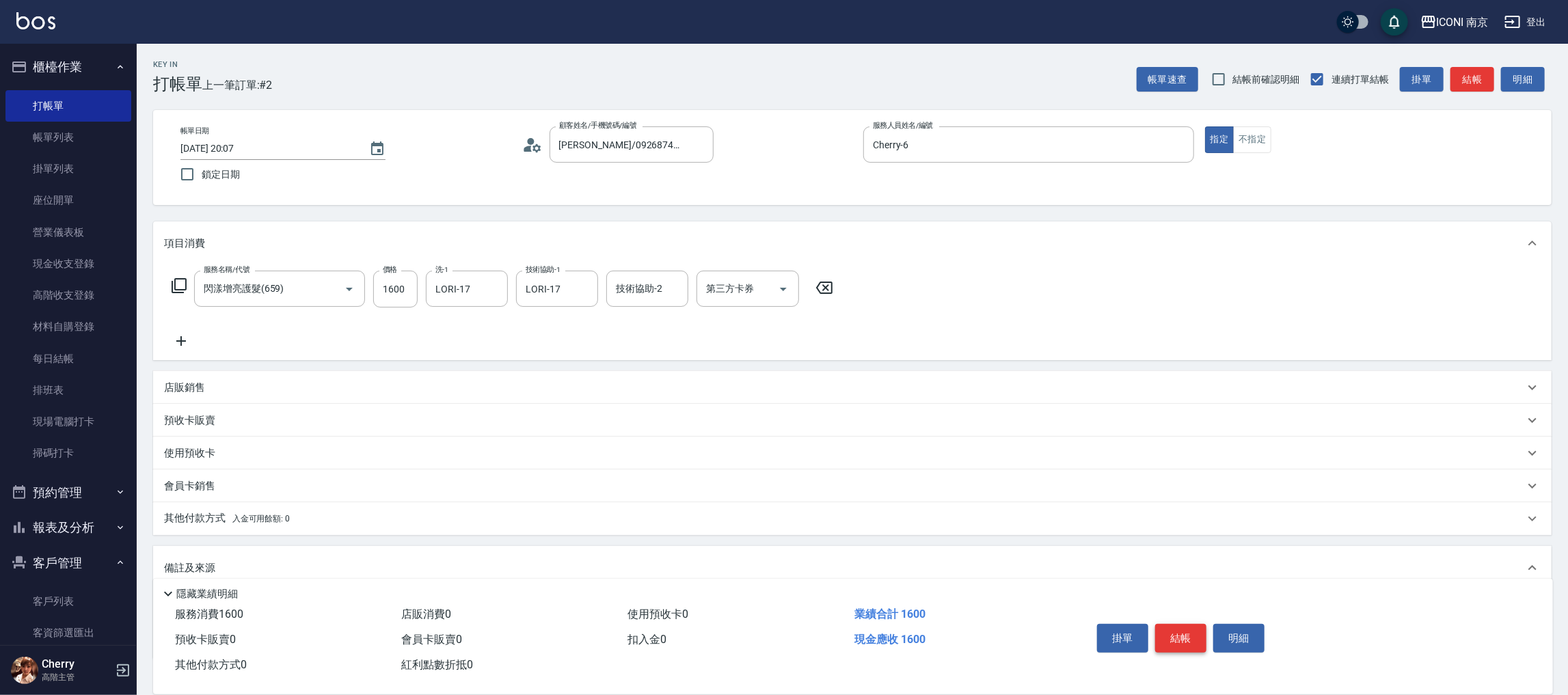
type input "護髮回流"
click at [1182, 636] on button "結帳" at bounding box center [1181, 638] width 51 height 29
type input "2025/08/14 20:11"
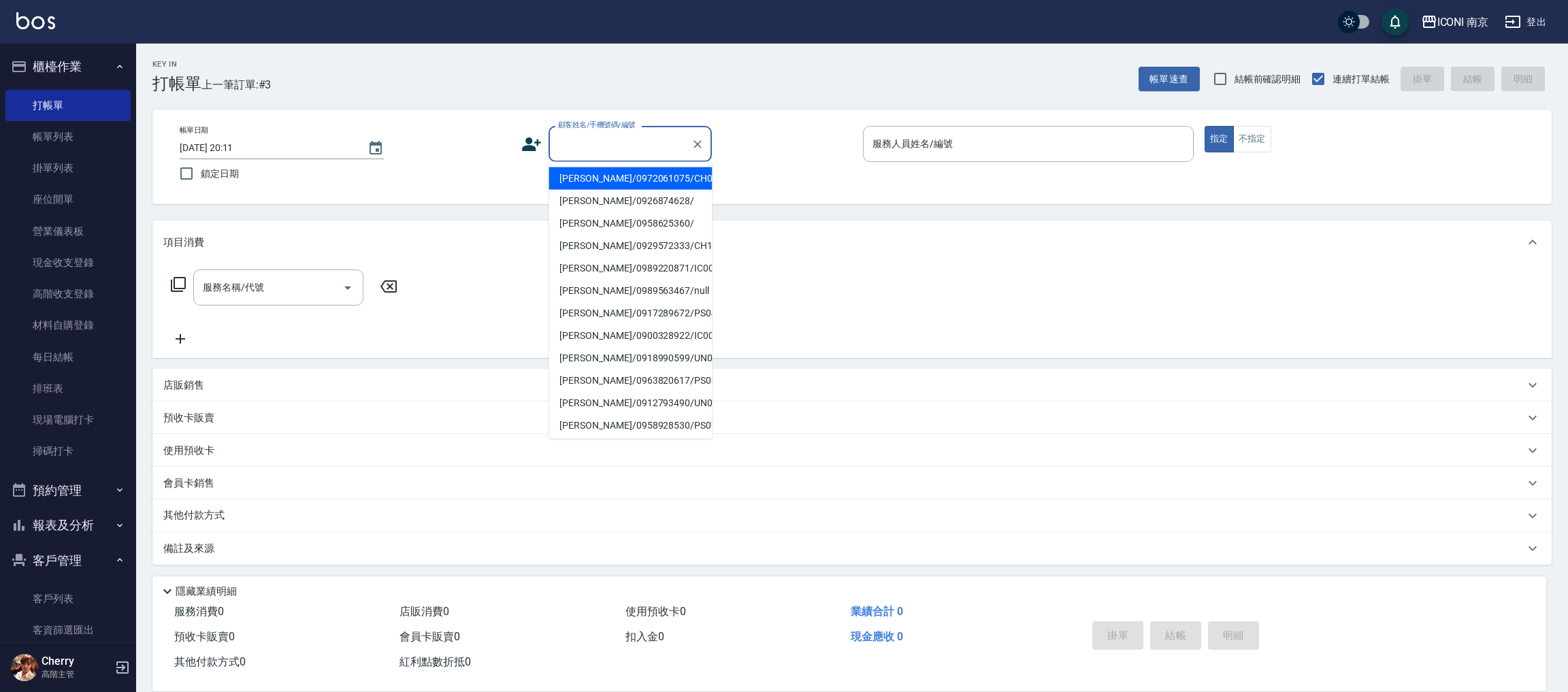
click at [564, 140] on input "顧客姓名/手機號碼/編號" at bounding box center [620, 144] width 130 height 24
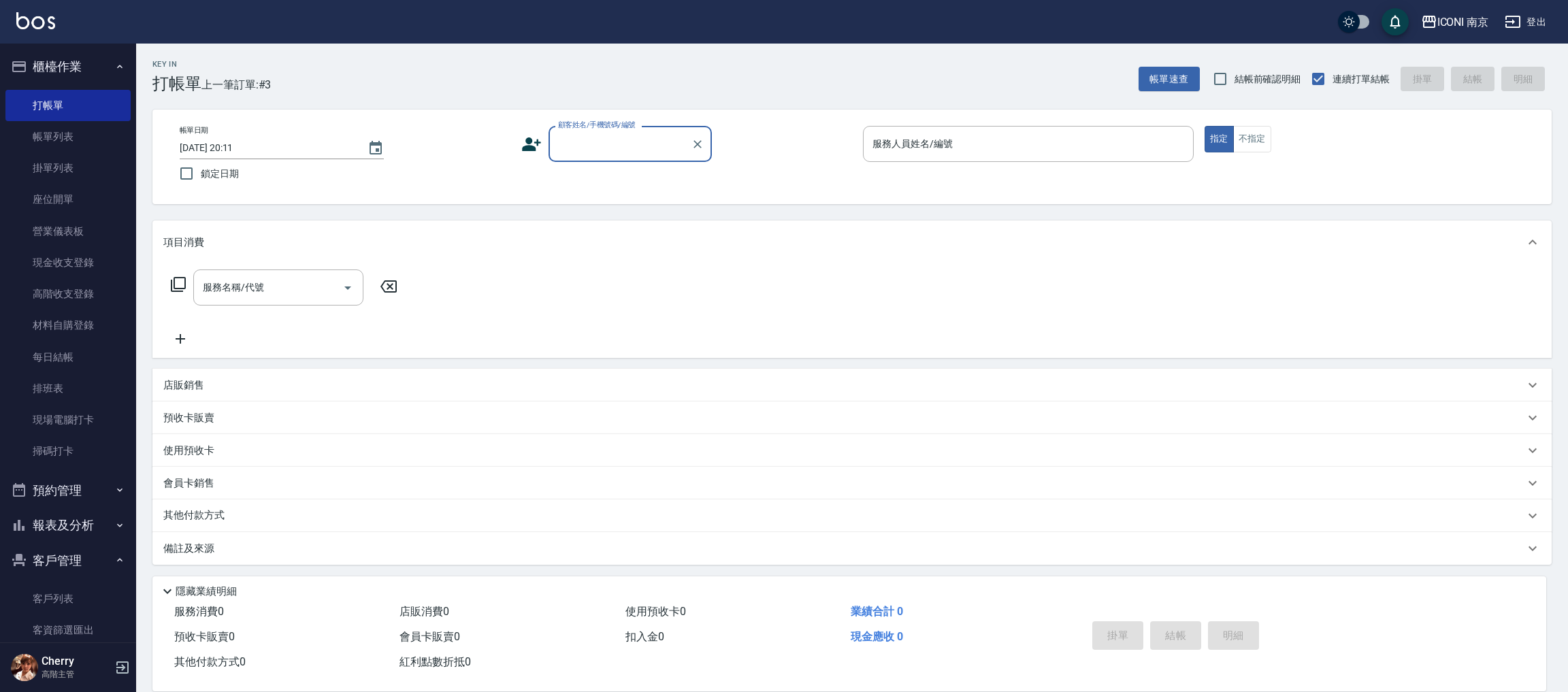
click at [568, 144] on input "顧客姓名/手機號碼/編號" at bounding box center [620, 144] width 130 height 24
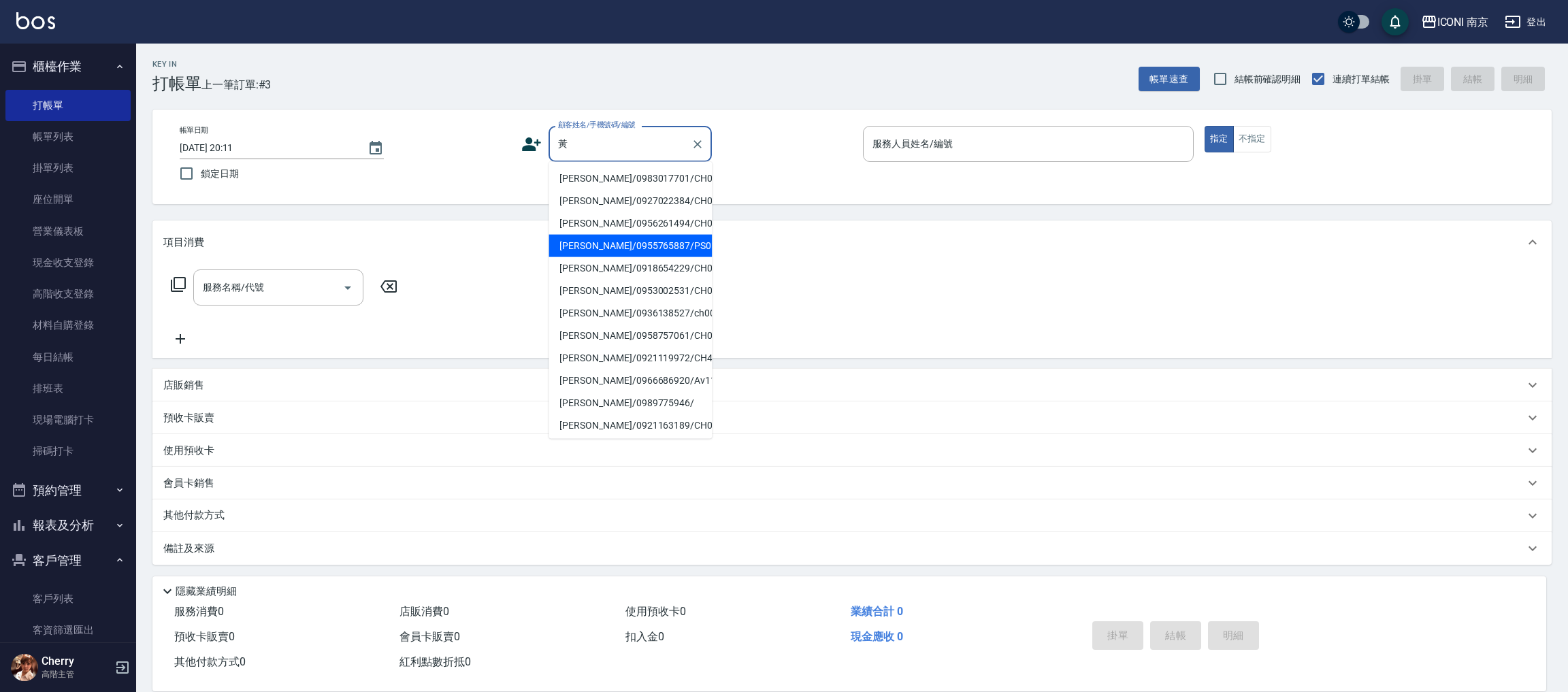
click at [683, 257] on li "黃佳欣/0955765887/PS0172" at bounding box center [630, 246] width 164 height 22
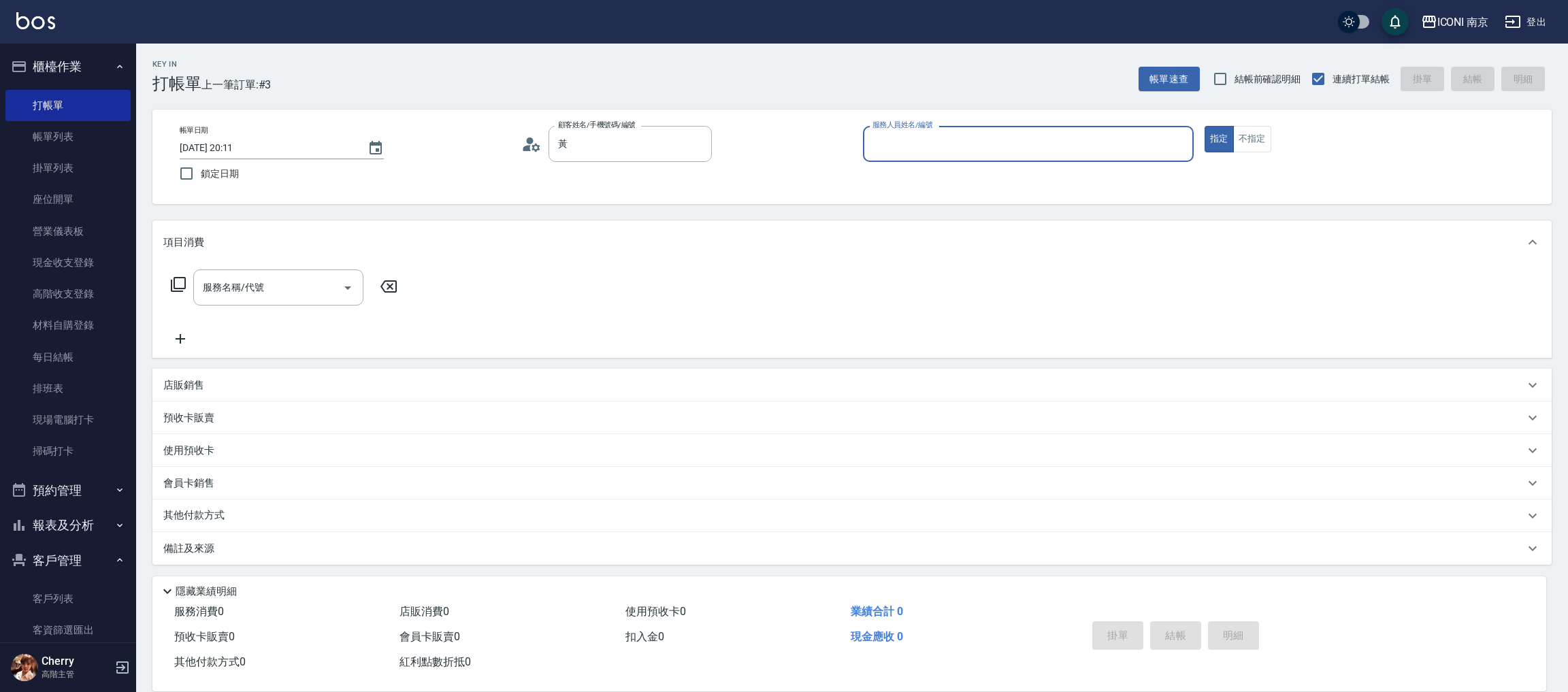
type input "黃佳欣/0955765887/PS0172"
type input "Cherry-6"
click at [1250, 138] on button "不指定" at bounding box center [1252, 138] width 38 height 26
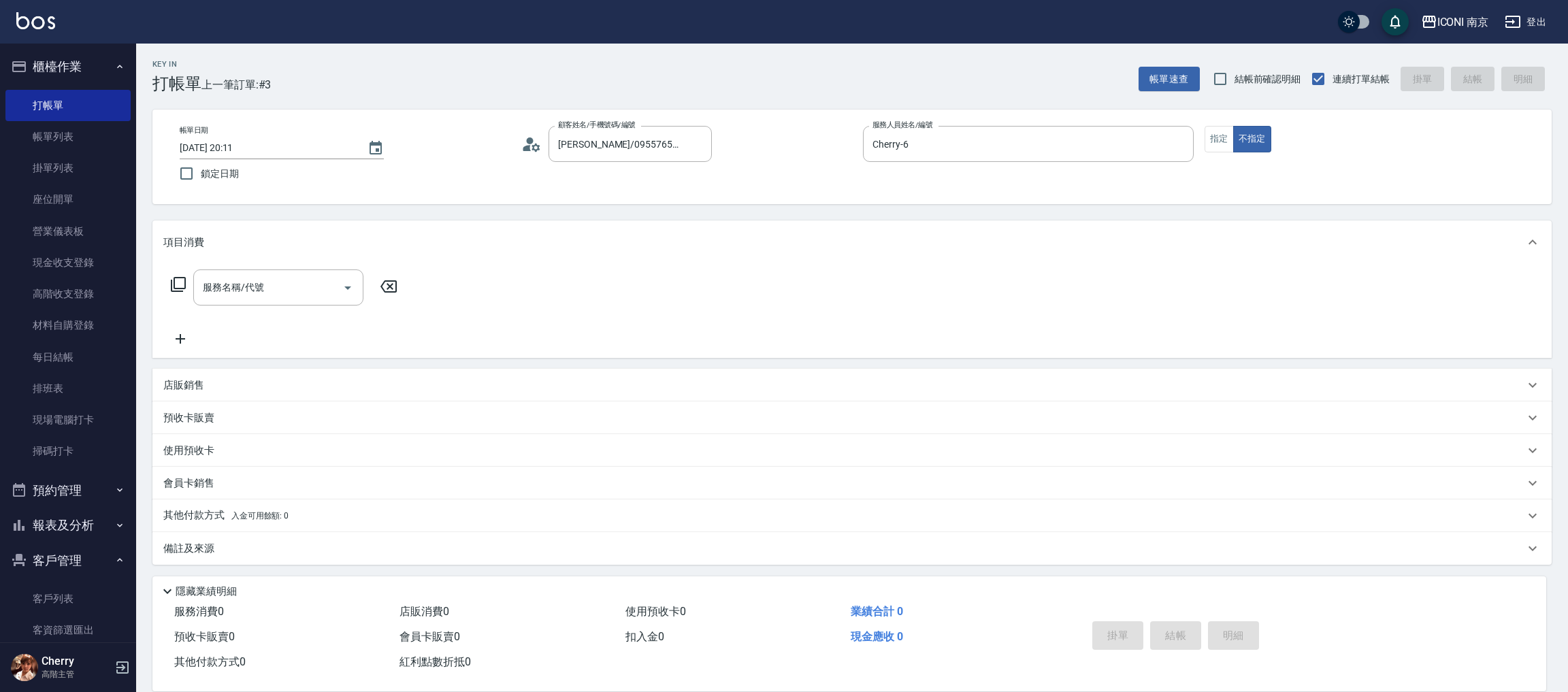
click at [177, 288] on icon at bounding box center [178, 284] width 15 height 15
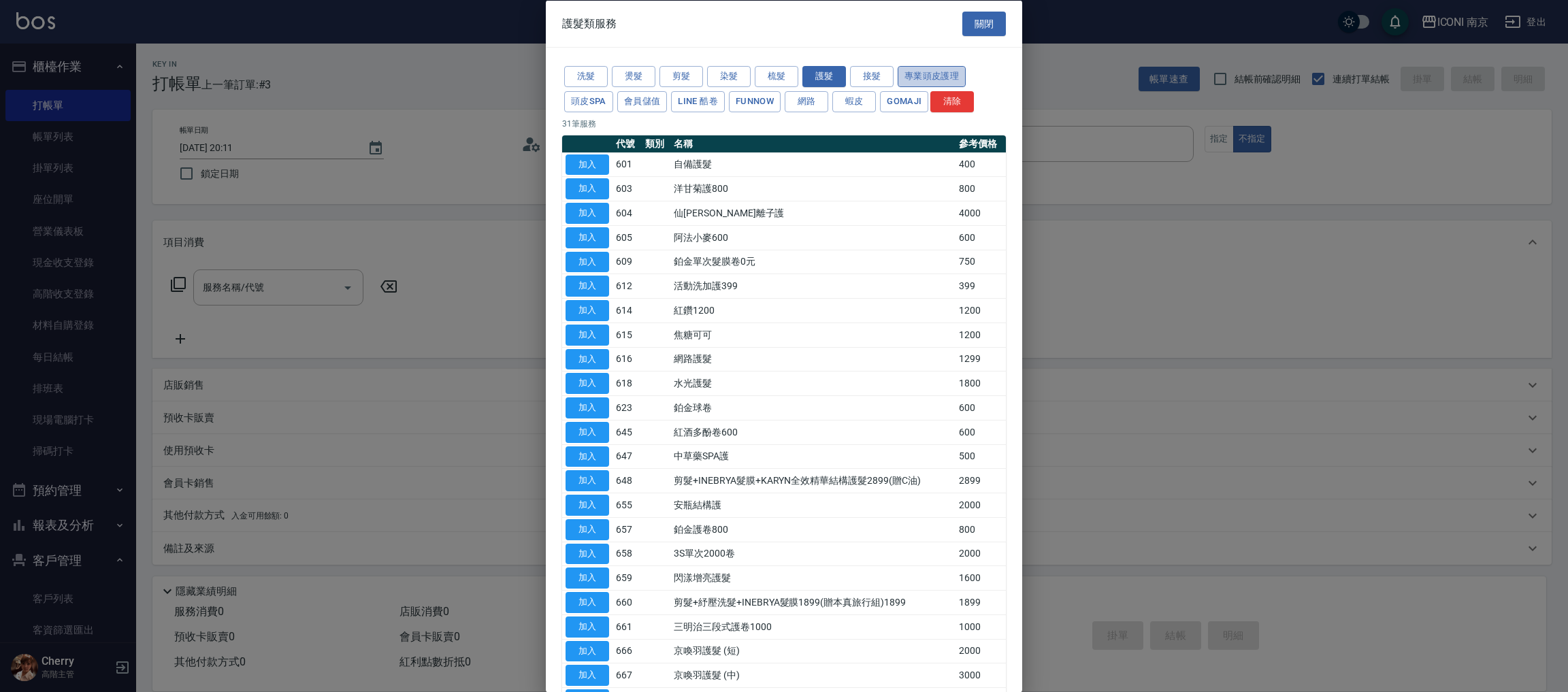
click at [947, 75] on button "專業頭皮護理" at bounding box center [932, 76] width 68 height 21
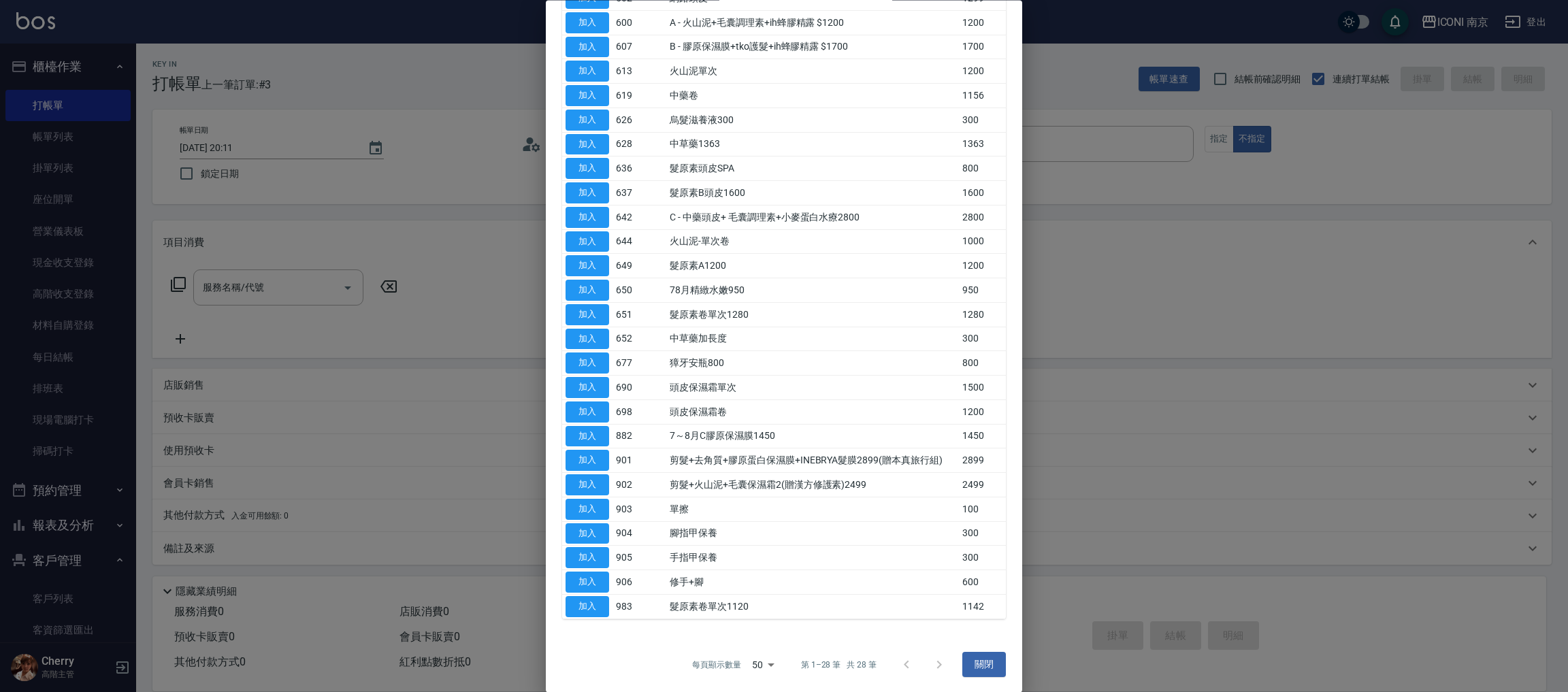
scroll to position [219, 0]
click at [593, 187] on button "加入" at bounding box center [587, 191] width 44 height 21
type input "髮原素B頭皮1600(637)"
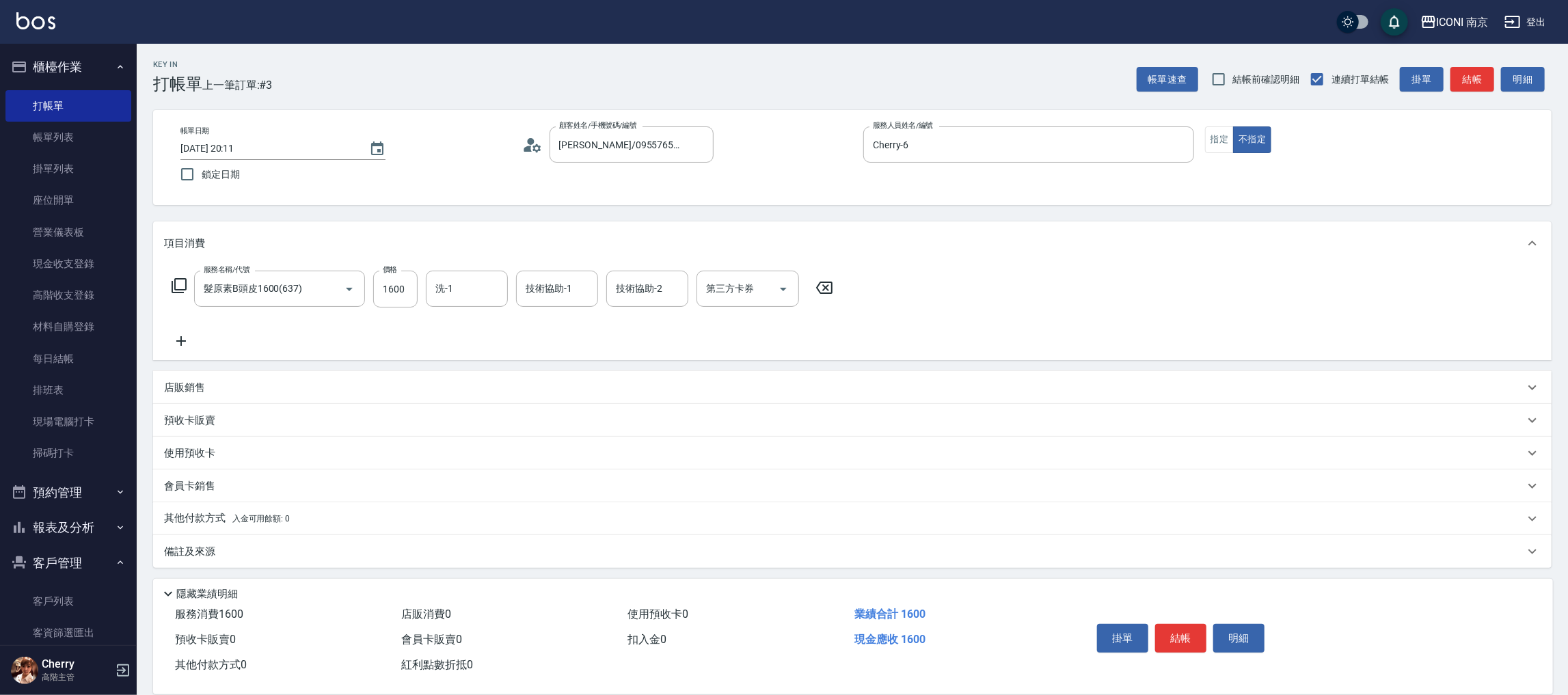
click at [181, 287] on icon at bounding box center [179, 286] width 17 height 17
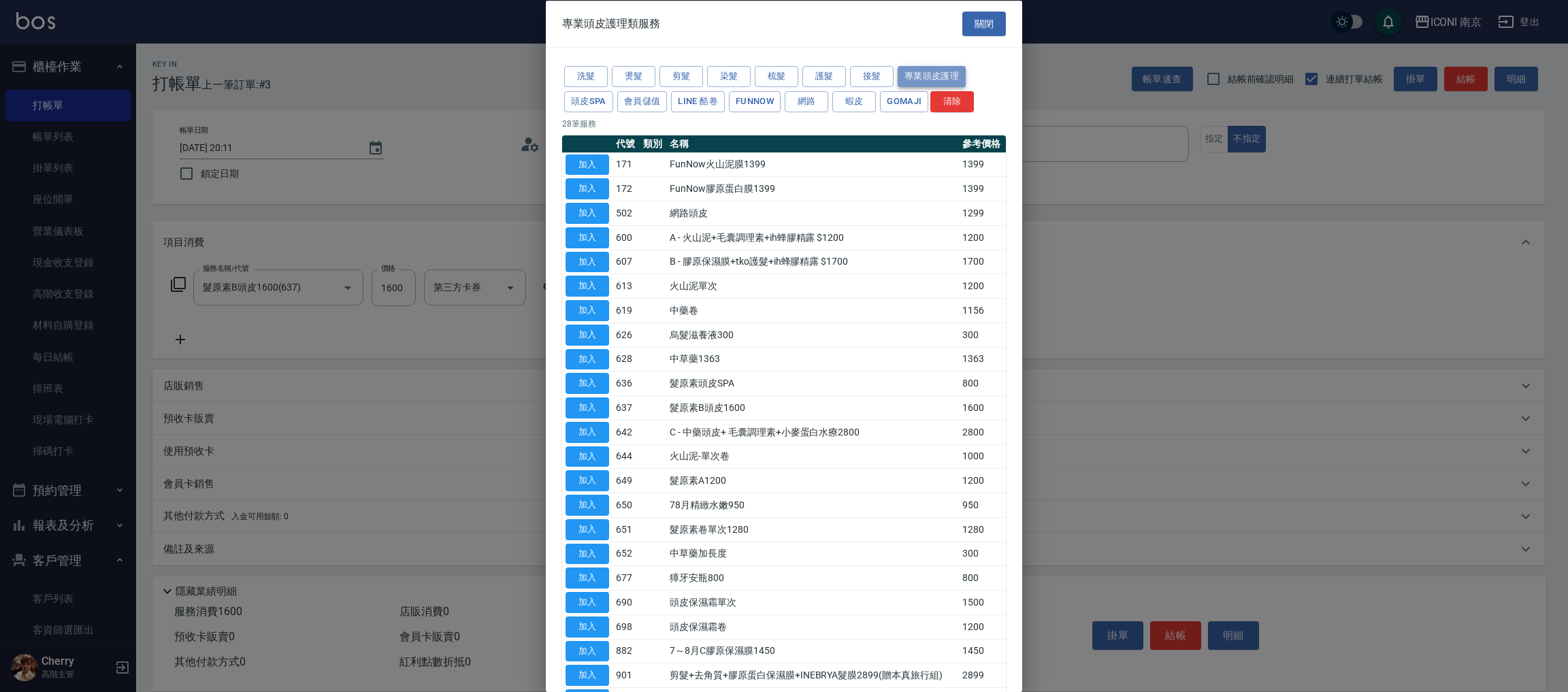
click at [937, 75] on button "專業頭皮護理" at bounding box center [932, 76] width 68 height 21
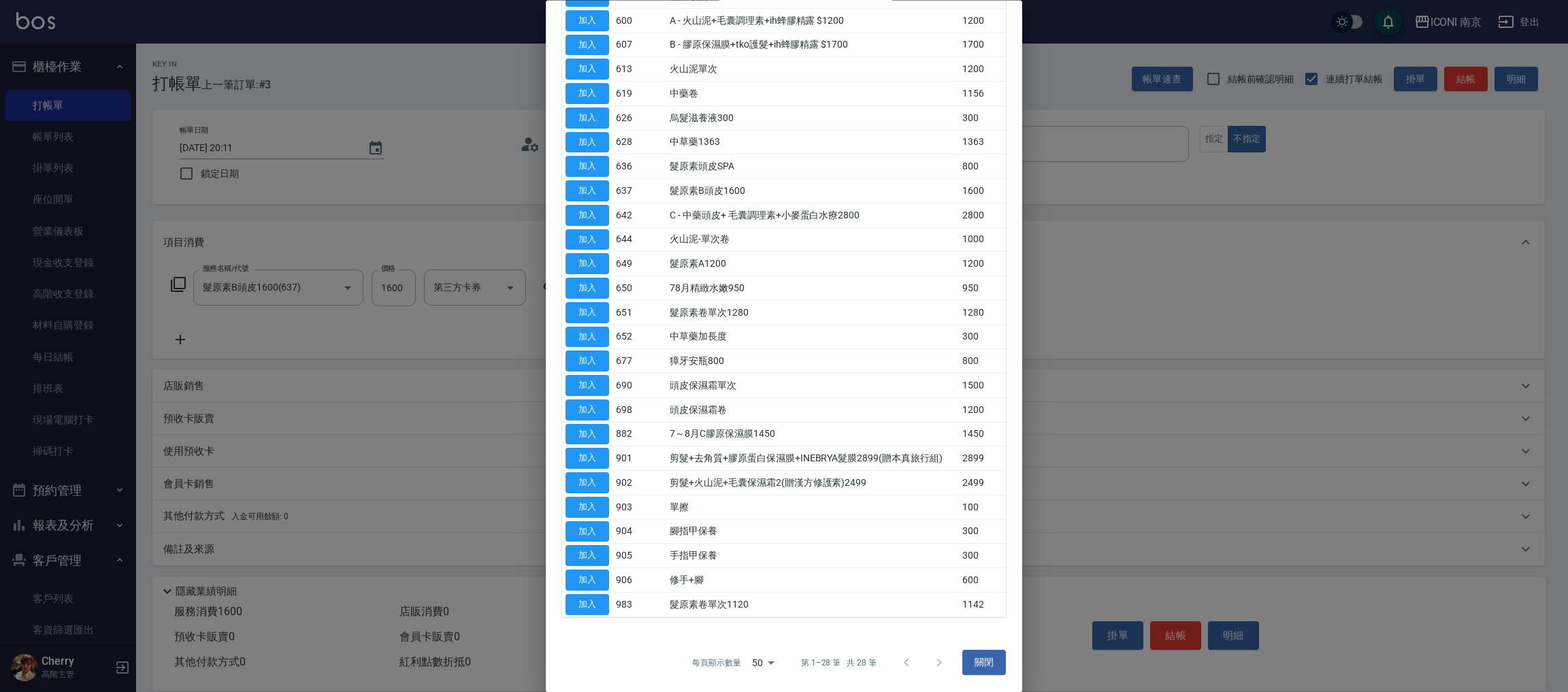
scroll to position [15, 0]
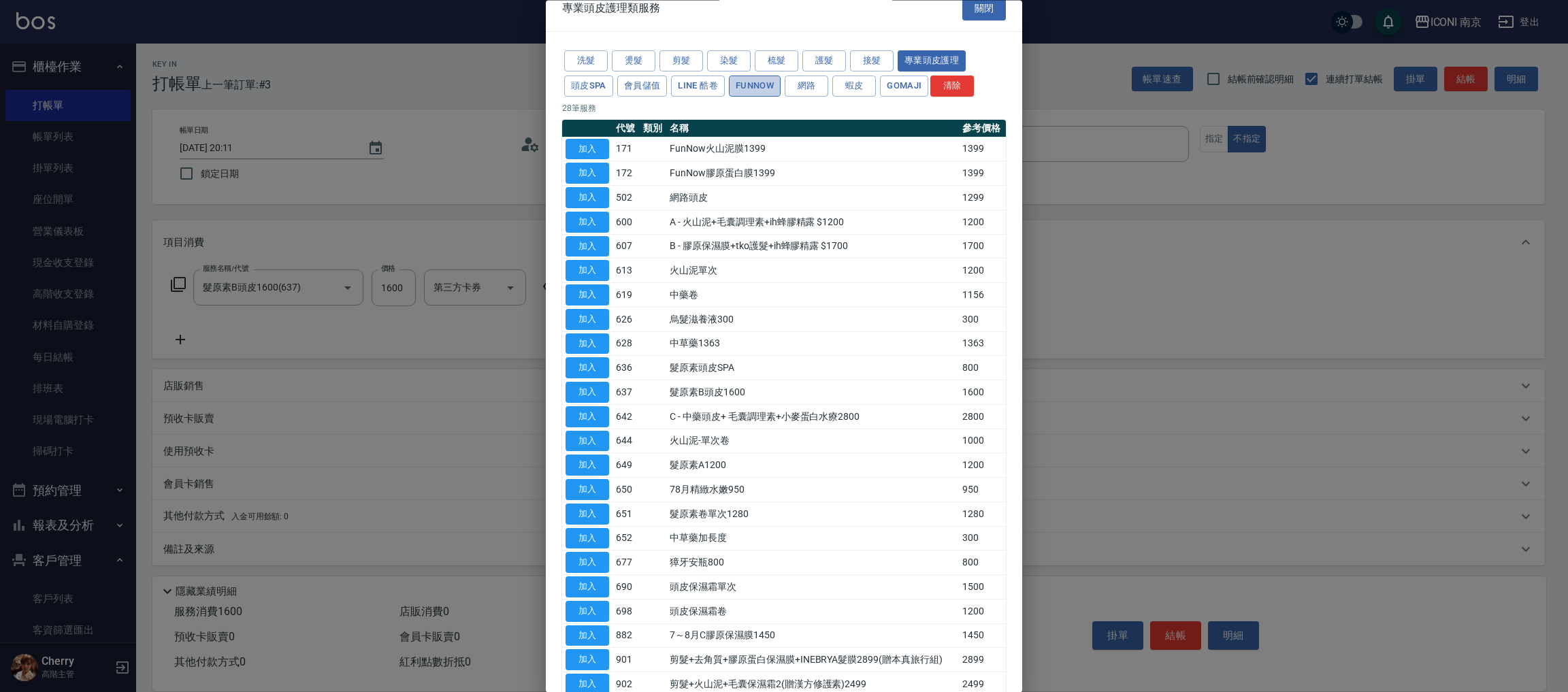
click at [764, 85] on button "FUNNOW" at bounding box center [754, 86] width 52 height 21
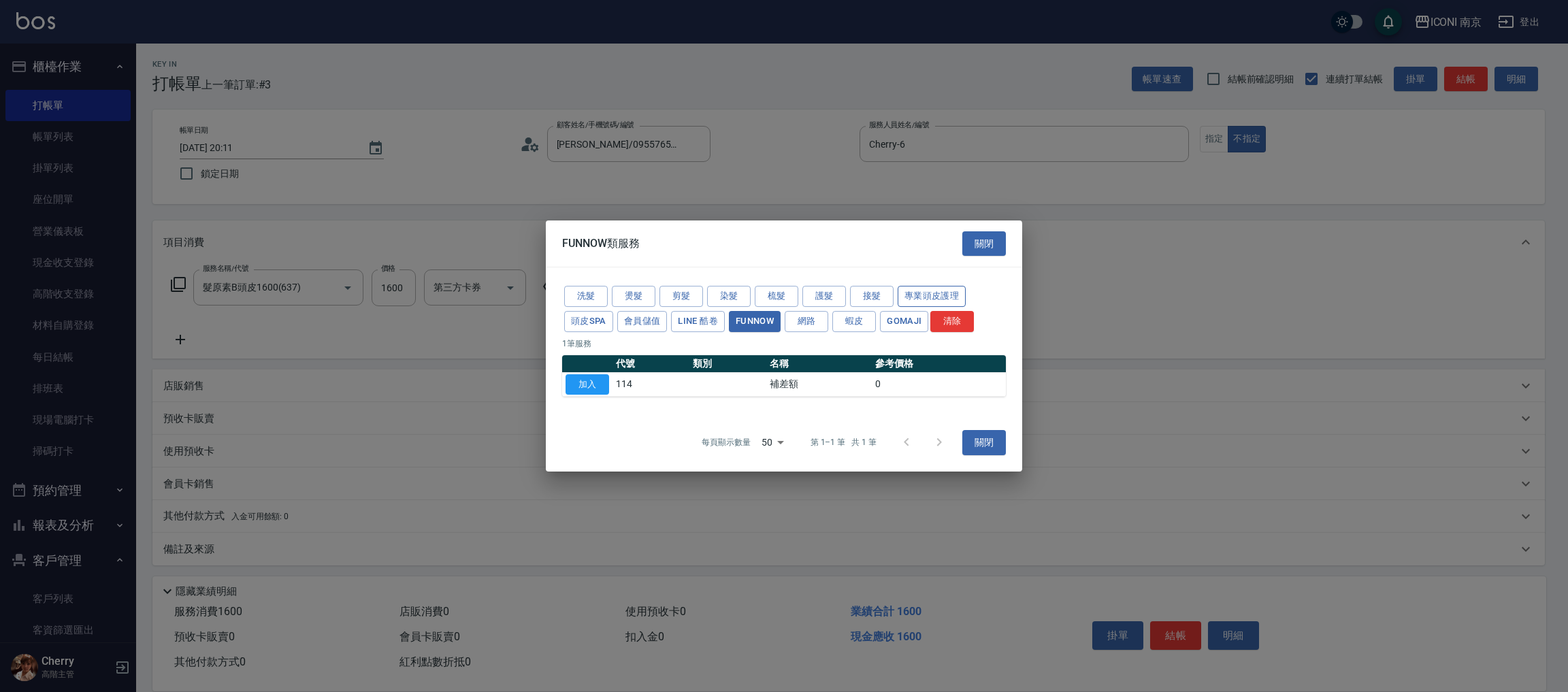
click at [916, 300] on button "專業頭皮護理" at bounding box center [932, 296] width 68 height 21
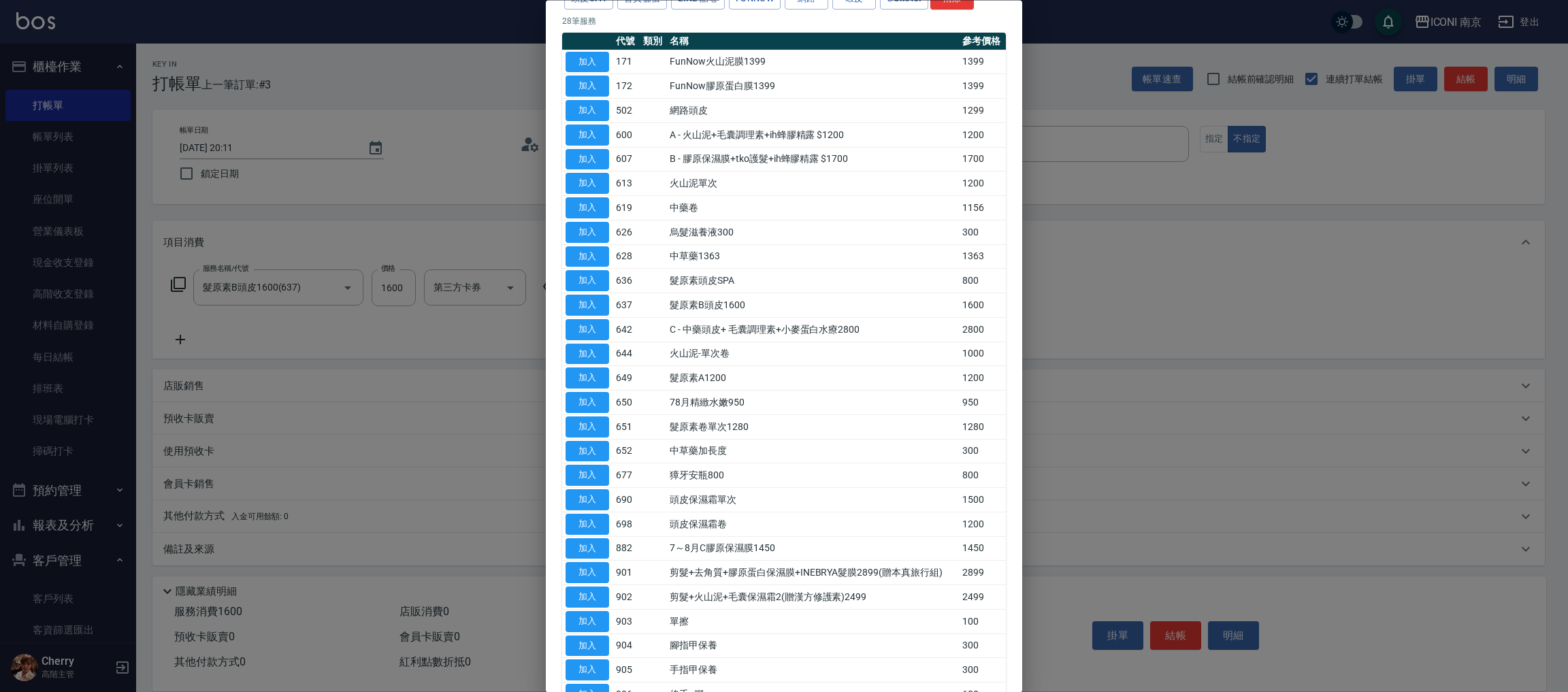
scroll to position [204, 0]
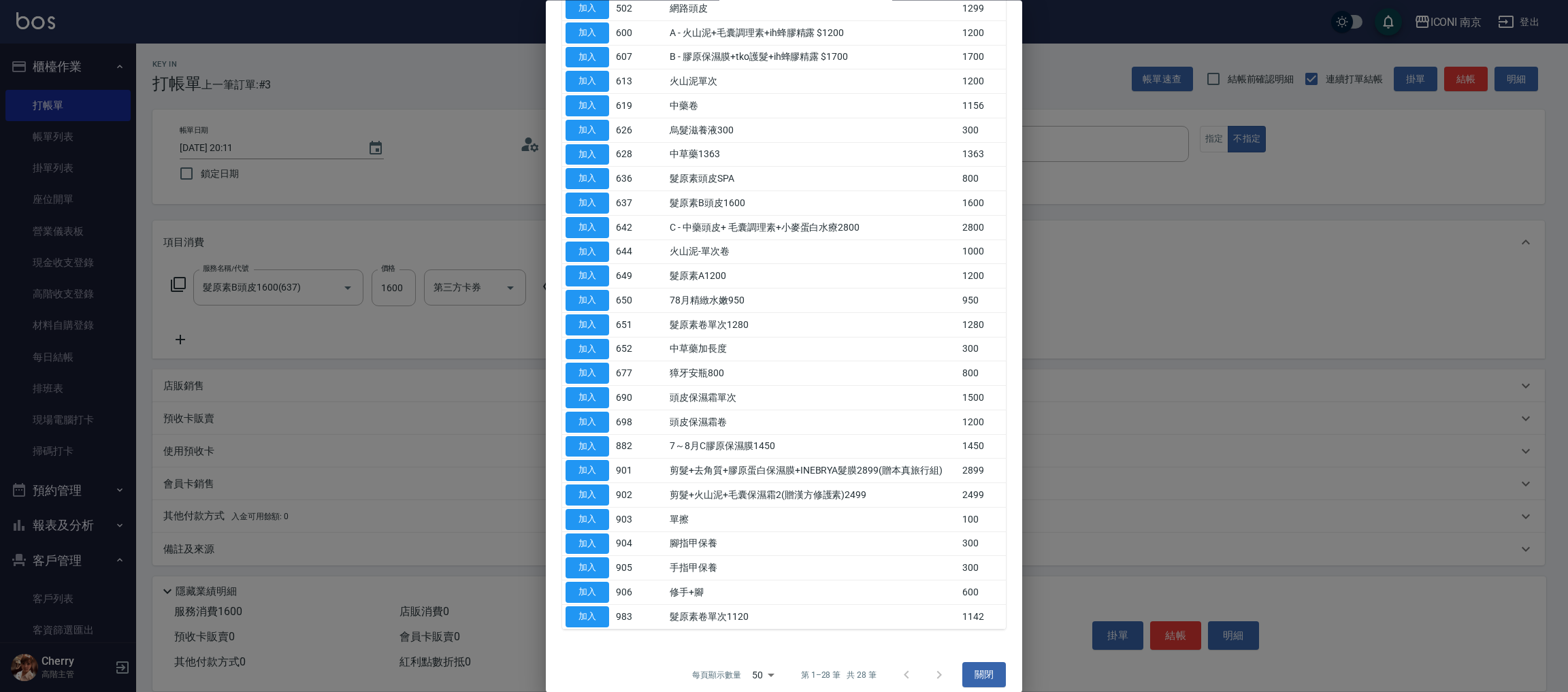
click at [928, 682] on div at bounding box center [922, 675] width 65 height 33
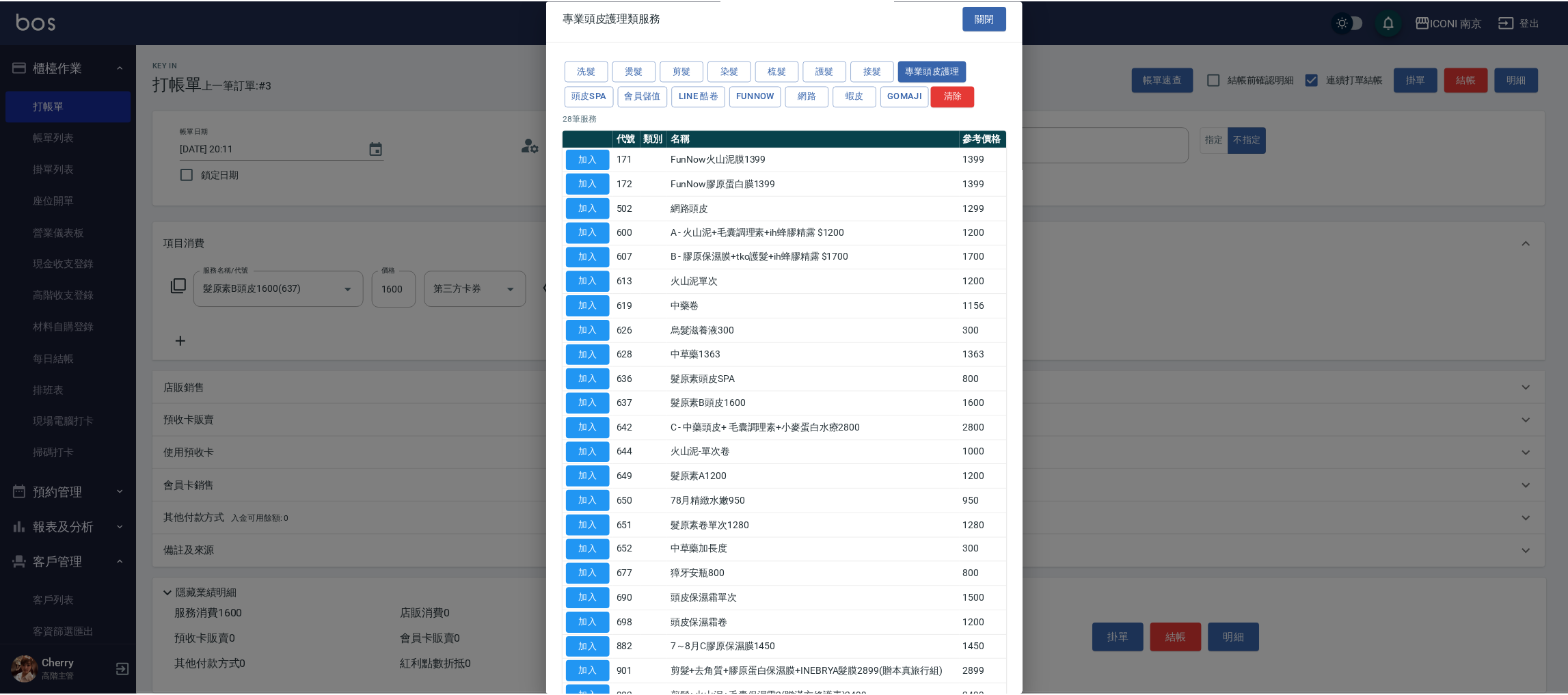
scroll to position [0, 0]
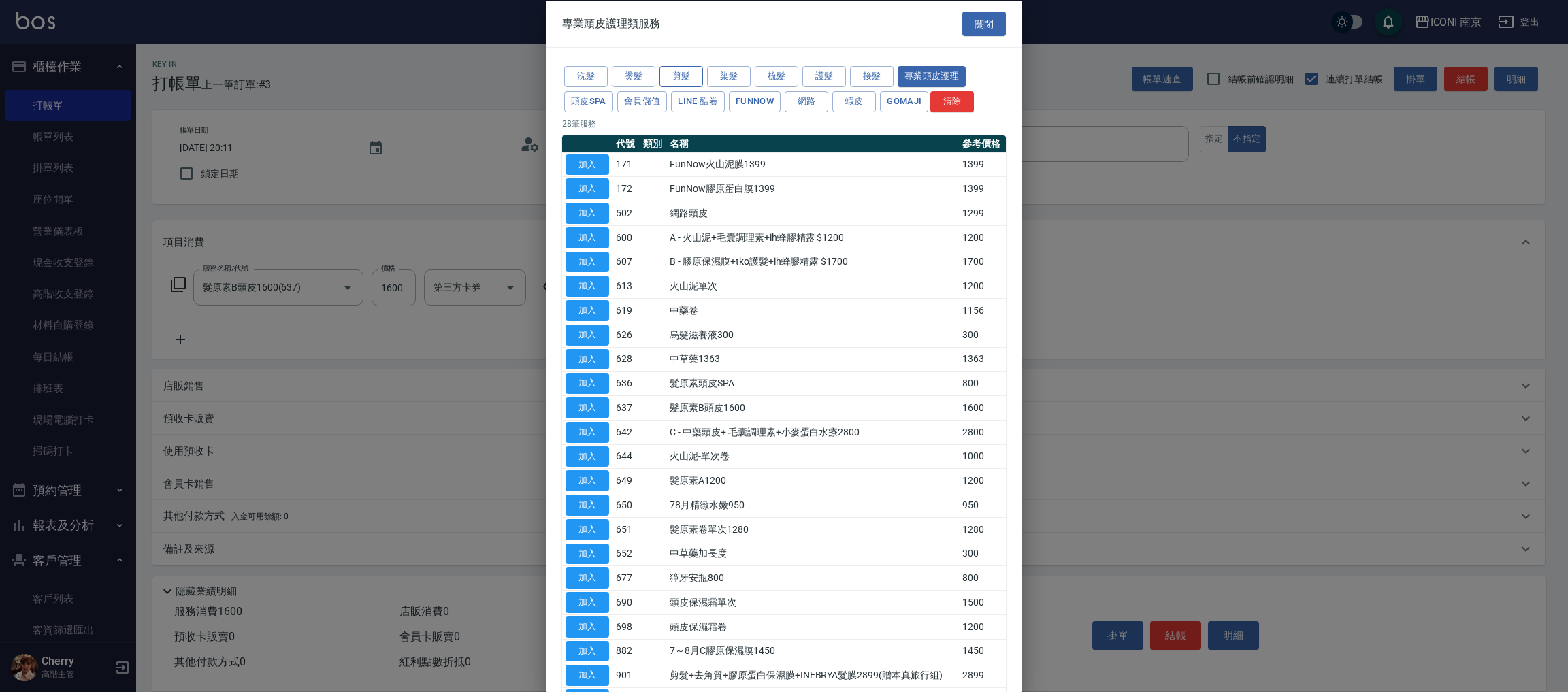
click at [677, 79] on button "剪髮" at bounding box center [681, 76] width 44 height 21
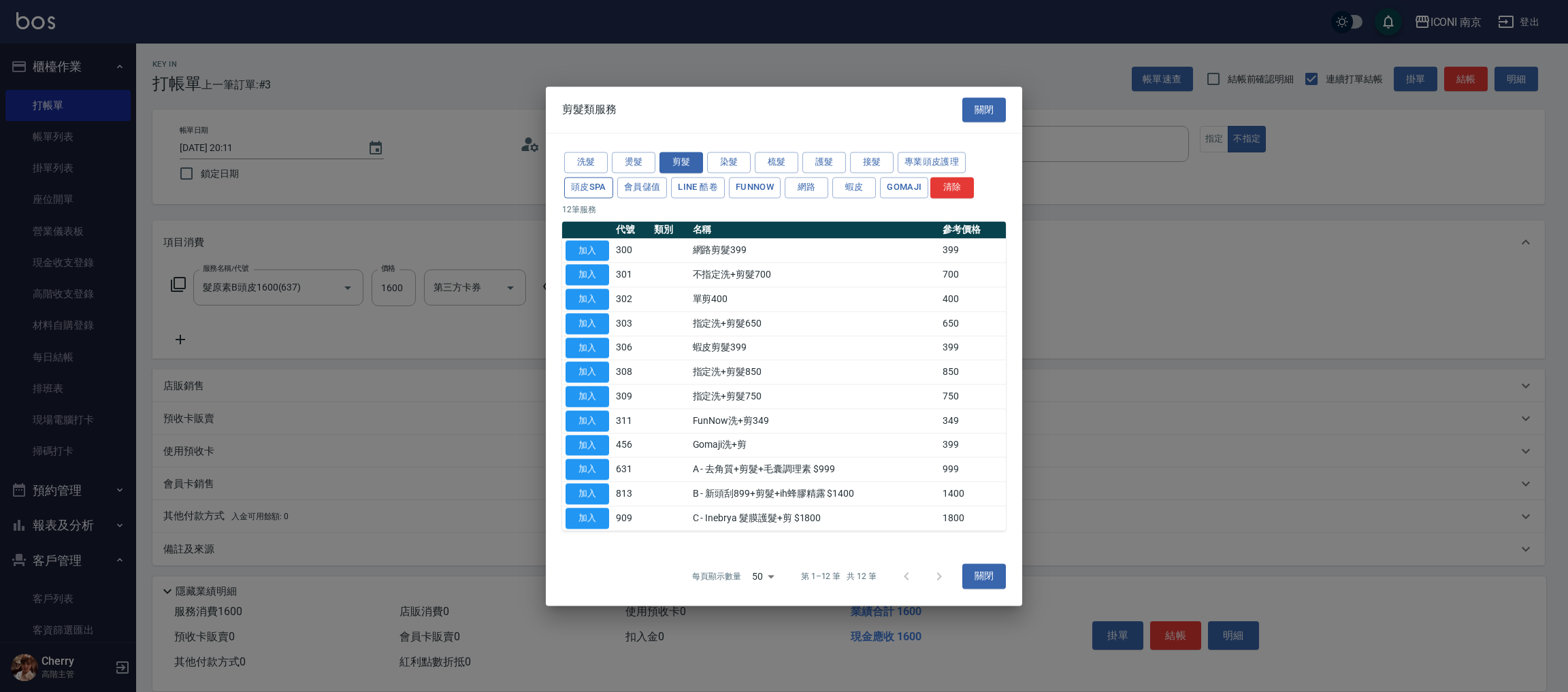
click at [586, 185] on button "頭皮SPA" at bounding box center [589, 187] width 49 height 21
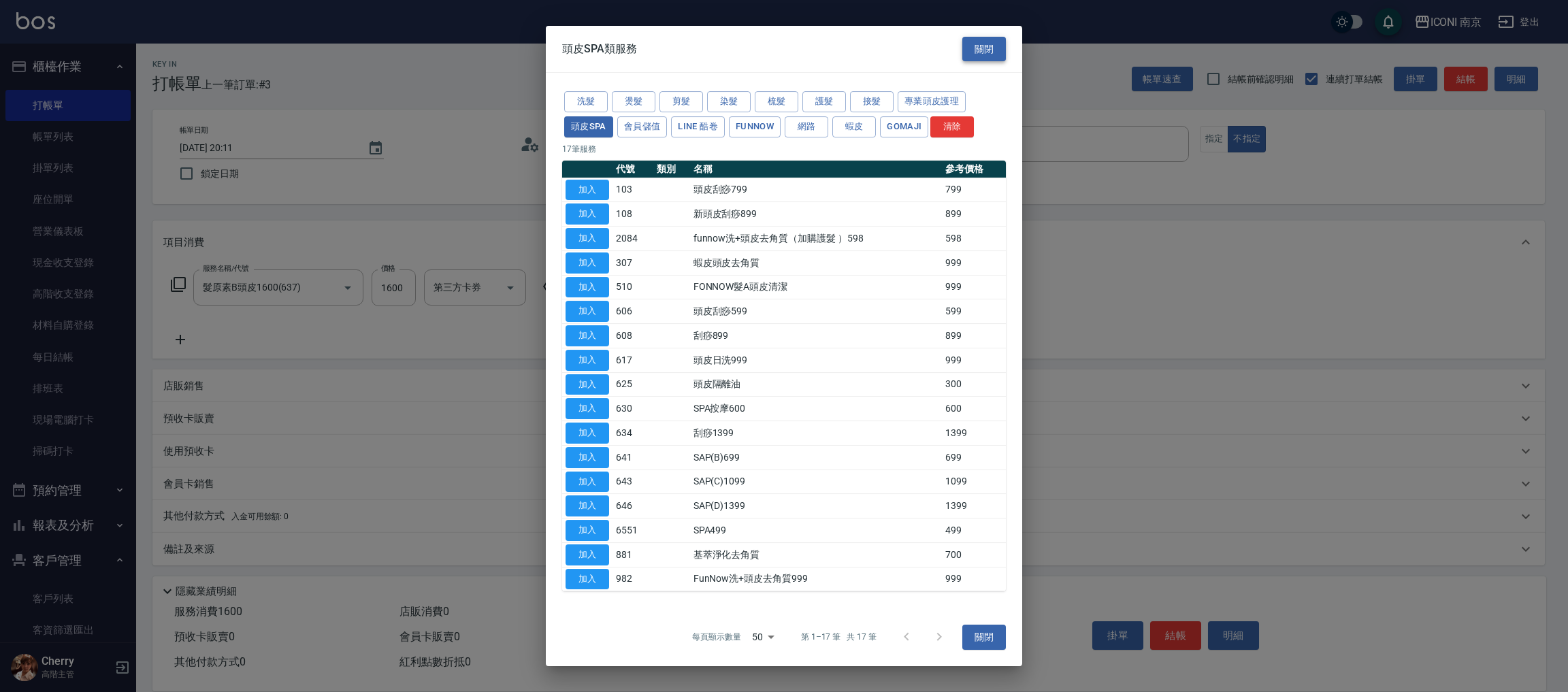
click at [971, 48] on button "關閉" at bounding box center [983, 49] width 44 height 25
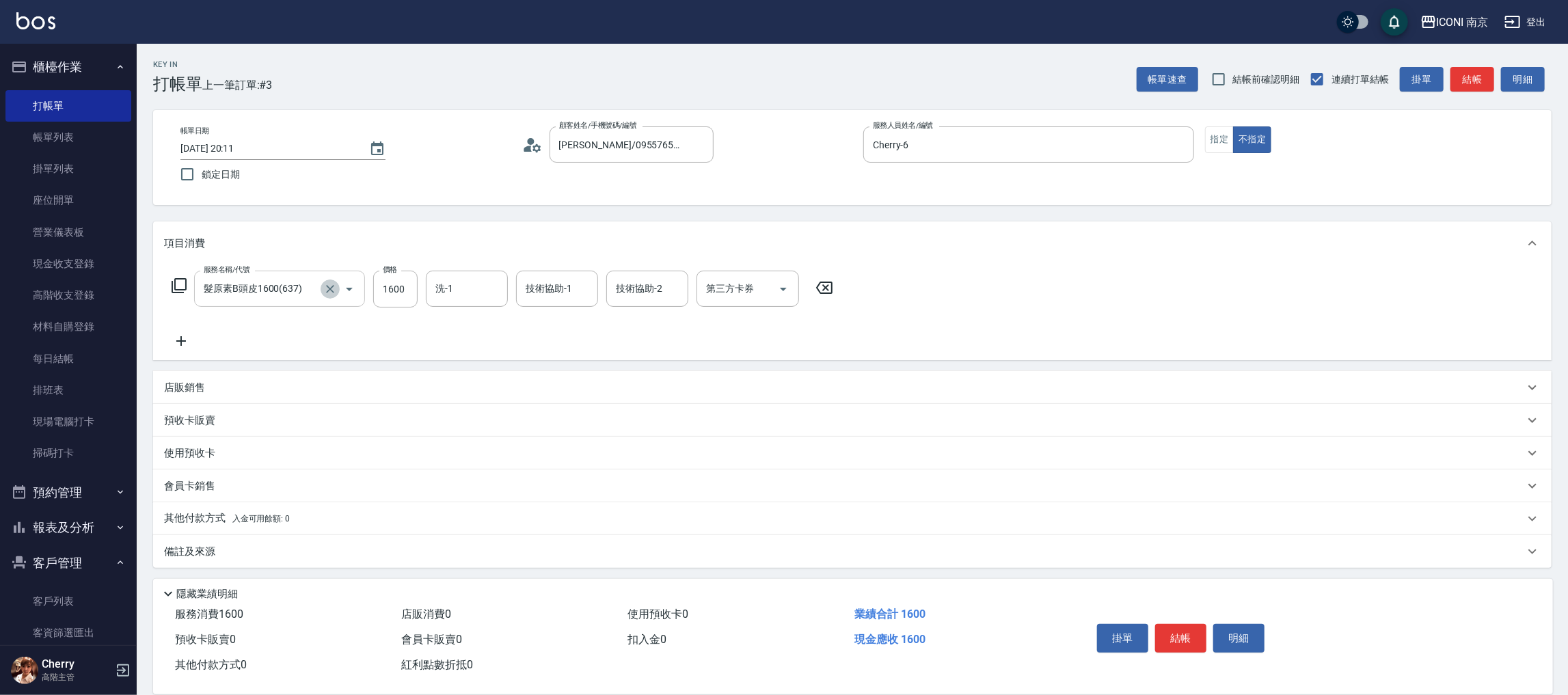
click at [331, 291] on icon "Clear" at bounding box center [330, 289] width 14 height 14
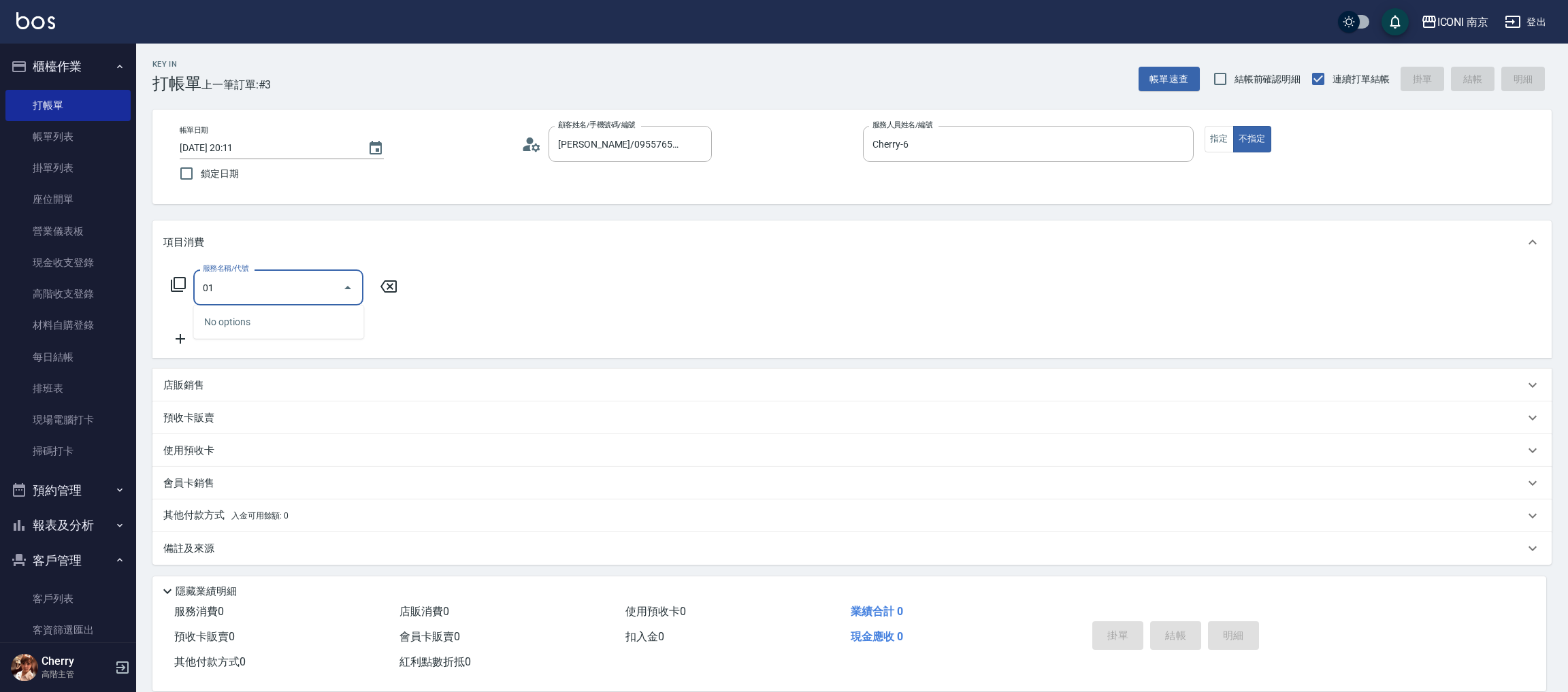
type input "0"
click at [279, 281] on input "501" at bounding box center [268, 288] width 137 height 24
click at [292, 282] on input "501" at bounding box center [268, 288] width 137 height 24
type input "501"
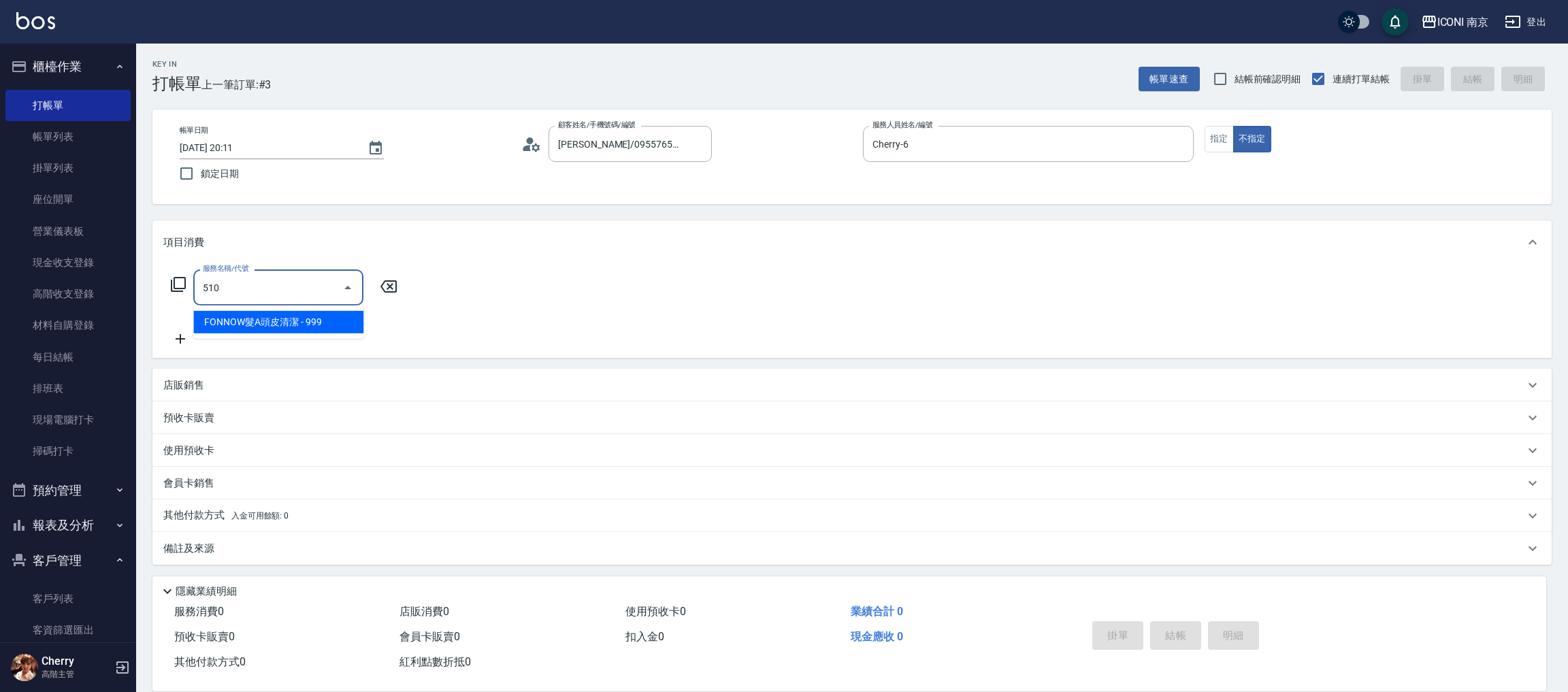
click at [293, 320] on span "FONNOW髮A頭皮清潔 - 999" at bounding box center [278, 322] width 170 height 22
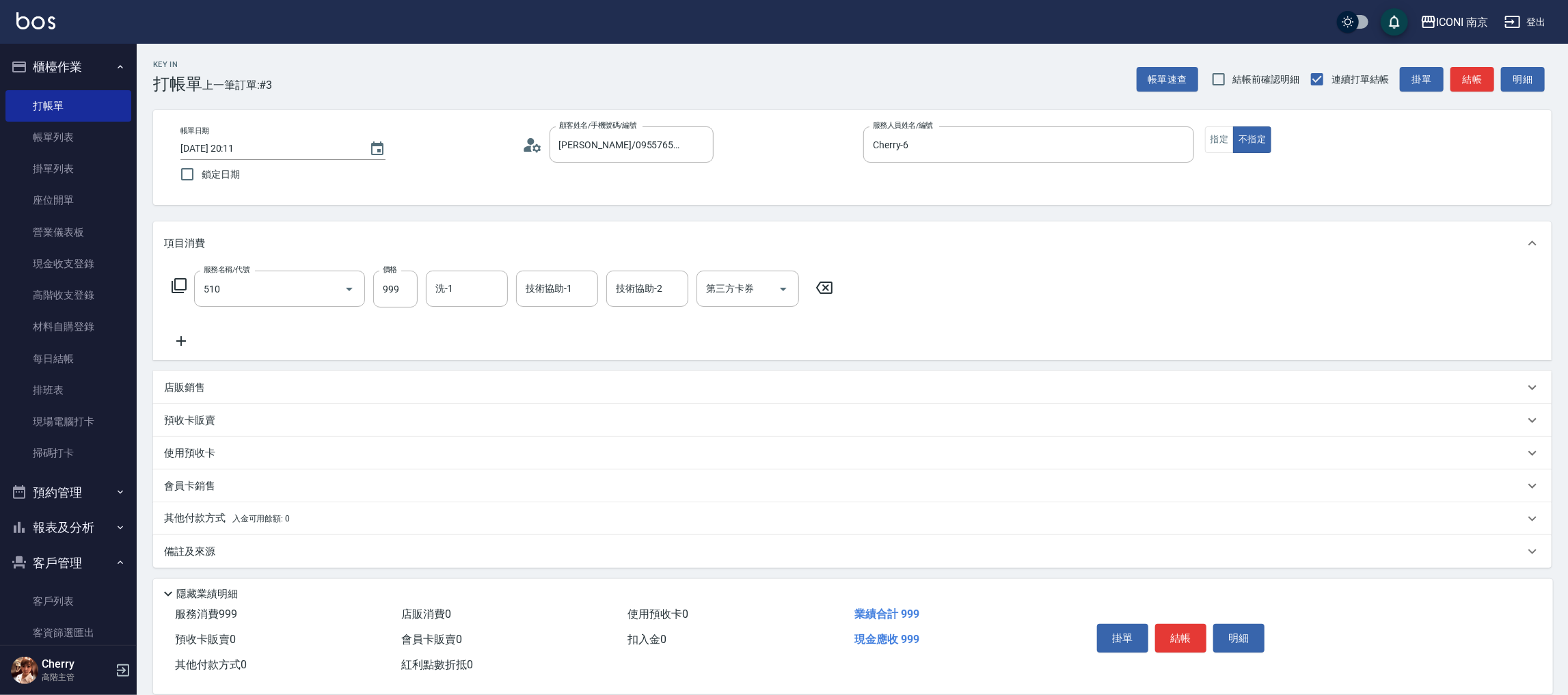
type input "FONNOW髮A頭皮清潔(510)"
click at [452, 284] on div "洗-1 洗-1" at bounding box center [467, 288] width 82 height 36
type input "LORI-17"
click at [780, 281] on icon "Open" at bounding box center [783, 289] width 17 height 17
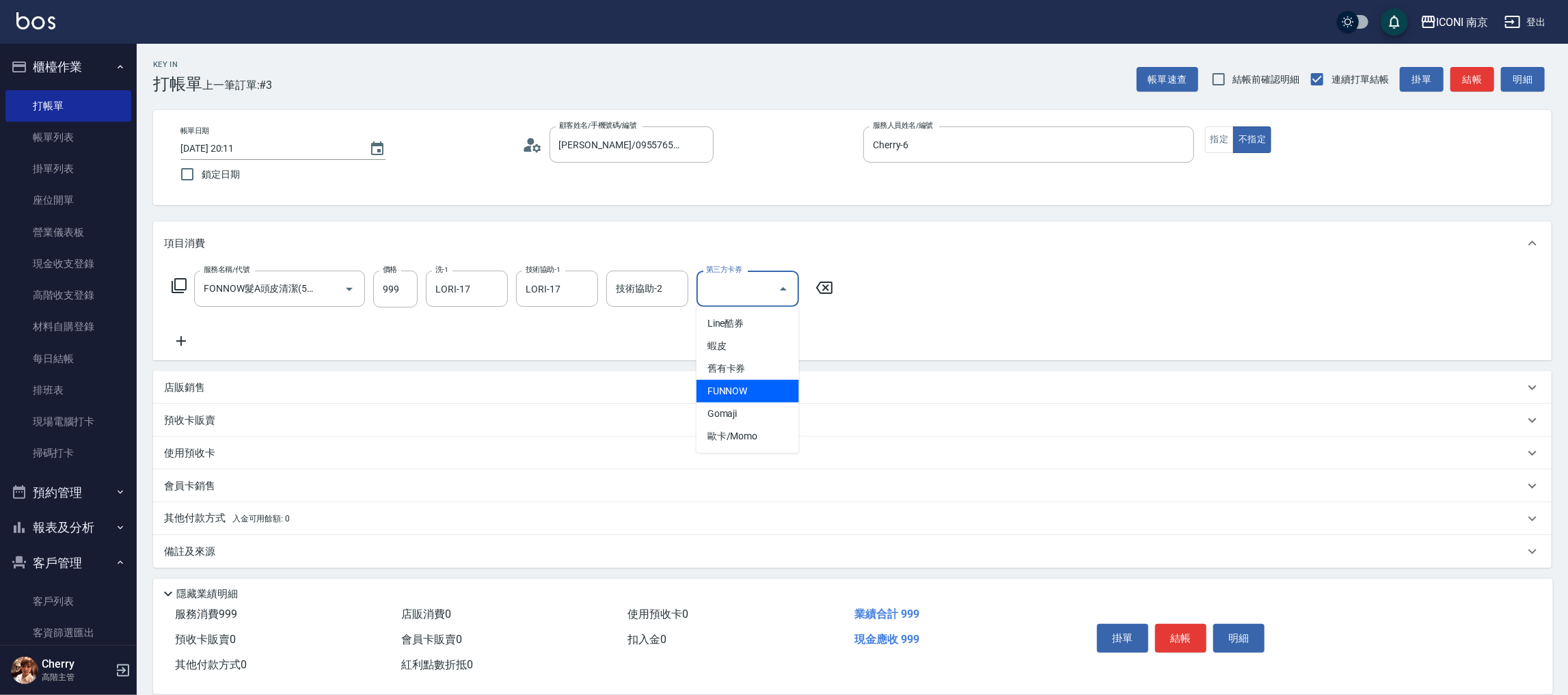
click at [760, 393] on span "FUNNOW" at bounding box center [748, 391] width 102 height 22
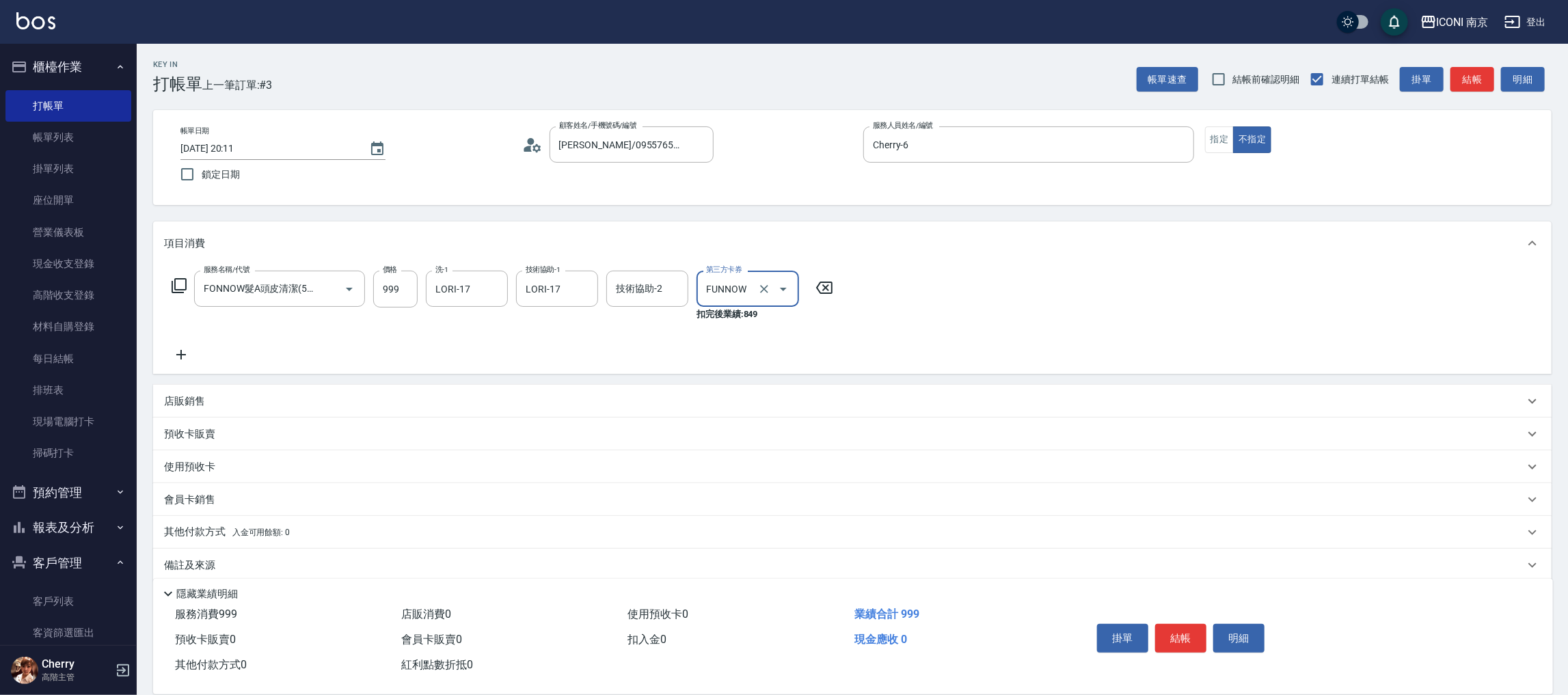
type input "FUNNOW"
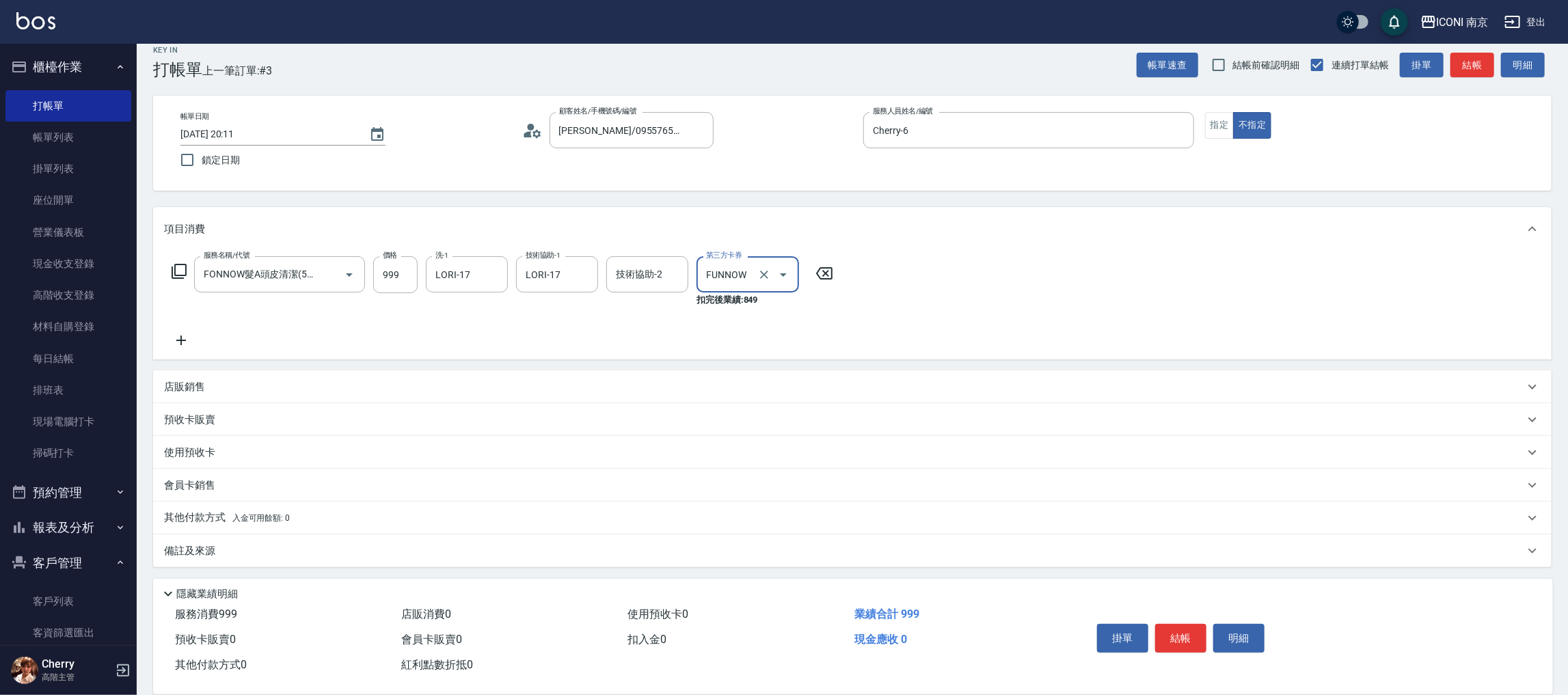
click at [263, 555] on div "備註及來源" at bounding box center [844, 551] width 1361 height 14
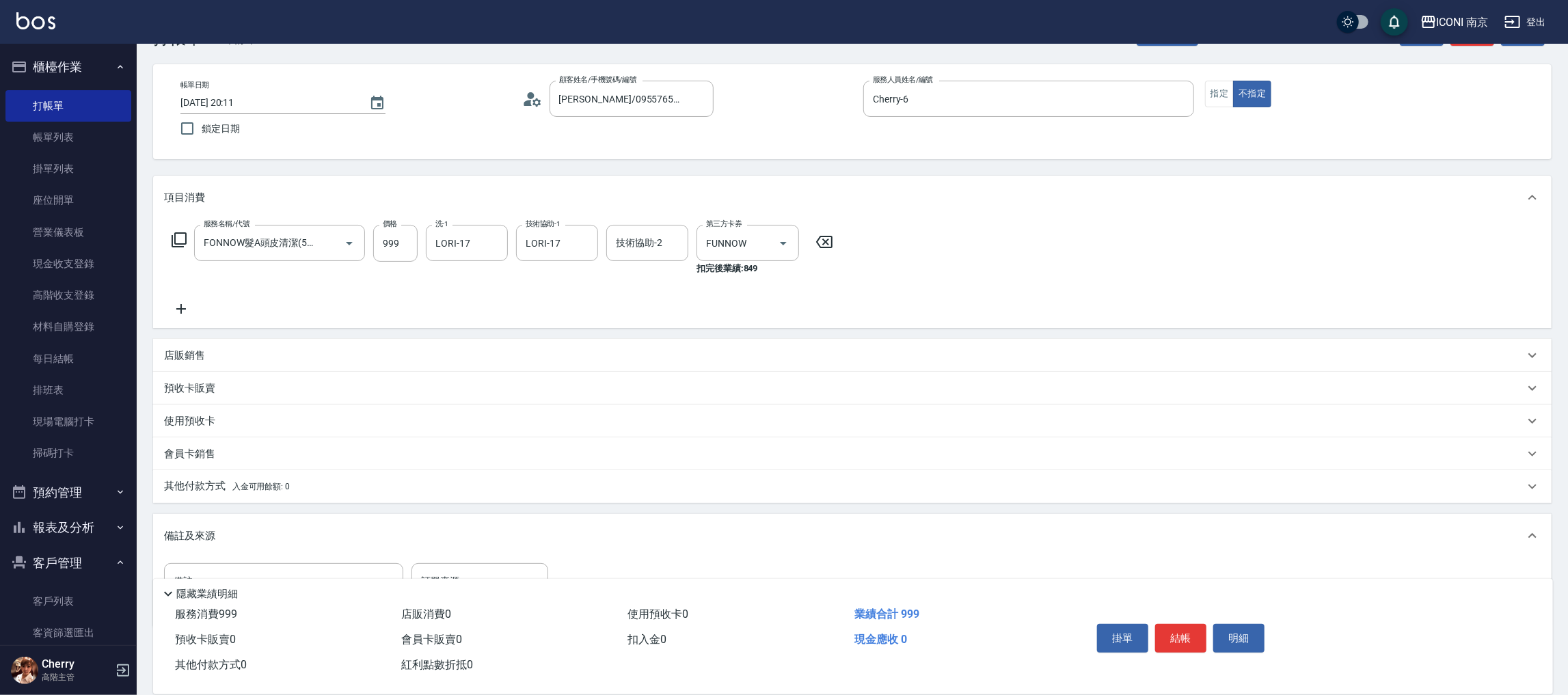
scroll to position [89, 0]
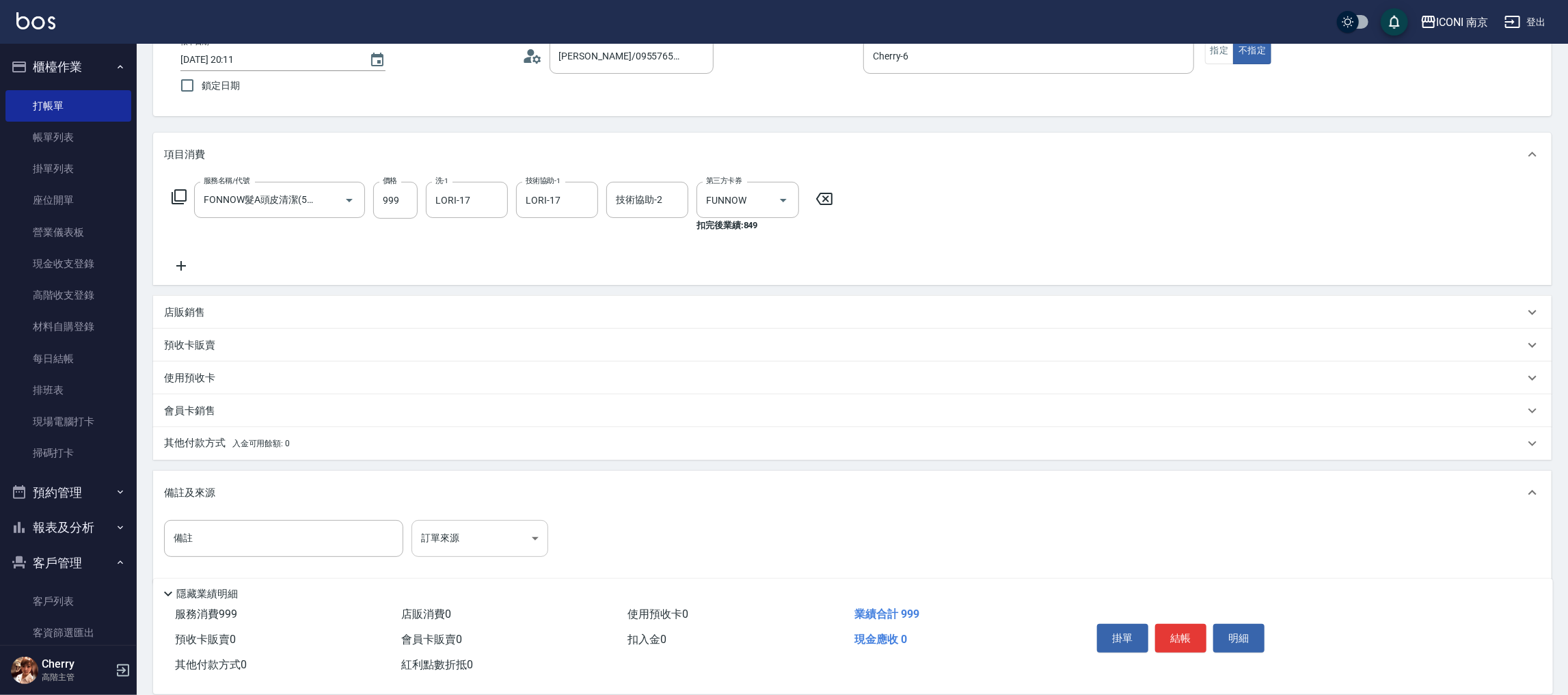
click at [440, 534] on body "ICONI 南京 登出 櫃檯作業 打帳單 帳單列表 掛單列表 座位開單 營業儀表板 現金收支登錄 高階收支登錄 材料自購登錄 每日結帳 排班表 現場電腦打卡 …" at bounding box center [784, 312] width 1568 height 802
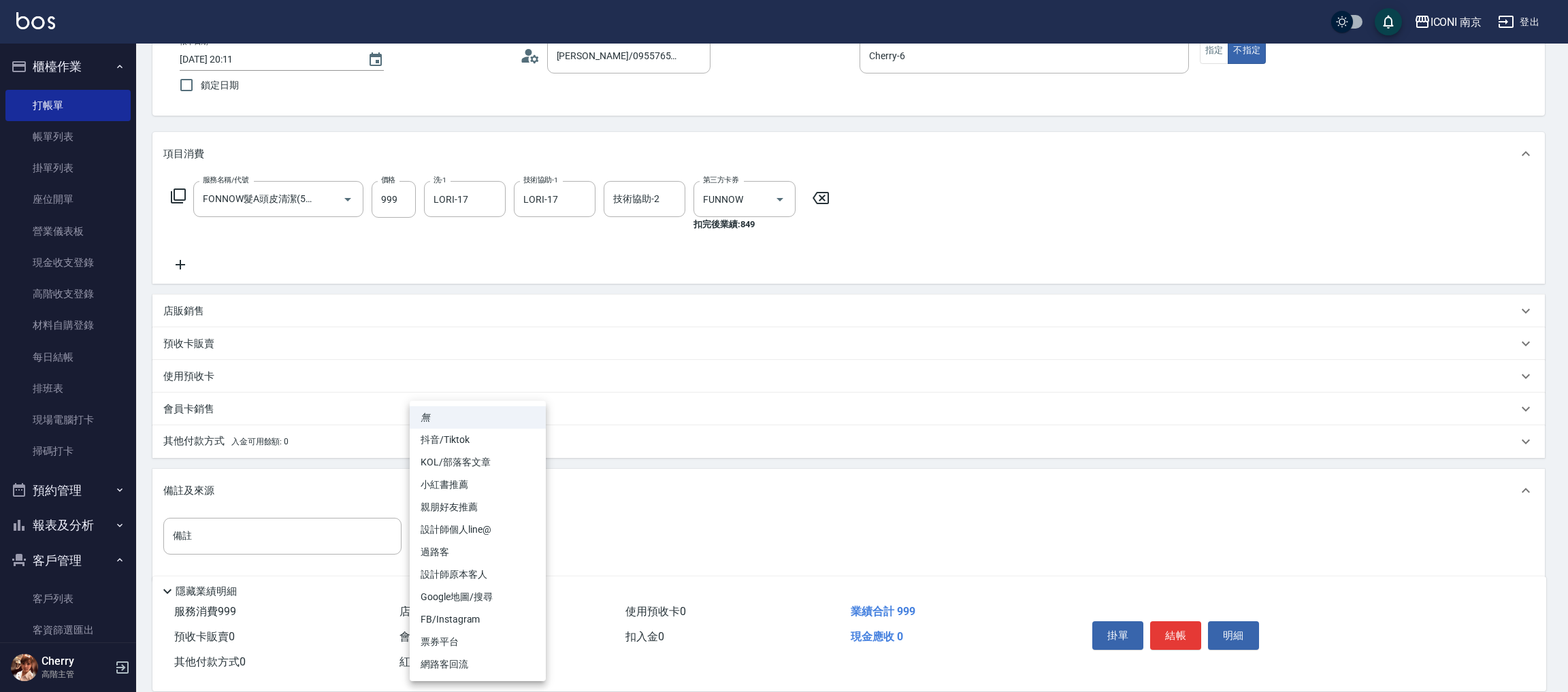
drag, startPoint x: 438, startPoint y: 641, endPoint x: 411, endPoint y: 604, distance: 45.8
click at [436, 638] on li "票券平台" at bounding box center [477, 642] width 136 height 22
type input "票券平台"
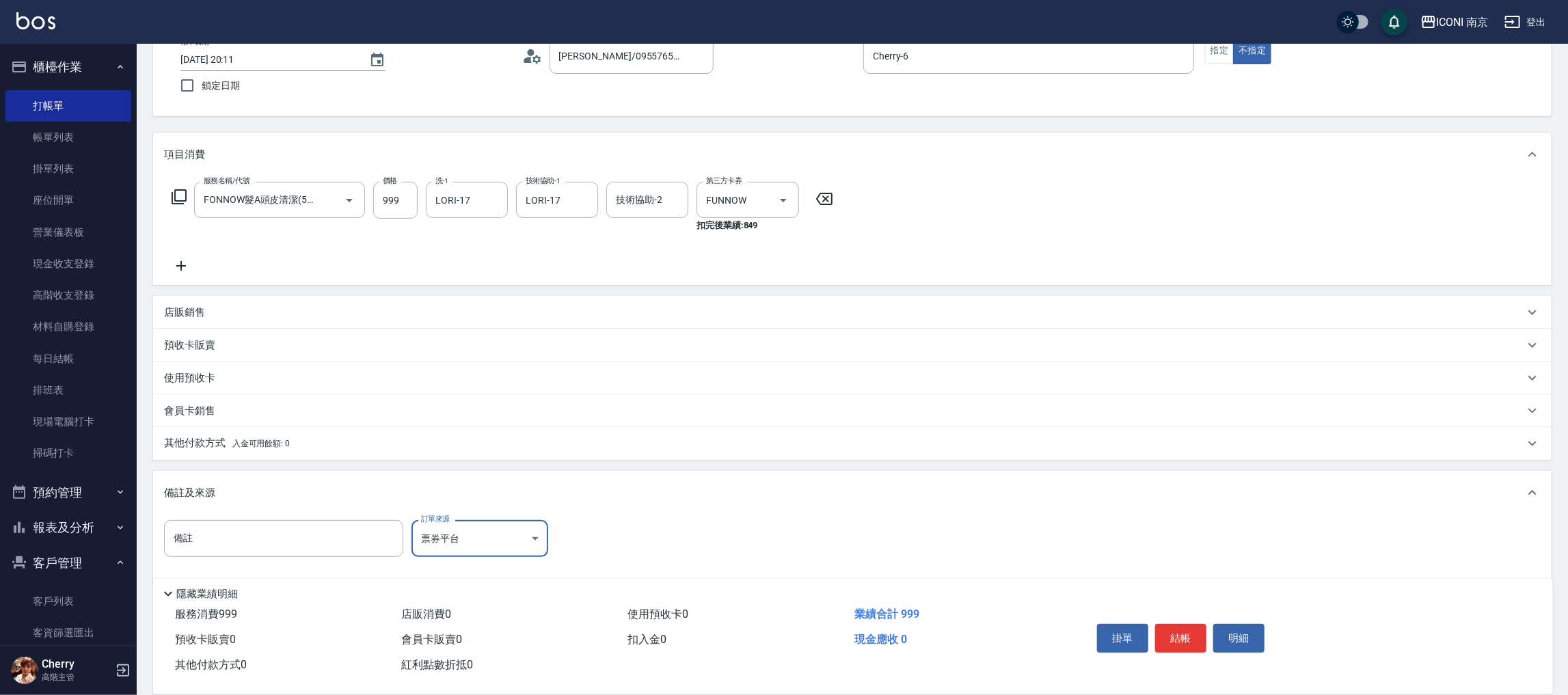
click at [166, 184] on div "服務名稱/代號 FONNOW髮A頭皮清潔(510) 服務名稱/代號 價格 999 價格 洗-1 LORI-17 洗-1 技術協助-1 LORI-17 技術協助…" at bounding box center [503, 207] width 677 height 50
click at [183, 203] on icon at bounding box center [179, 196] width 15 height 15
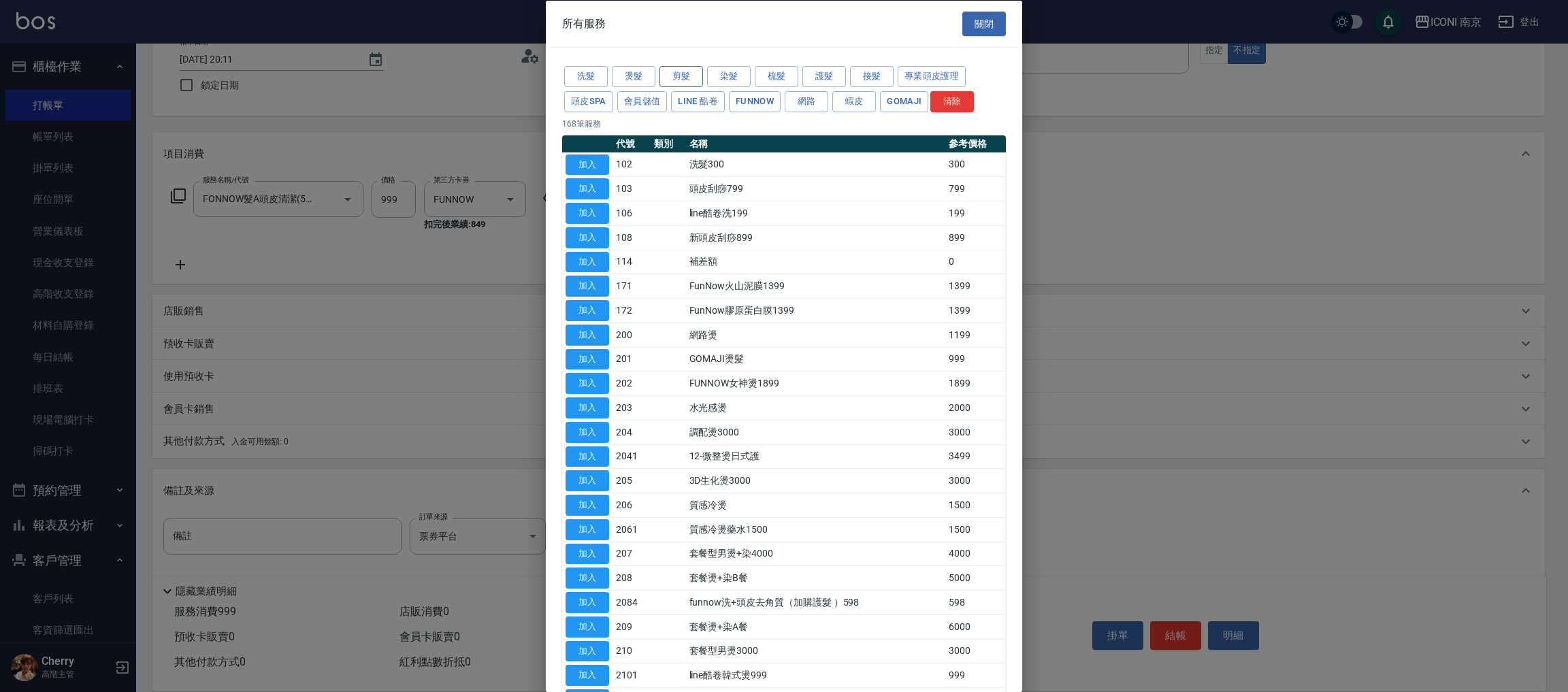
click at [689, 68] on button "剪髮" at bounding box center [681, 76] width 44 height 21
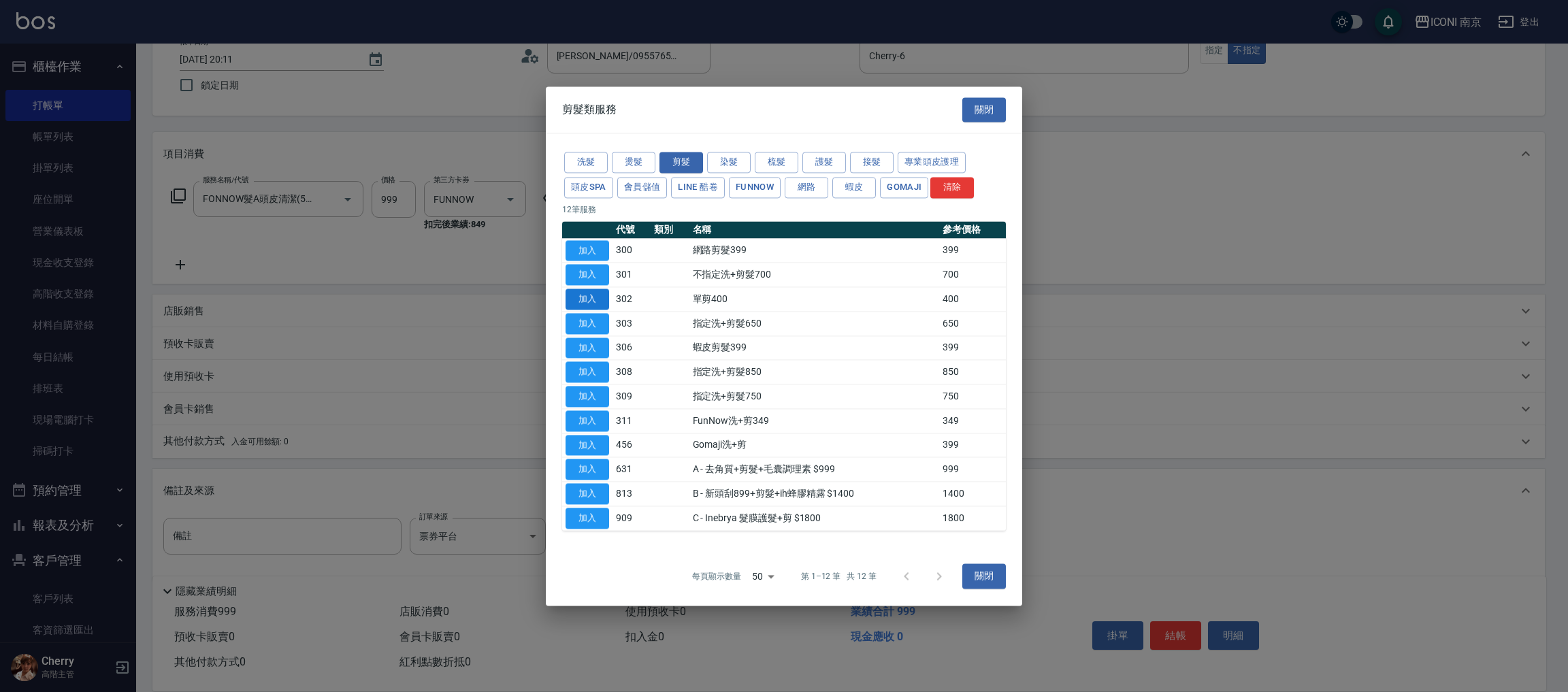
click at [587, 292] on button "加入" at bounding box center [587, 299] width 44 height 21
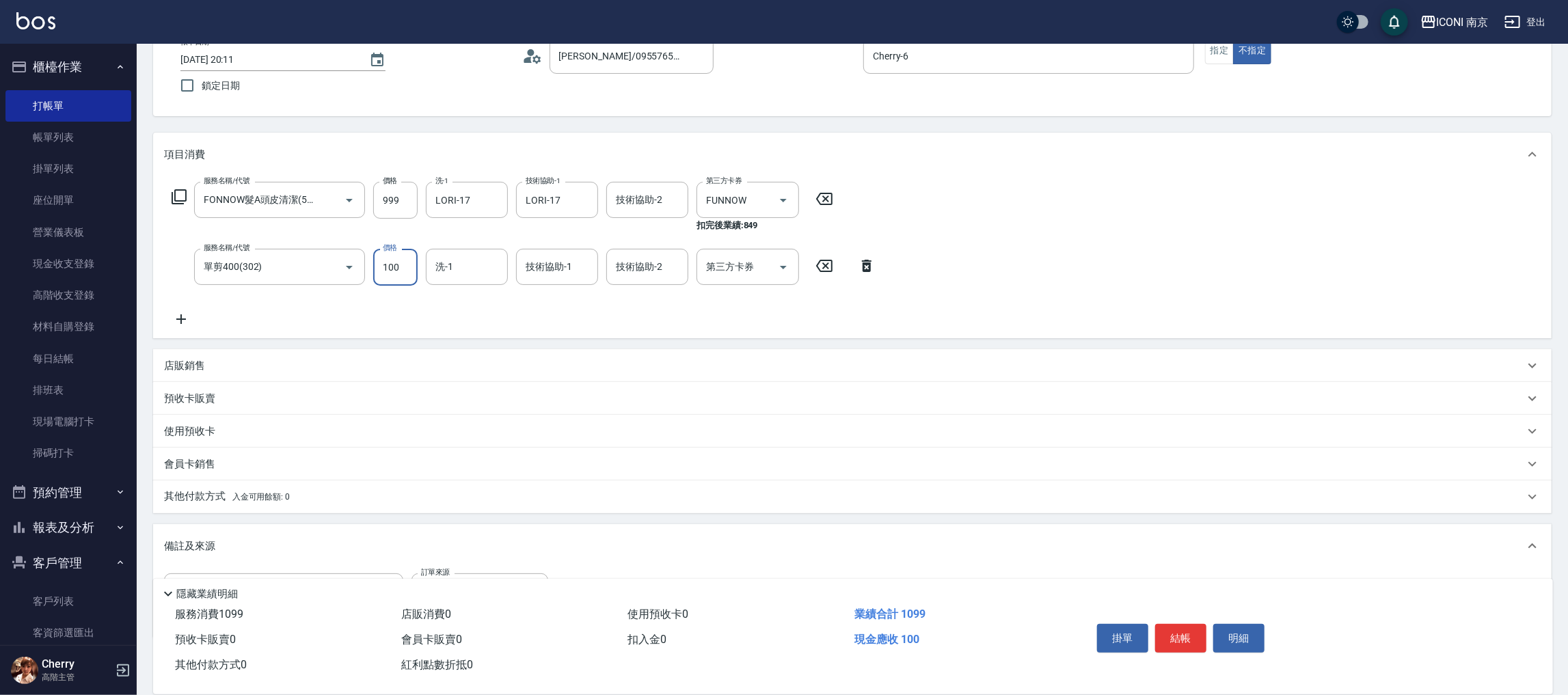
type input "100"
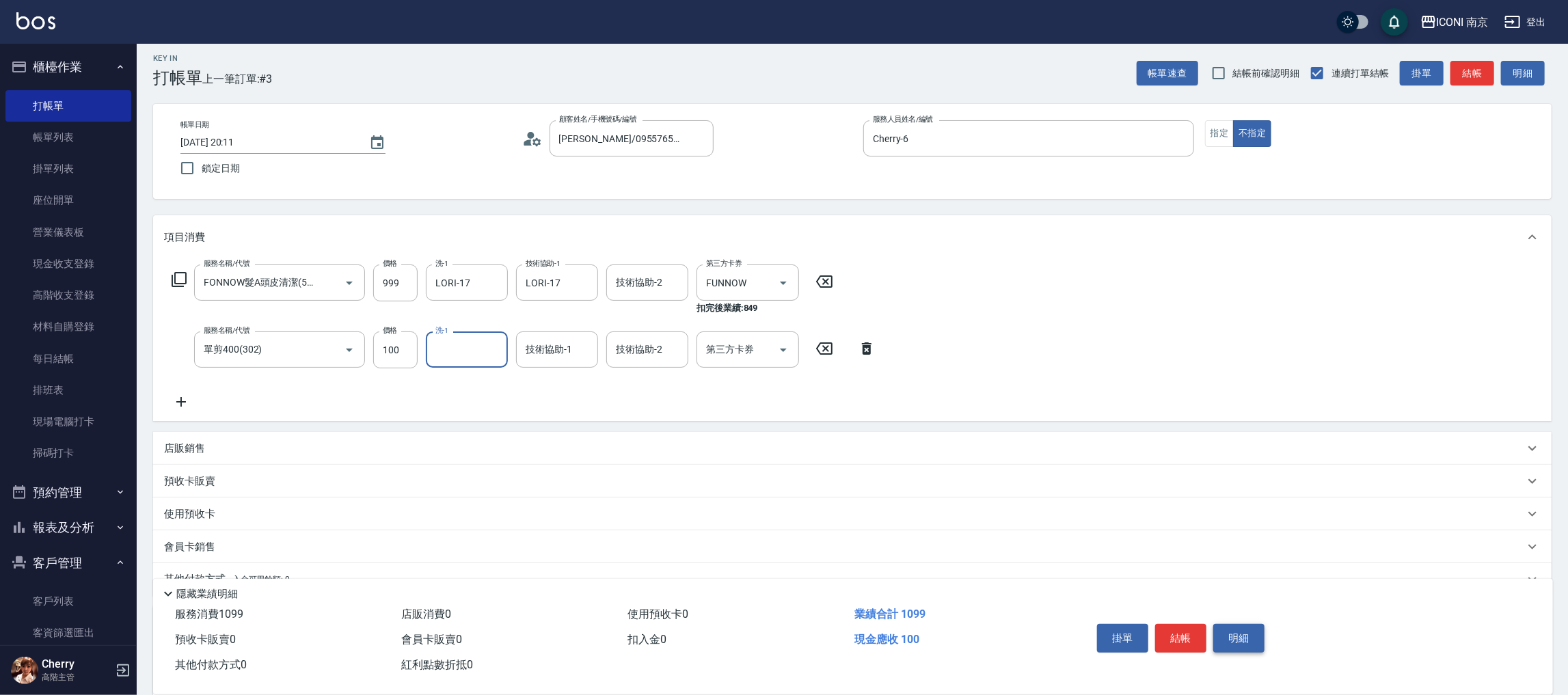
scroll to position [160, 0]
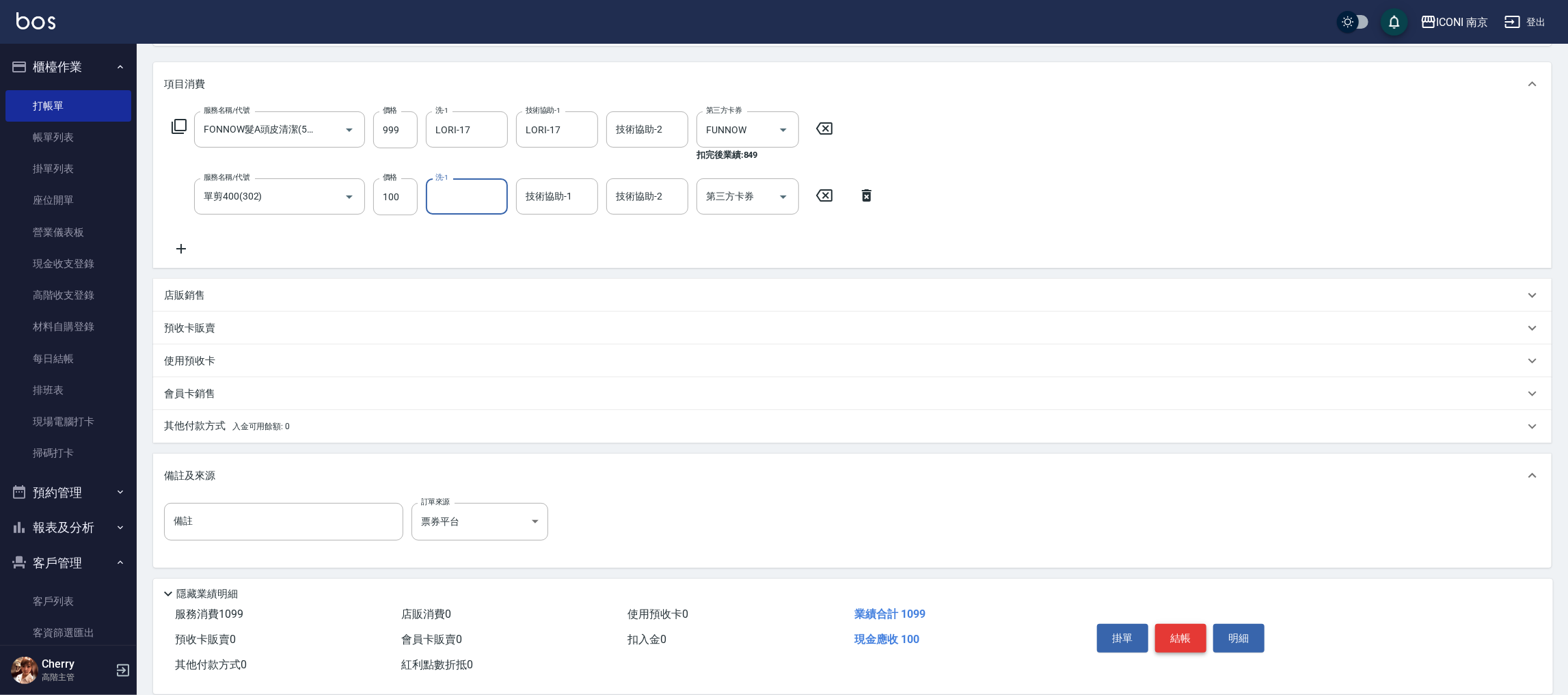
click at [1180, 649] on button "結帳" at bounding box center [1181, 638] width 51 height 29
type input "[DATE] 20:15"
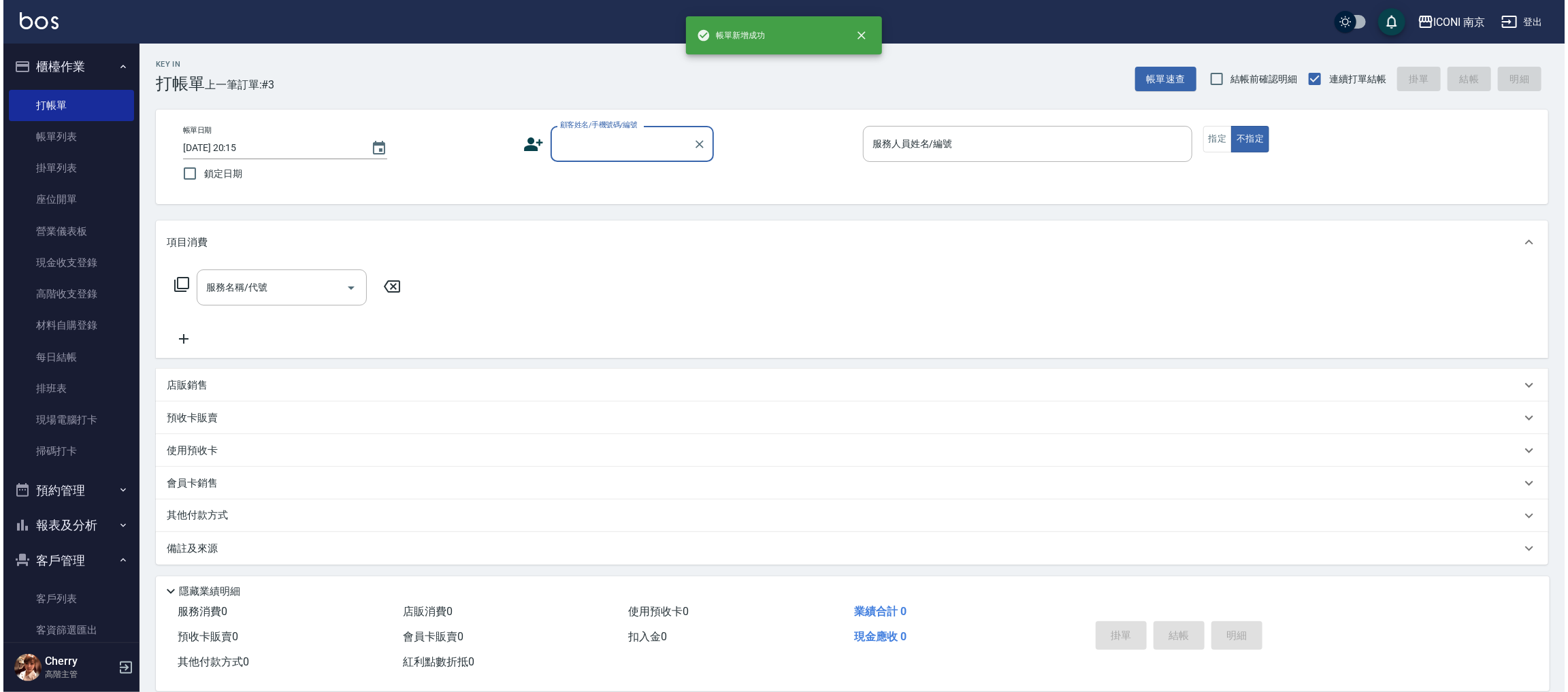
scroll to position [0, 0]
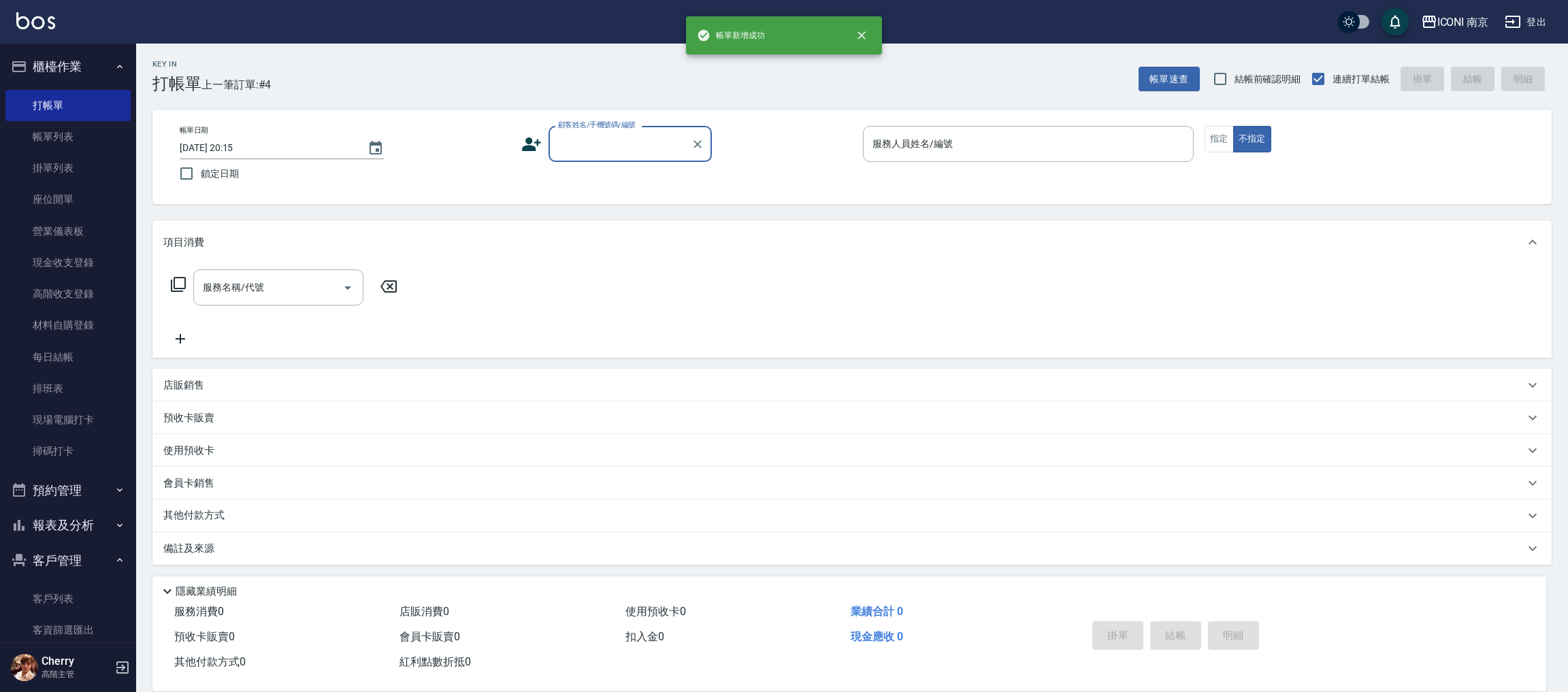
click at [605, 147] on input "顧客姓名/手機號碼/編號" at bounding box center [620, 144] width 130 height 24
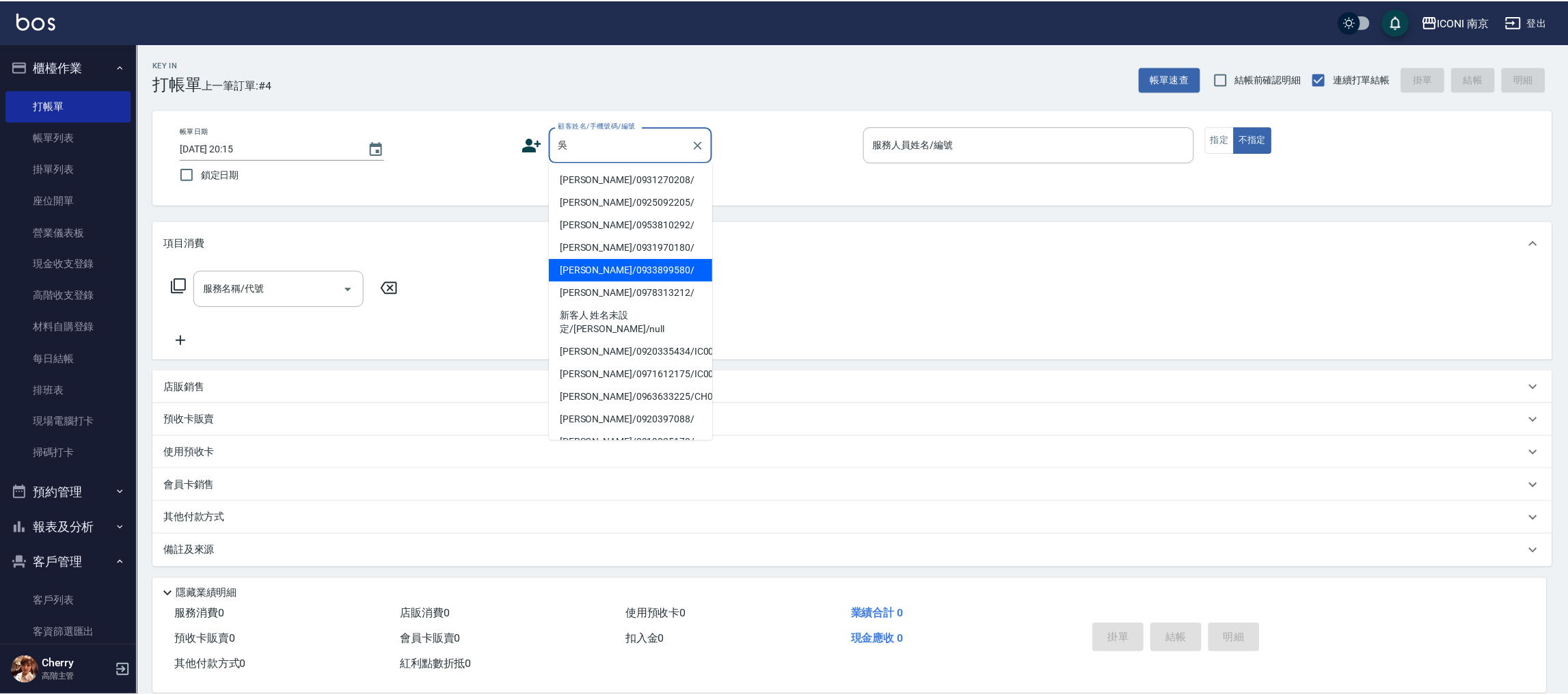
scroll to position [102, 0]
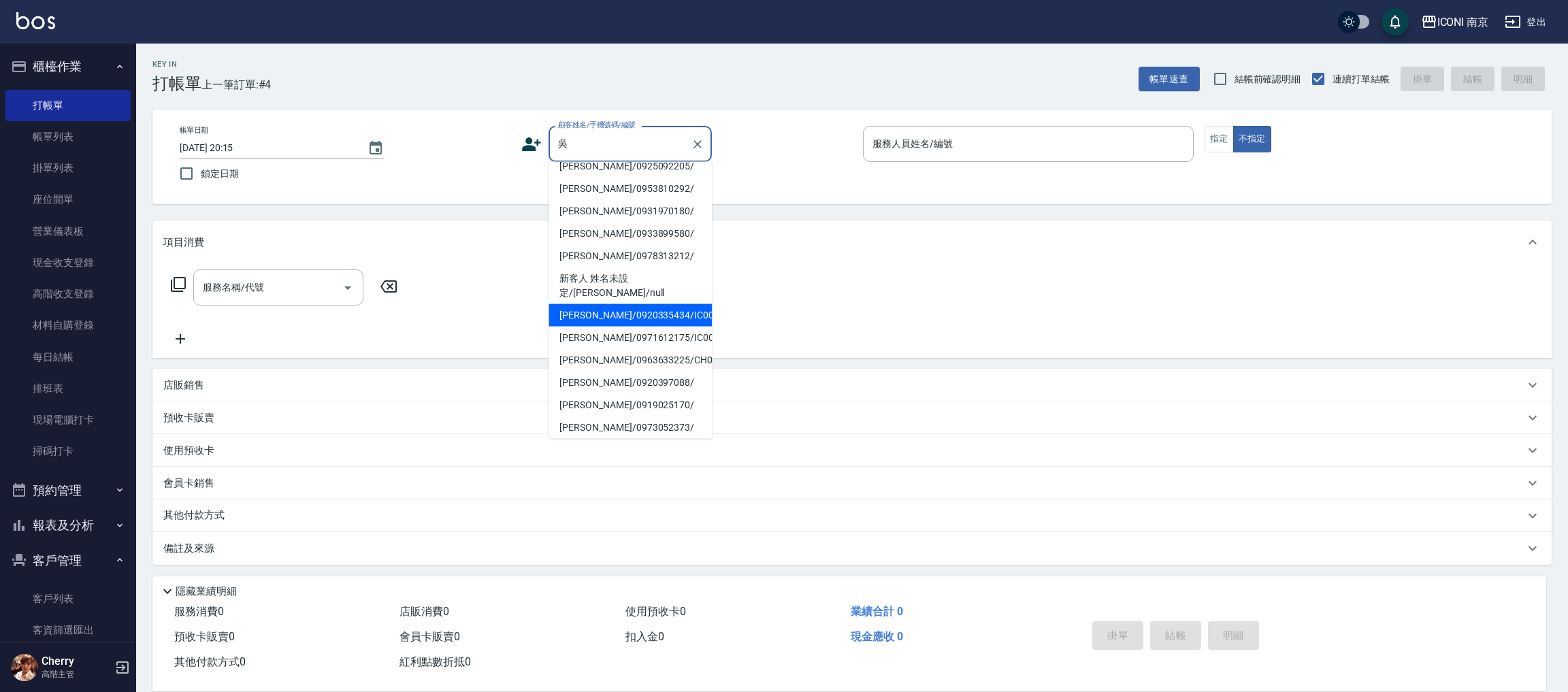
click at [610, 304] on li "吳豐任/0920335434/IC00017" at bounding box center [630, 315] width 164 height 22
type input "吳豐任/0920335434/IC00017"
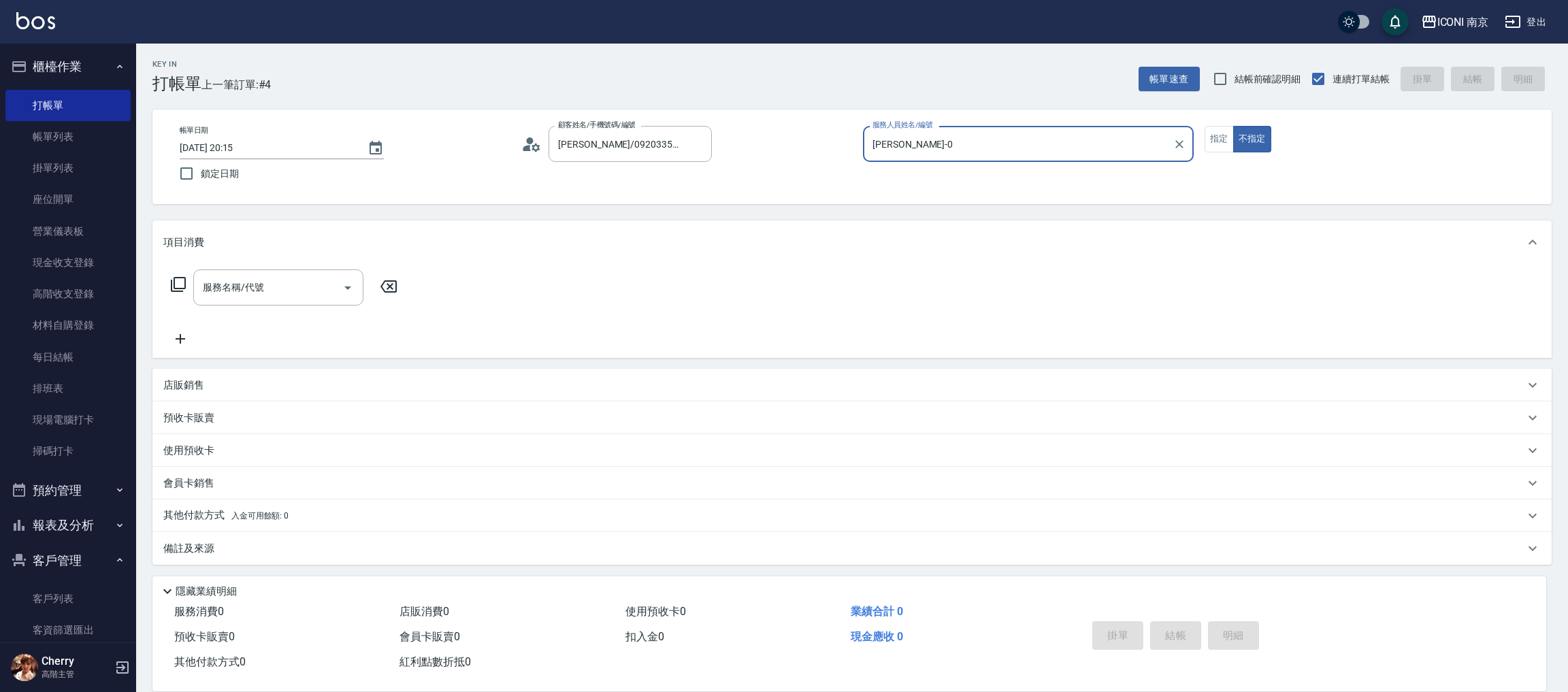
click at [964, 141] on input "Monica-0" at bounding box center [1018, 144] width 298 height 24
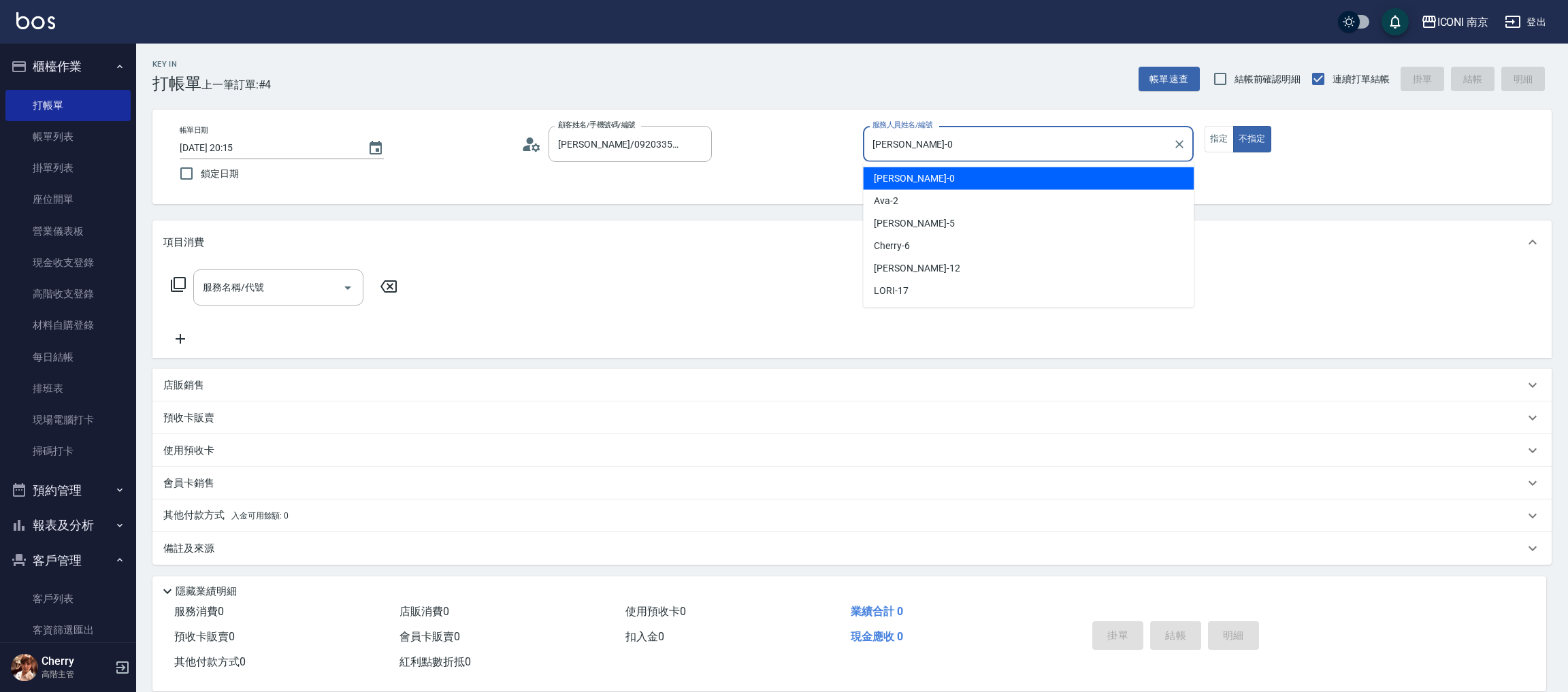
click at [964, 141] on input "Monica-0" at bounding box center [1018, 144] width 298 height 24
type input "M"
type input "Cherry-6"
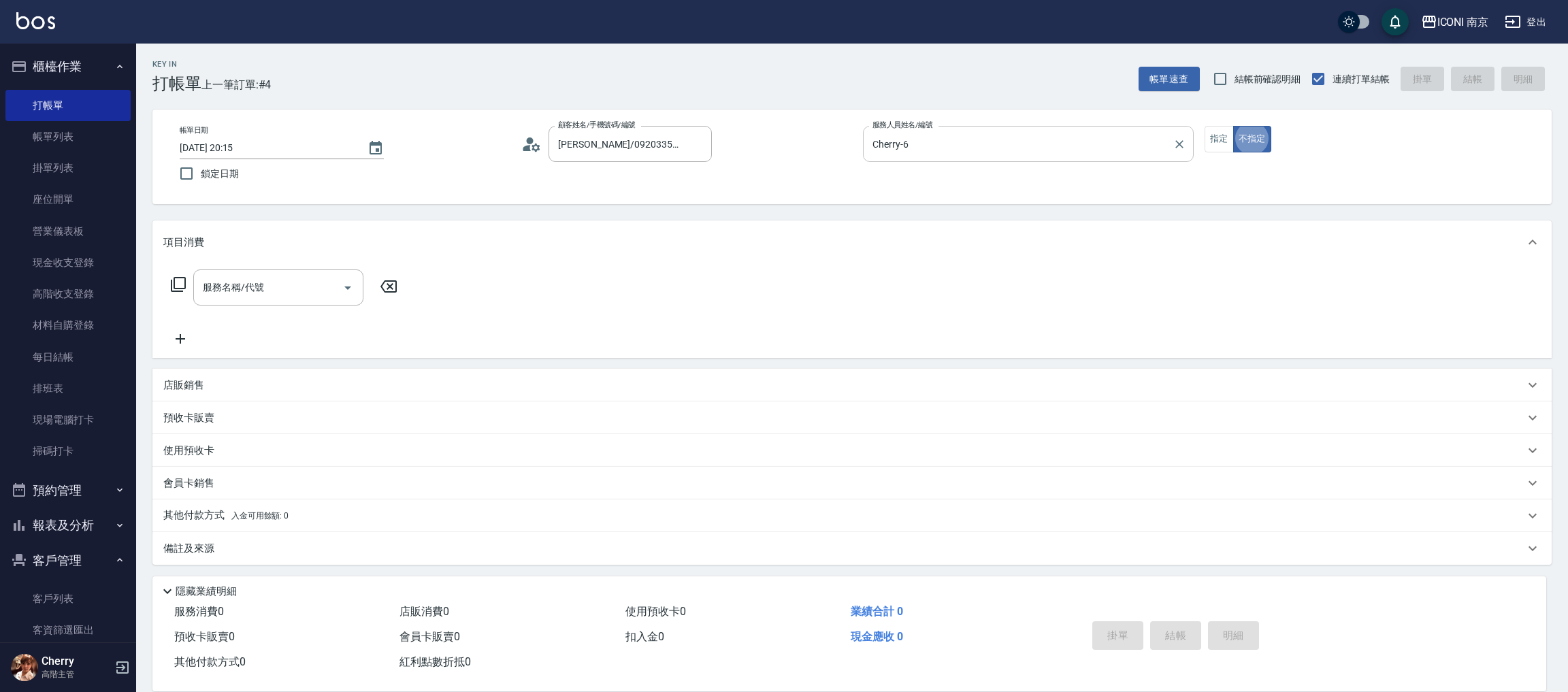
type button "false"
click at [172, 283] on icon at bounding box center [178, 284] width 17 height 17
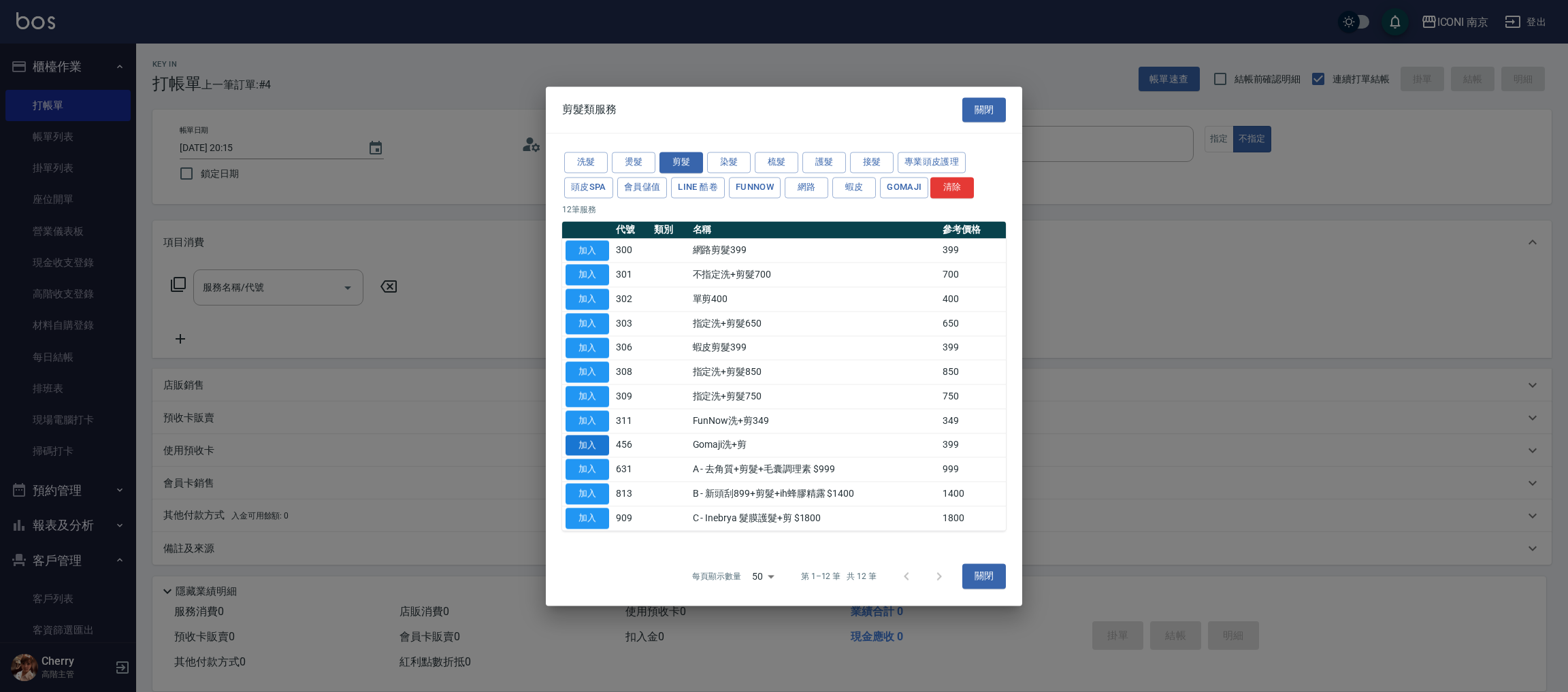
click at [581, 447] on button "加入" at bounding box center [587, 445] width 44 height 21
type input "Gomaji洗+剪(456)"
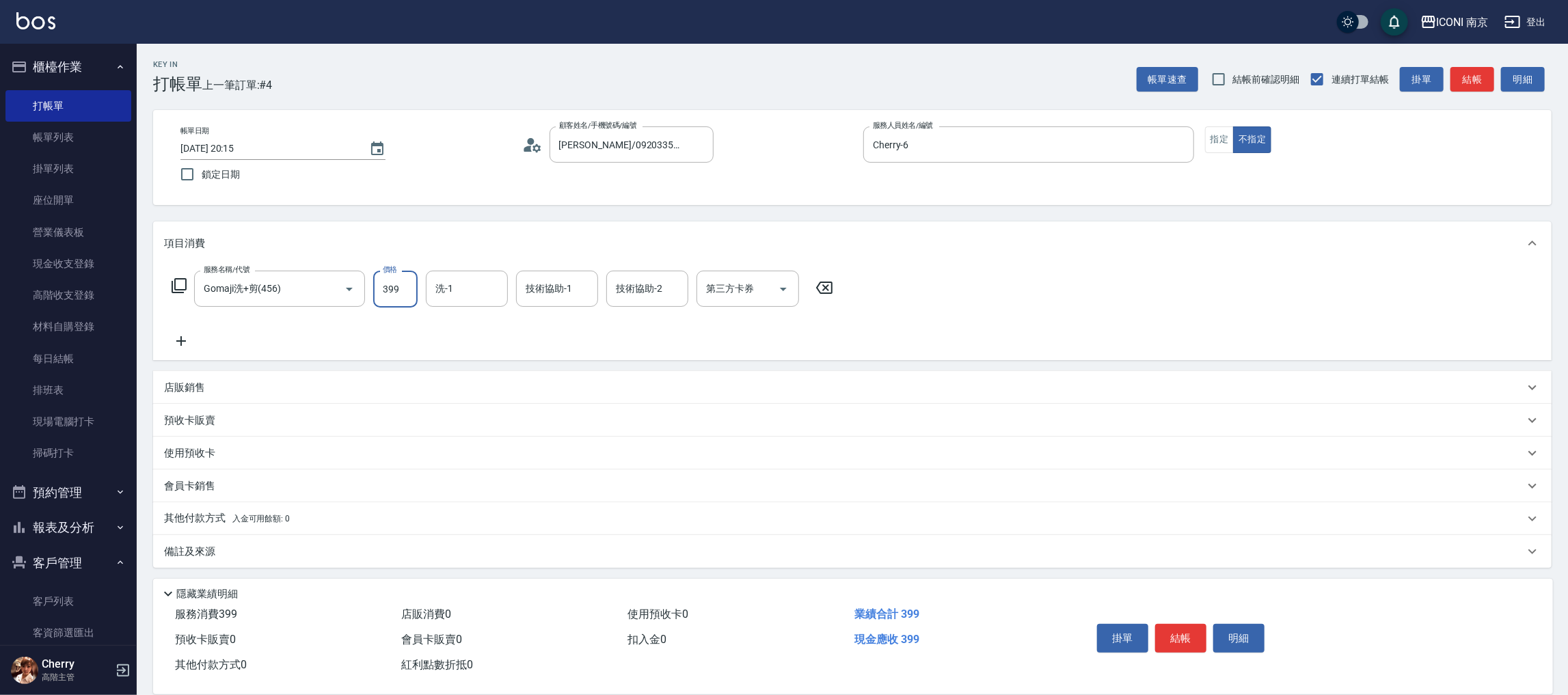
click at [396, 298] on input "399" at bounding box center [396, 289] width 45 height 37
type input "499"
type input "LORI-17"
click at [784, 288] on icon "Open" at bounding box center [783, 290] width 7 height 3
click at [635, 365] on div "項目消費 服務名稱/代號 Gomaji洗+剪(456) 服務名稱/代號 價格 499 價格 洗-1 LORI-17 洗-1 技術協助-1 技術協助-1 技術協…" at bounding box center [852, 395] width 1399 height 346
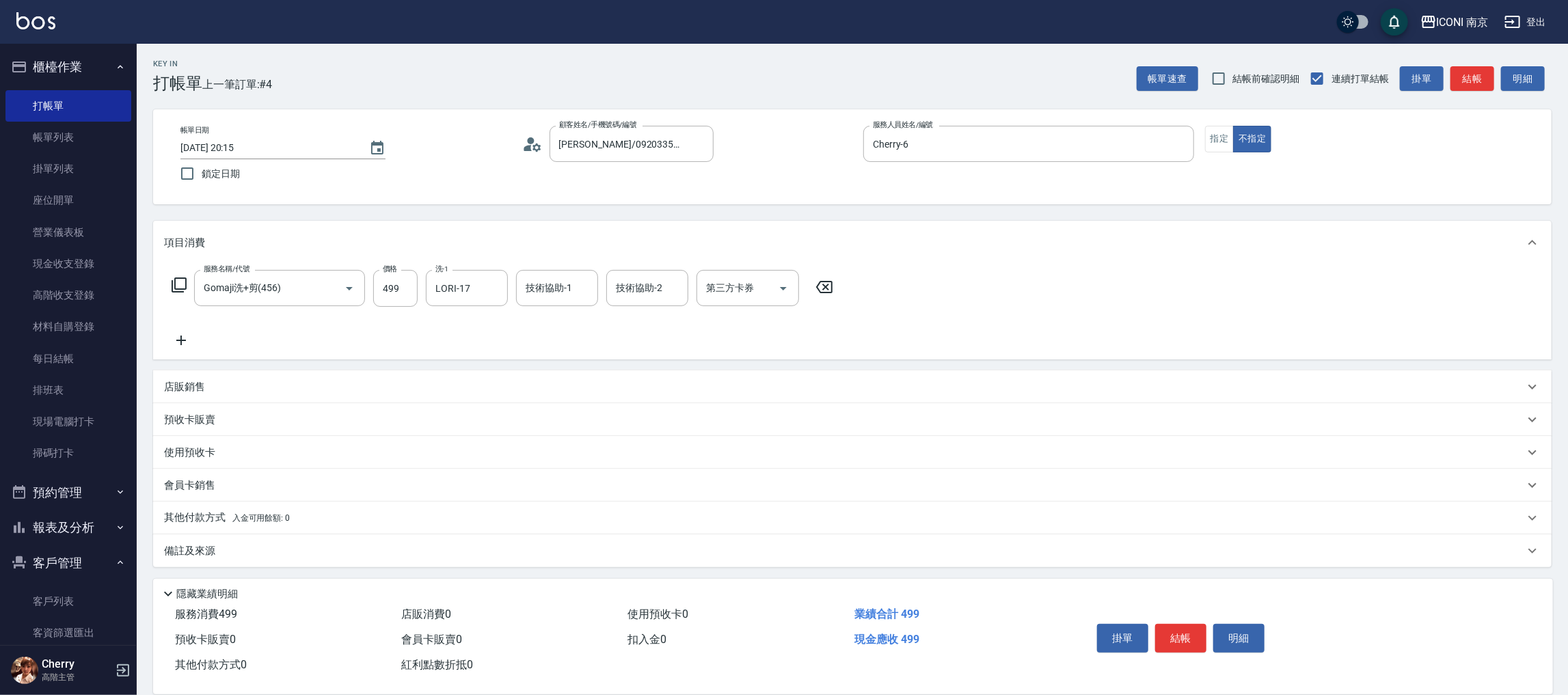
click at [231, 563] on div "備註及來源" at bounding box center [852, 551] width 1399 height 33
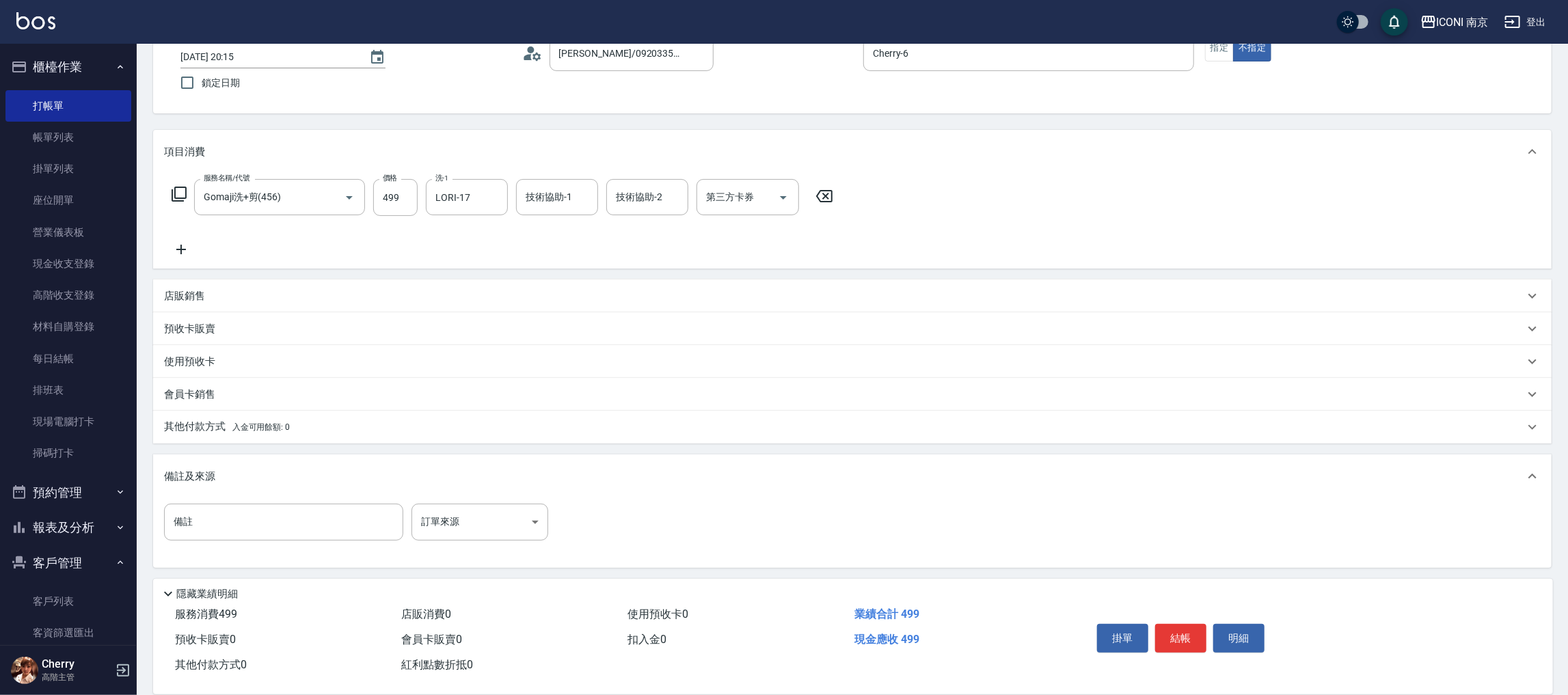
scroll to position [93, 0]
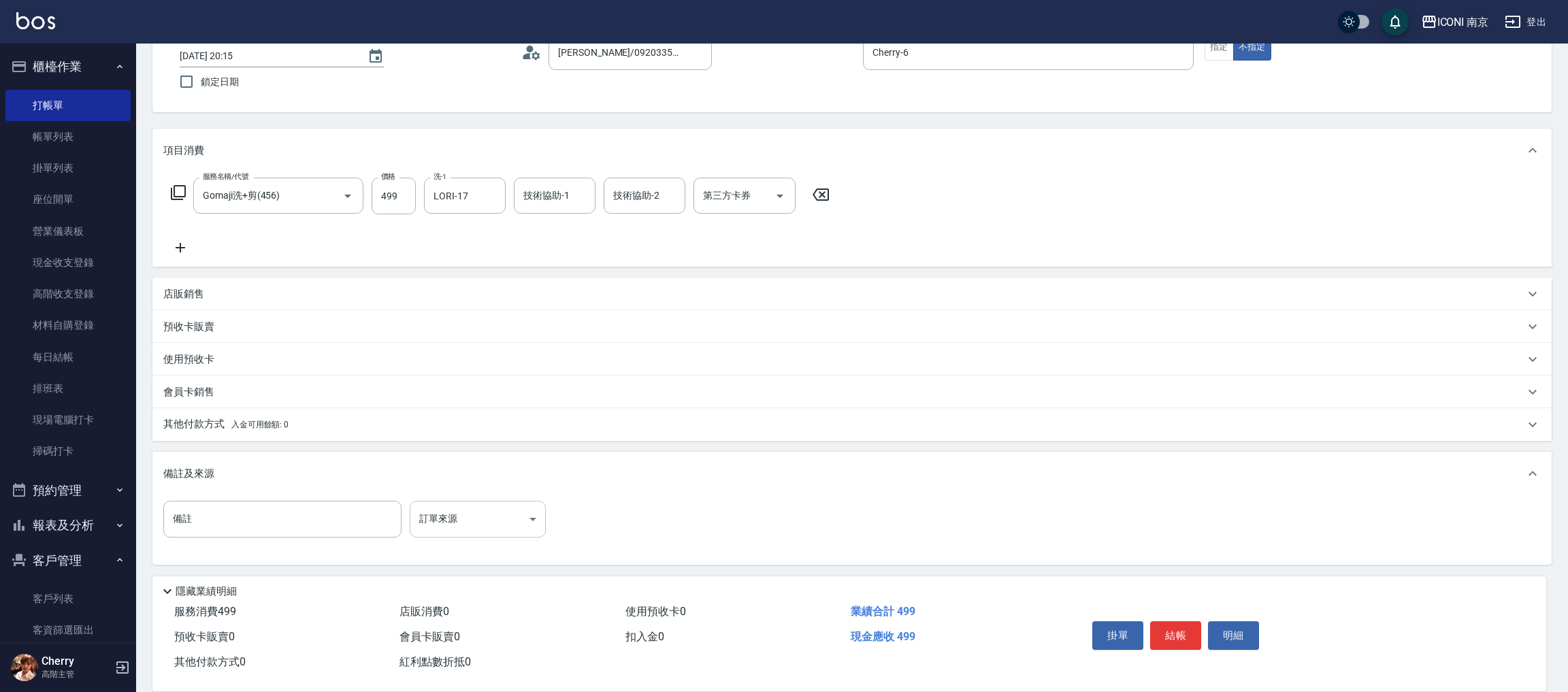
click at [467, 524] on body "ICONI 南京 登出 櫃檯作業 打帳單 帳單列表 掛單列表 座位開單 營業儀表板 現金收支登錄 高階收支登錄 材料自購登錄 每日結帳 排班表 現場電腦打卡 …" at bounding box center [784, 300] width 1568 height 785
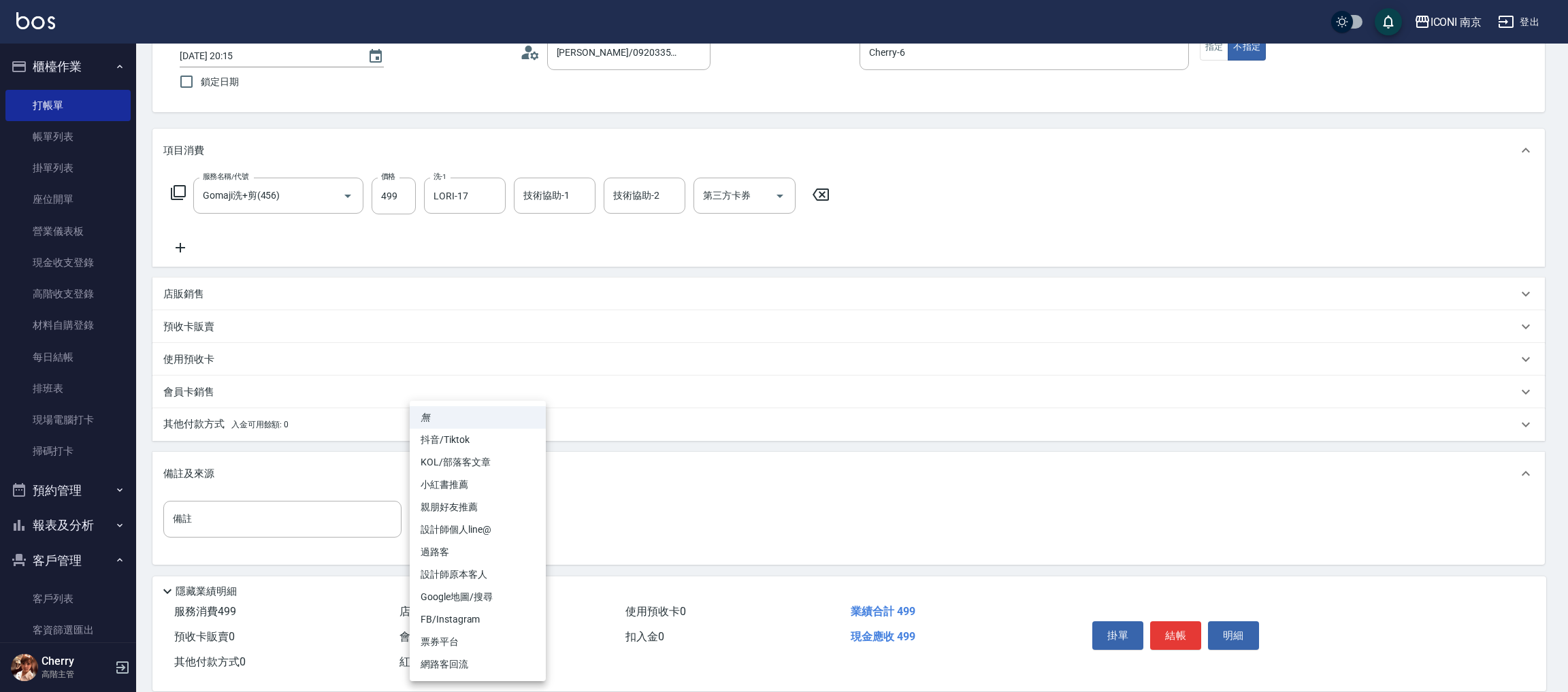
click at [468, 648] on li "票券平台" at bounding box center [477, 642] width 136 height 22
type input "票券平台"
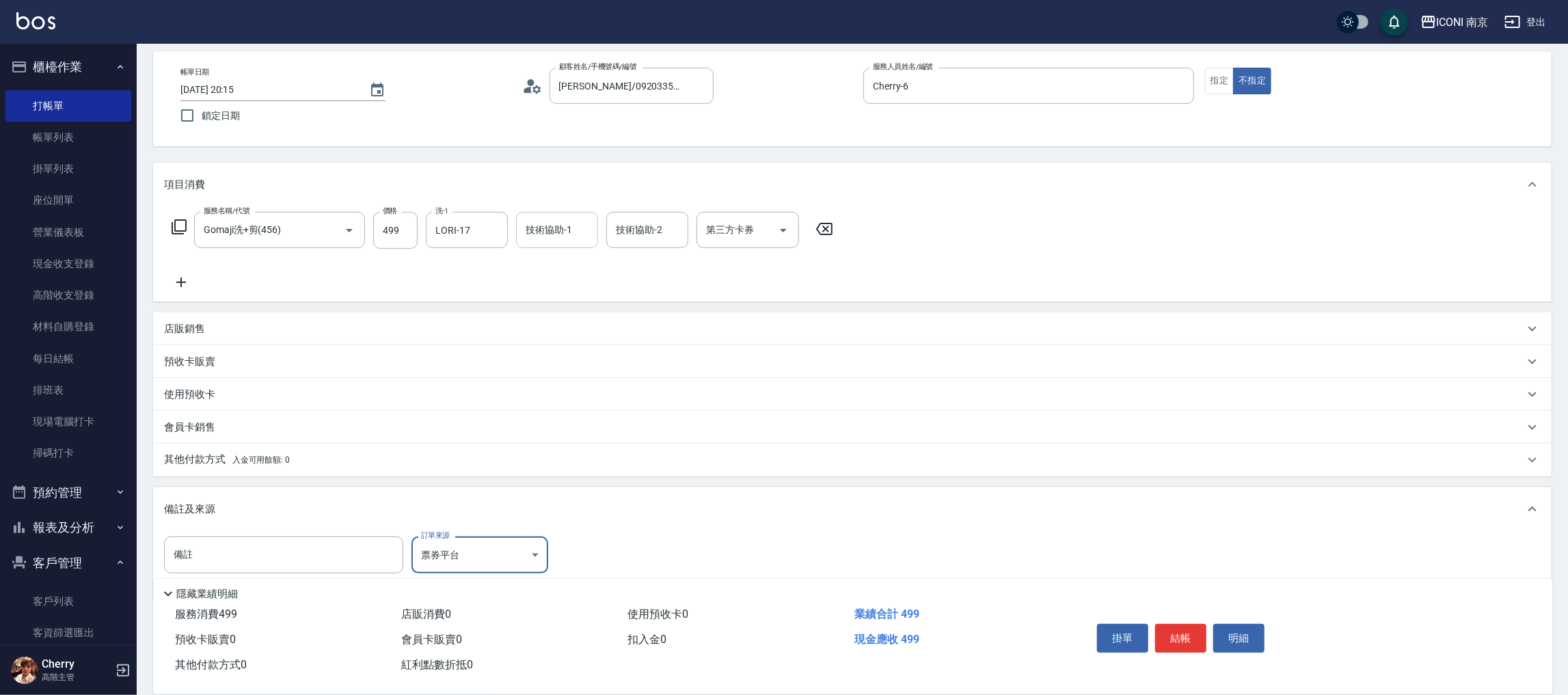
scroll to position [0, 0]
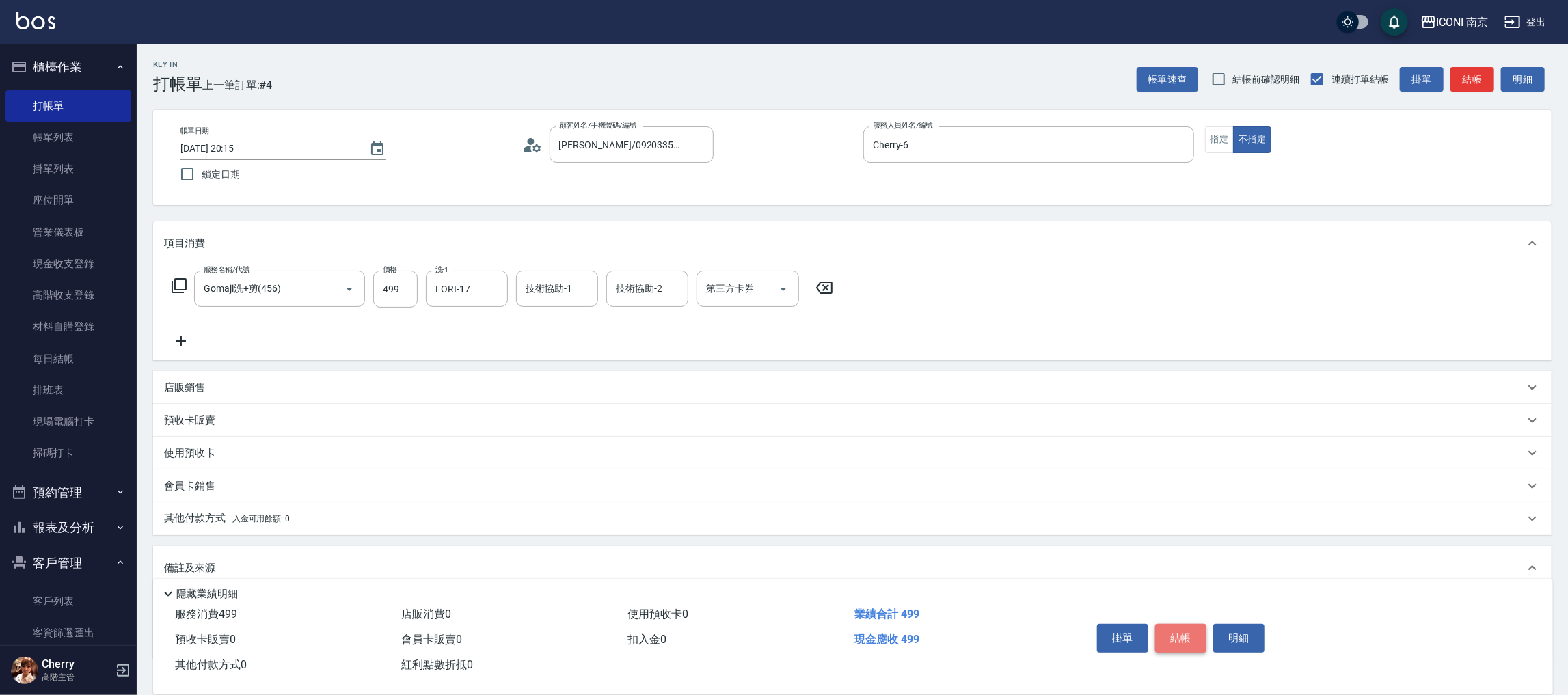
click at [1184, 637] on button "結帳" at bounding box center [1181, 638] width 51 height 29
type input "2025/08/14 20:16"
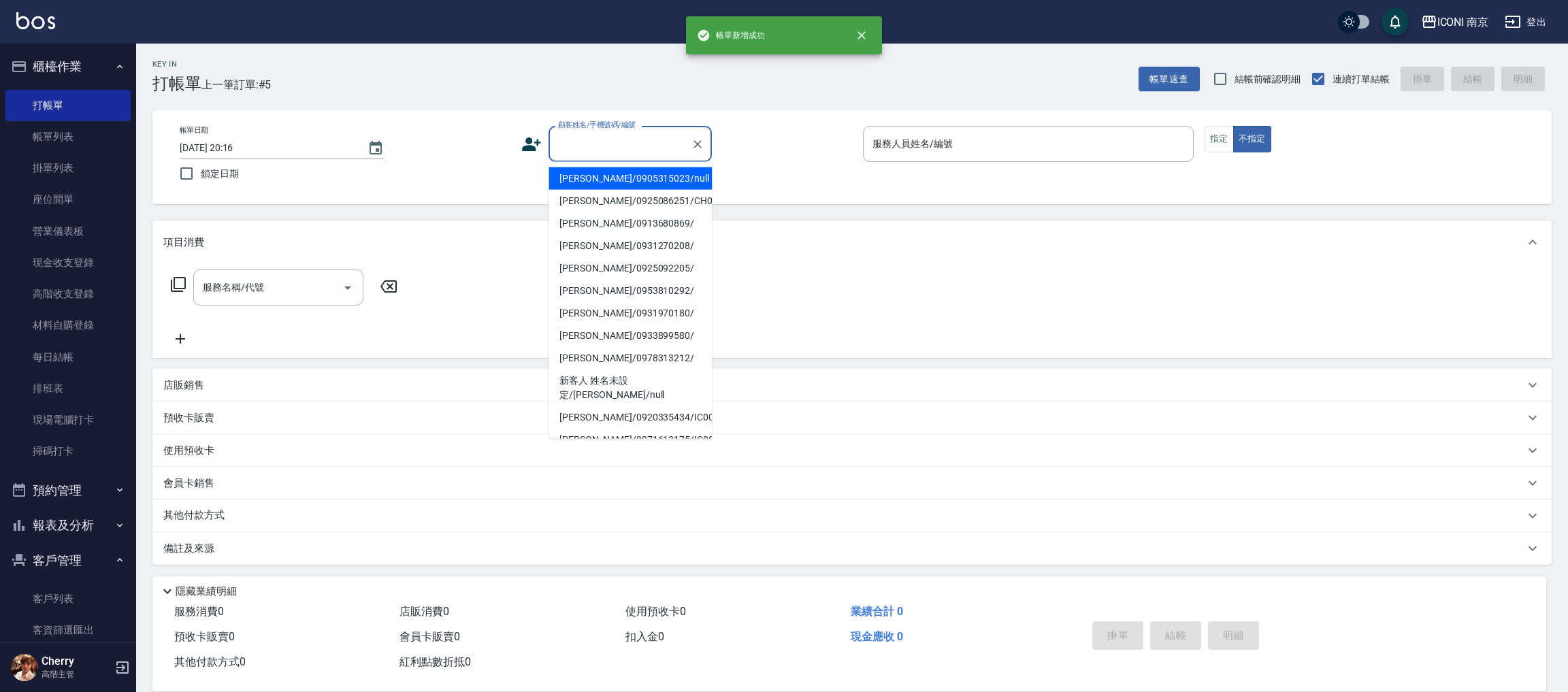
click at [631, 152] on input "顧客姓名/手機號碼/編號" at bounding box center [620, 144] width 130 height 24
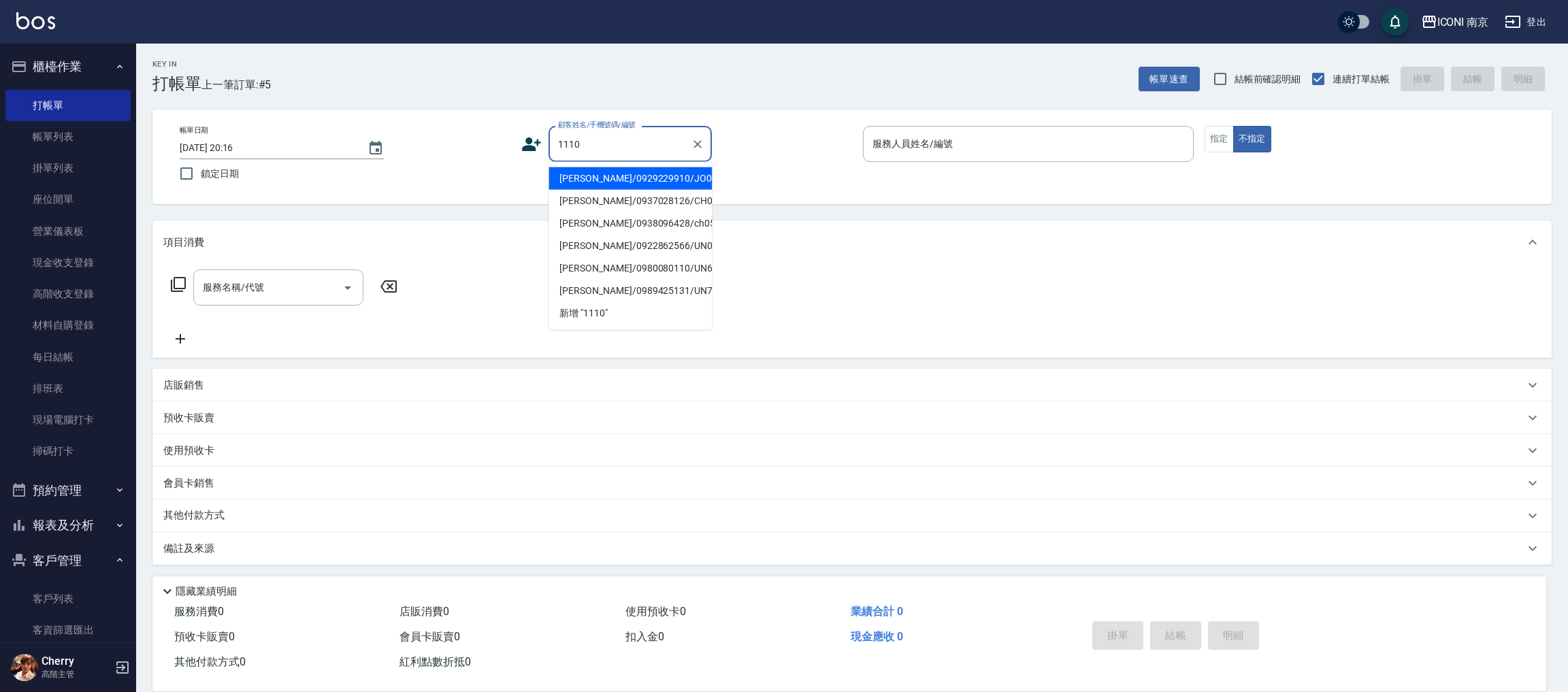
click at [639, 175] on li "戴捷/0929229910/JO0001110" at bounding box center [630, 179] width 164 height 22
type input "戴捷/0929229910/JO0001110"
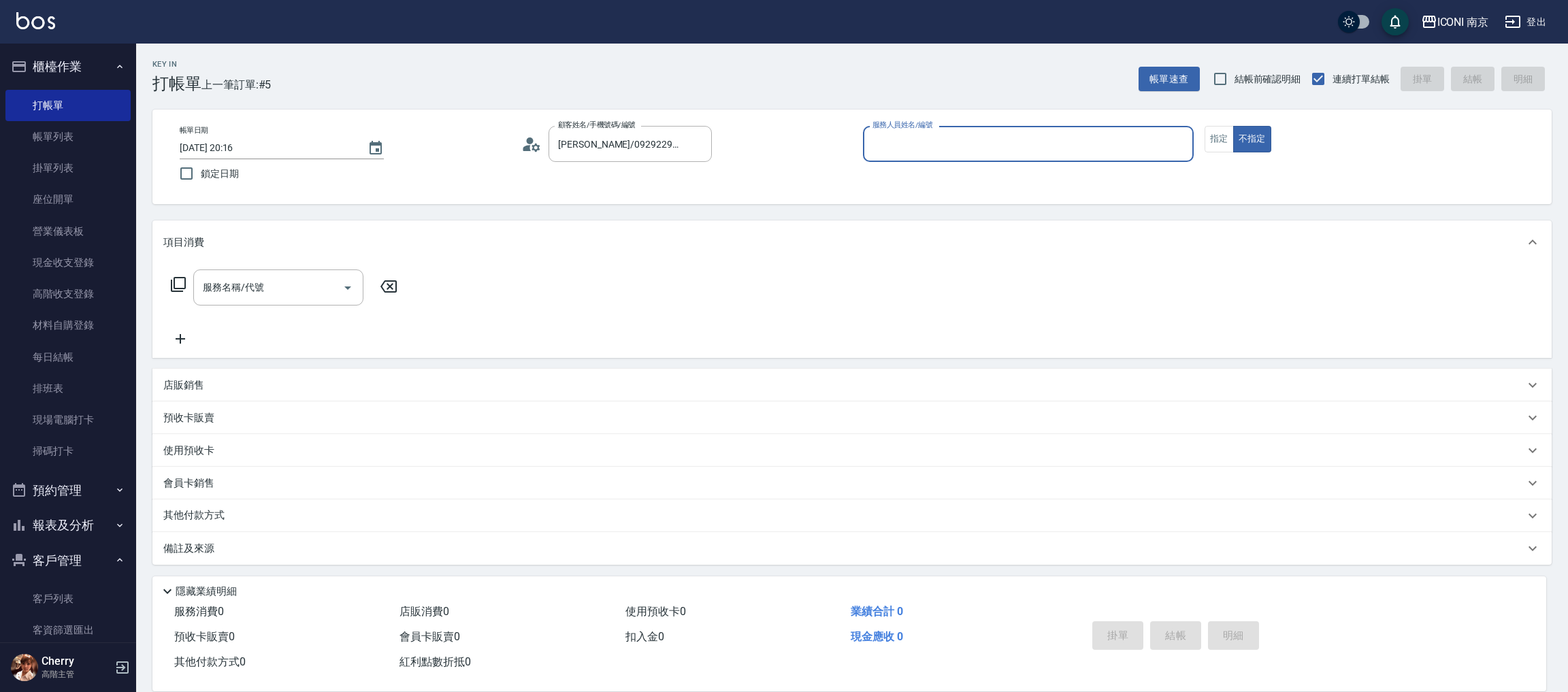
type input "Cherry-6"
click at [1224, 146] on button "指定" at bounding box center [1218, 138] width 29 height 26
click at [171, 288] on icon at bounding box center [178, 284] width 15 height 15
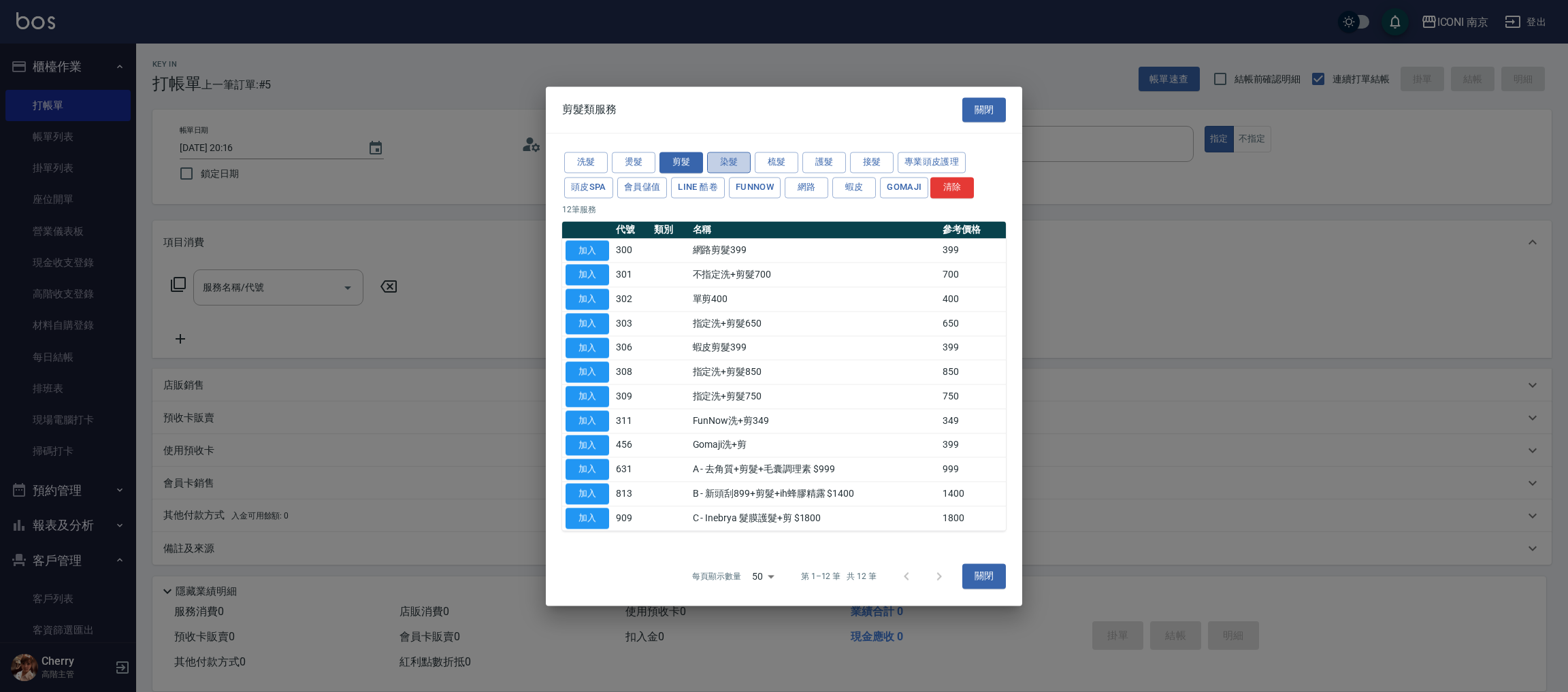
click at [720, 168] on button "染髮" at bounding box center [728, 162] width 44 height 21
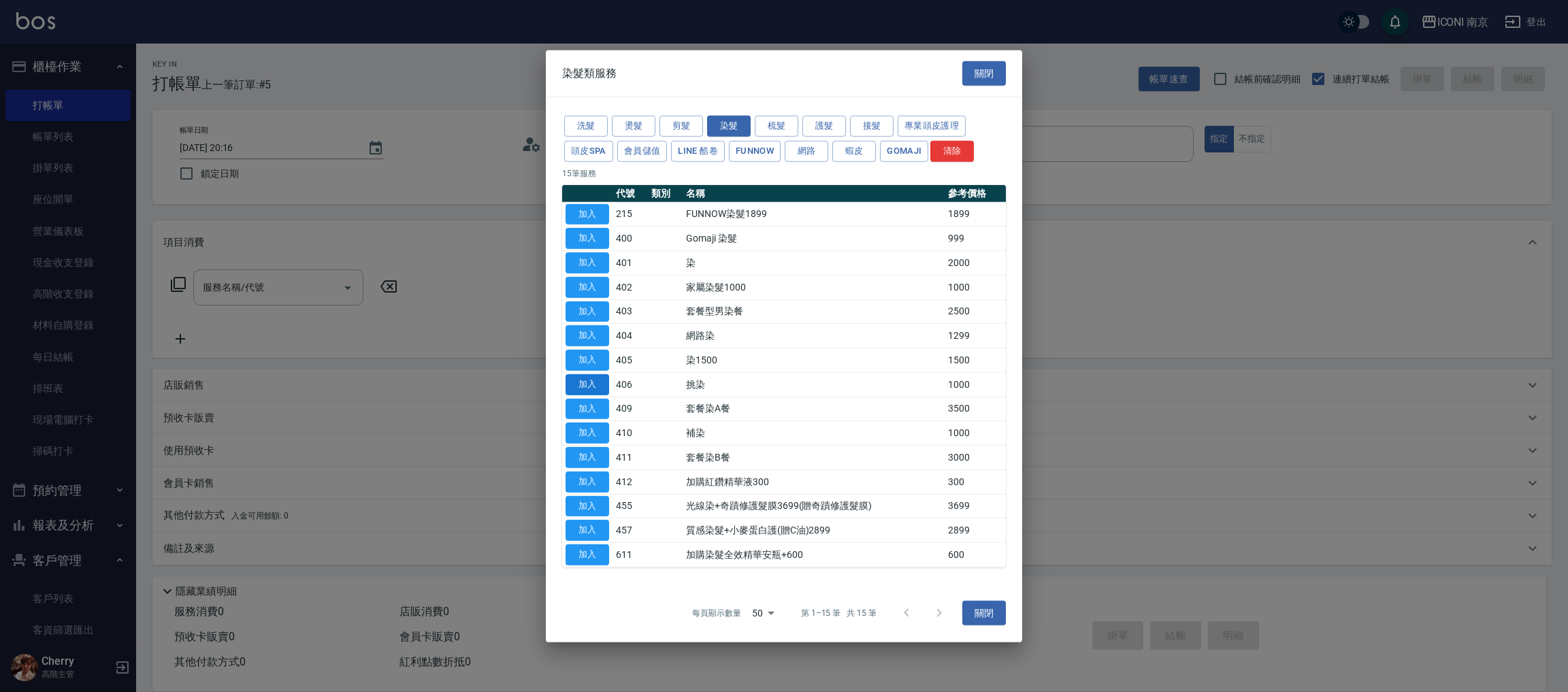
click at [593, 381] on button "加入" at bounding box center [587, 385] width 44 height 21
type input "挑染(406)"
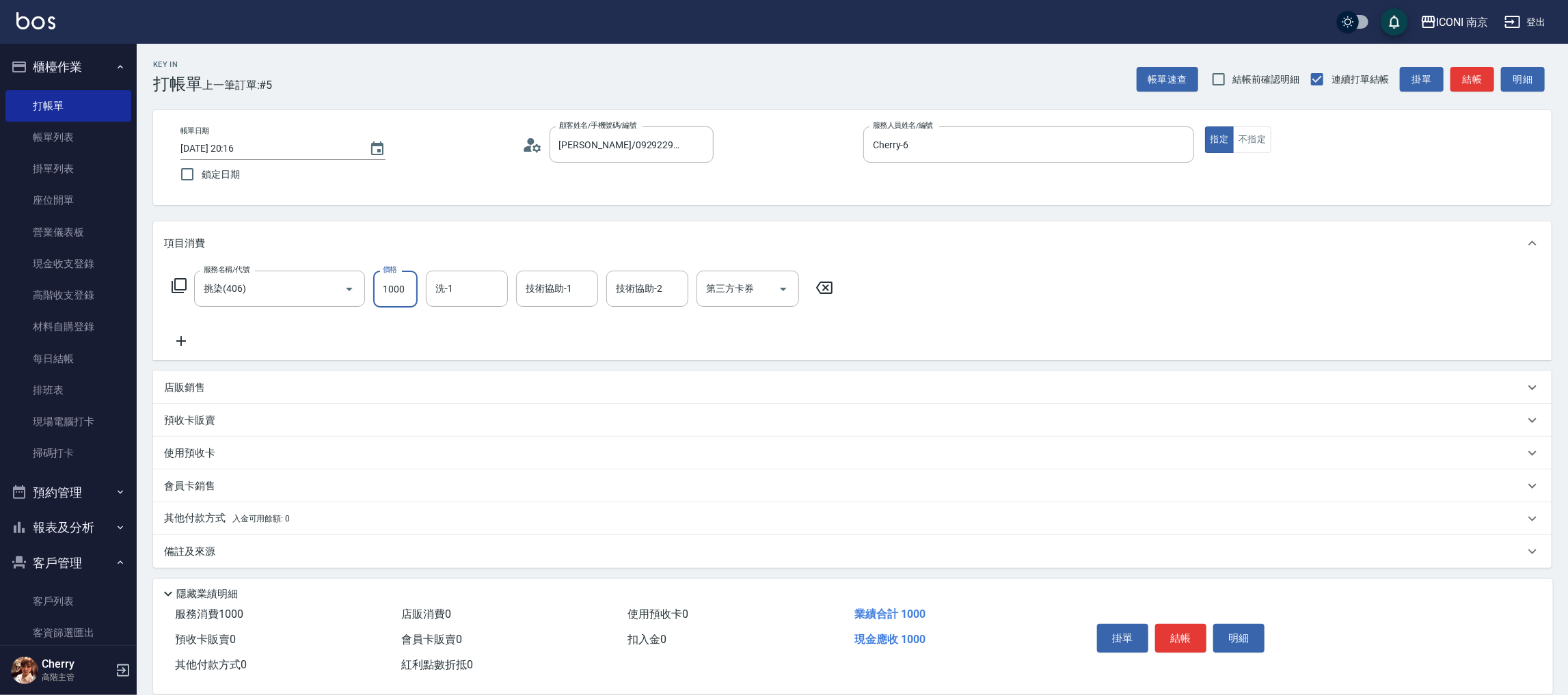
click at [379, 291] on input "1000" at bounding box center [396, 289] width 45 height 37
type input "5000"
type input "LORI-17"
click at [182, 286] on icon at bounding box center [179, 286] width 17 height 17
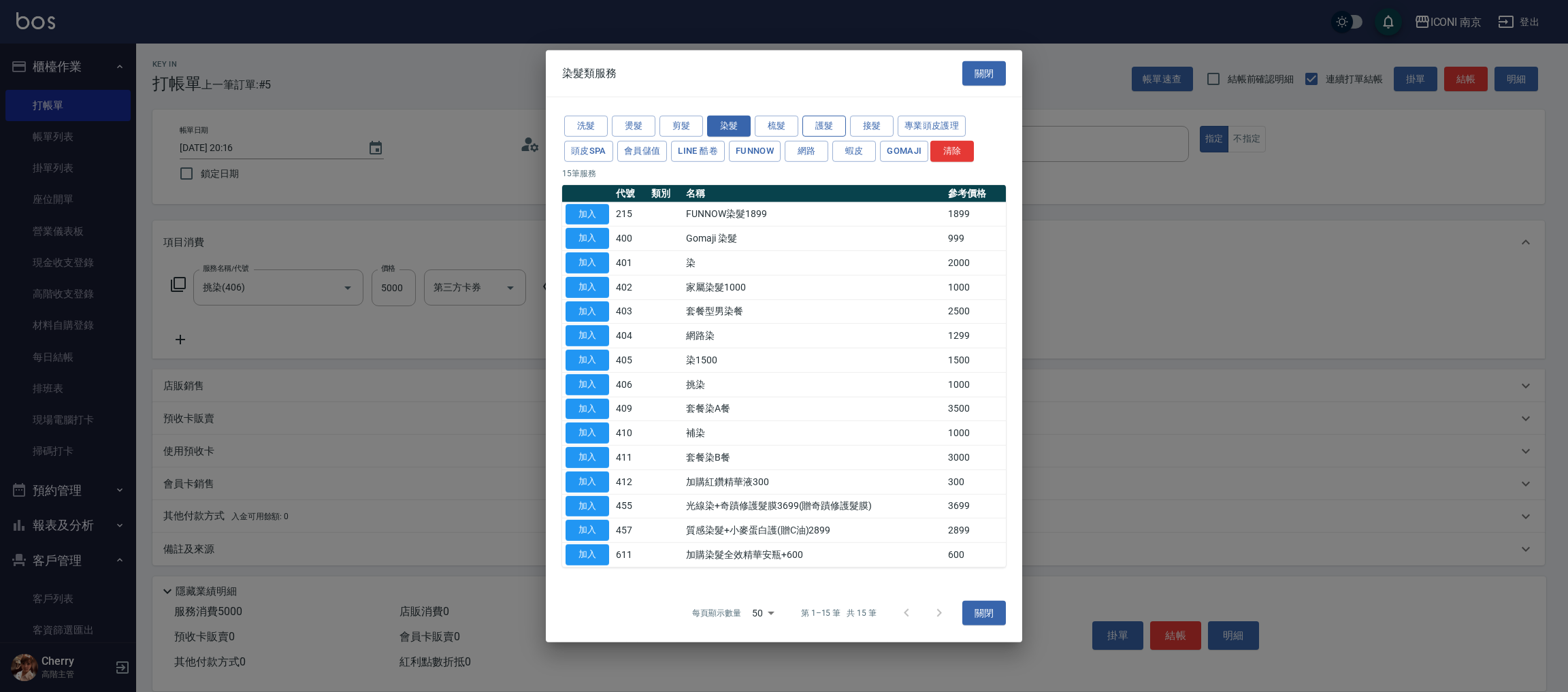
click at [814, 120] on button "護髮" at bounding box center [824, 126] width 44 height 21
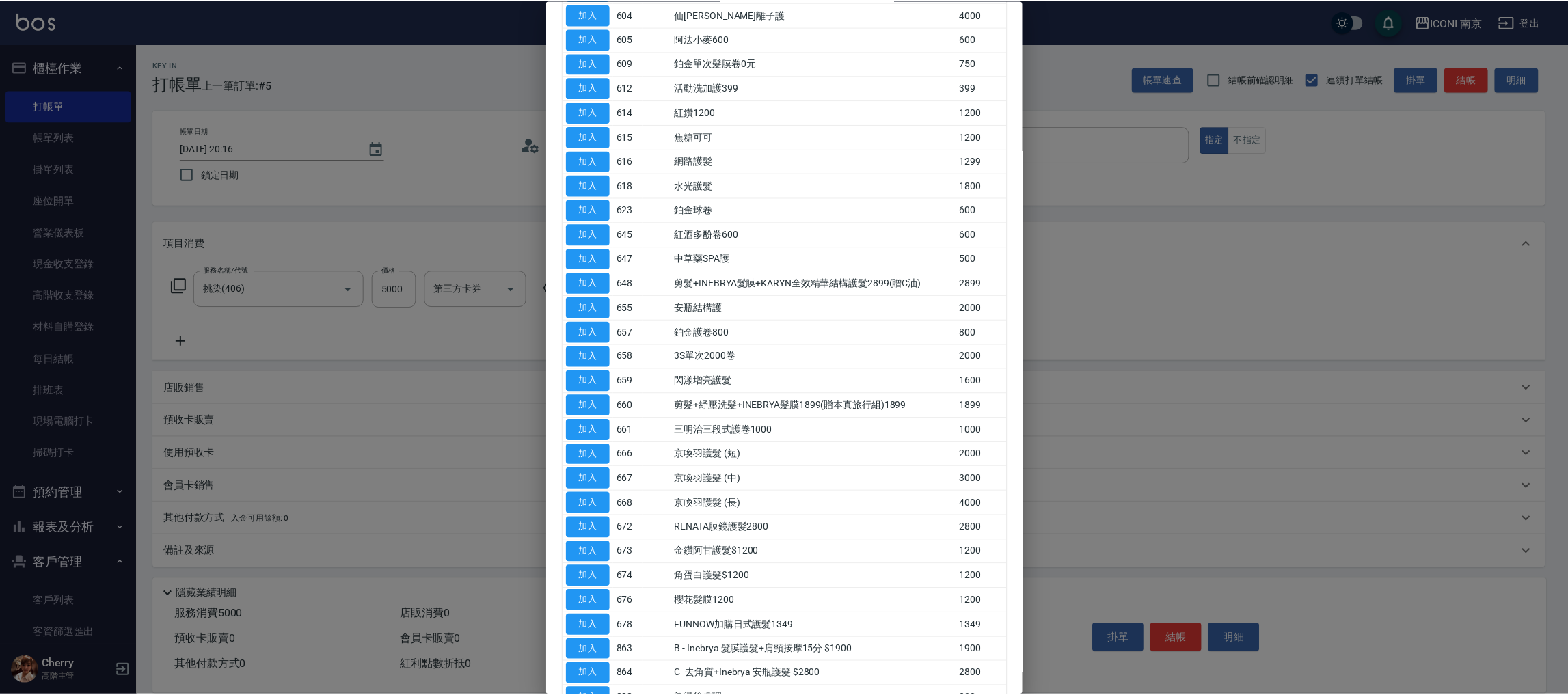
scroll to position [205, 0]
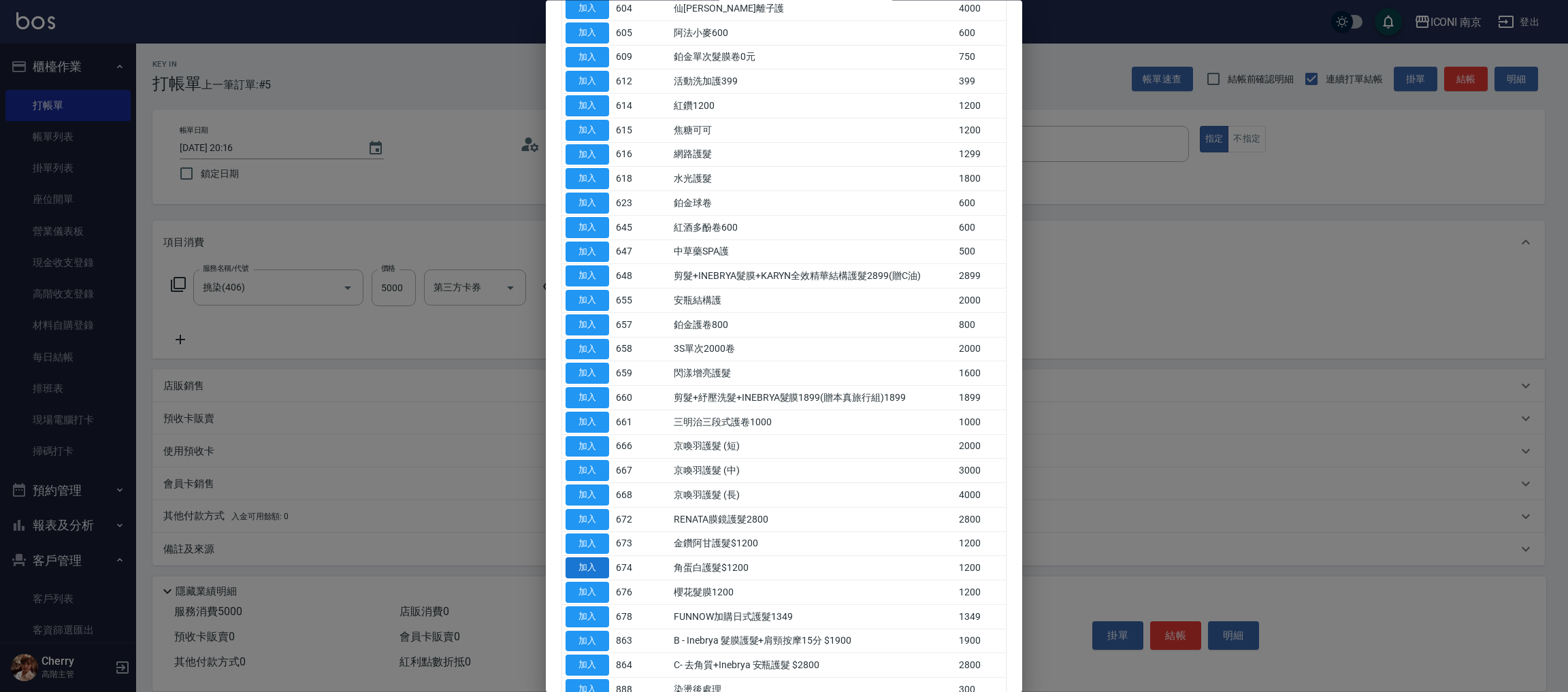
click at [578, 568] on button "加入" at bounding box center [587, 568] width 44 height 21
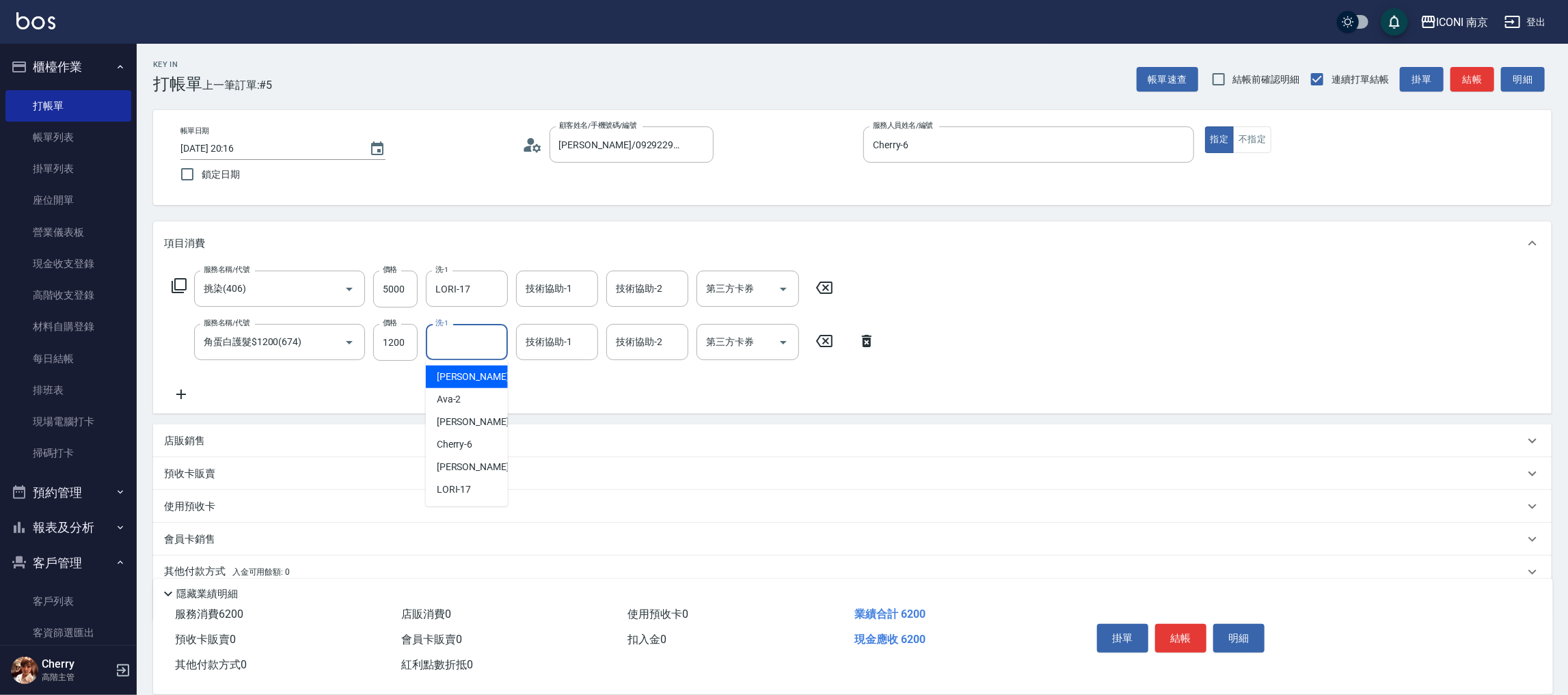
click at [473, 340] on input "洗-1" at bounding box center [466, 342] width 69 height 24
type input "LORI-17"
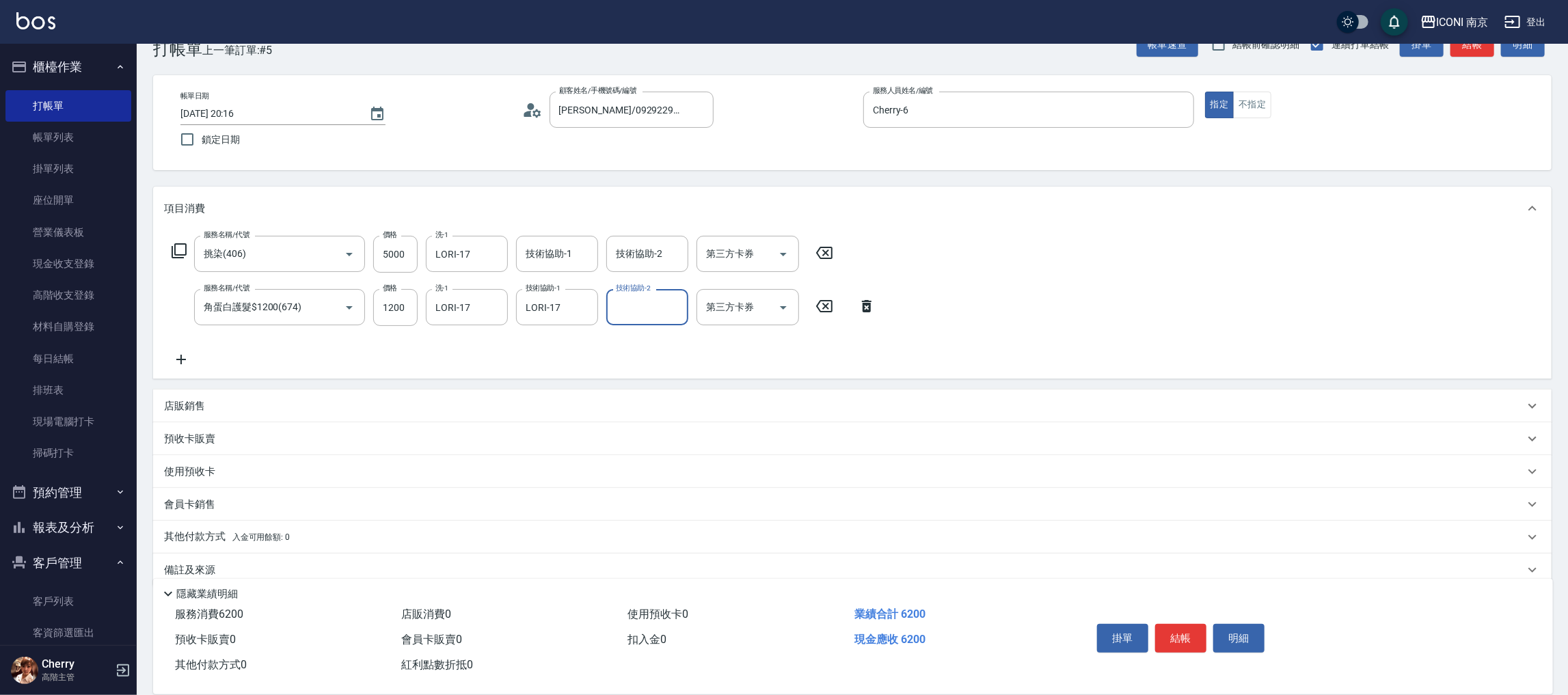
scroll to position [54, 0]
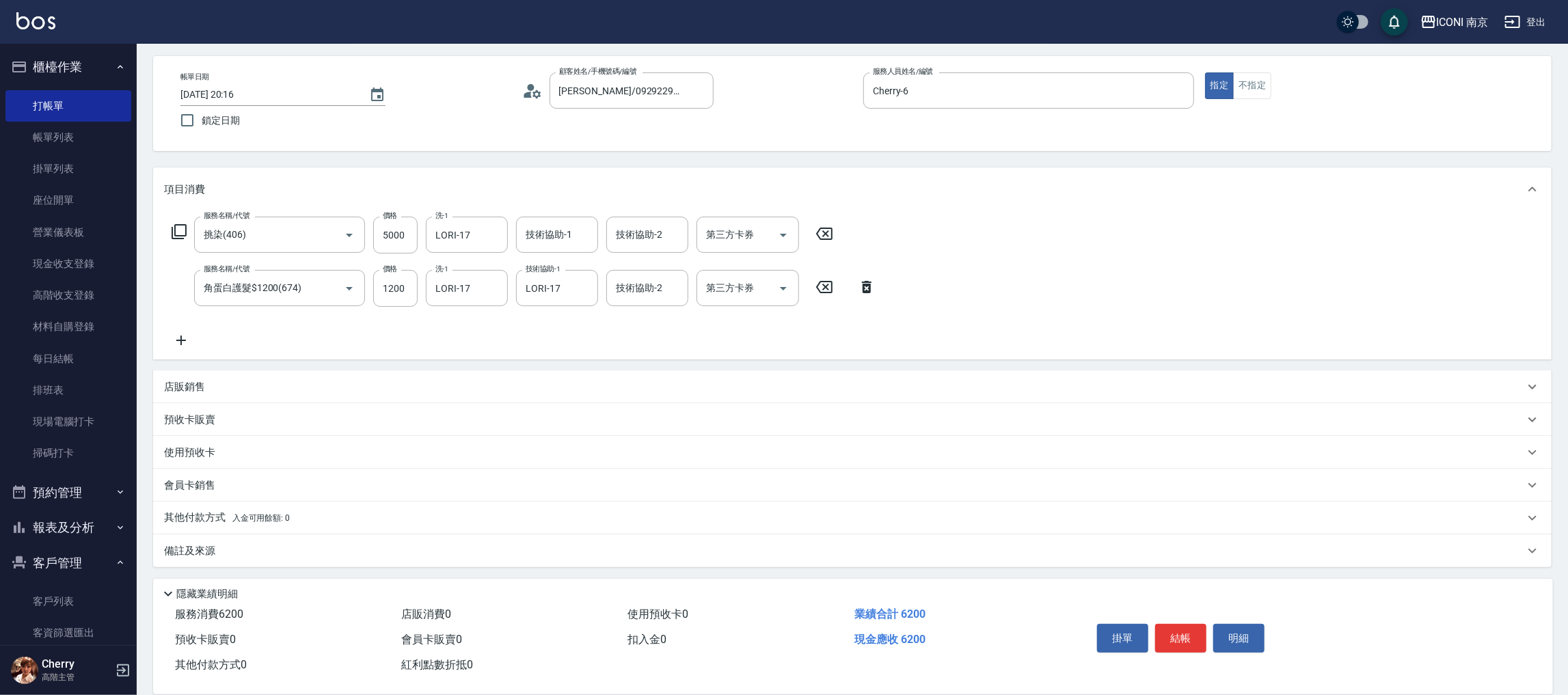
click at [237, 518] on span "入金可用餘額: 0" at bounding box center [261, 518] width 58 height 10
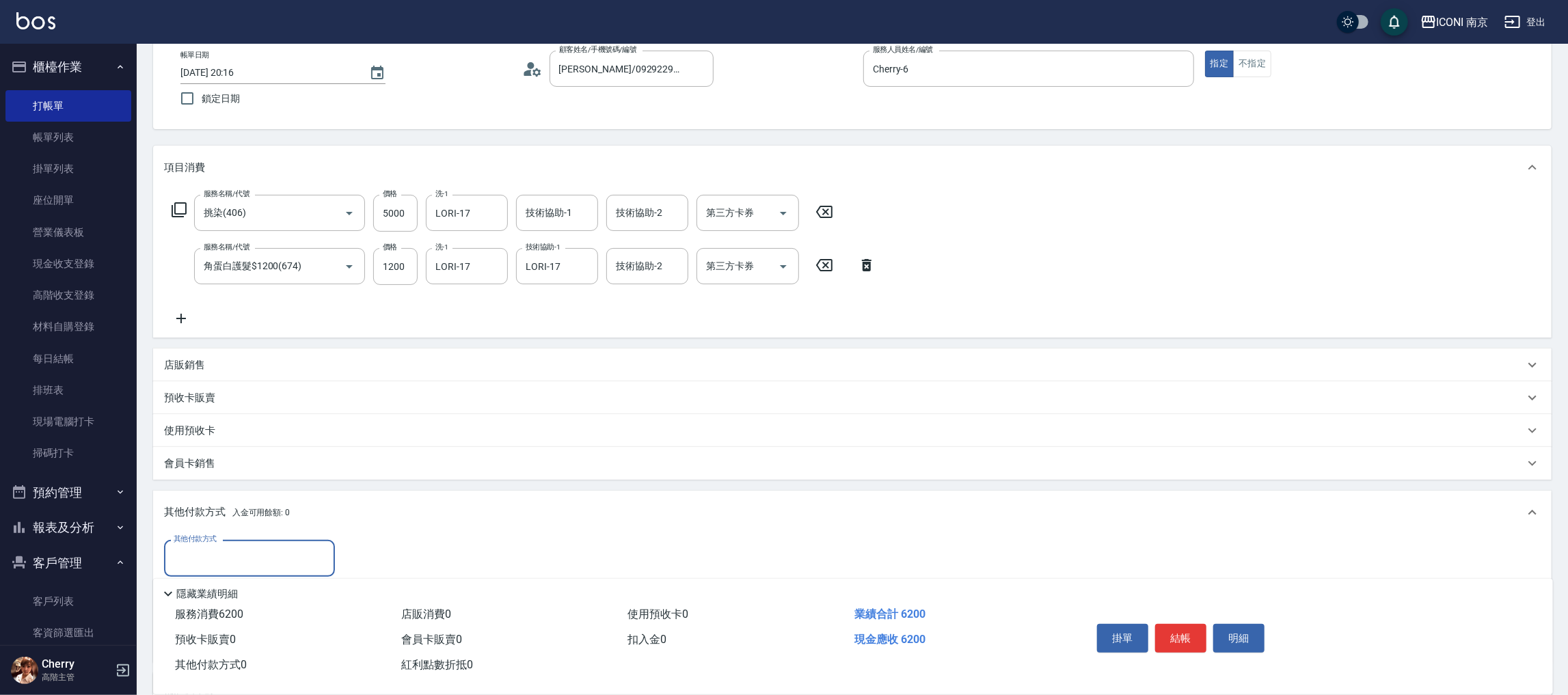
scroll to position [0, 0]
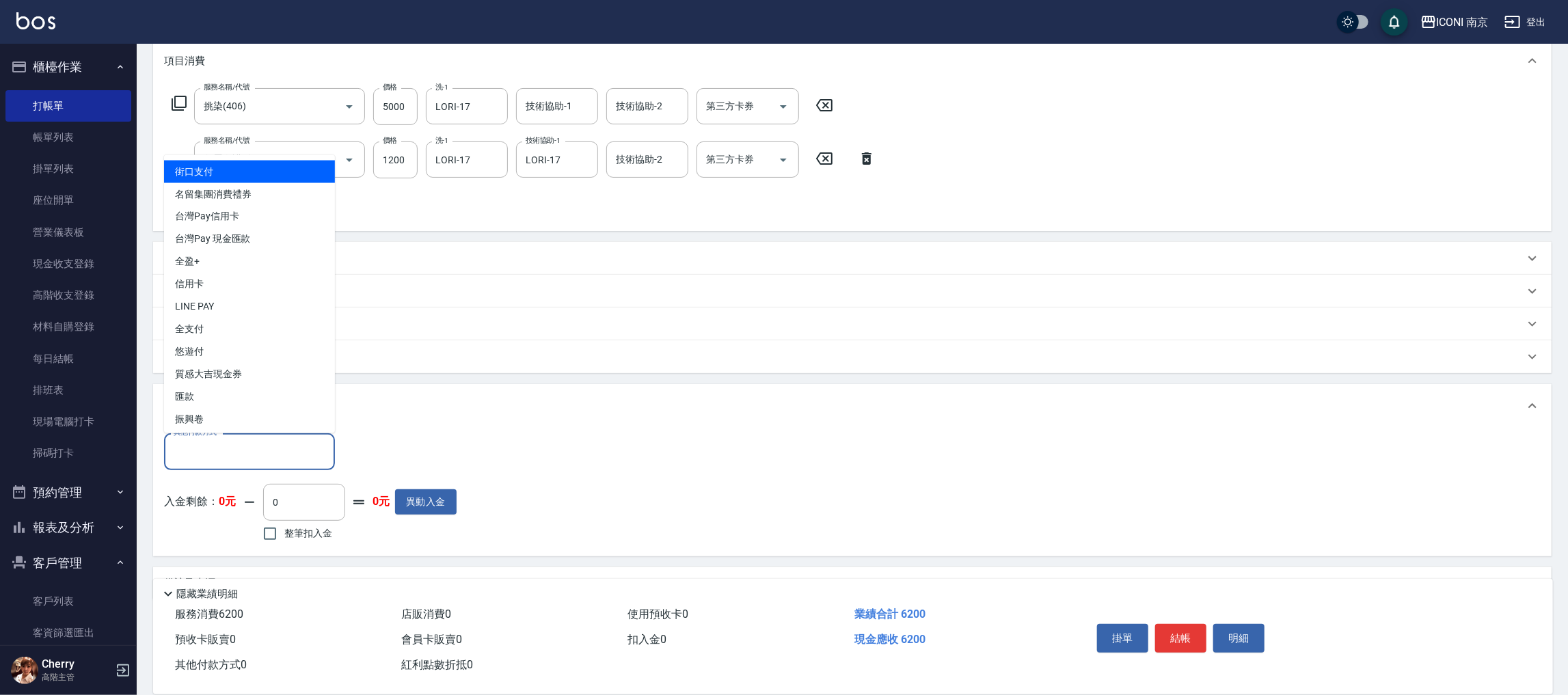
click at [270, 449] on input "其他付款方式" at bounding box center [249, 452] width 159 height 24
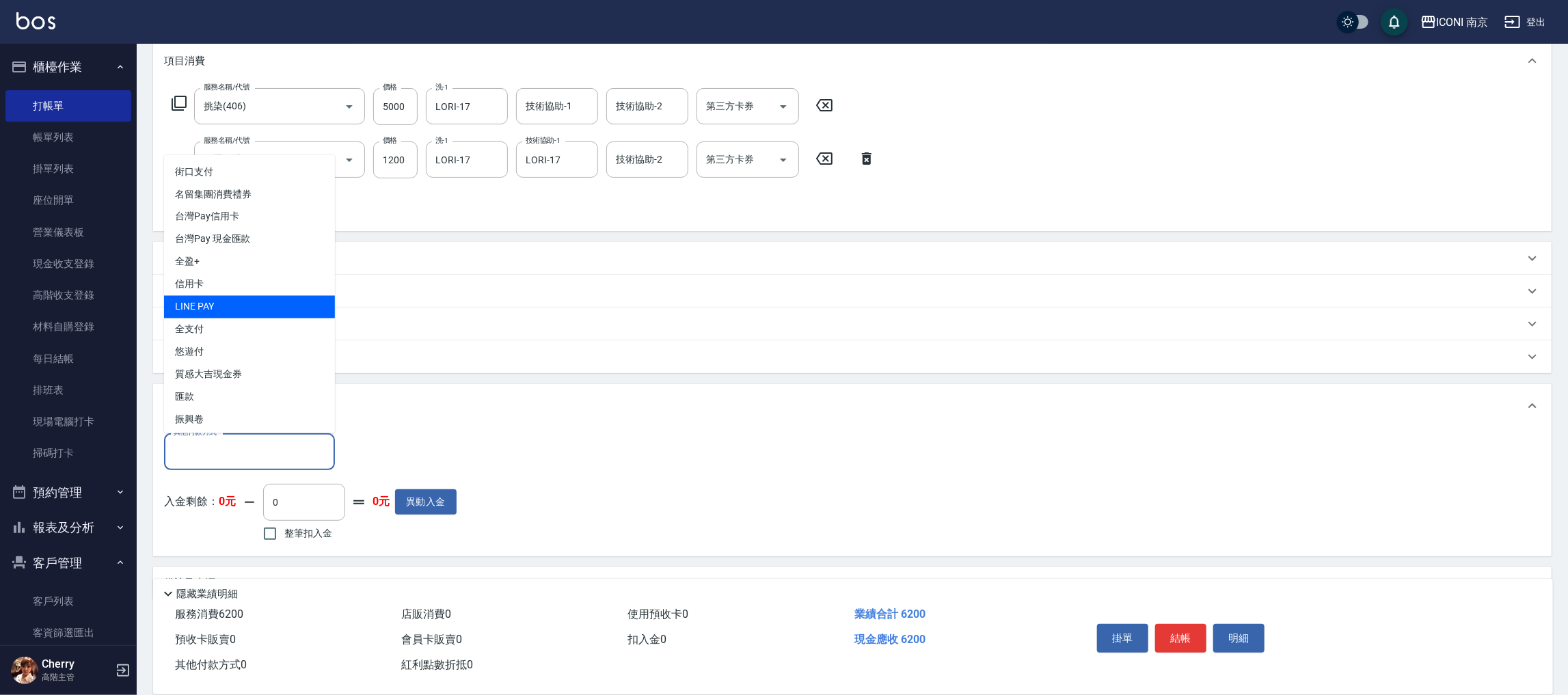
click at [239, 305] on span "LINE PAY" at bounding box center [250, 307] width 171 height 22
type input "LINE PAY"
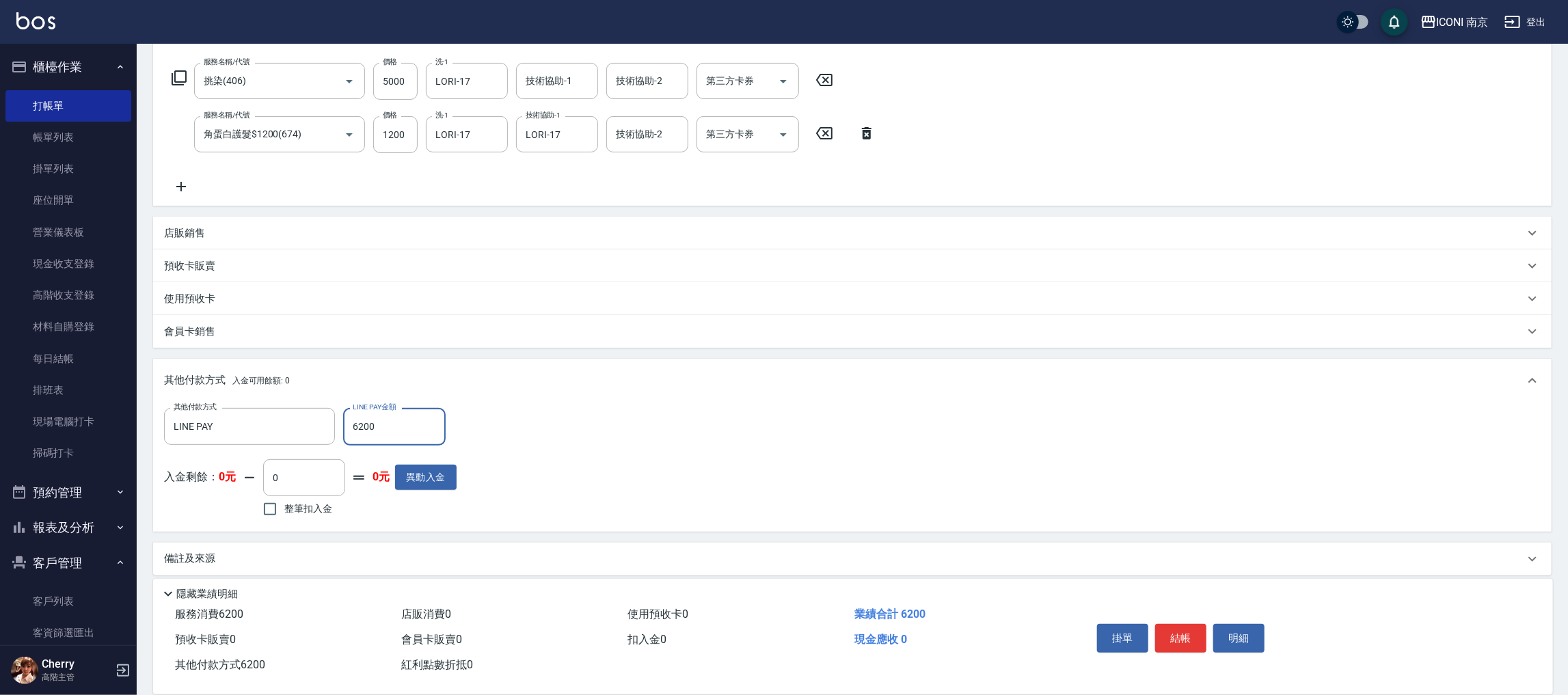
scroll to position [215, 0]
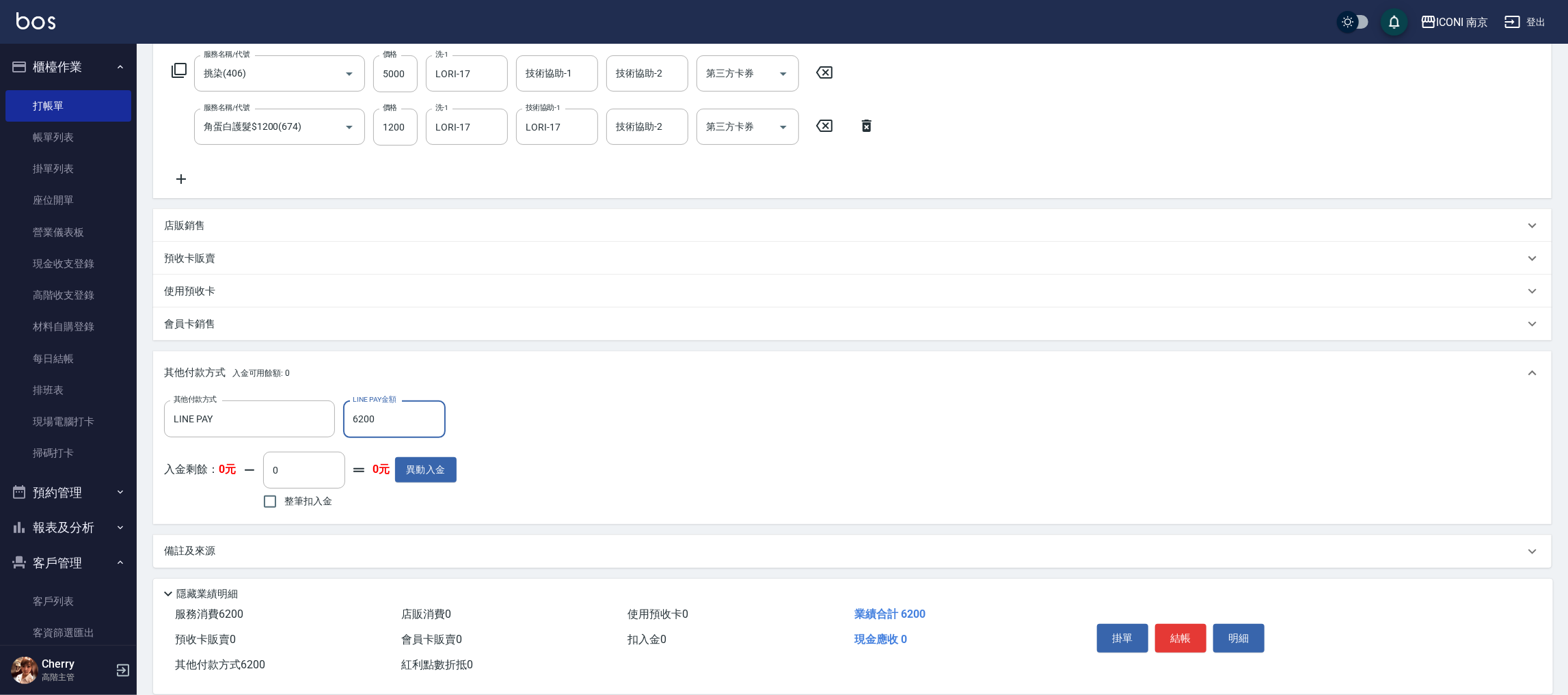
type input "6200"
click at [273, 531] on div "項目消費 服務名稱/代號 挑染(406) 服務名稱/代號 價格 5000 價格 洗-1 LORI-17 洗-1 技術協助-1 技術協助-1 技術協助-2 技術…" at bounding box center [852, 287] width 1399 height 562
click at [281, 541] on div "備註及來源" at bounding box center [852, 551] width 1399 height 33
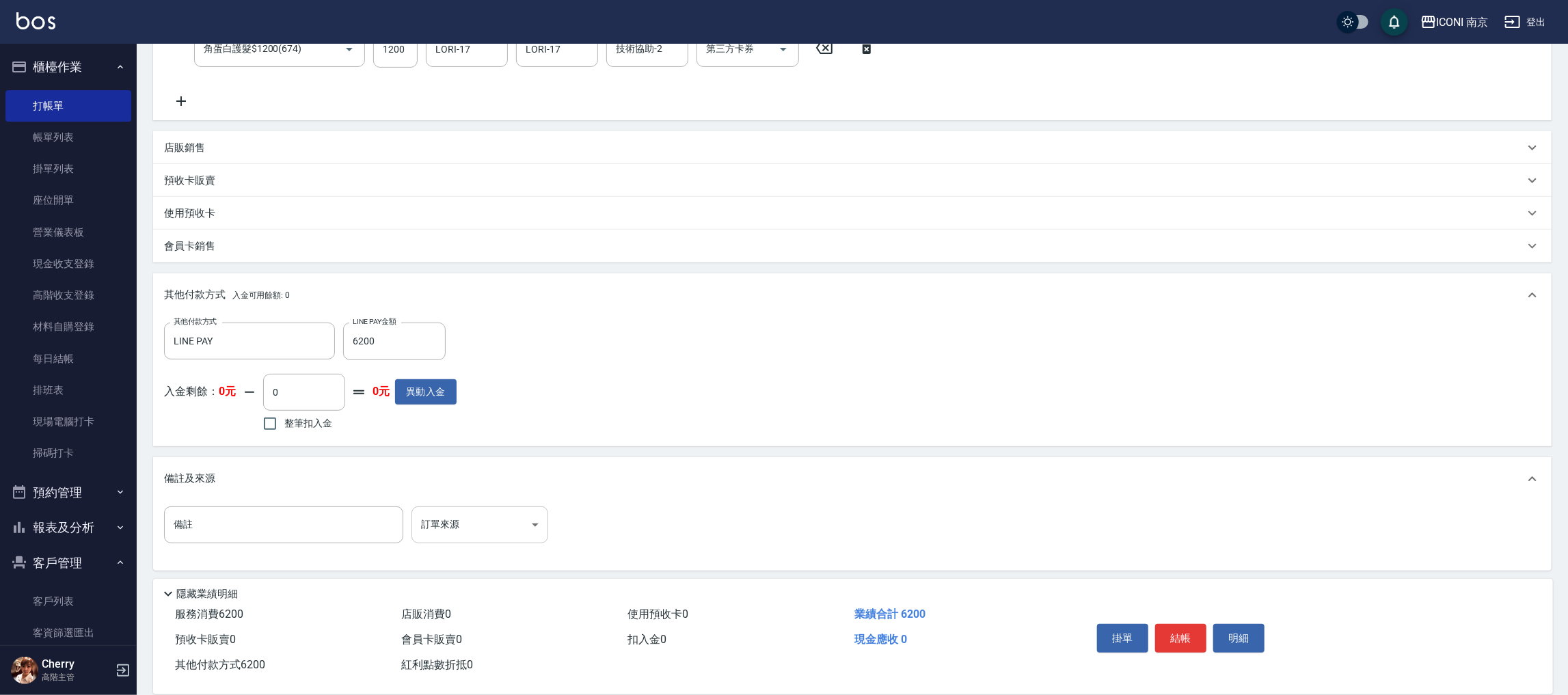
scroll to position [296, 0]
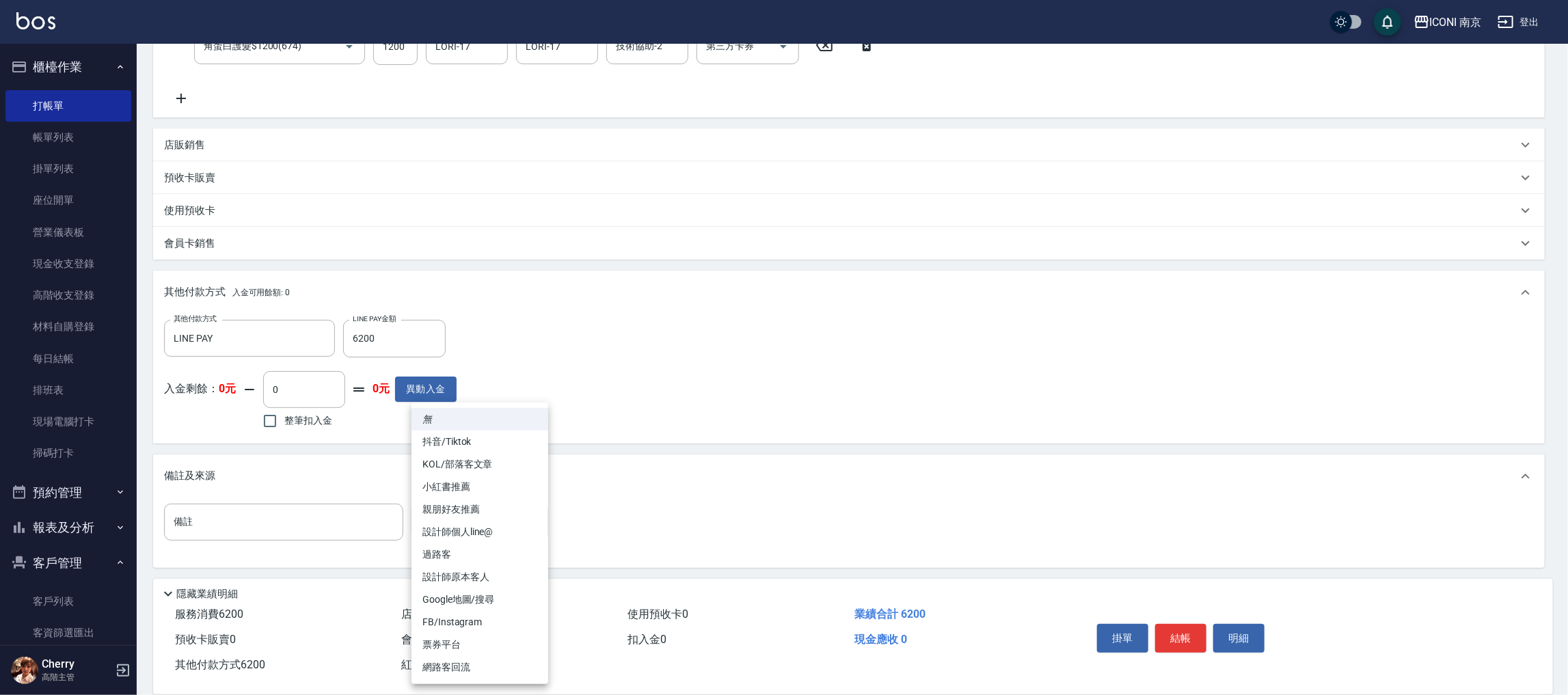
click at [502, 511] on body "ICONI 南京 登出 櫃檯作業 打帳單 帳單列表 掛單列表 座位開單 營業儀表板 現金收支登錄 高階收支登錄 材料自購登錄 每日結帳 排班表 現場電腦打卡 …" at bounding box center [784, 200] width 1568 height 993
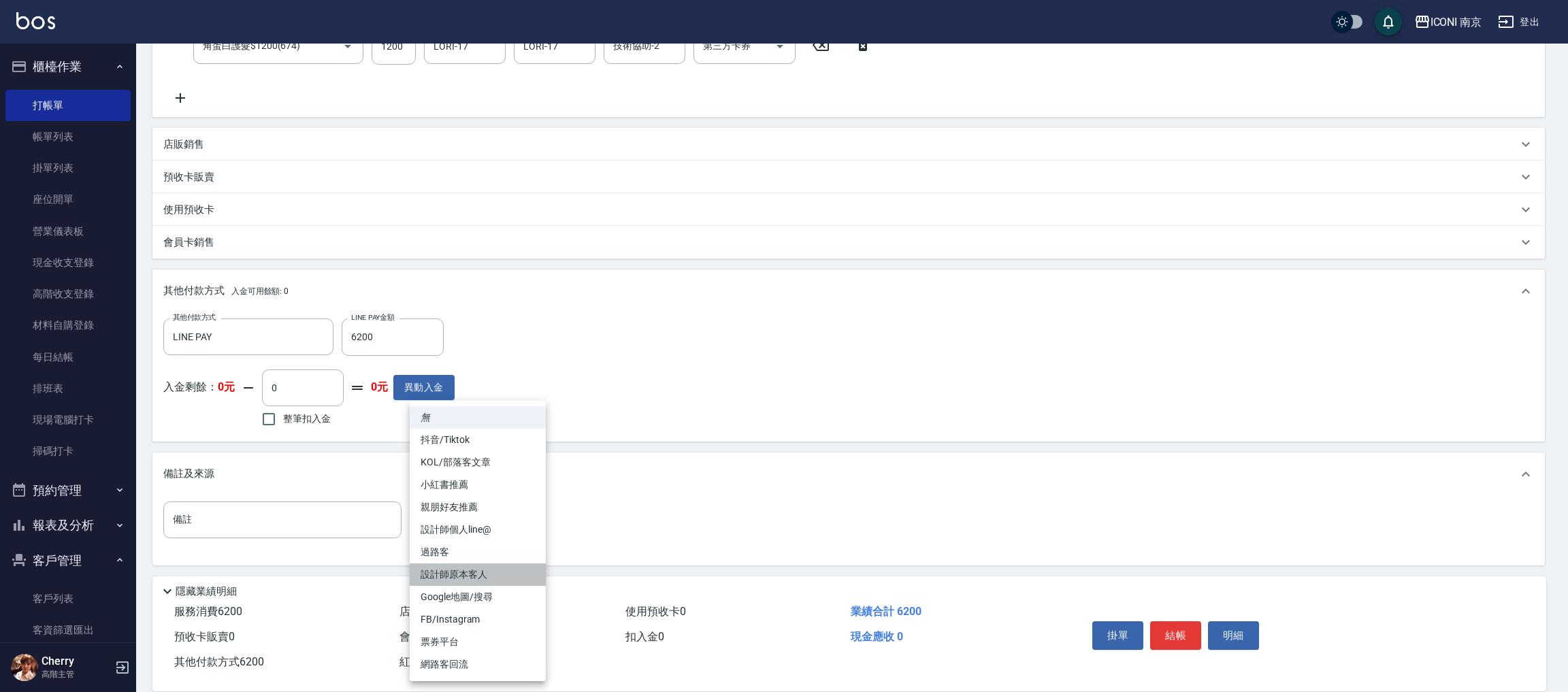
click at [496, 575] on li "設計師原本客人" at bounding box center [477, 574] width 136 height 22
type input "設計師原本客人"
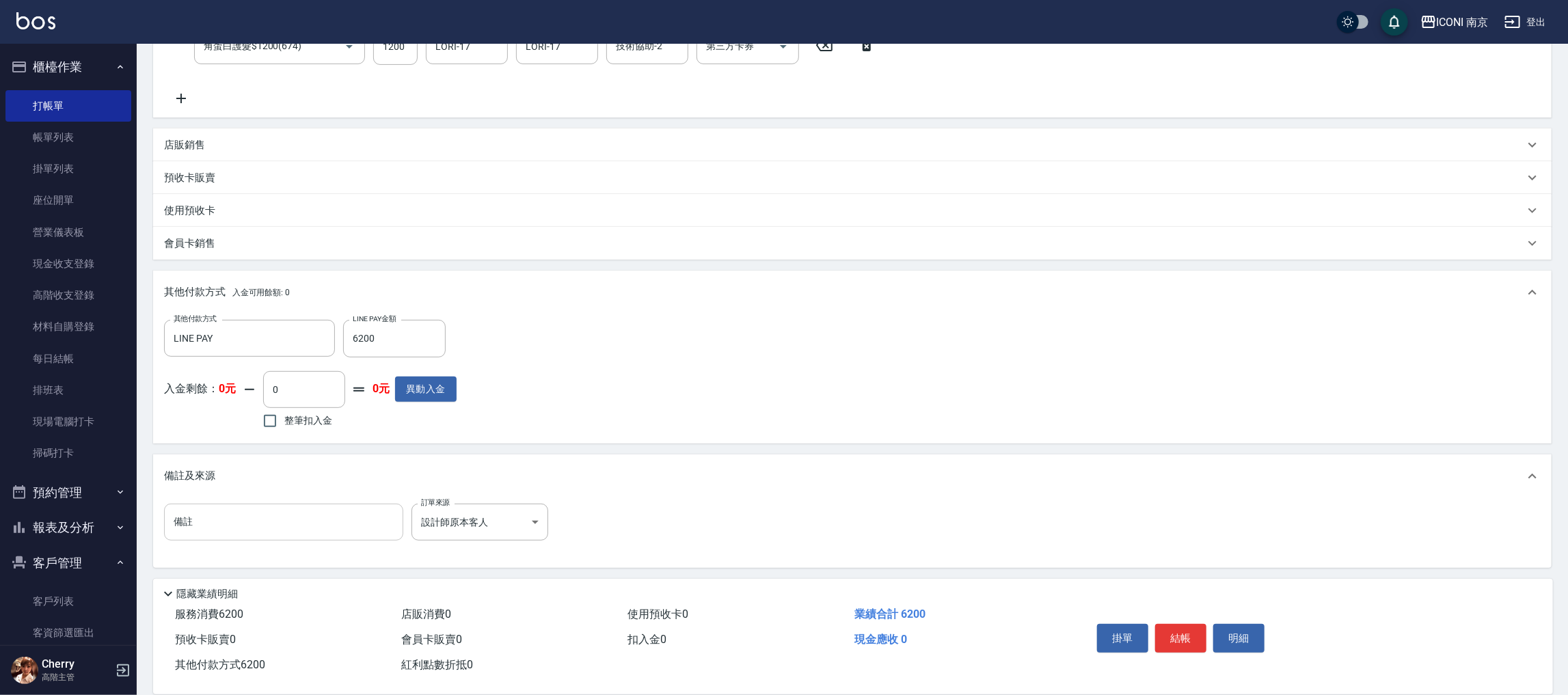
drag, startPoint x: 298, startPoint y: 517, endPoint x: 286, endPoint y: 516, distance: 12.0
click at [298, 517] on input "備註" at bounding box center [284, 522] width 239 height 37
type input "發"
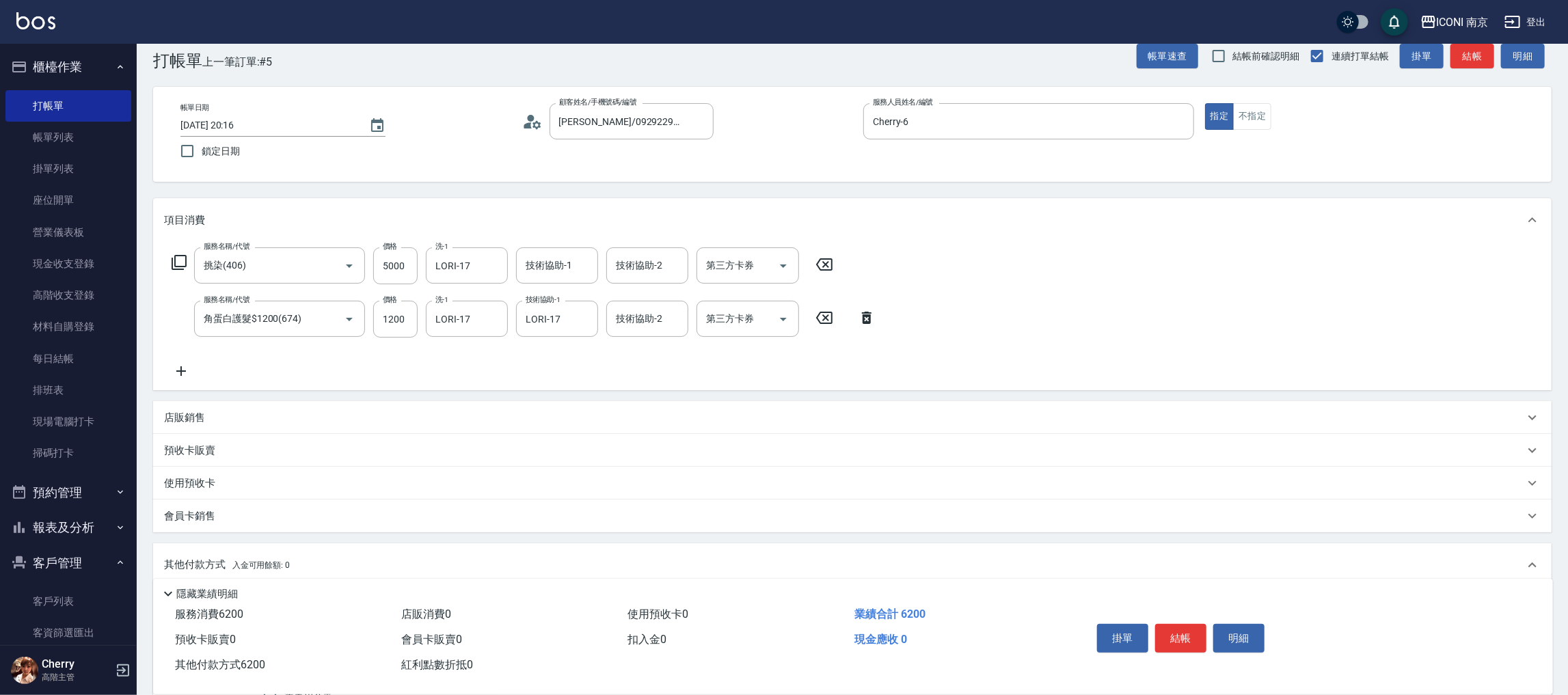
scroll to position [0, 0]
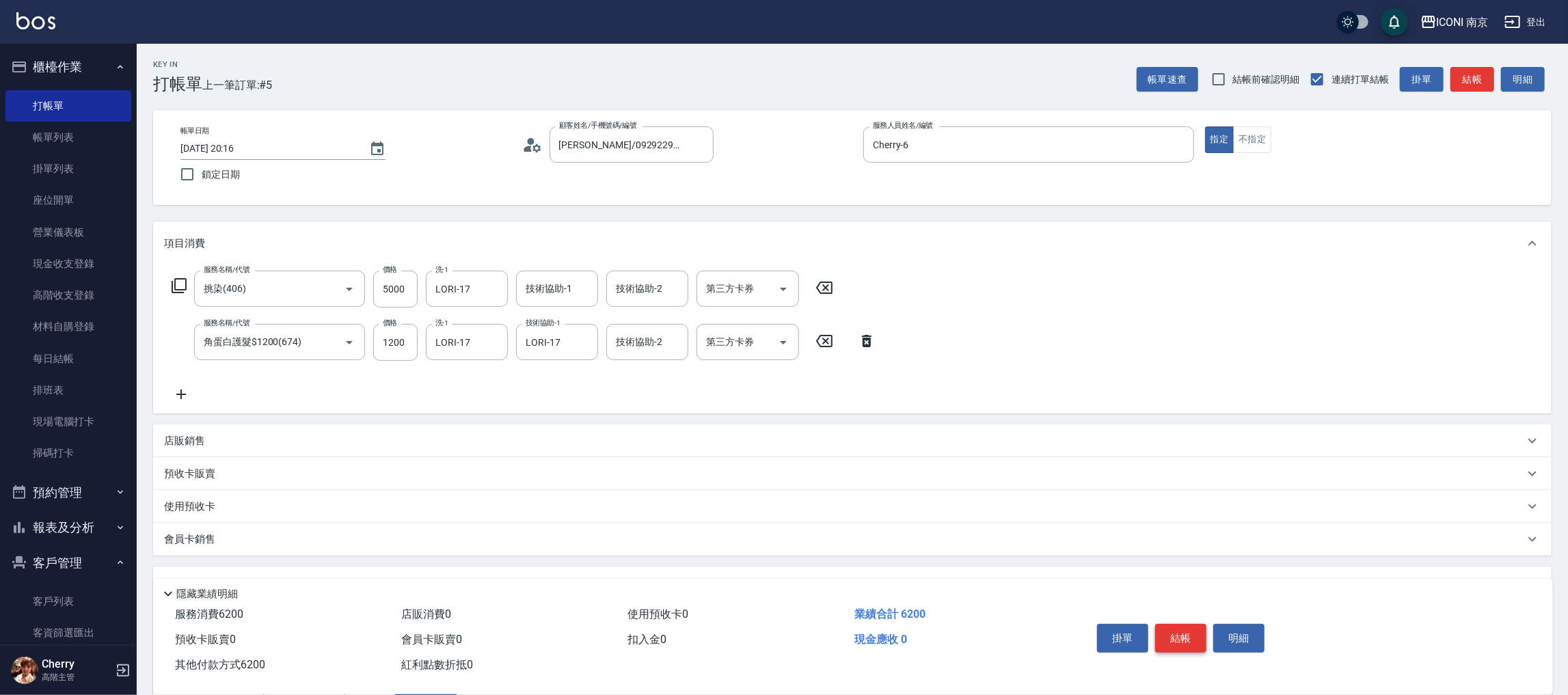
type input "開發護髮"
click at [1171, 634] on button "結帳" at bounding box center [1181, 638] width 51 height 29
type input "2025/08/14 20:24"
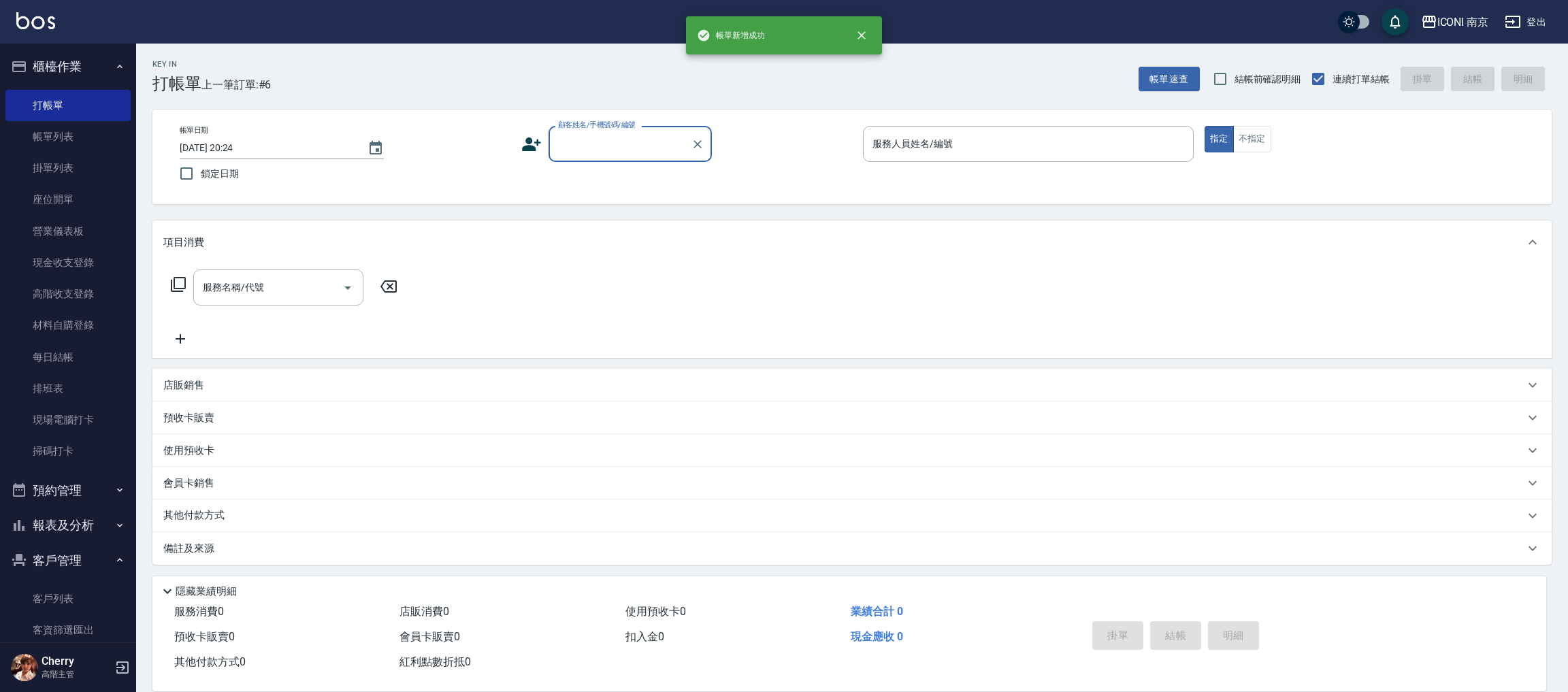
click at [50, 495] on button "預約管理" at bounding box center [68, 490] width 126 height 36
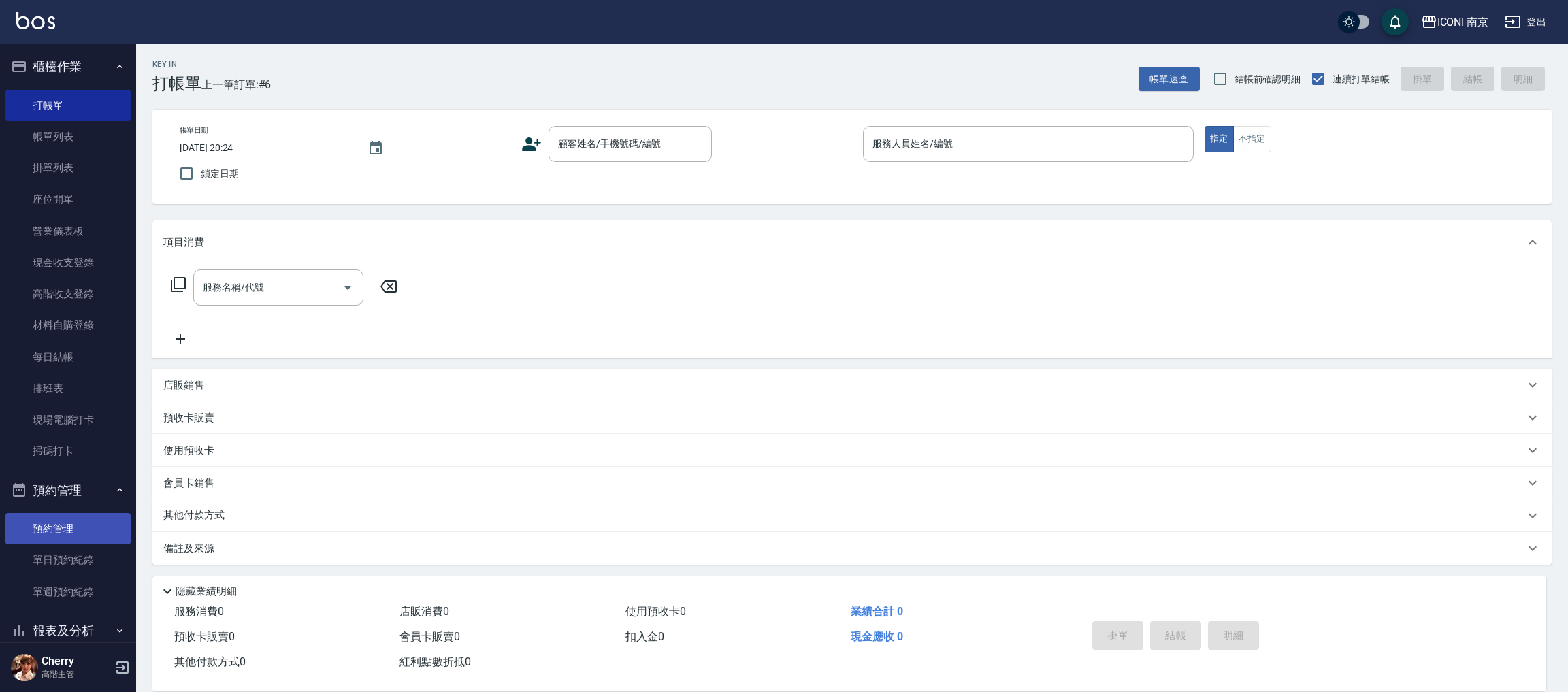
click at [52, 523] on link "預約管理" at bounding box center [68, 528] width 126 height 31
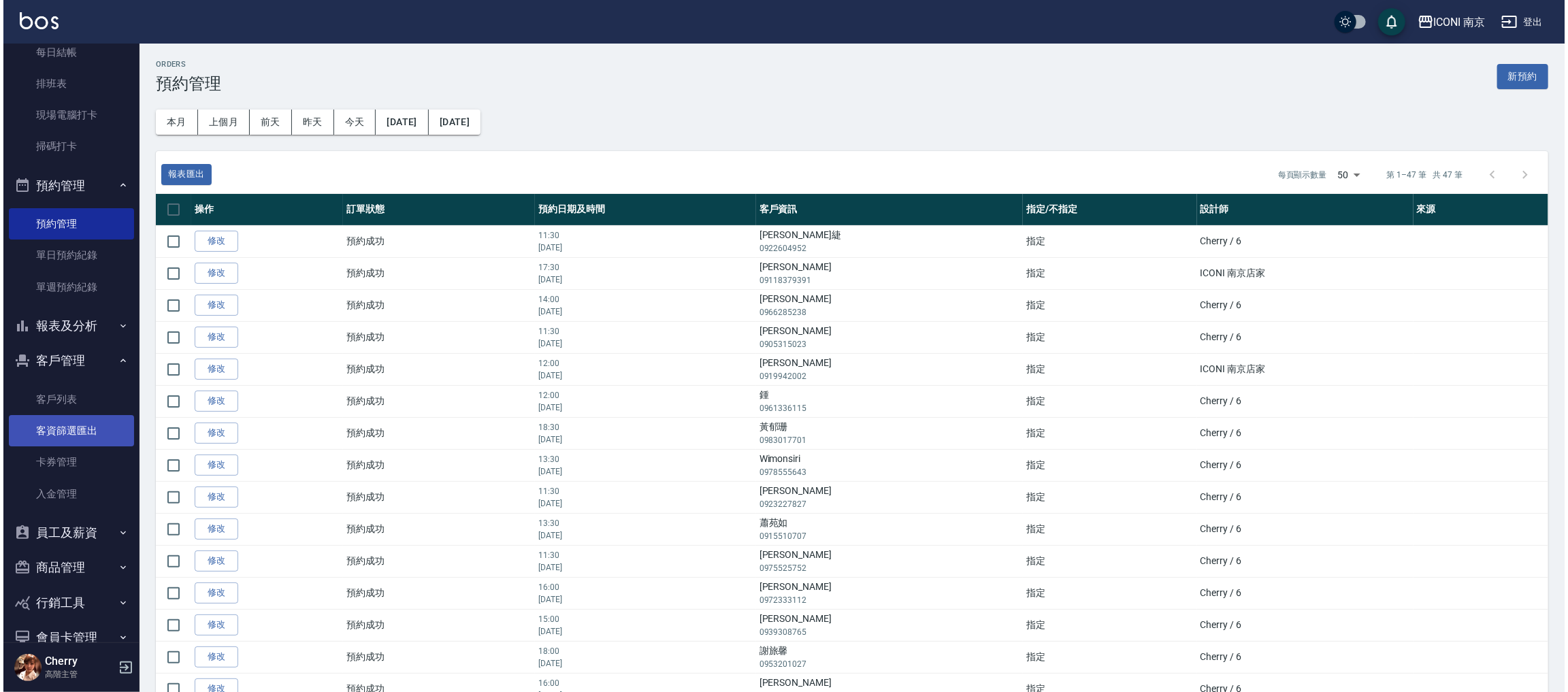
scroll to position [306, 0]
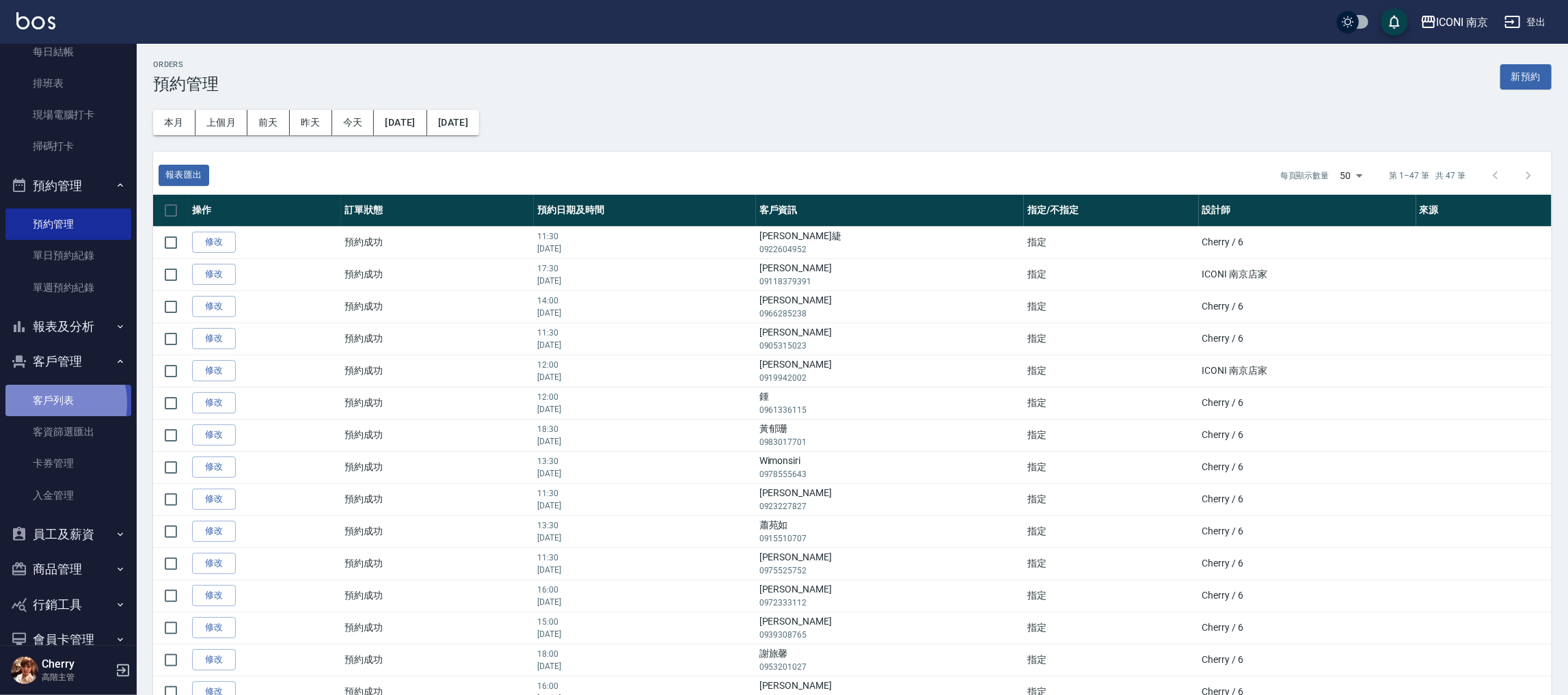
click at [42, 402] on link "客戶列表" at bounding box center [69, 400] width 126 height 31
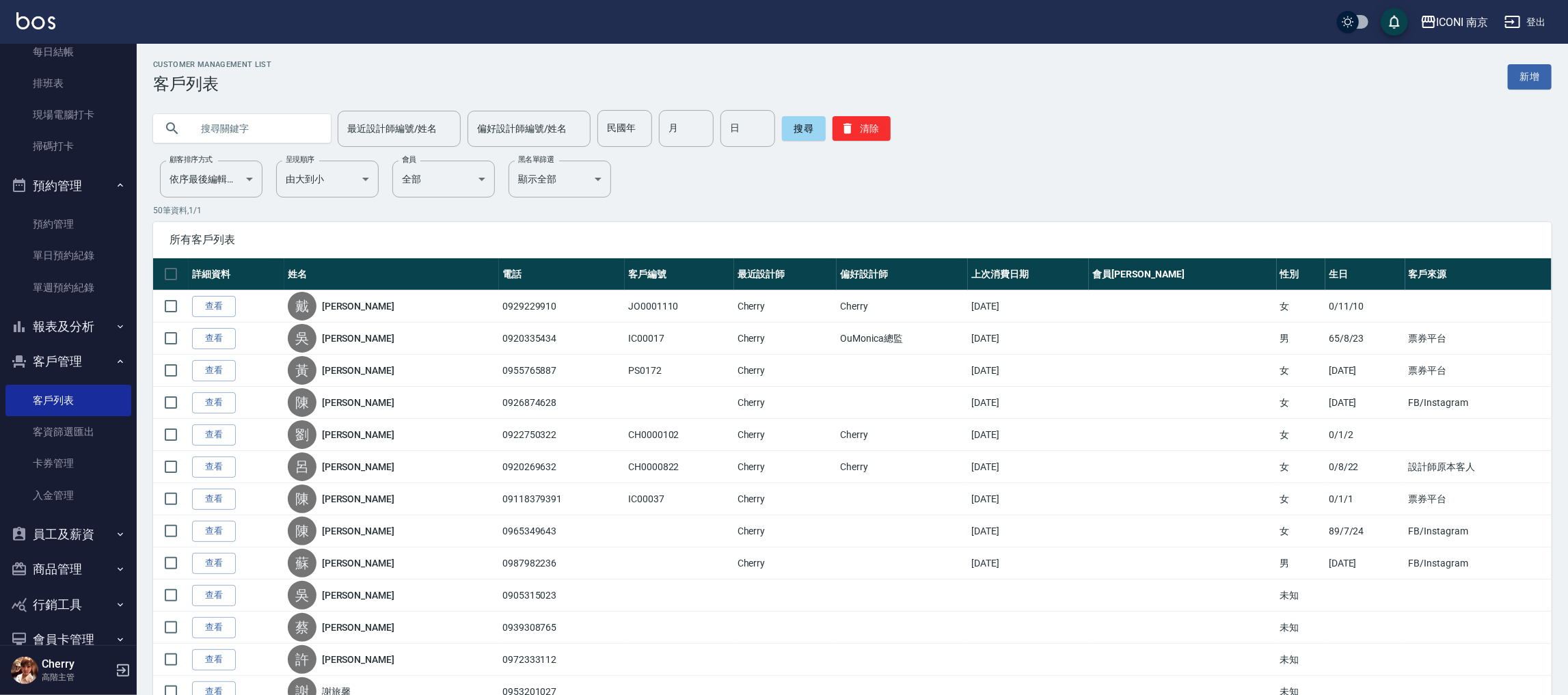
click at [231, 133] on input "text" at bounding box center [255, 128] width 128 height 37
type input "1110"
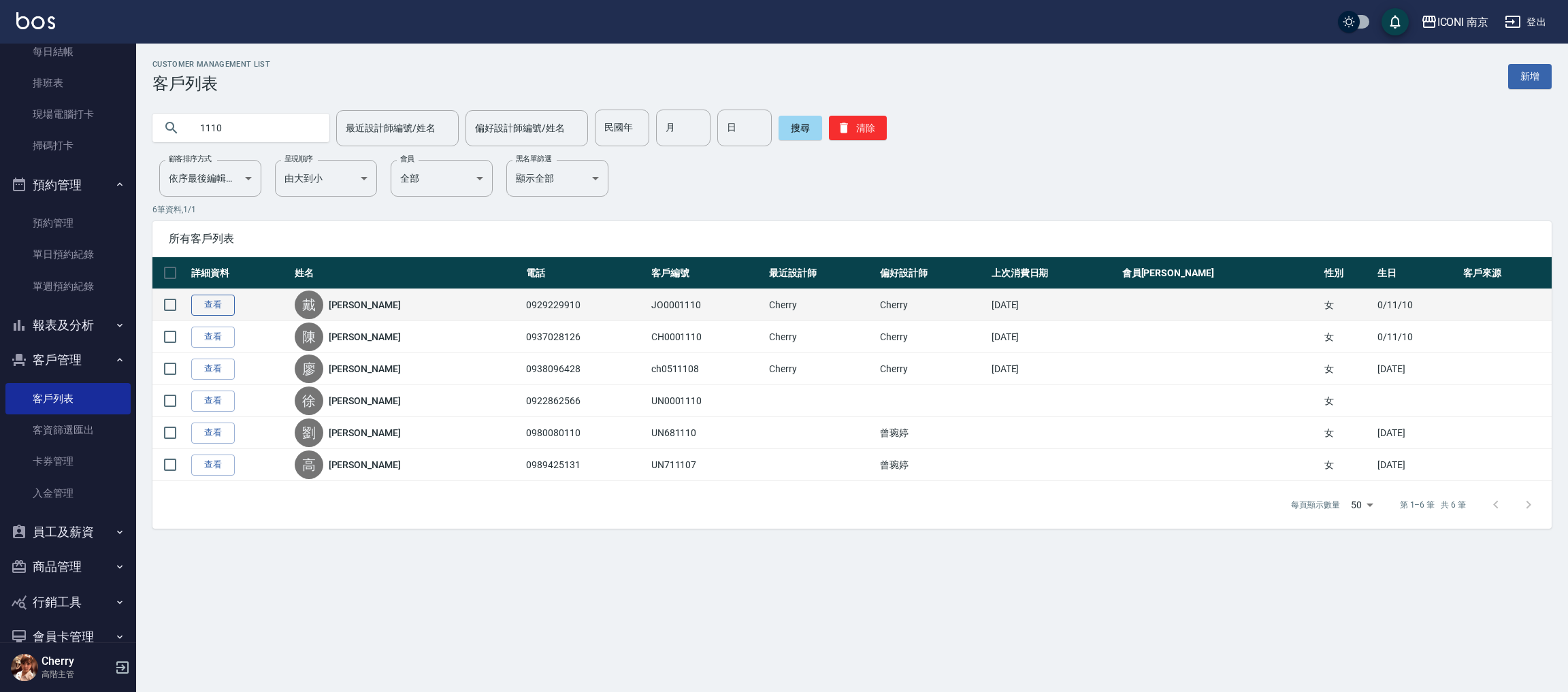
click at [226, 307] on link "查看" at bounding box center [213, 305] width 44 height 21
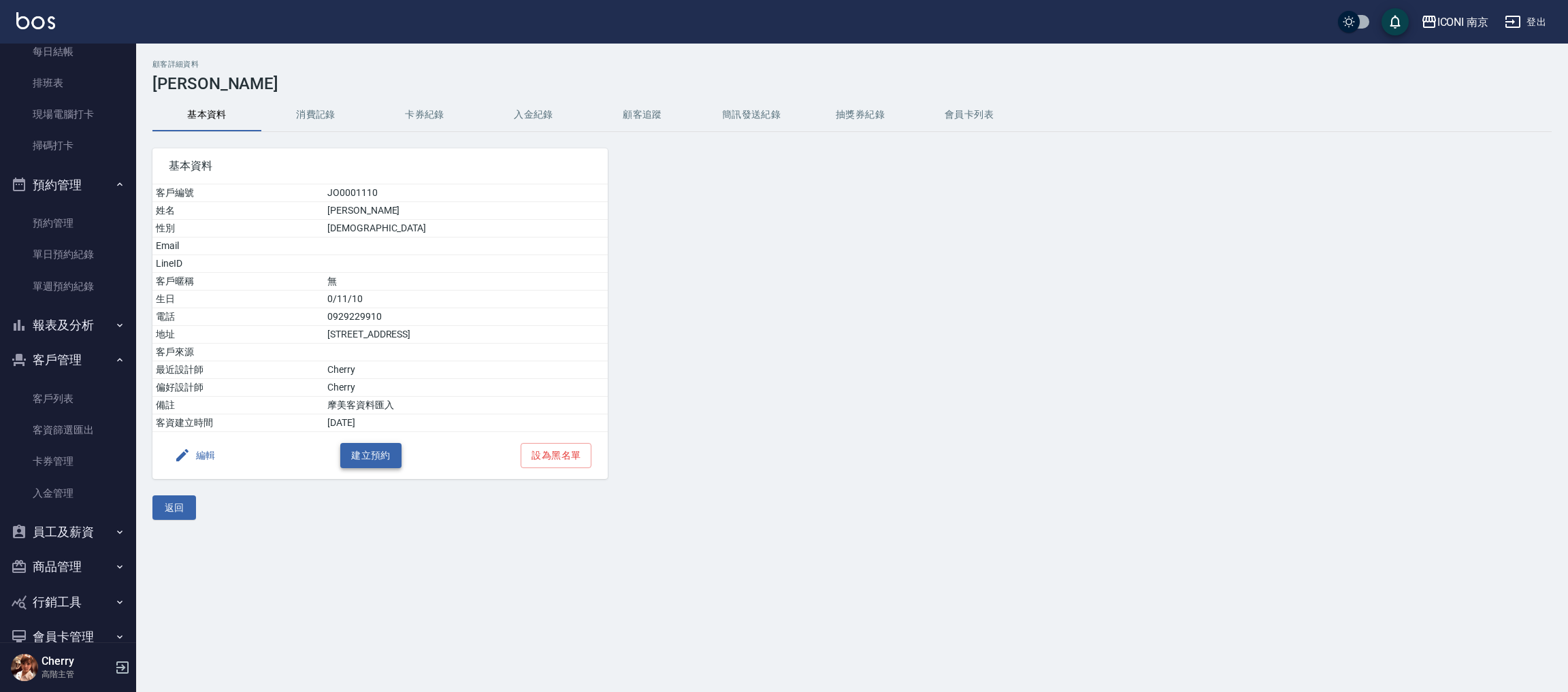
click at [369, 458] on button "建立預約" at bounding box center [370, 456] width 61 height 25
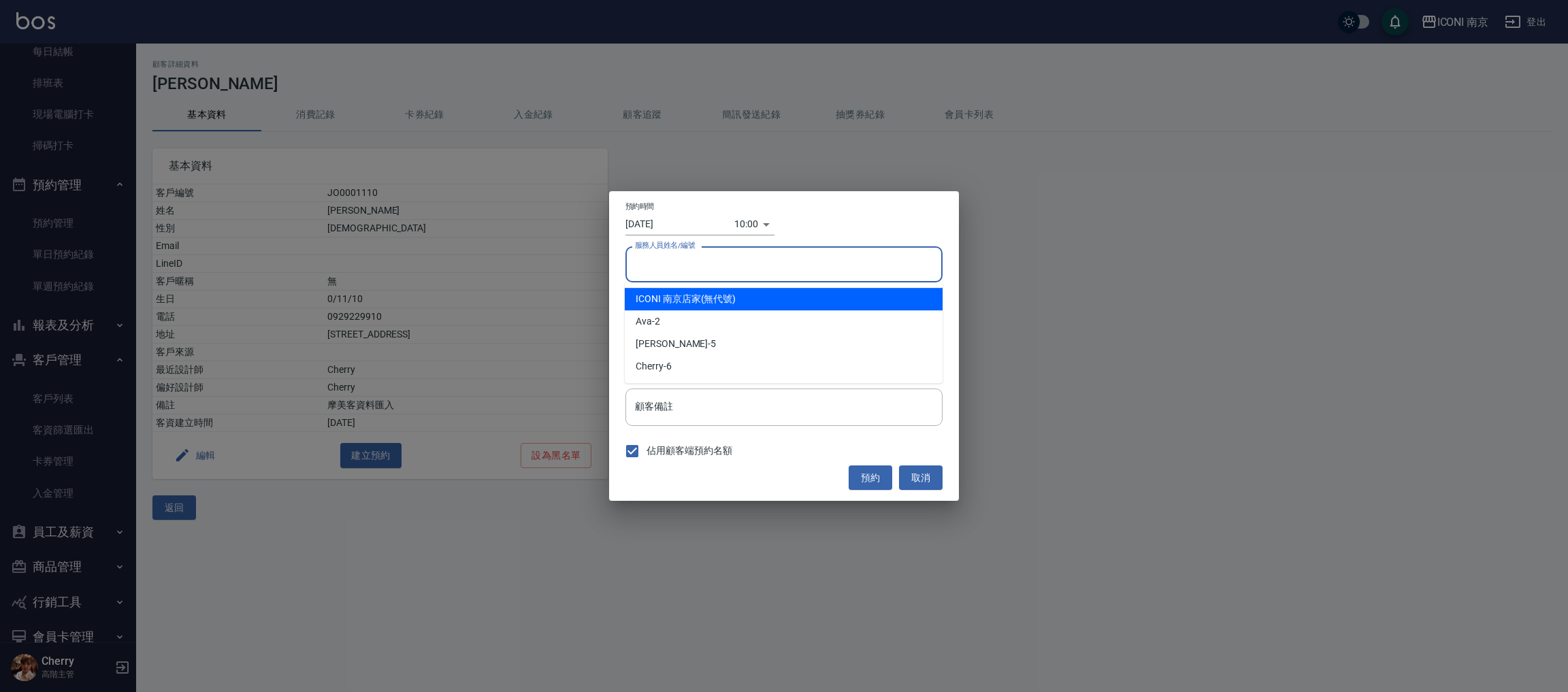
click at [704, 258] on input "服務人員姓名/編號" at bounding box center [784, 265] width 305 height 24
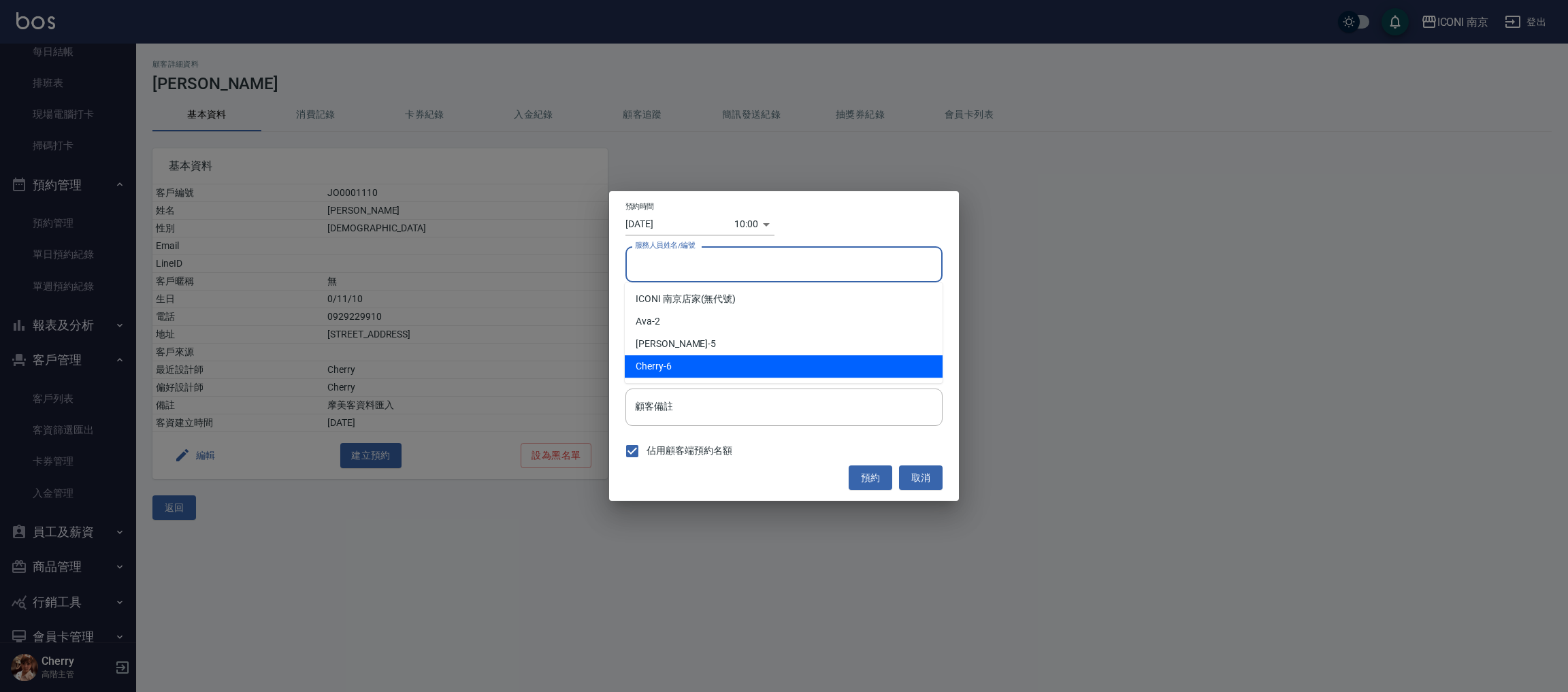
click at [655, 371] on span "Cherry" at bounding box center [649, 366] width 28 height 14
type input "Cherry-6"
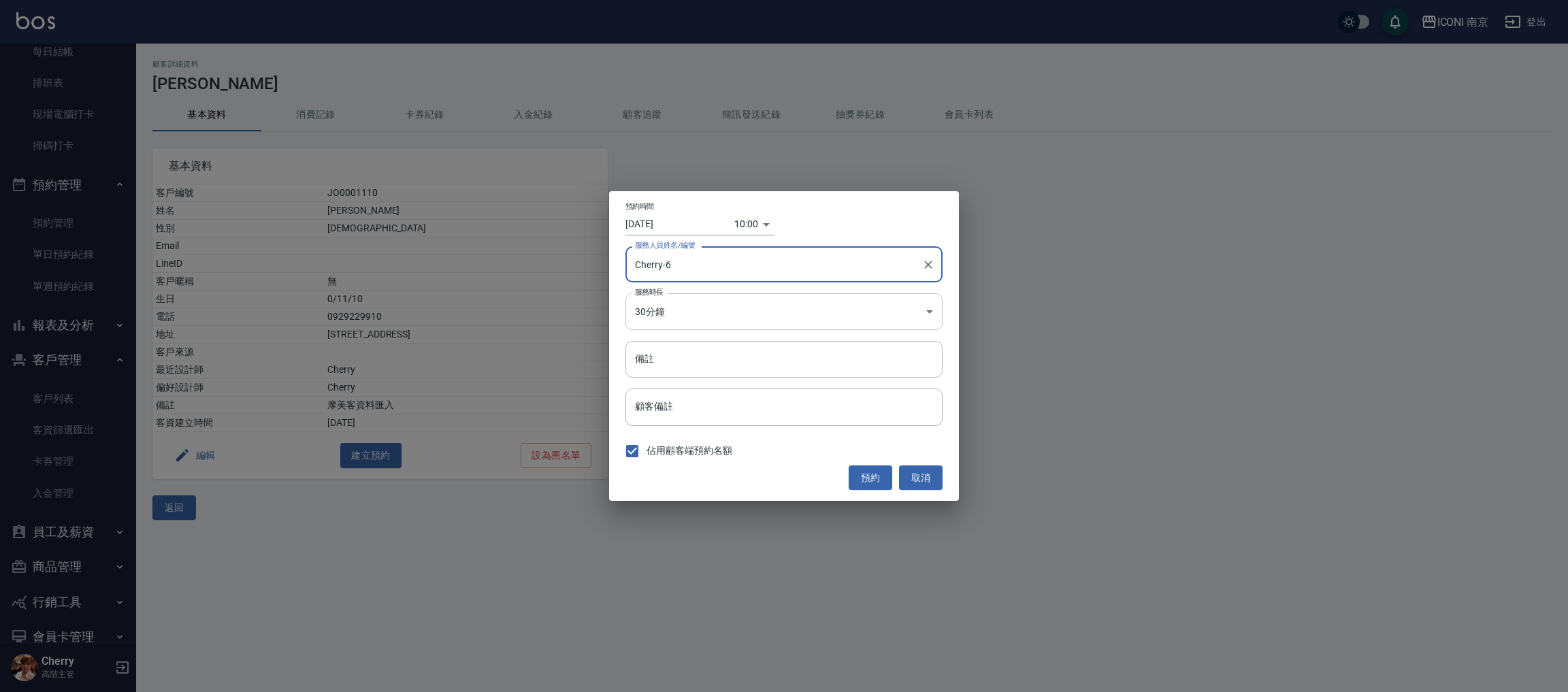
click at [713, 303] on body "ICONI 南京 登出 櫃檯作業 打帳單 帳單列表 掛單列表 座位開單 營業儀表板 現金收支登錄 高階收支登錄 材料自購登錄 每日結帳 排班表 現場電腦打卡 …" at bounding box center [784, 346] width 1568 height 692
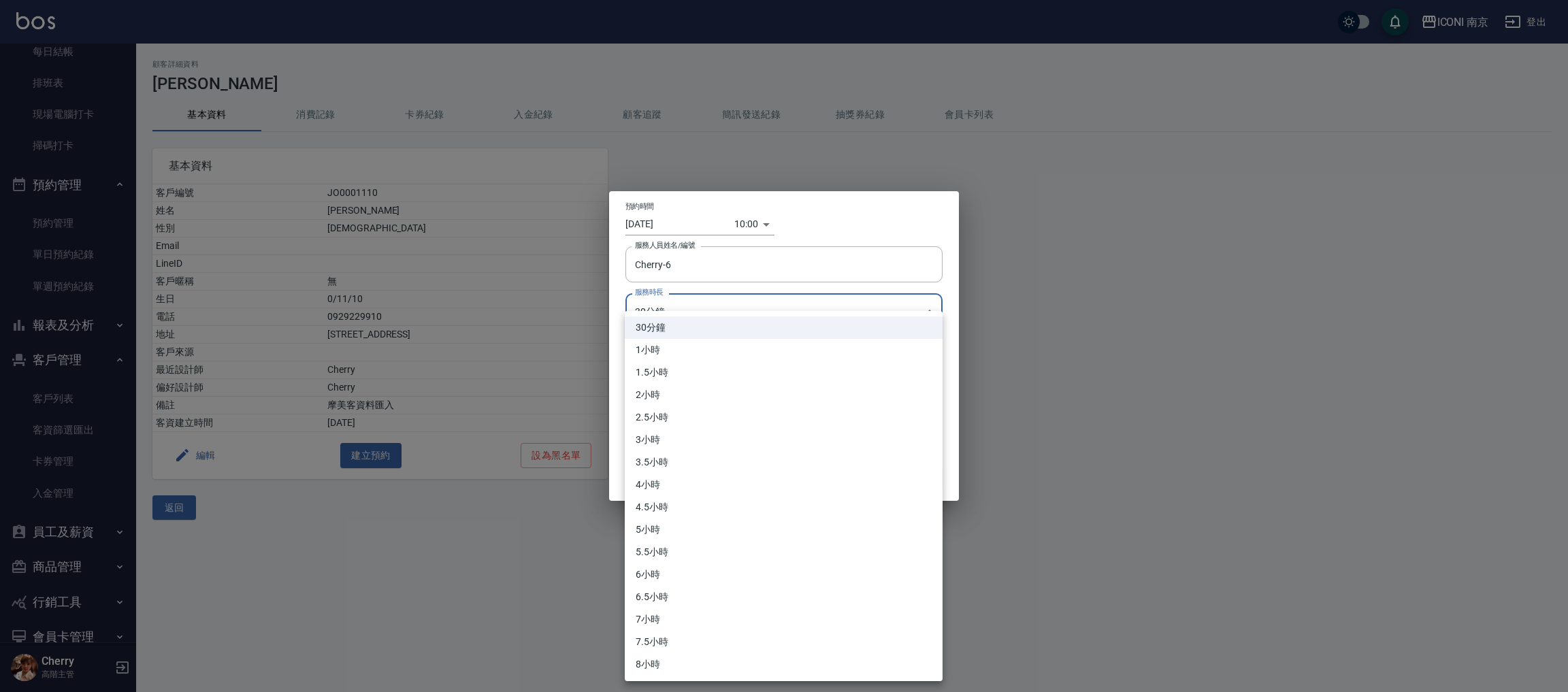
click at [707, 437] on li "3小時" at bounding box center [783, 440] width 318 height 22
type input "6"
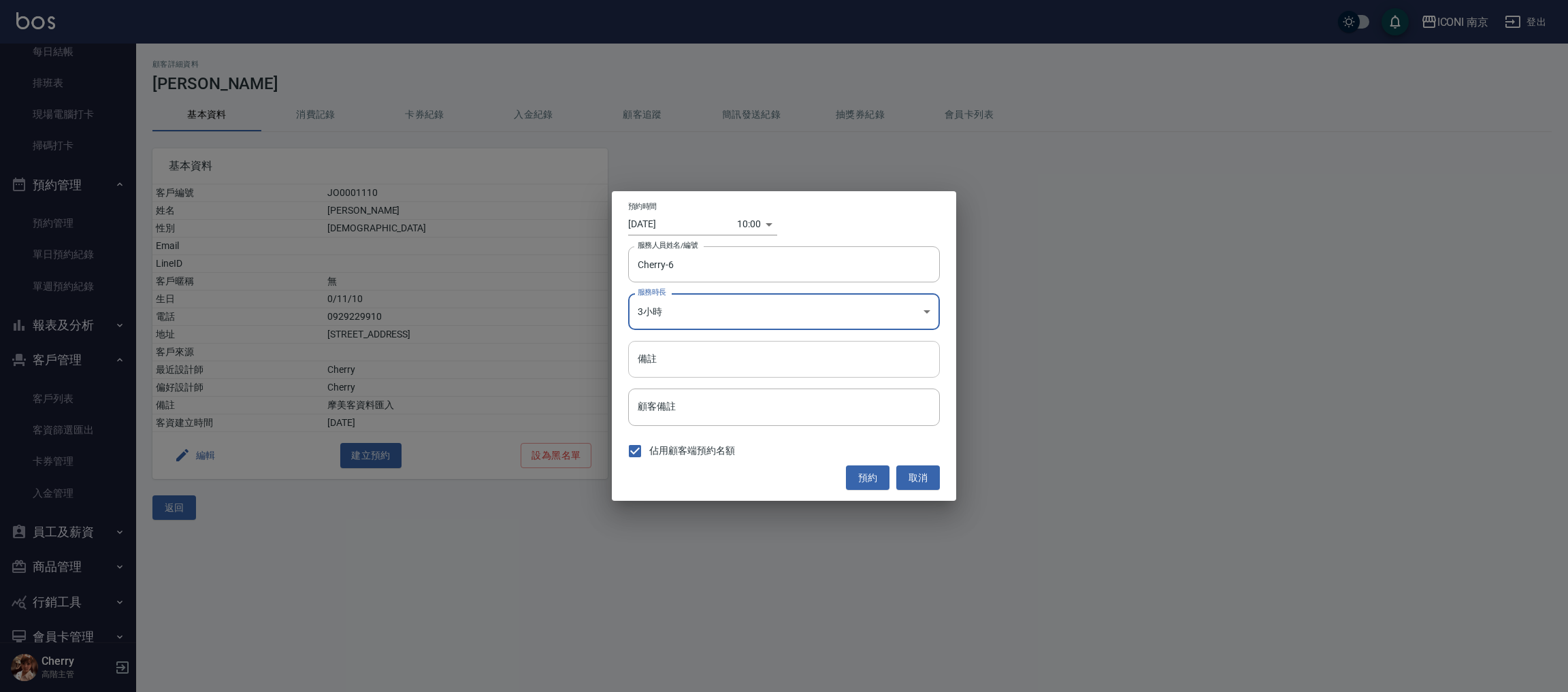
click at [703, 361] on input "備註" at bounding box center [784, 359] width 311 height 37
type input "洗+剪"
click at [743, 217] on body "ICONI 南京 登出 櫃檯作業 打帳單 帳單列表 掛單列表 座位開單 營業儀表板 現金收支登錄 高階收支登錄 材料自購登錄 每日結帳 排班表 現場電腦打卡 …" at bounding box center [784, 346] width 1568 height 692
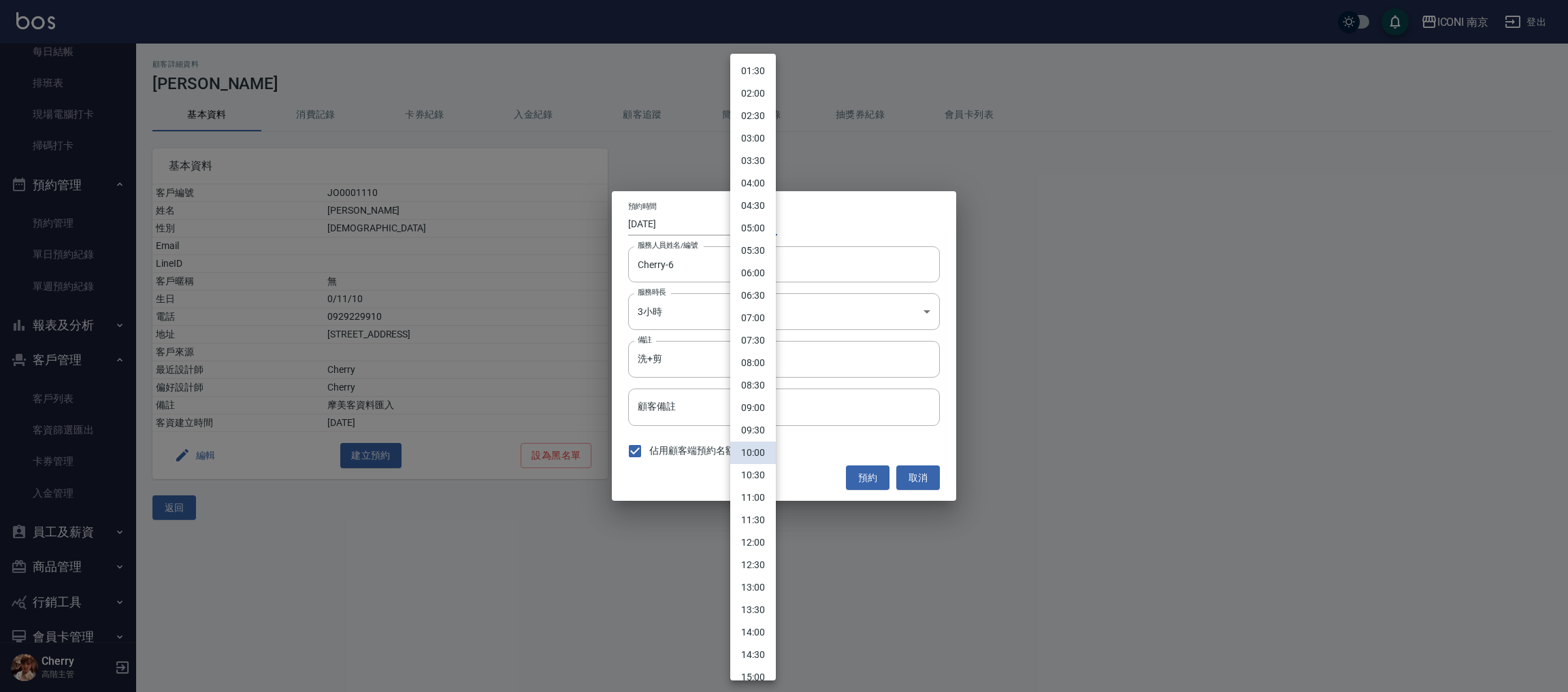
scroll to position [102, 0]
click at [748, 591] on li "14:00" at bounding box center [752, 597] width 45 height 22
type input "1755151200000"
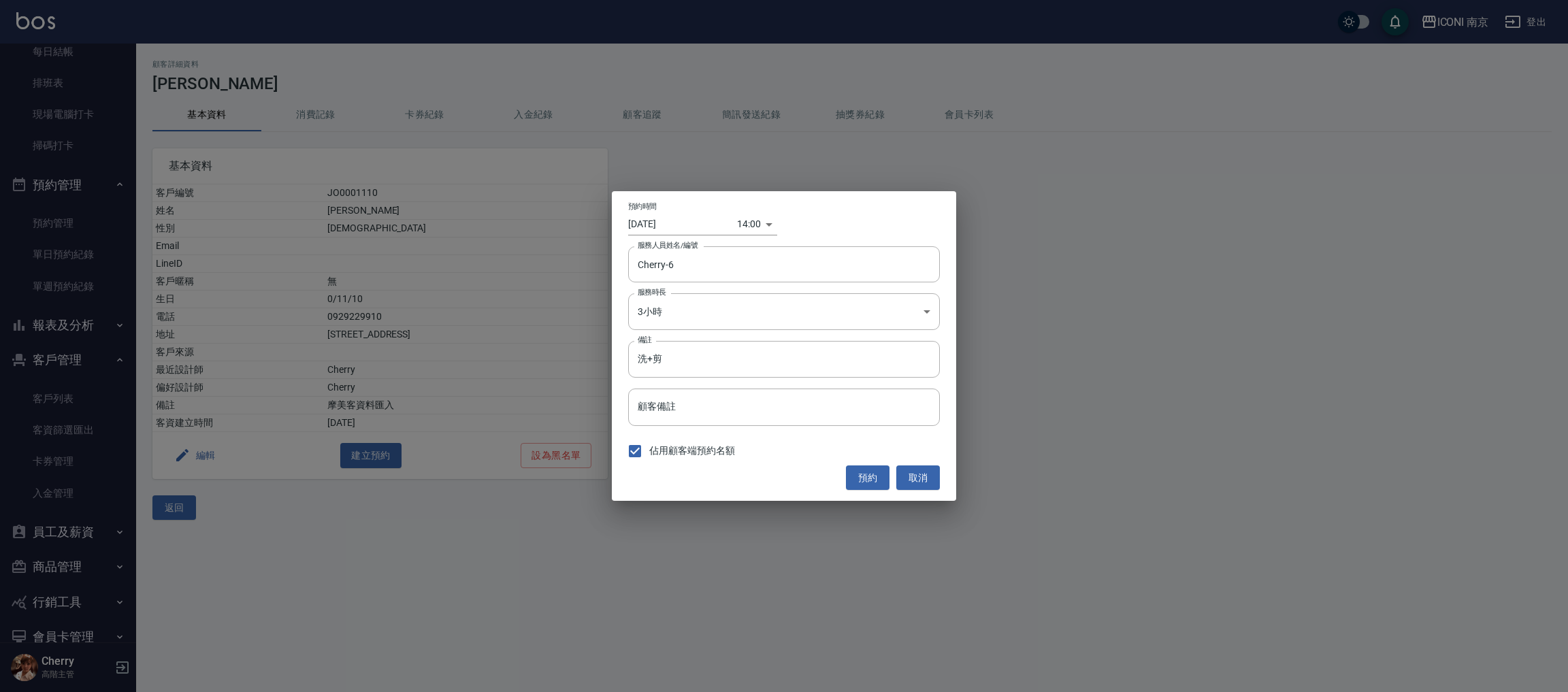
click at [803, 211] on div "預約時間 2025/08/14 14:00 1755151200000" at bounding box center [784, 218] width 311 height 33
click at [865, 476] on button "預約" at bounding box center [867, 478] width 44 height 25
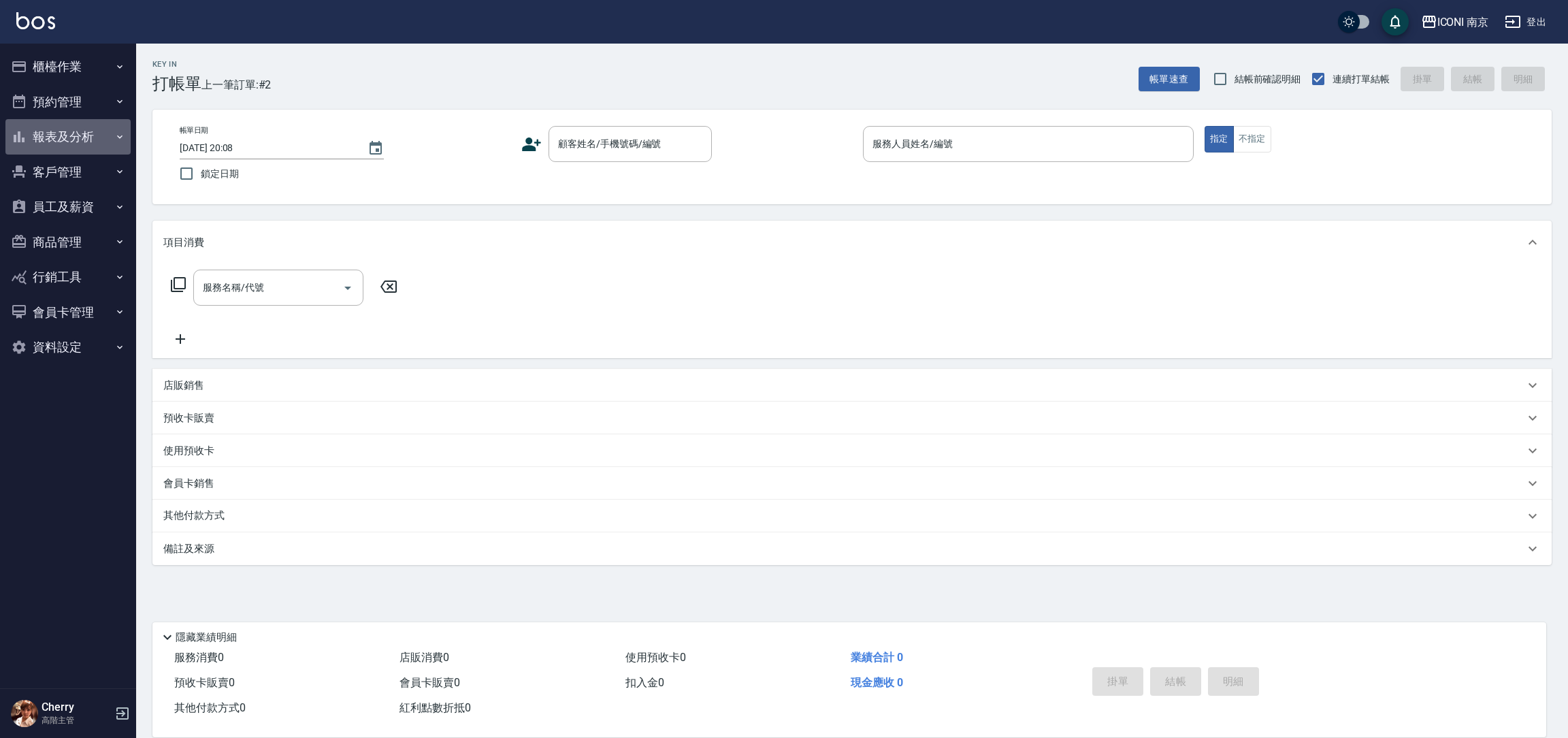
click at [75, 130] on button "報表及分析" at bounding box center [68, 137] width 126 height 36
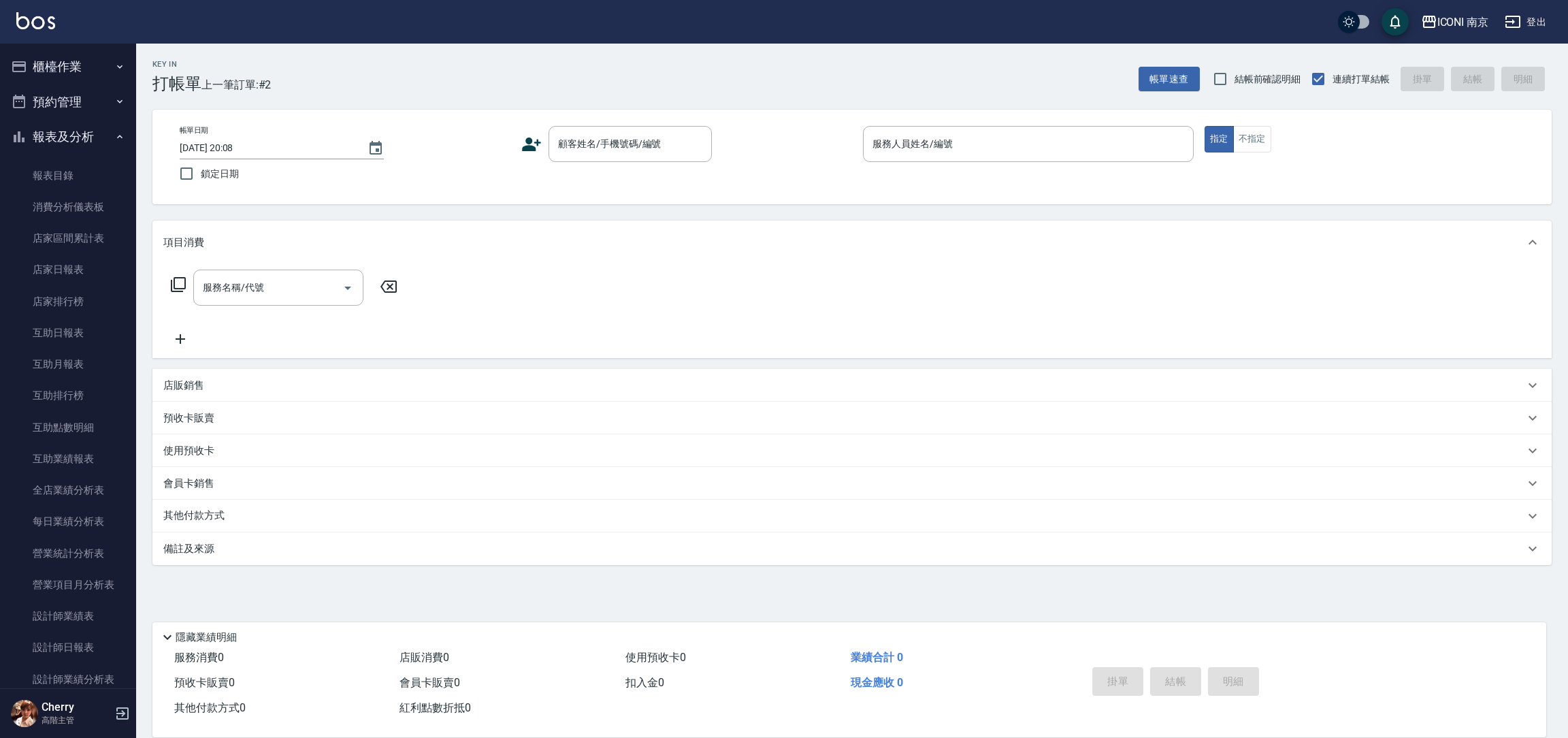
click at [91, 110] on button "預約管理" at bounding box center [68, 102] width 126 height 36
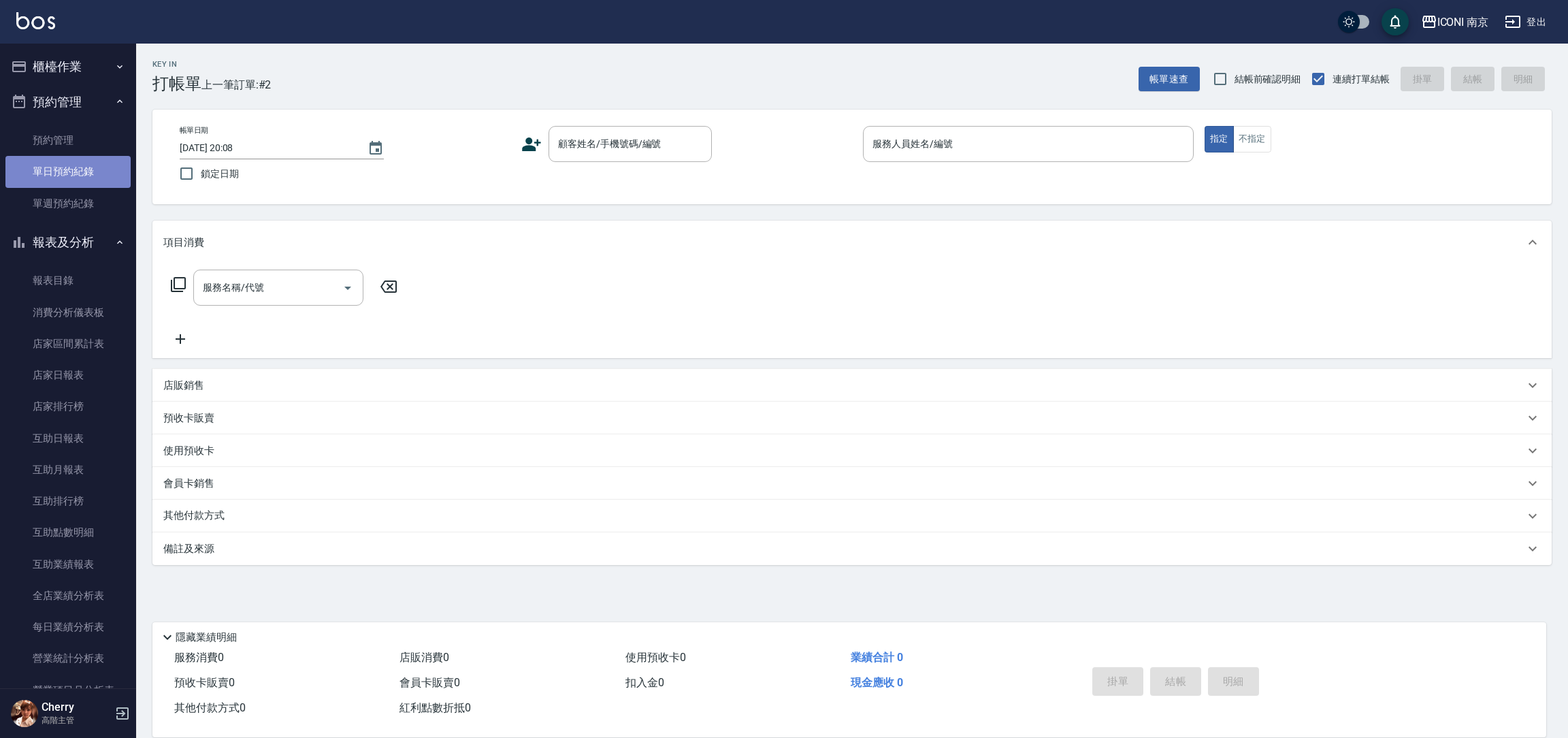
click at [79, 183] on link "單日預約紀錄" at bounding box center [68, 171] width 126 height 31
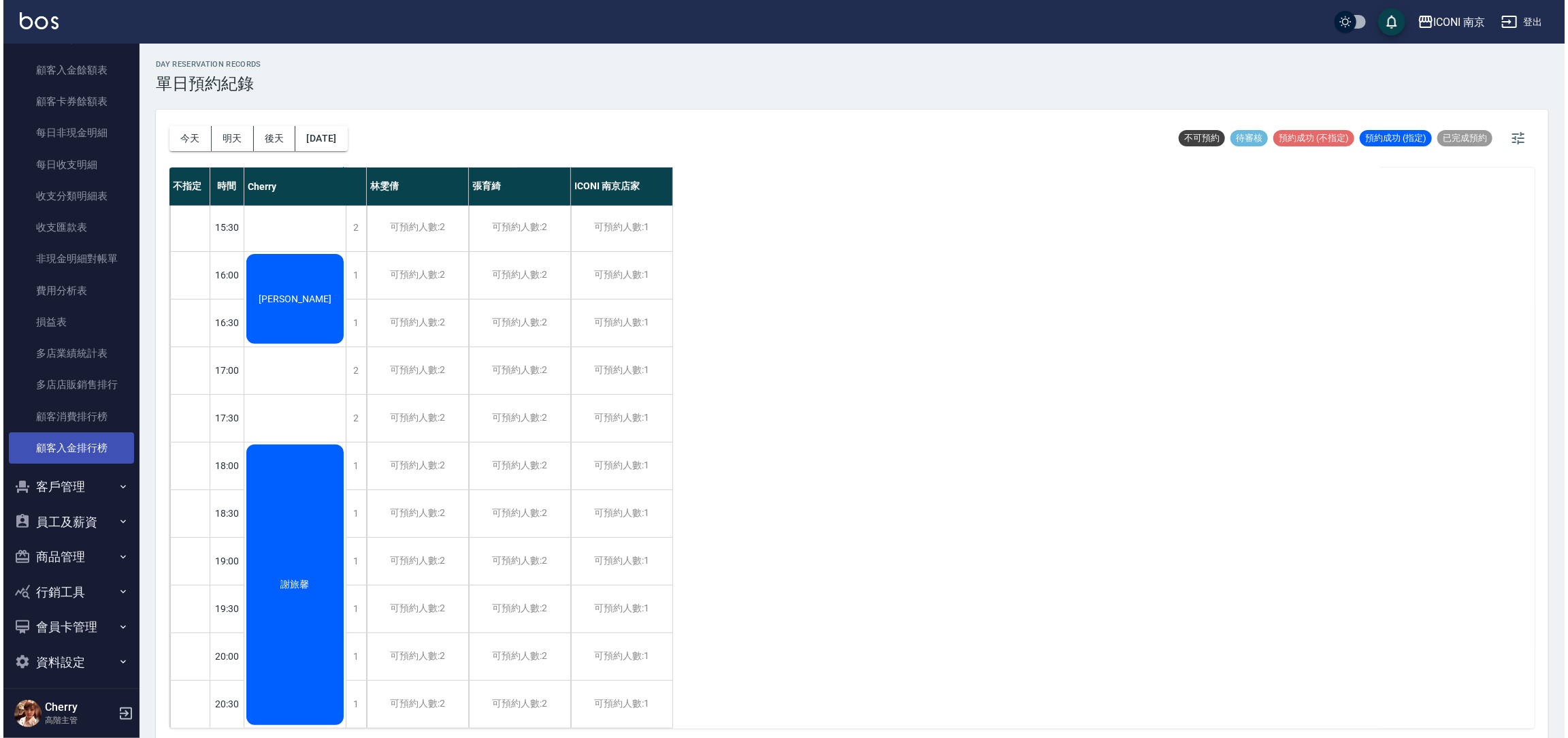
scroll to position [1161, 0]
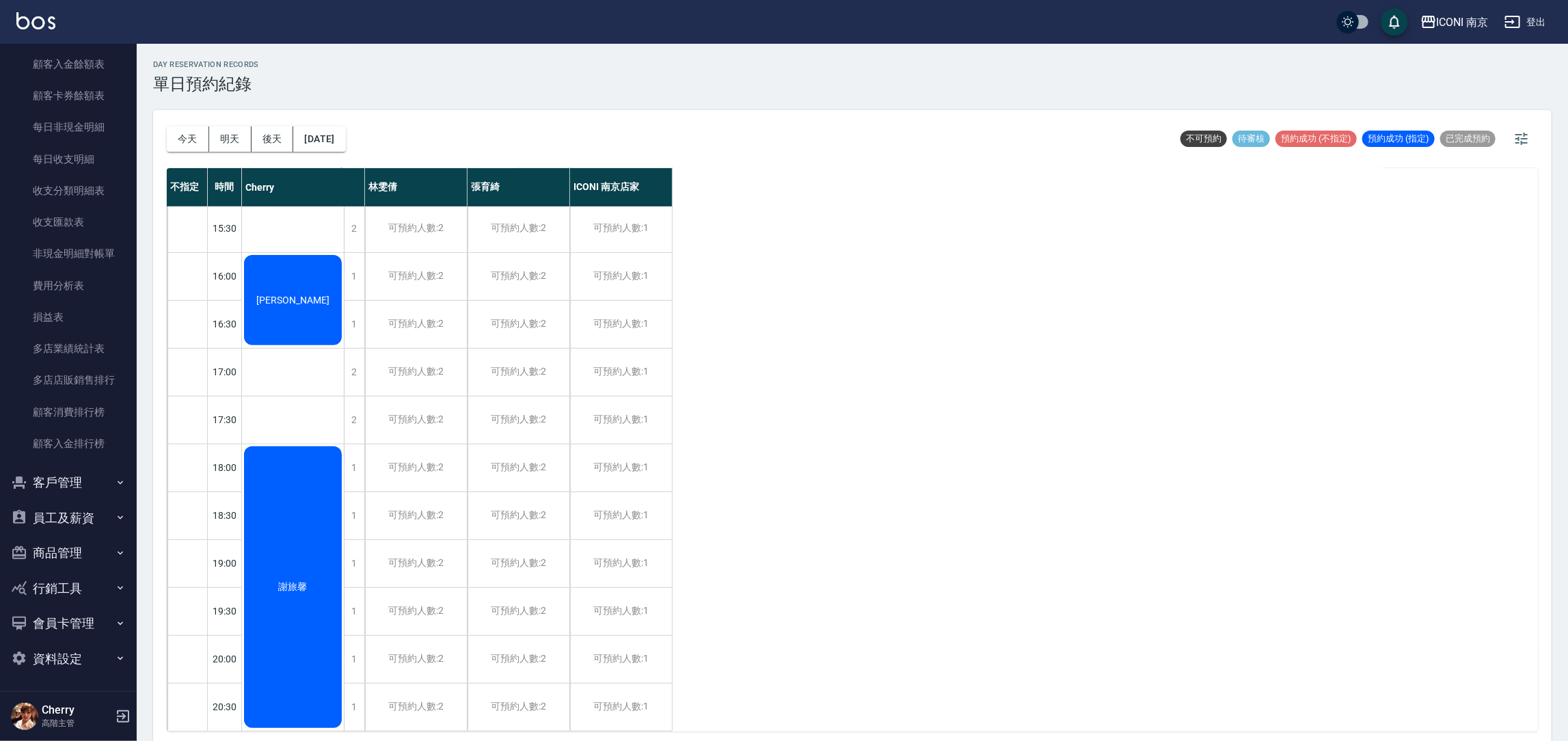
click at [71, 485] on button "客戶管理" at bounding box center [69, 482] width 126 height 36
click at [64, 526] on link "客戶列表" at bounding box center [69, 521] width 126 height 31
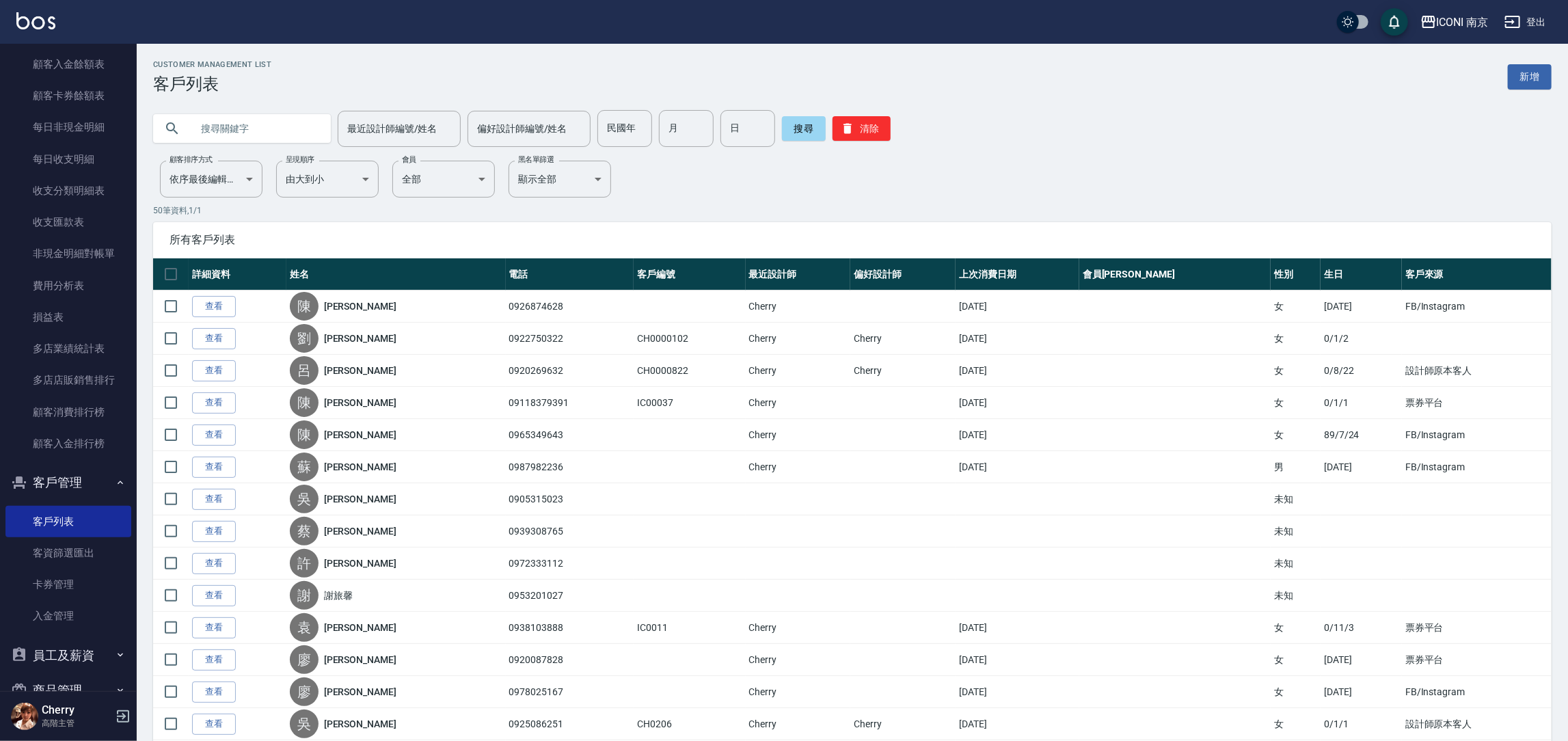
drag, startPoint x: 254, startPoint y: 149, endPoint x: 254, endPoint y: 121, distance: 28.0
click at [254, 121] on input "text" at bounding box center [255, 128] width 128 height 37
type input "佳"
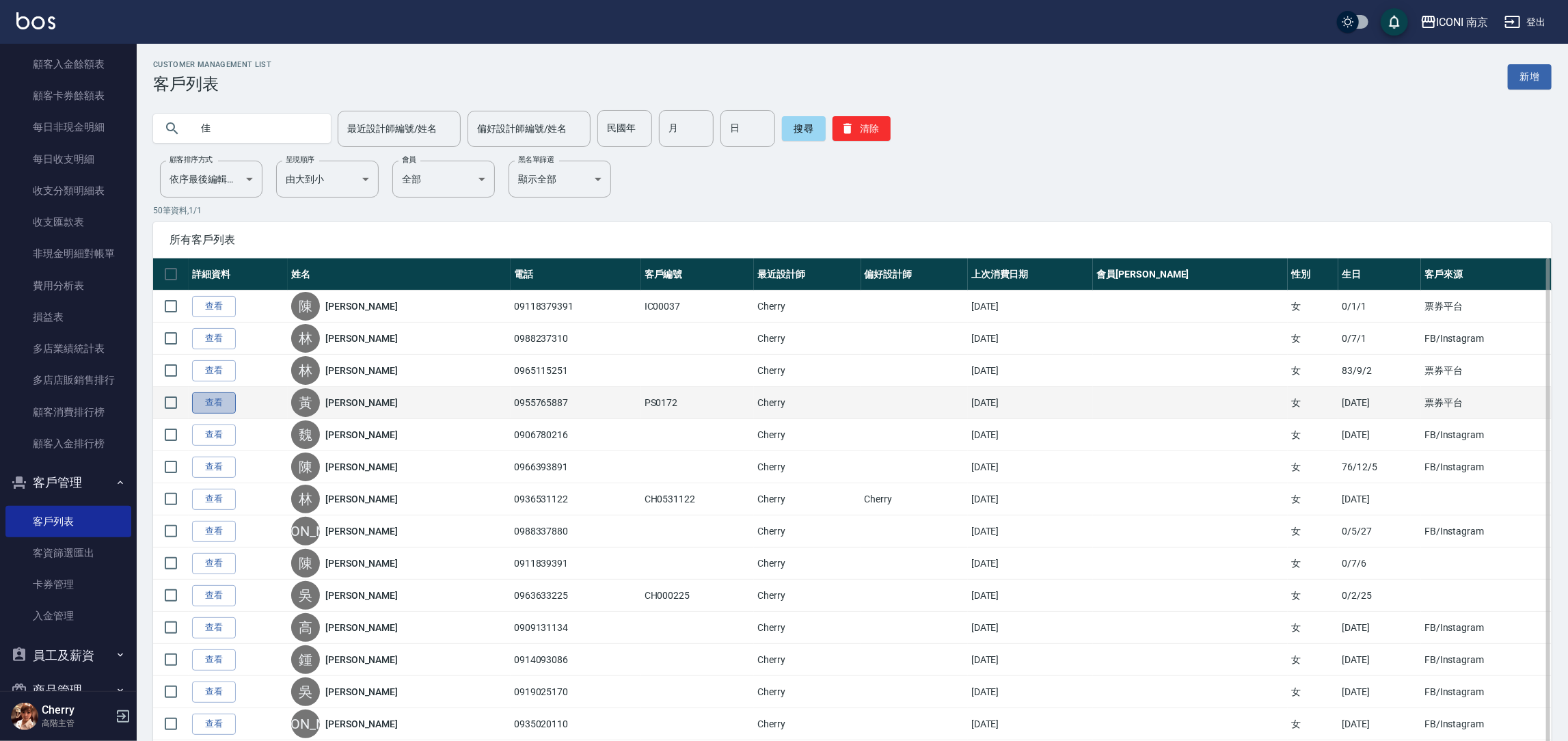
click at [227, 406] on link "查看" at bounding box center [214, 403] width 44 height 22
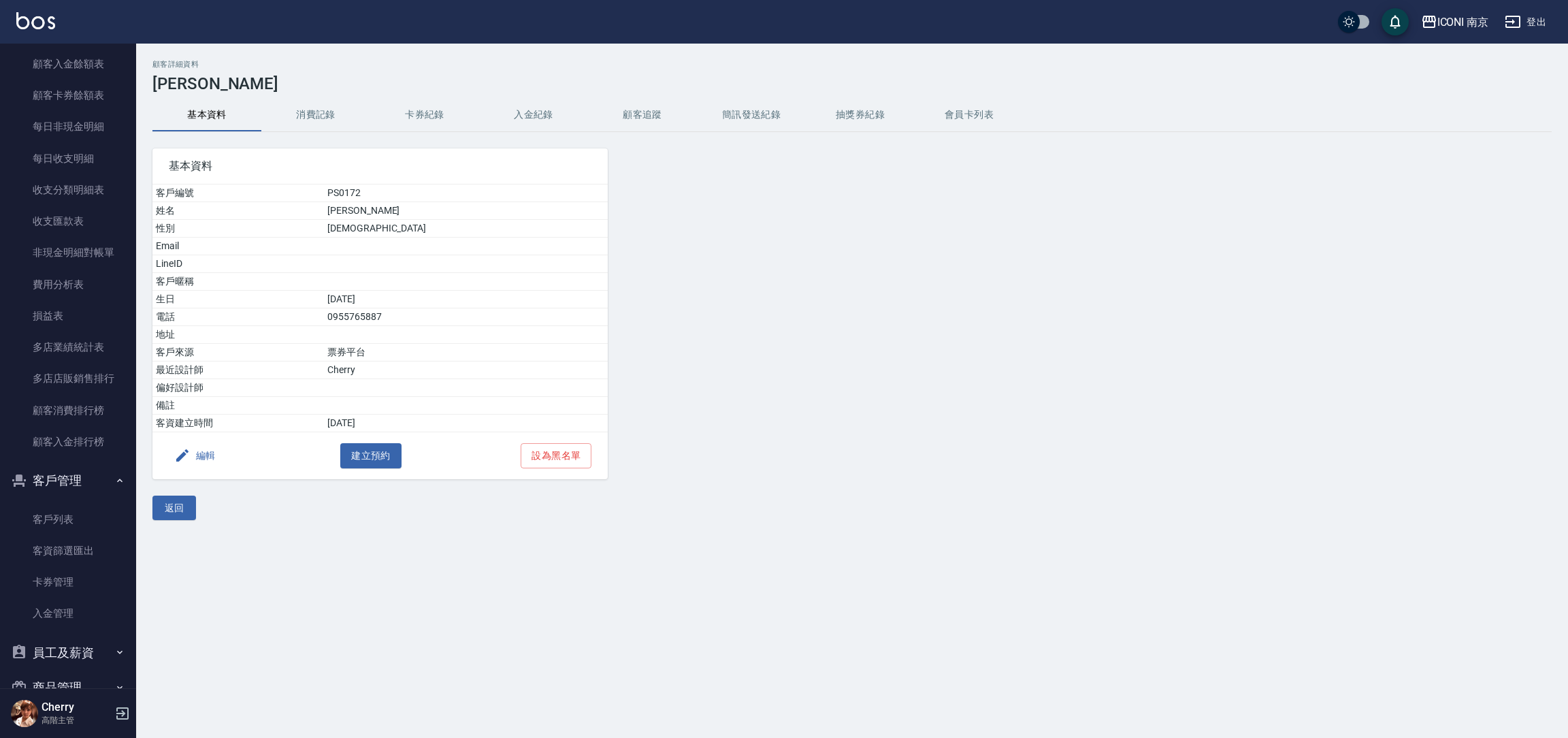
click at [331, 132] on div "基本資料 客戶編號 PS0172 姓名 [PERSON_NAME] 性別 [DEMOGRAPHIC_DATA] Email LineID 客戶暱稱 生日 [D…" at bounding box center [372, 305] width 472 height 347
click at [320, 116] on button "消費記錄" at bounding box center [315, 114] width 109 height 33
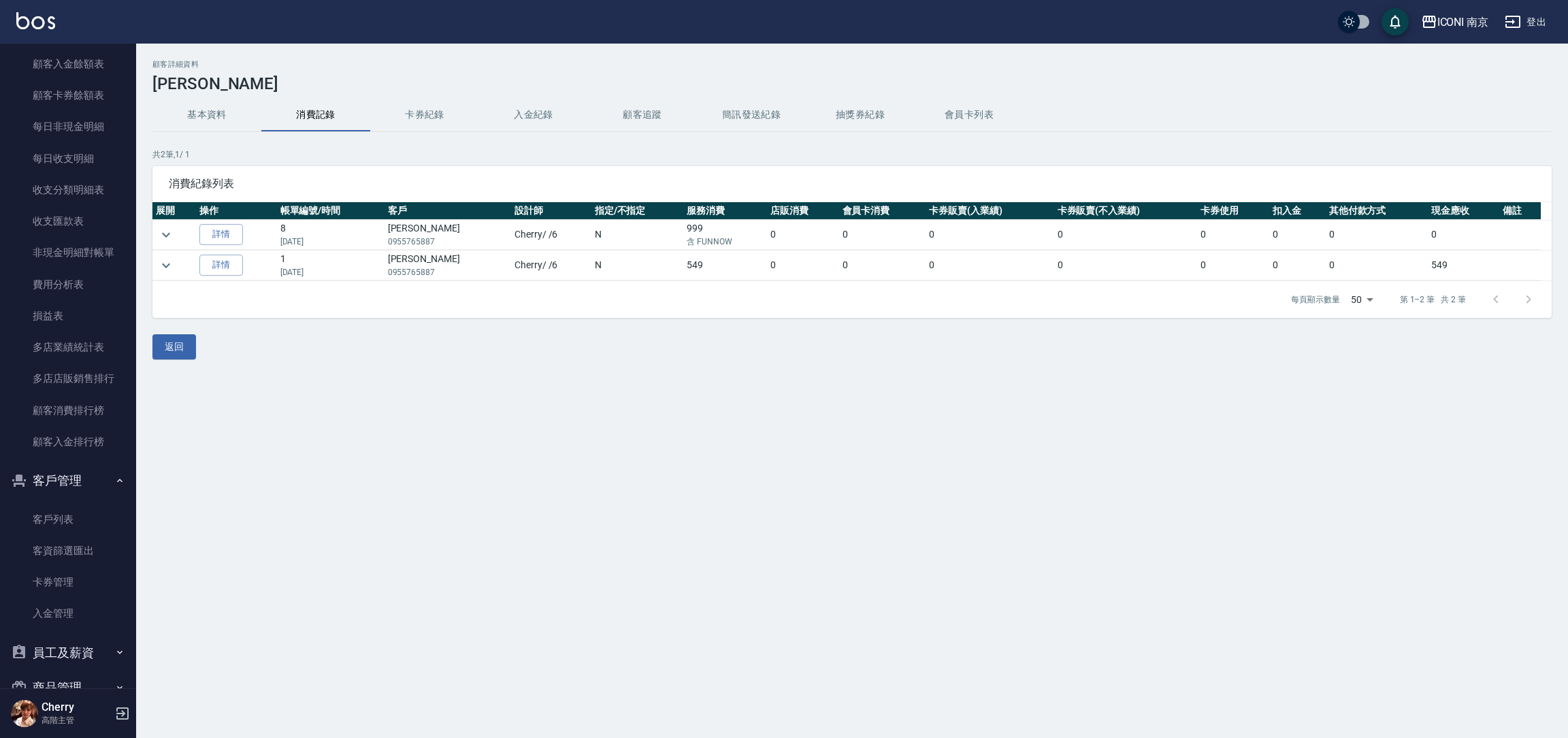
click at [178, 231] on td at bounding box center [174, 235] width 44 height 30
click at [173, 231] on icon "expand row" at bounding box center [166, 234] width 17 height 17
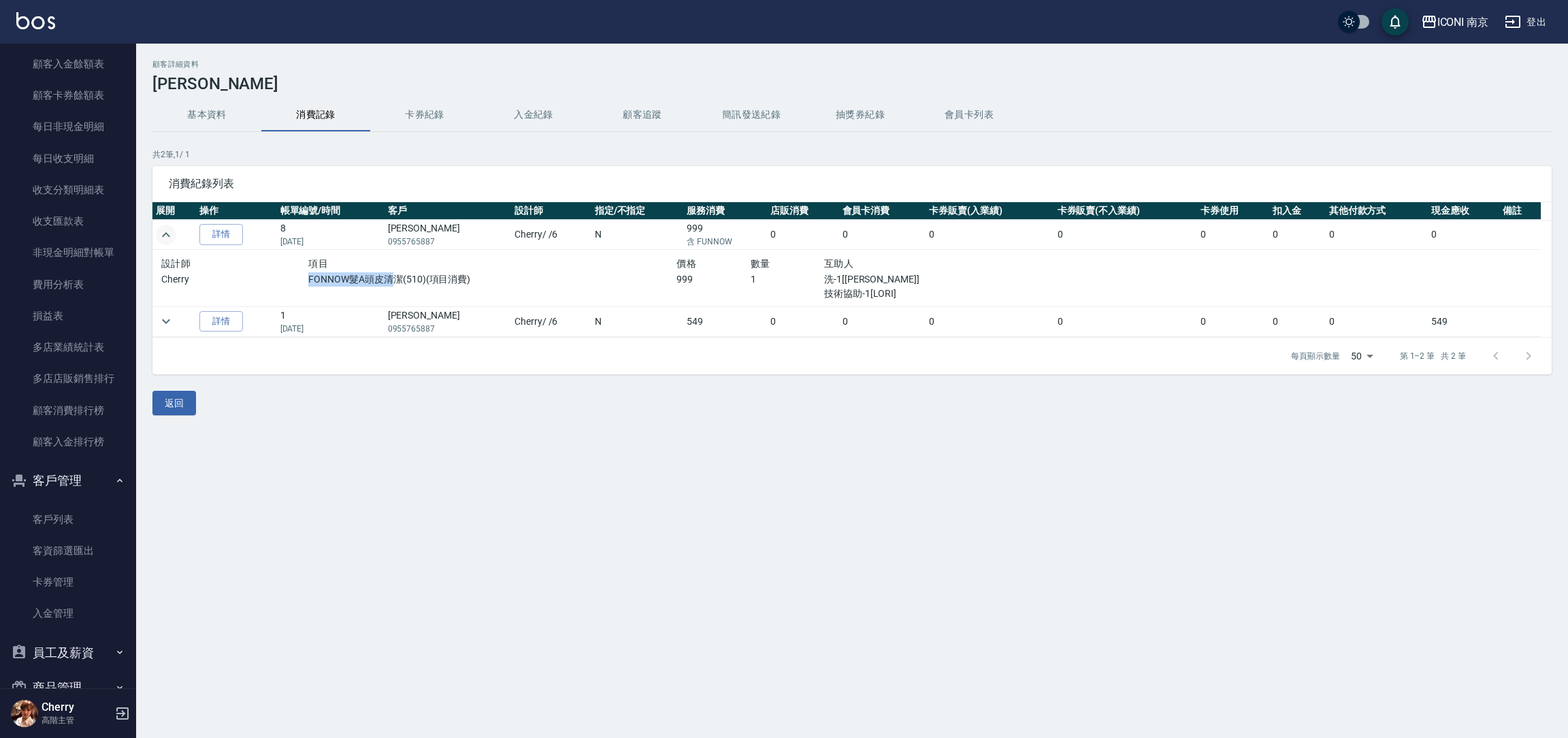
drag, startPoint x: 307, startPoint y: 277, endPoint x: 389, endPoint y: 271, distance: 82.2
click at [389, 272] on p "FONNOW髮A頭皮清潔(510)(項目消費)" at bounding box center [492, 280] width 368 height 14
copy p "FONNOW髮A頭皮清"
click at [725, 292] on div "999" at bounding box center [713, 287] width 74 height 29
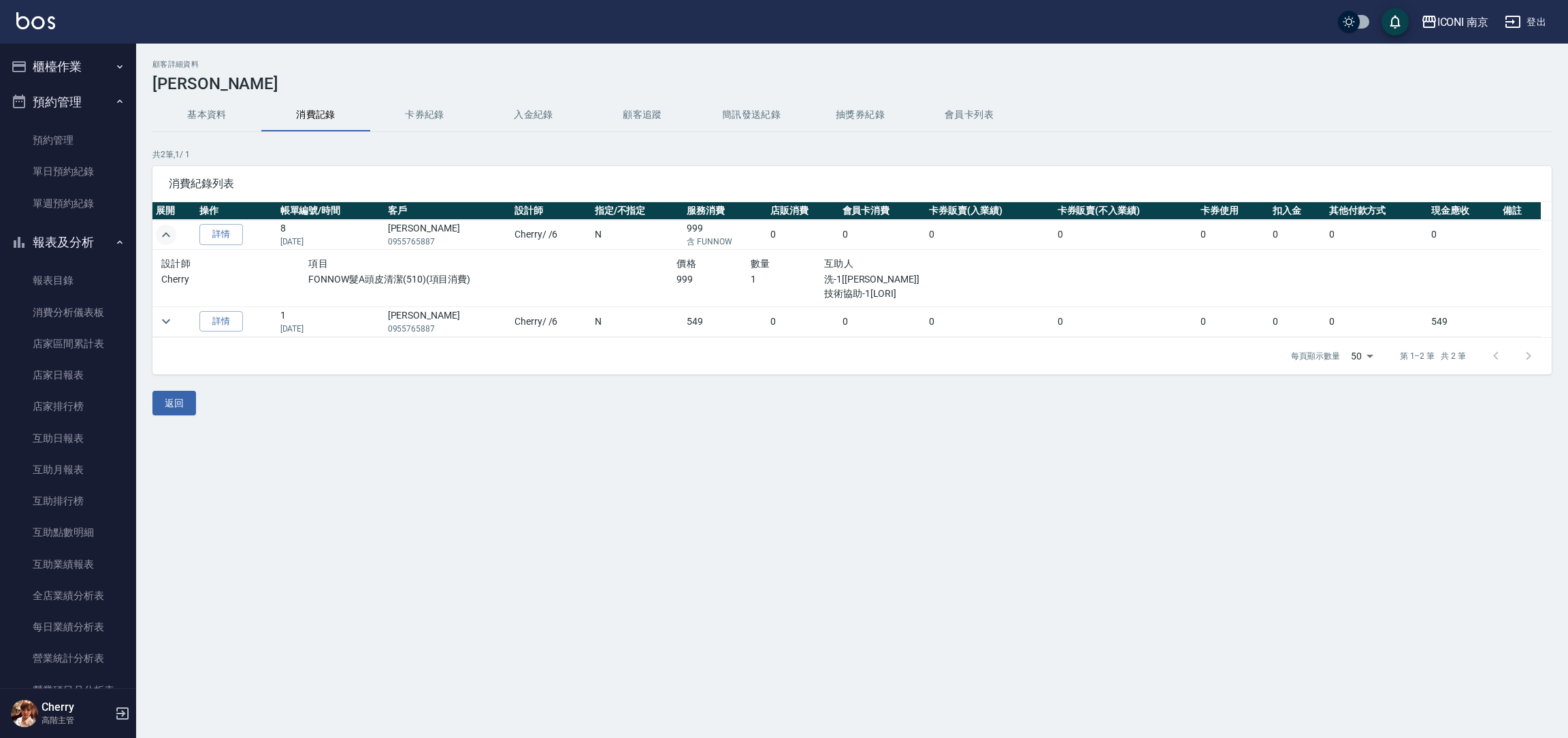
click at [79, 65] on button "櫃檯作業" at bounding box center [68, 67] width 126 height 36
click at [81, 110] on link "打帳單" at bounding box center [68, 105] width 126 height 31
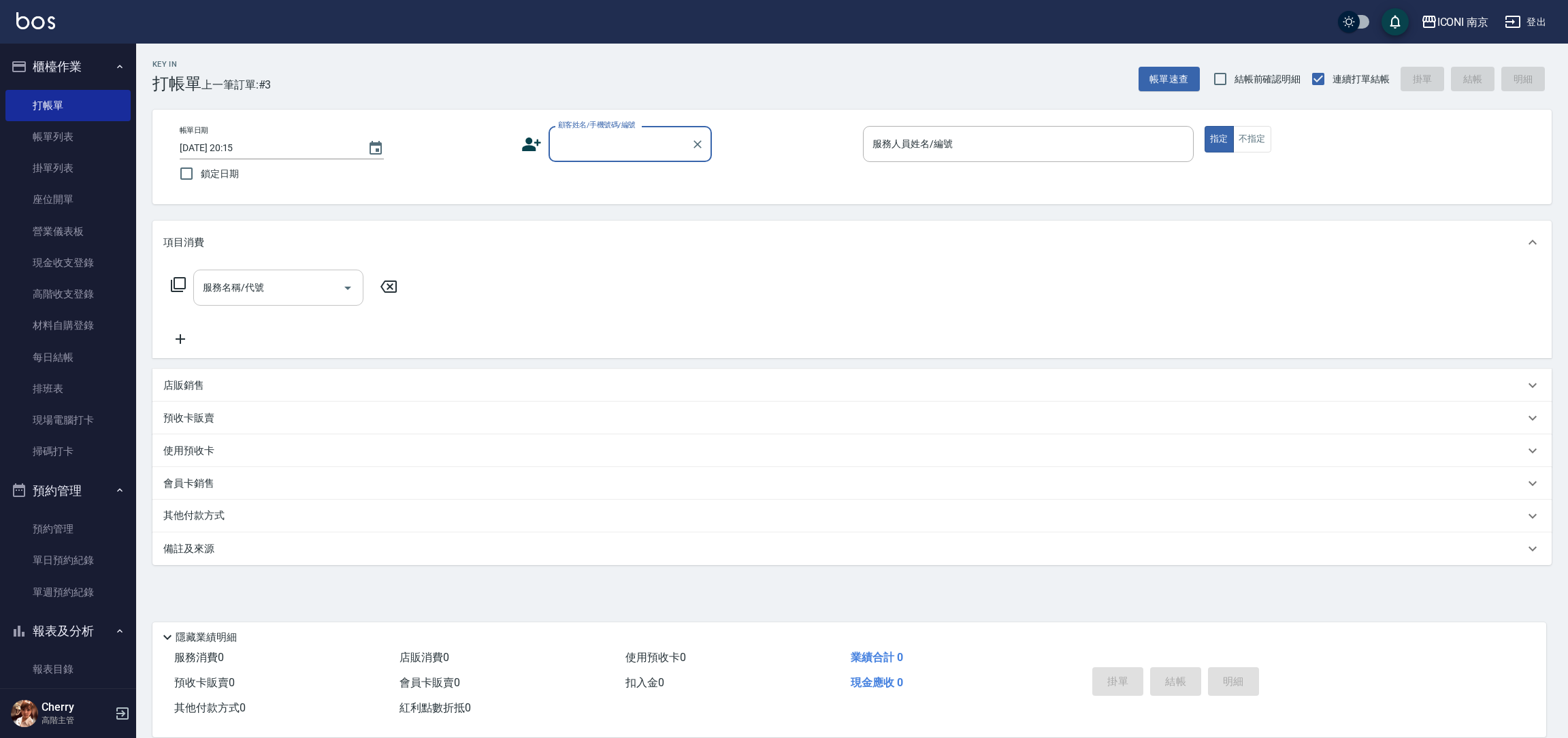
click at [272, 293] on input "服務名稱/代號" at bounding box center [268, 288] width 137 height 24
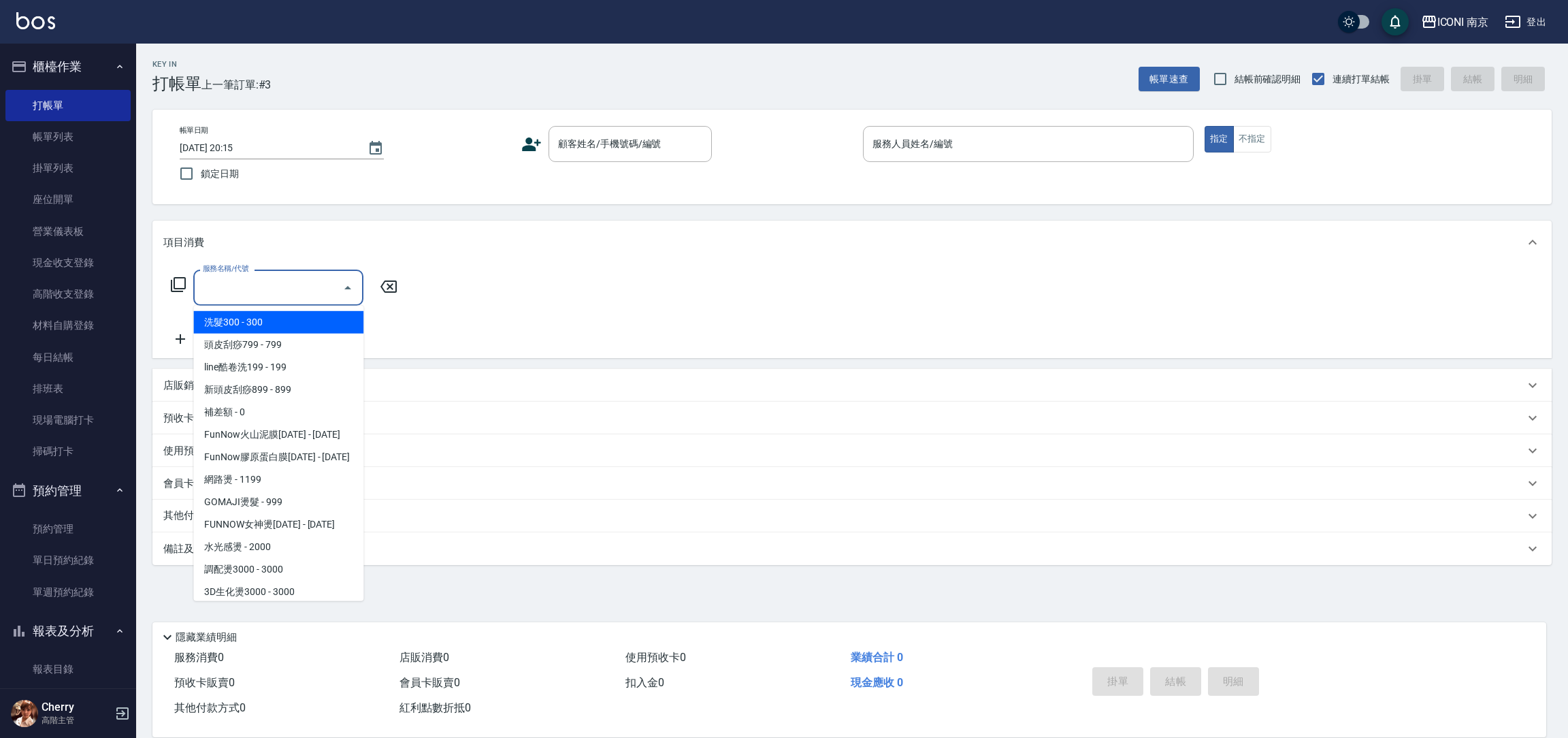
click at [175, 289] on icon at bounding box center [178, 284] width 17 height 17
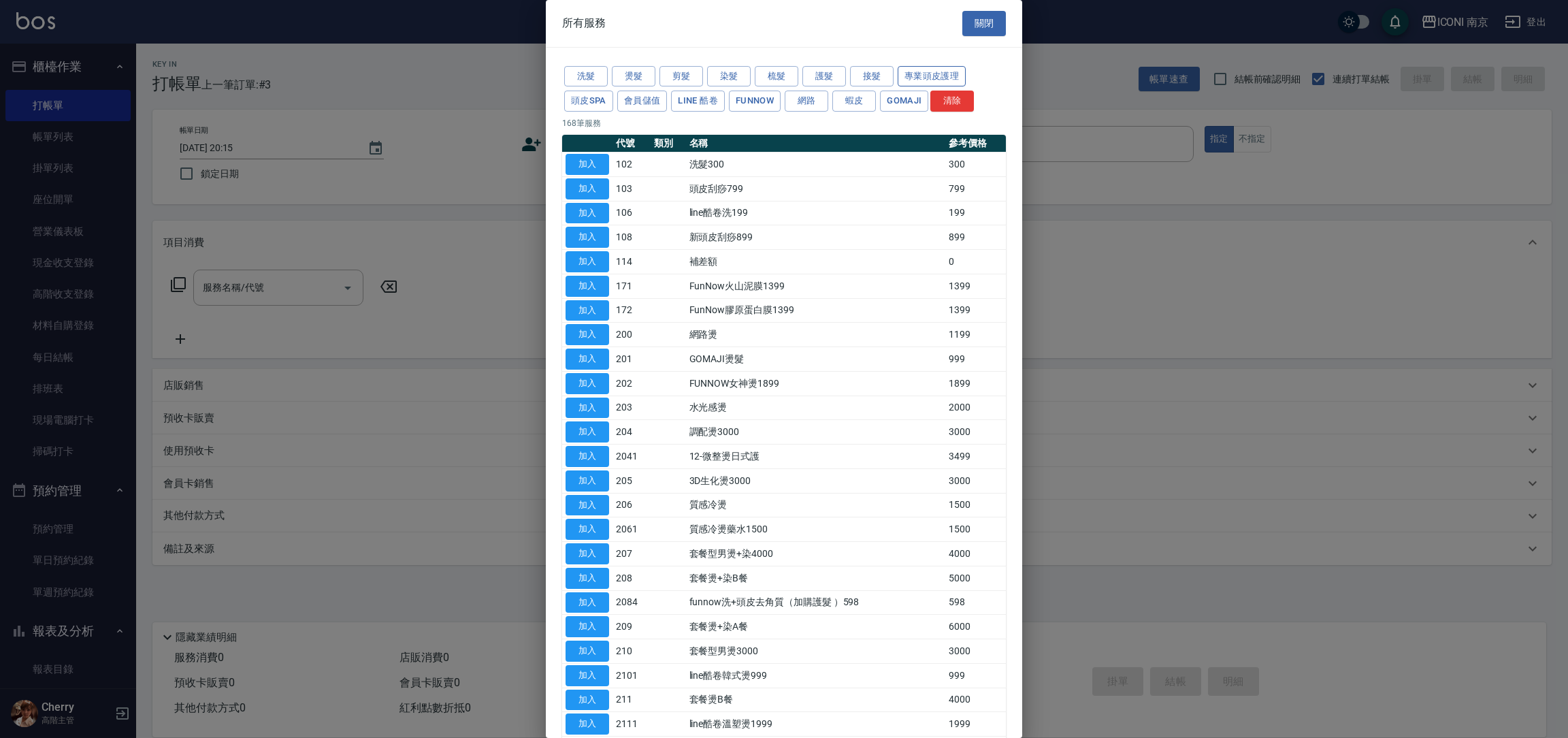
click at [918, 85] on button "專業頭皮護理" at bounding box center [932, 76] width 68 height 21
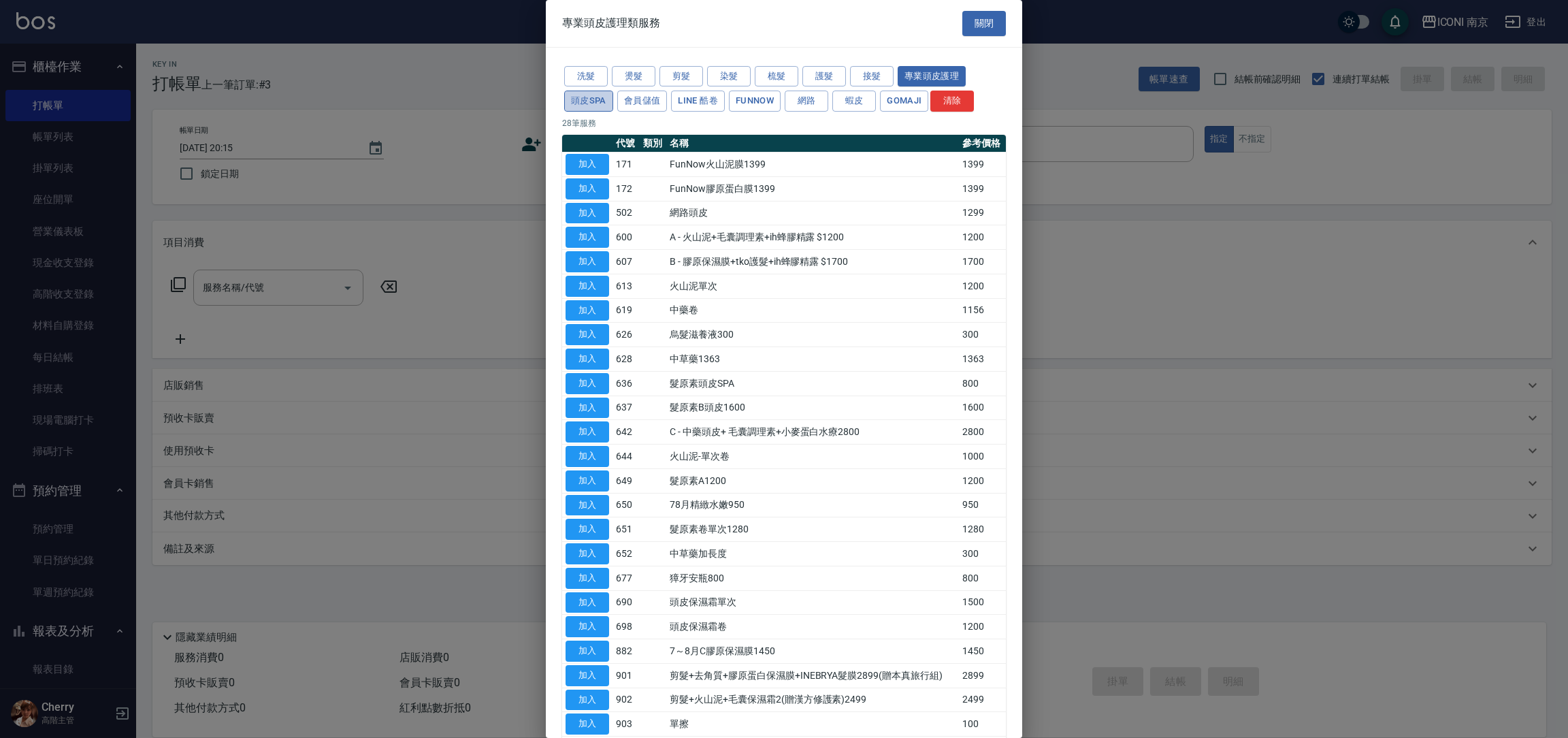
click at [601, 95] on button "頭皮SPA" at bounding box center [589, 101] width 49 height 21
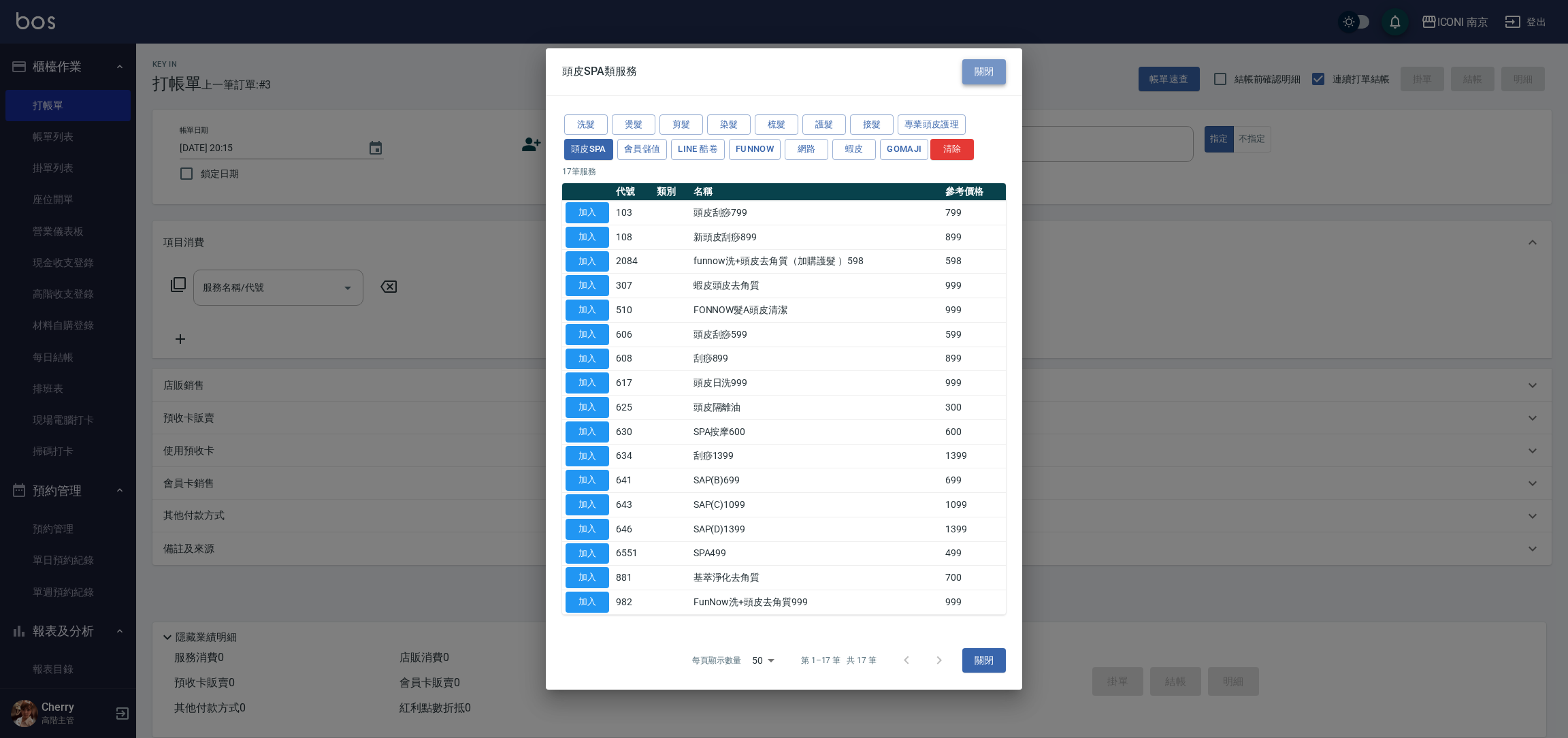
click at [998, 74] on button "關閉" at bounding box center [983, 72] width 44 height 25
